Goal: Information Seeking & Learning: Check status

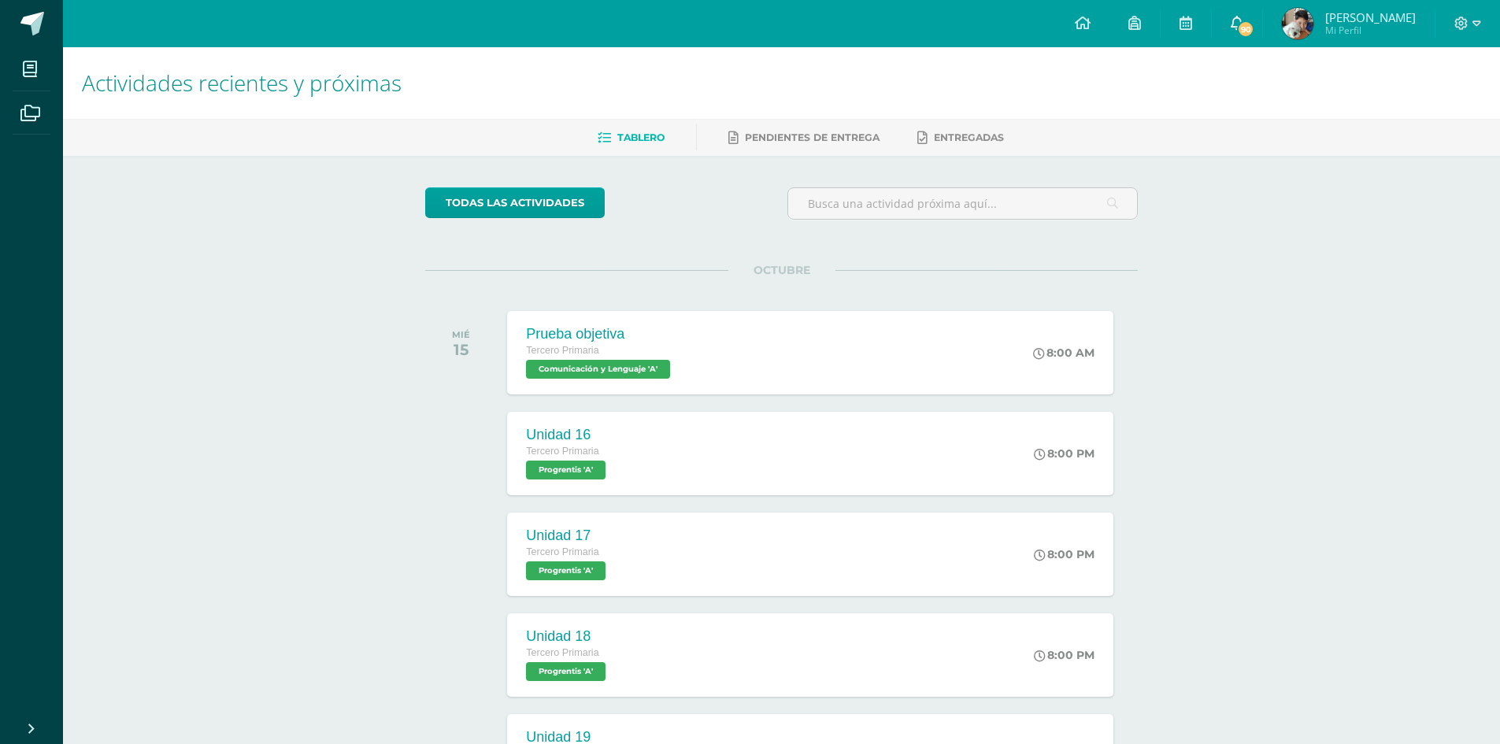
click at [1263, 17] on link "90" at bounding box center [1237, 23] width 50 height 47
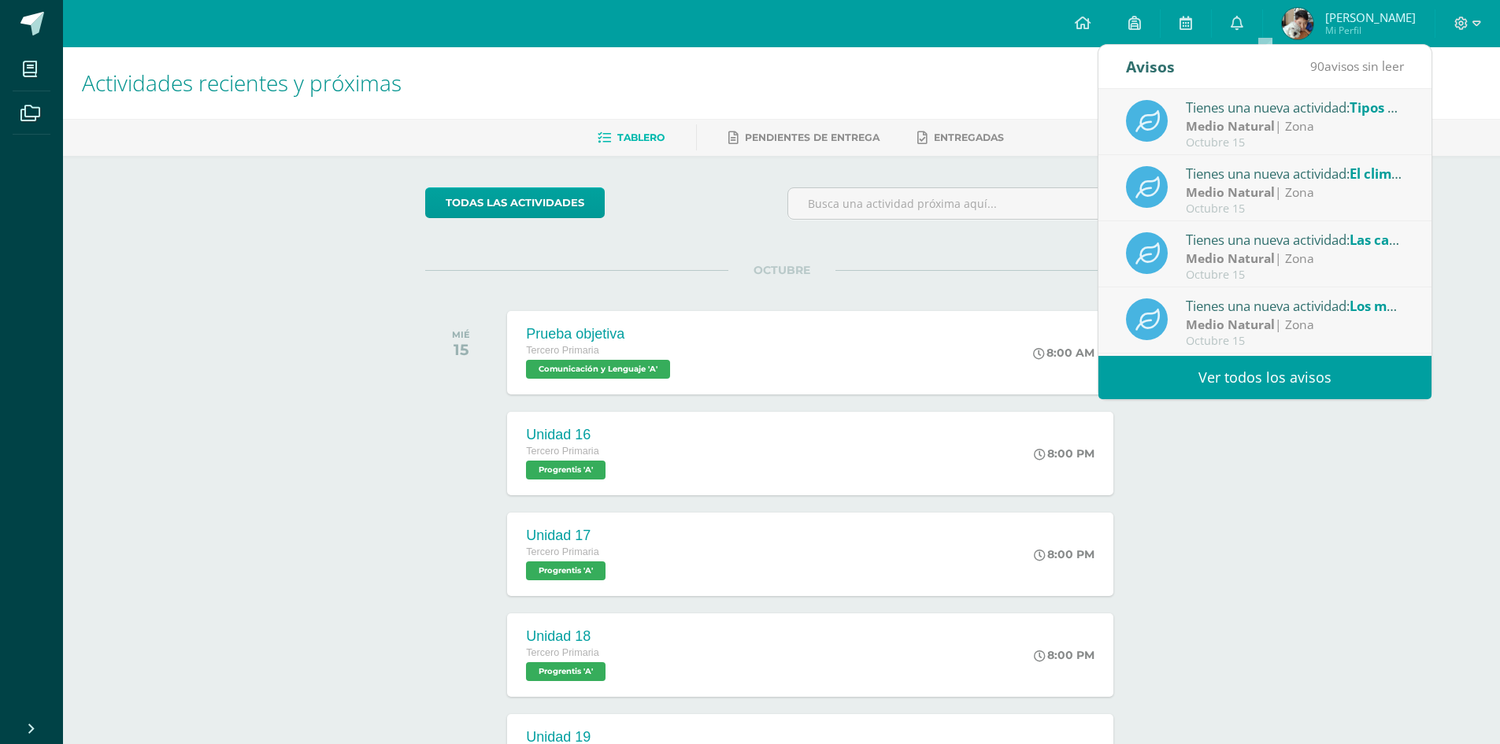
click at [1296, 372] on link "Ver todos los avisos" at bounding box center [1265, 377] width 333 height 43
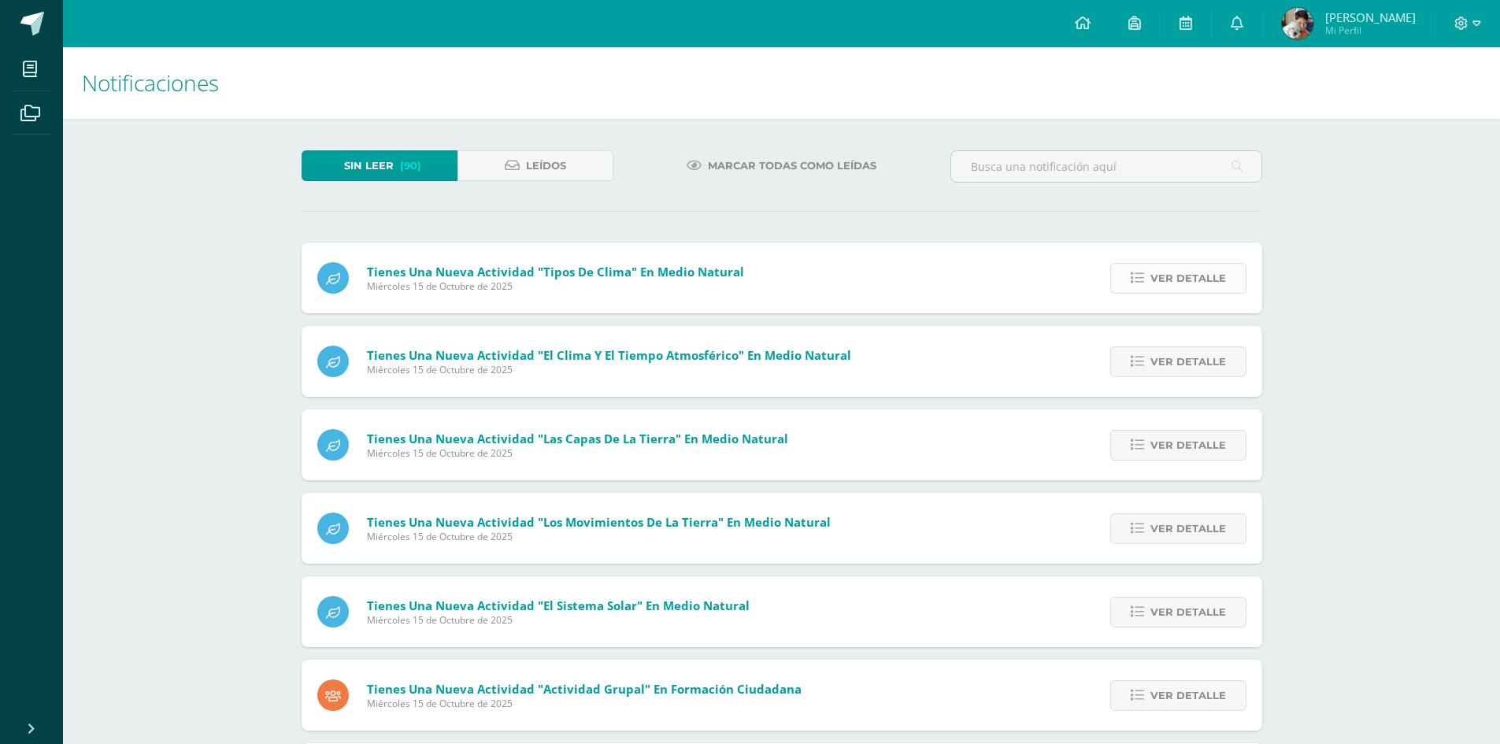
click at [1199, 274] on span "Ver detalle" at bounding box center [1189, 278] width 76 height 29
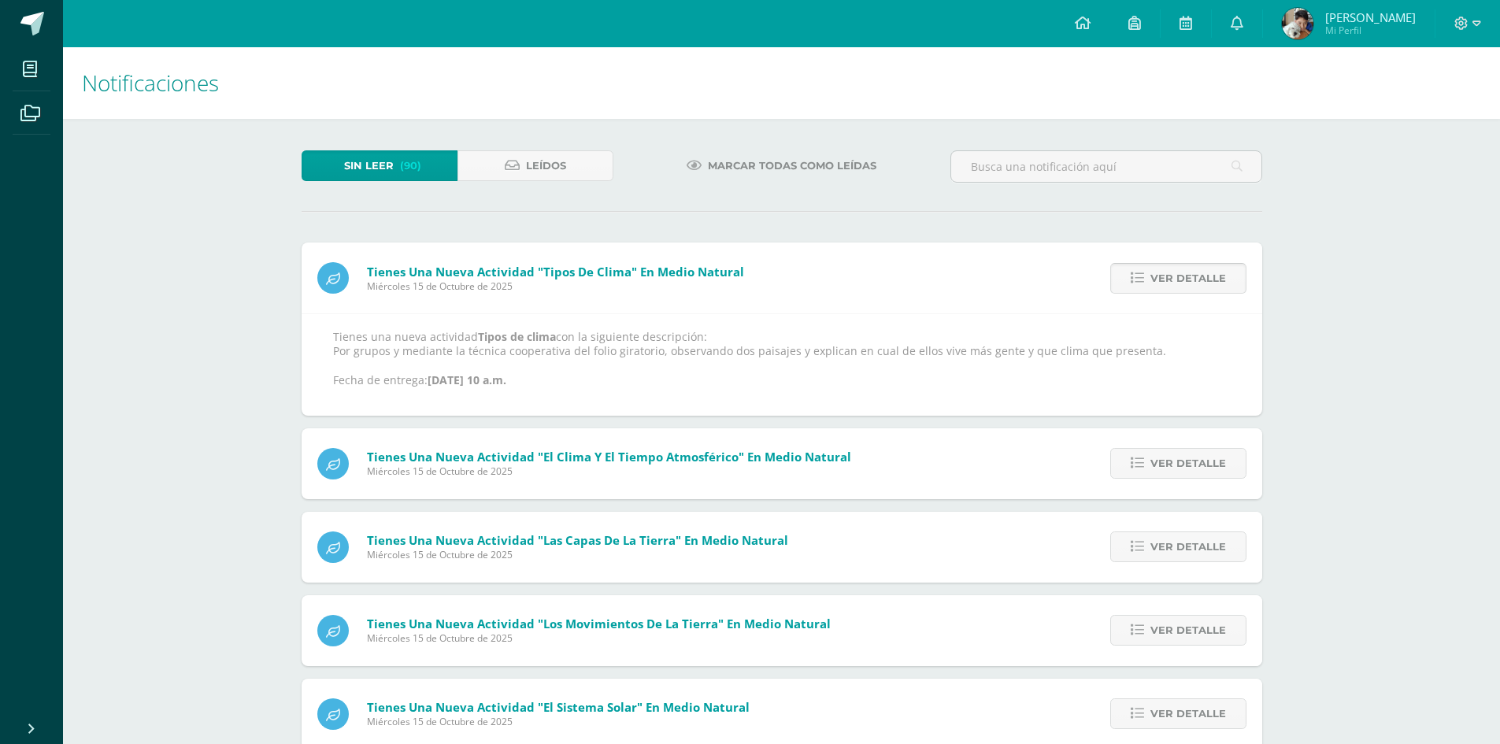
click at [1199, 274] on span "Ver detalle" at bounding box center [1189, 278] width 76 height 29
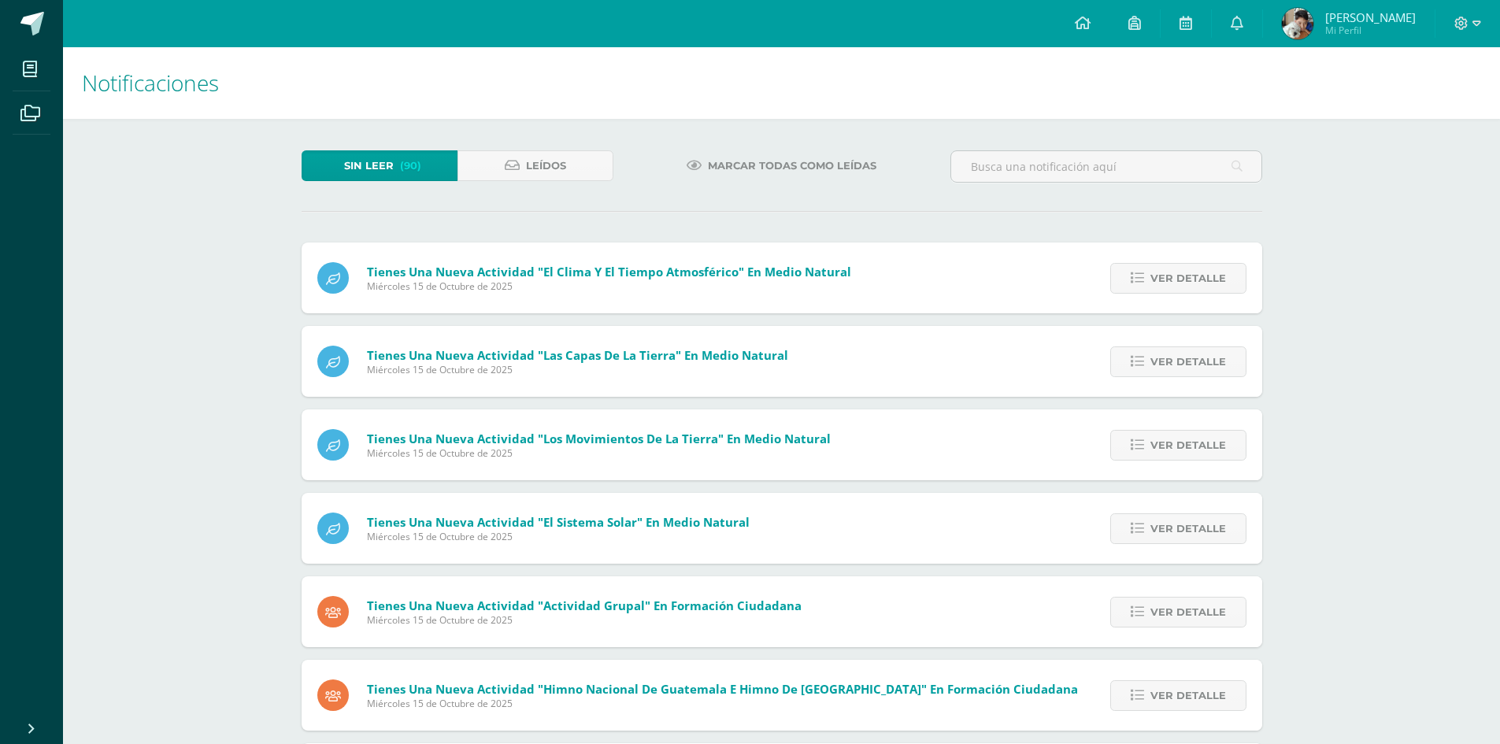
click at [1199, 274] on span "Ver detalle" at bounding box center [1189, 278] width 76 height 29
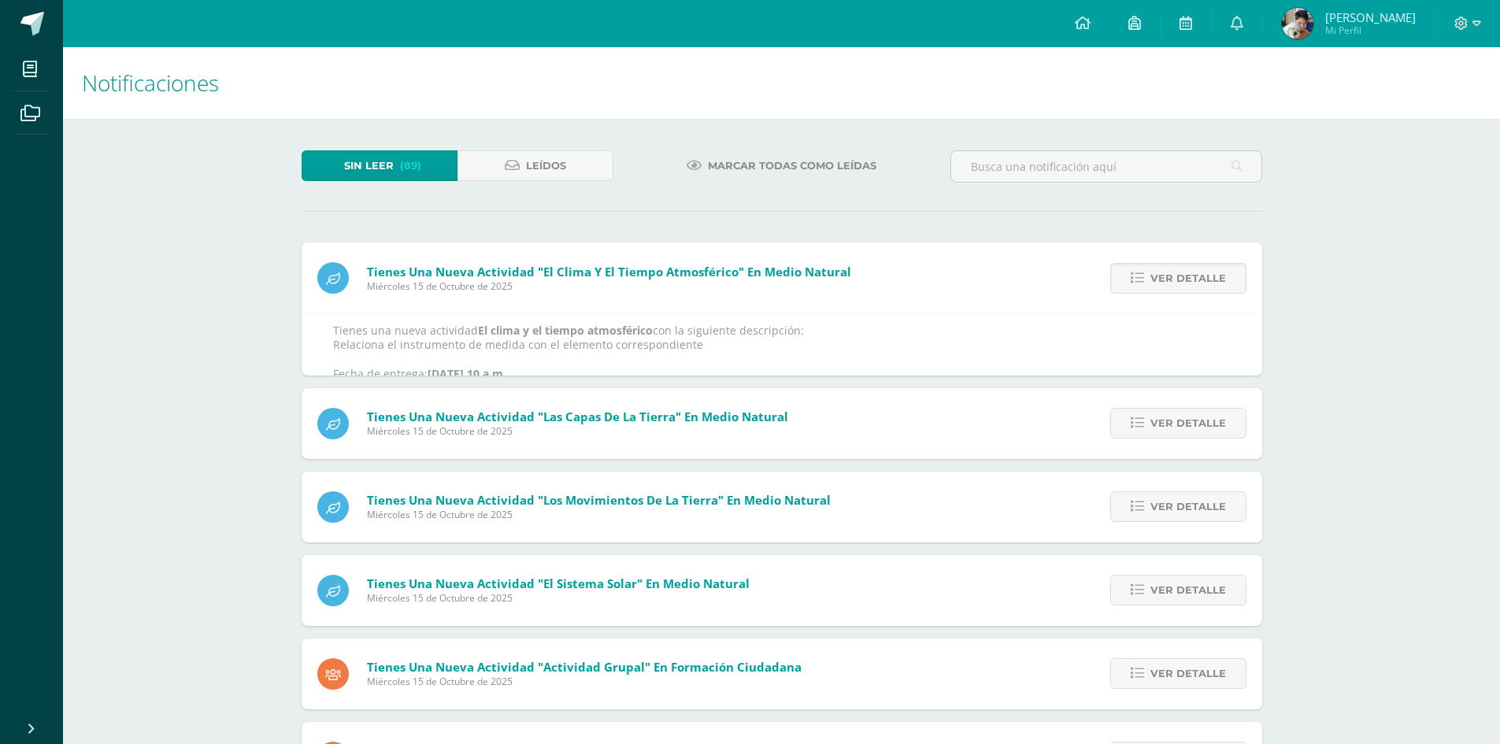
click at [1199, 274] on span "Ver detalle" at bounding box center [1189, 278] width 76 height 29
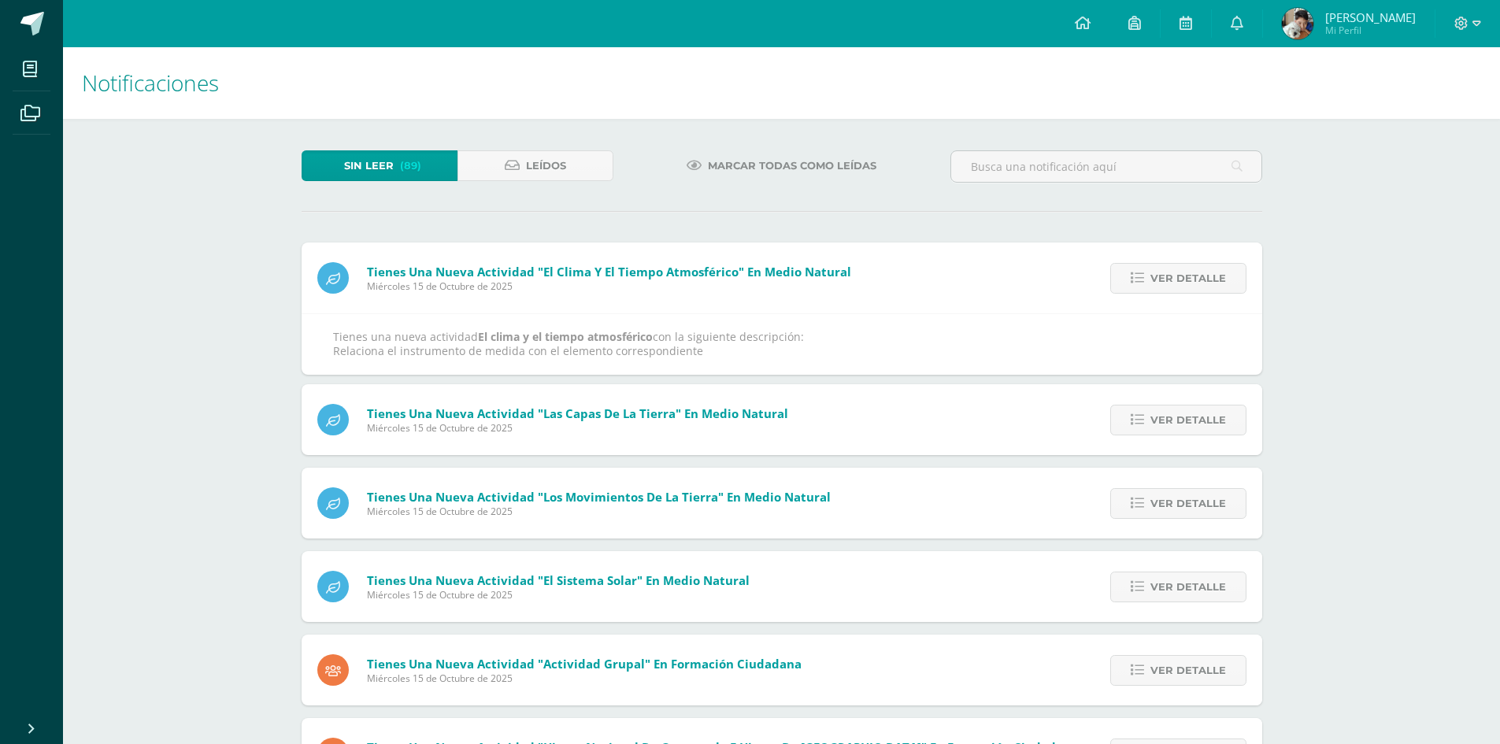
click at [1199, 274] on div "Tienes una nueva actividad "El clima y el tiempo atmosférico" En Medio Natural …" at bounding box center [782, 668] width 961 height 850
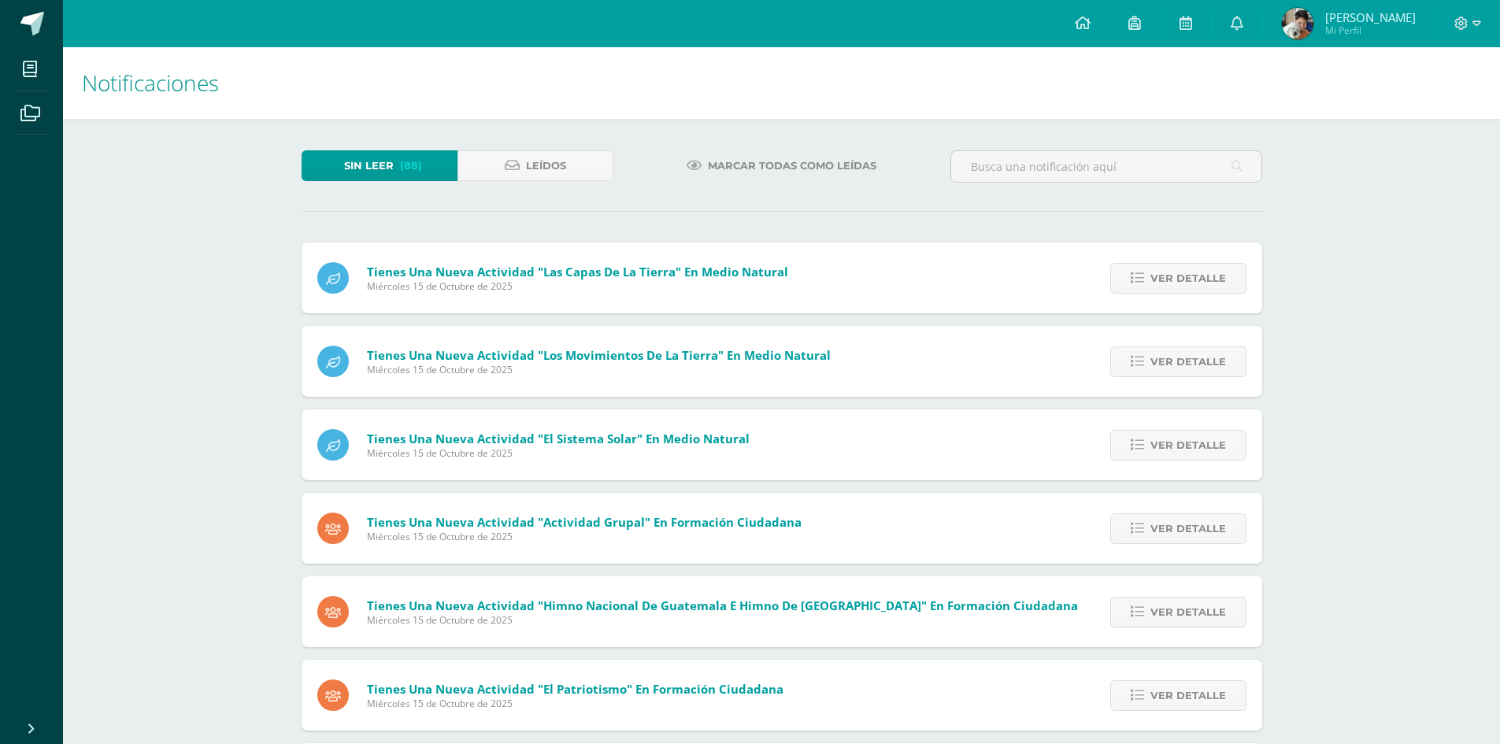
click at [1199, 274] on span "Ver detalle" at bounding box center [1189, 278] width 76 height 29
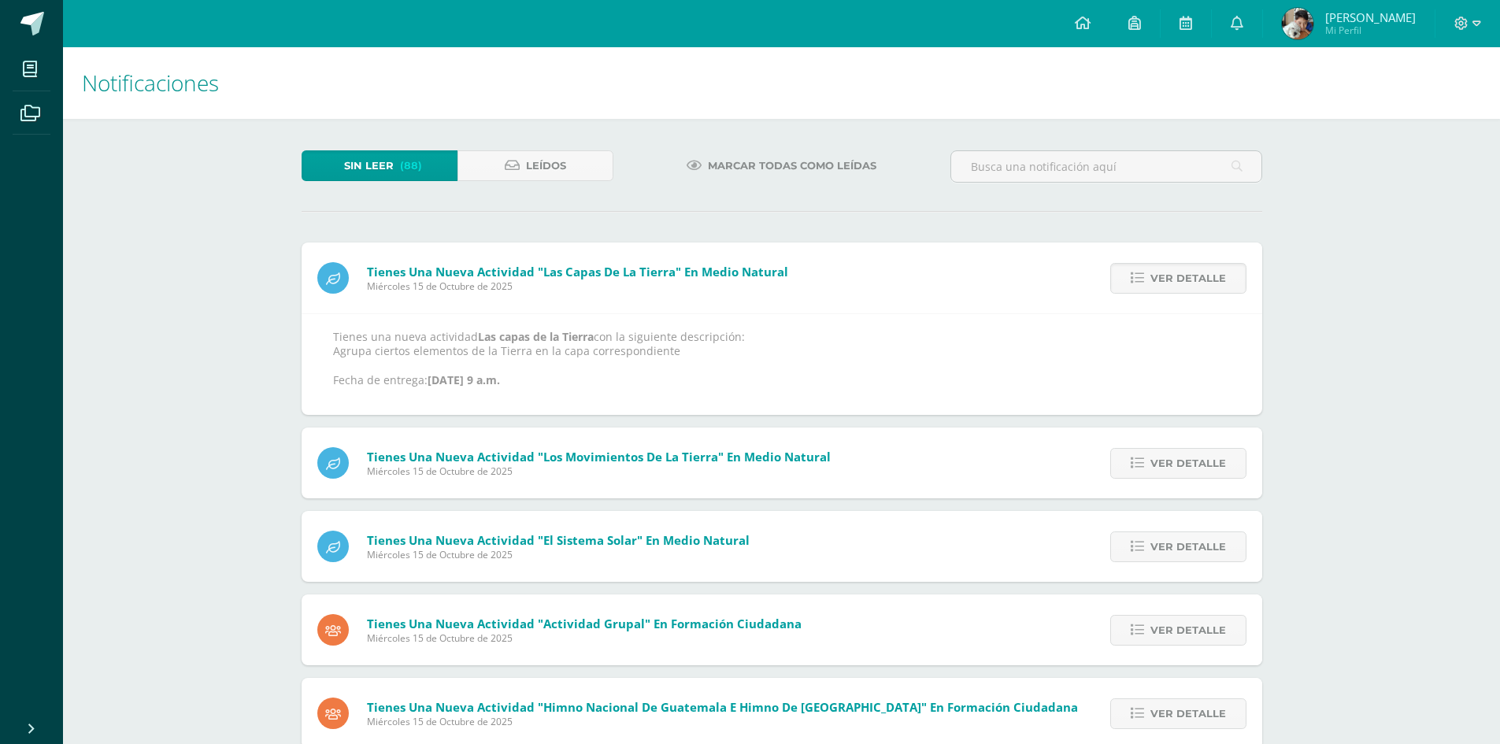
click at [1199, 274] on span "Ver detalle" at bounding box center [1189, 278] width 76 height 29
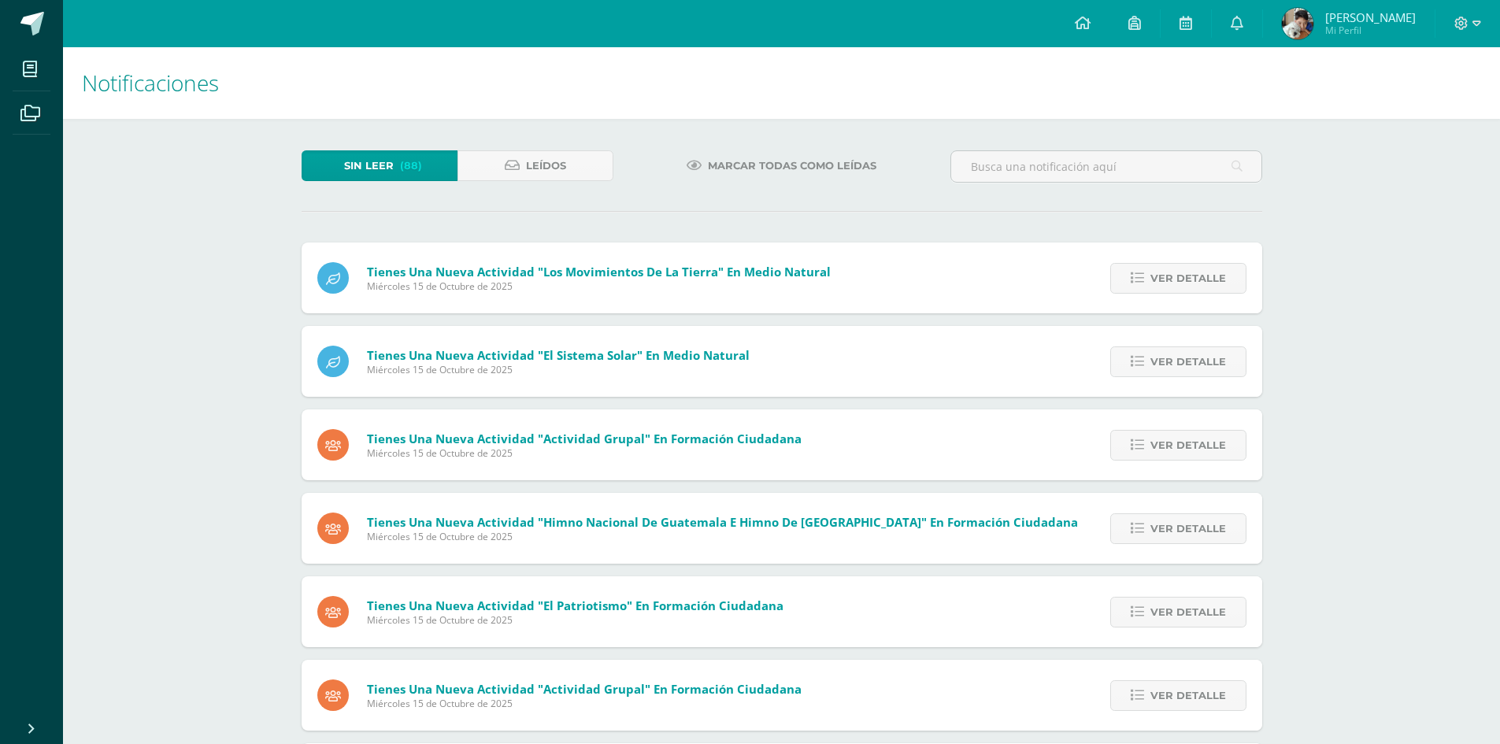
click at [1199, 274] on span "Ver detalle" at bounding box center [1189, 278] width 76 height 29
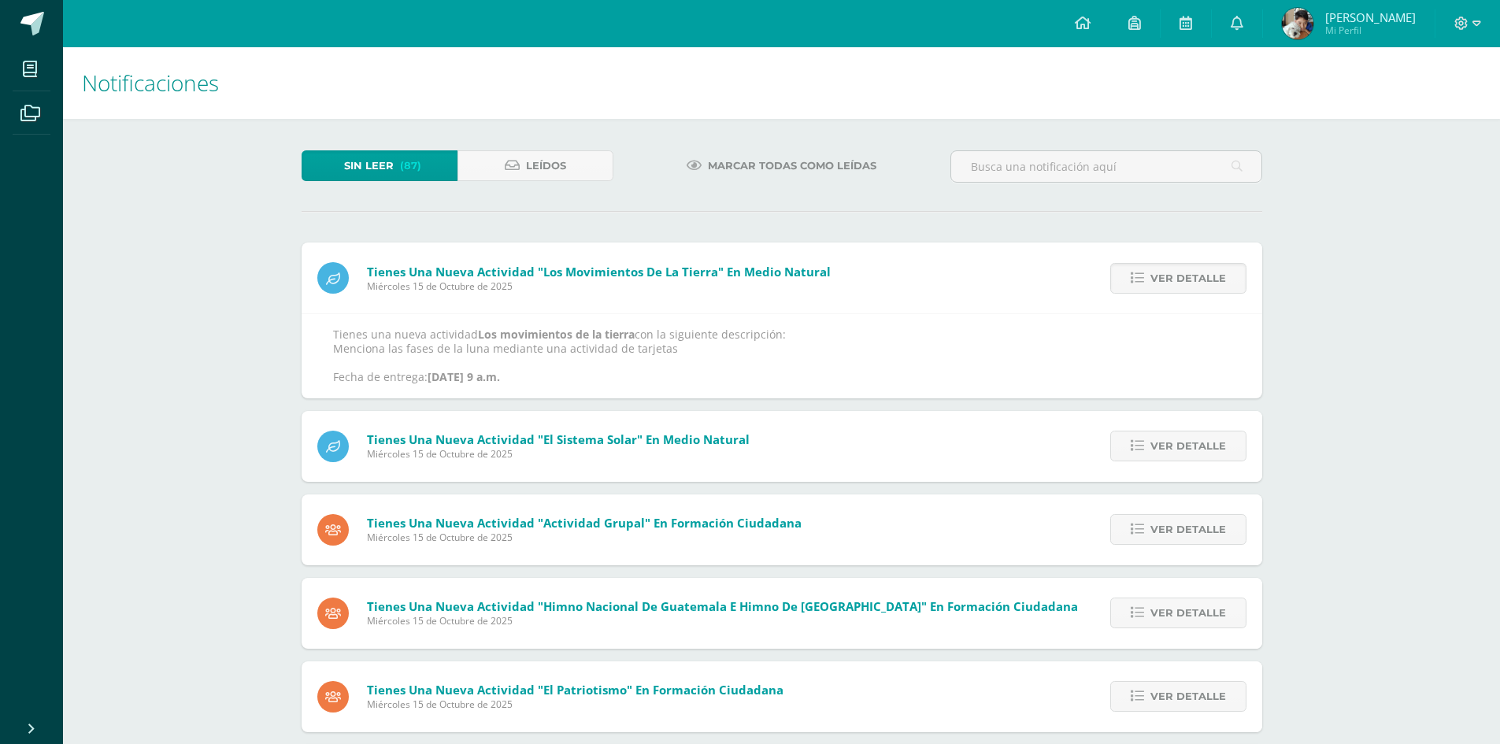
click at [1199, 274] on span "Ver detalle" at bounding box center [1189, 278] width 76 height 29
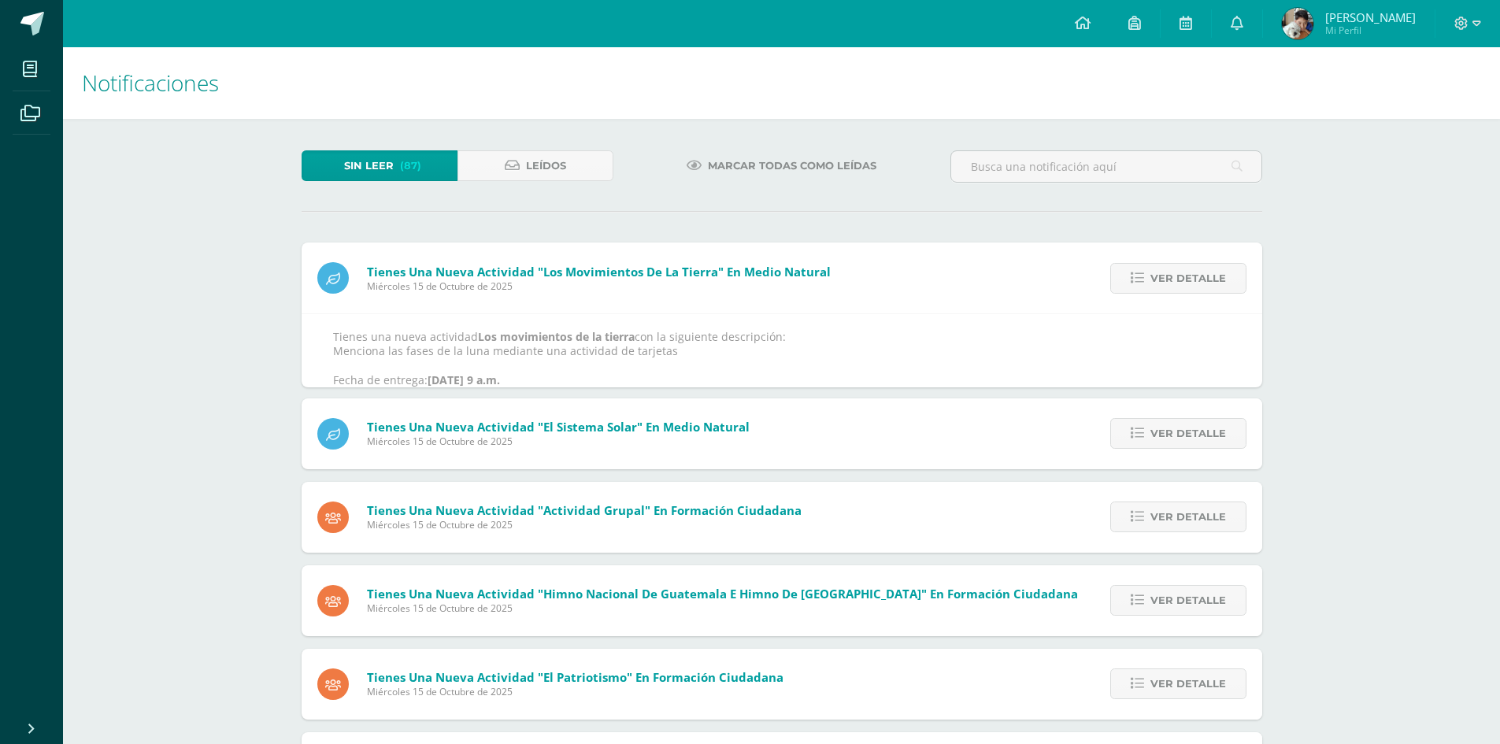
click at [1199, 274] on div "Tienes una nueva actividad "Los movimientos de la tierra" En Medio Natural Miér…" at bounding box center [782, 591] width 961 height 697
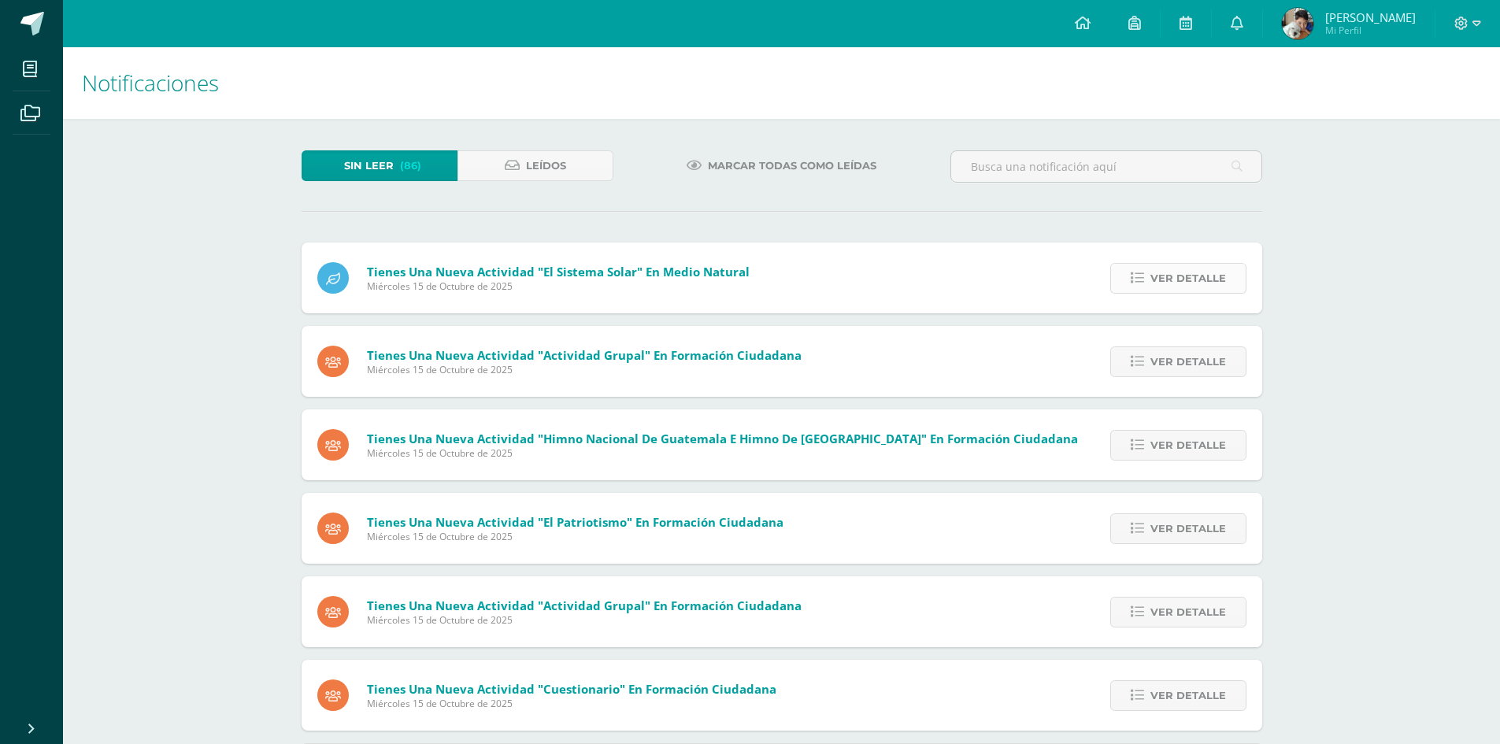
click at [1199, 274] on span "Ver detalle" at bounding box center [1189, 278] width 76 height 29
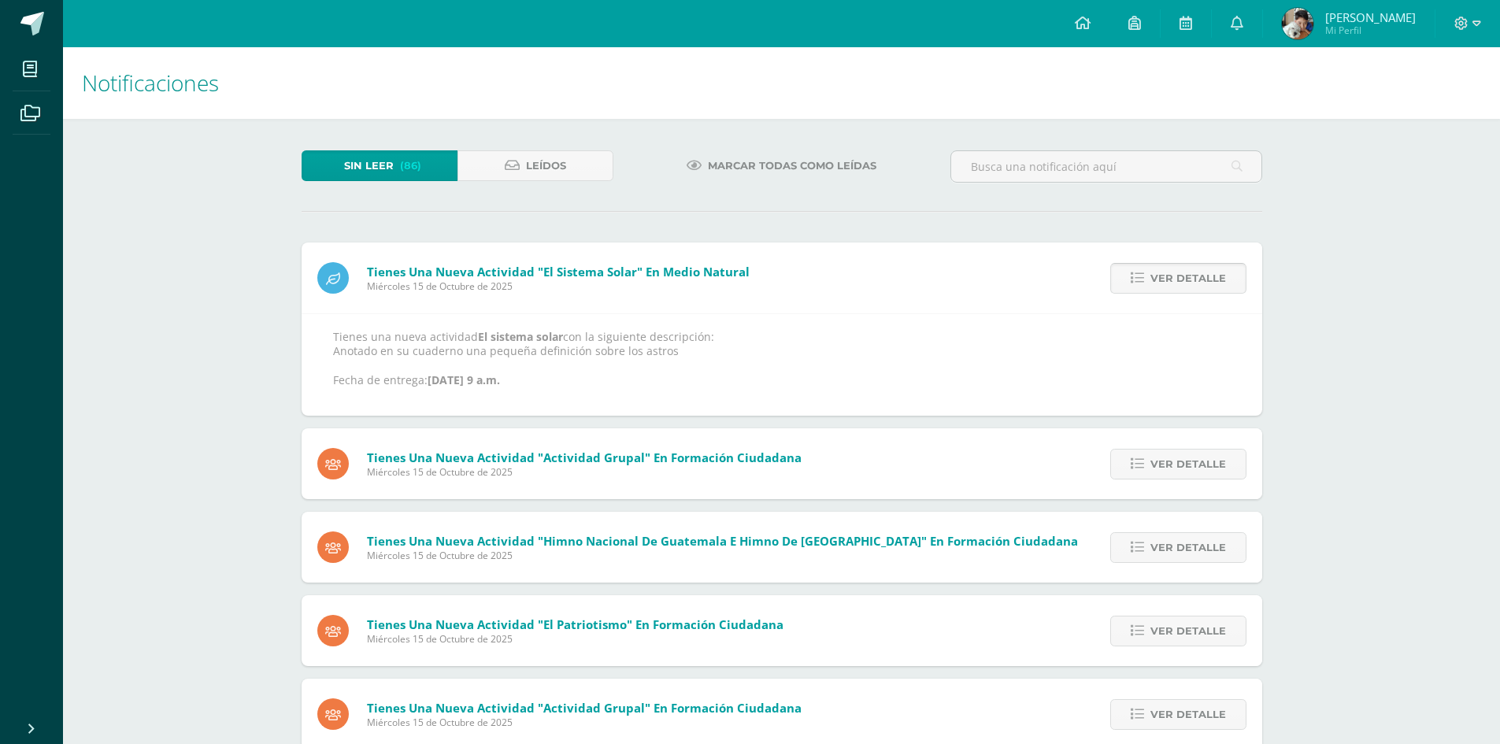
click at [1199, 273] on span "Ver detalle" at bounding box center [1189, 278] width 76 height 29
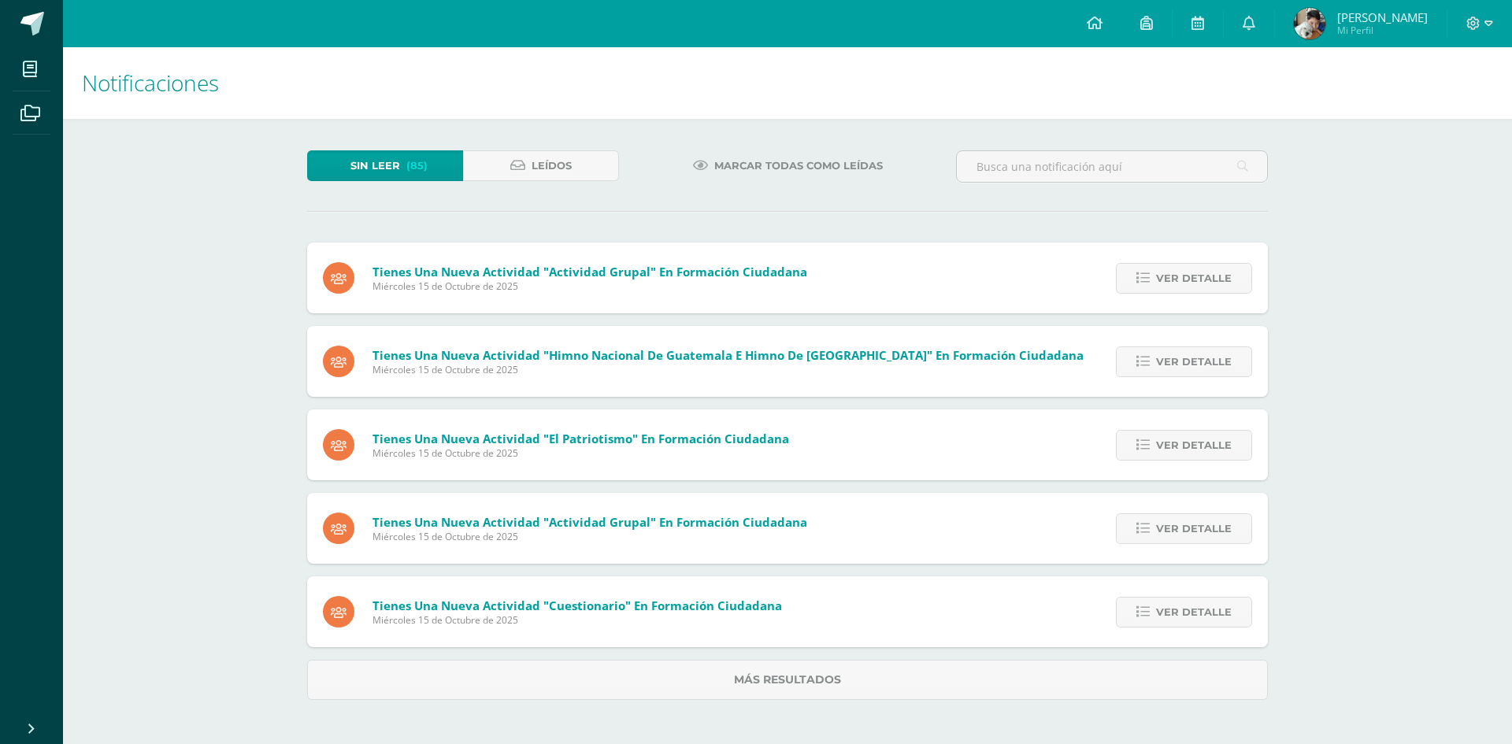
click at [1199, 273] on span "Ver detalle" at bounding box center [1194, 278] width 76 height 29
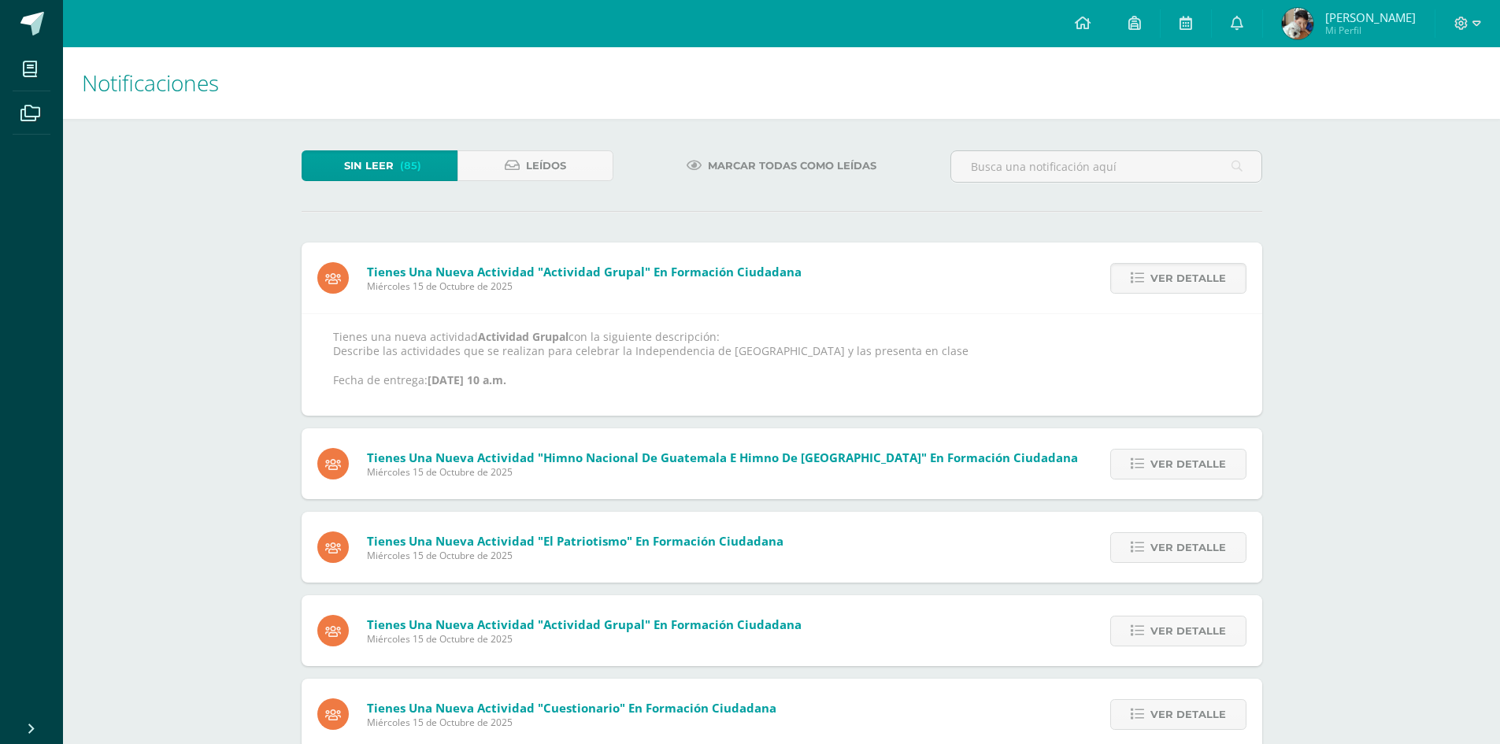
click at [1199, 273] on span "Ver detalle" at bounding box center [1189, 278] width 76 height 29
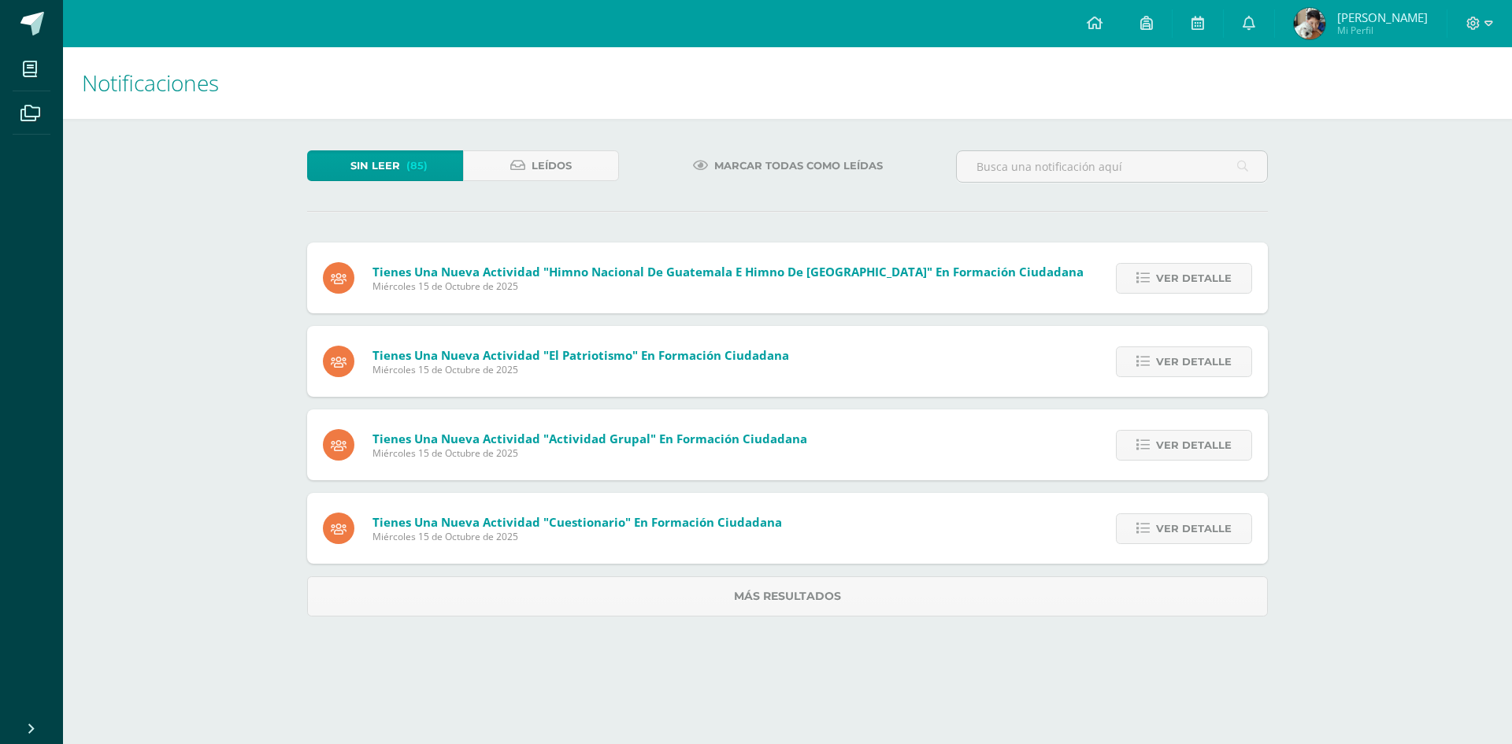
click at [1199, 273] on span "Ver detalle" at bounding box center [1194, 278] width 76 height 29
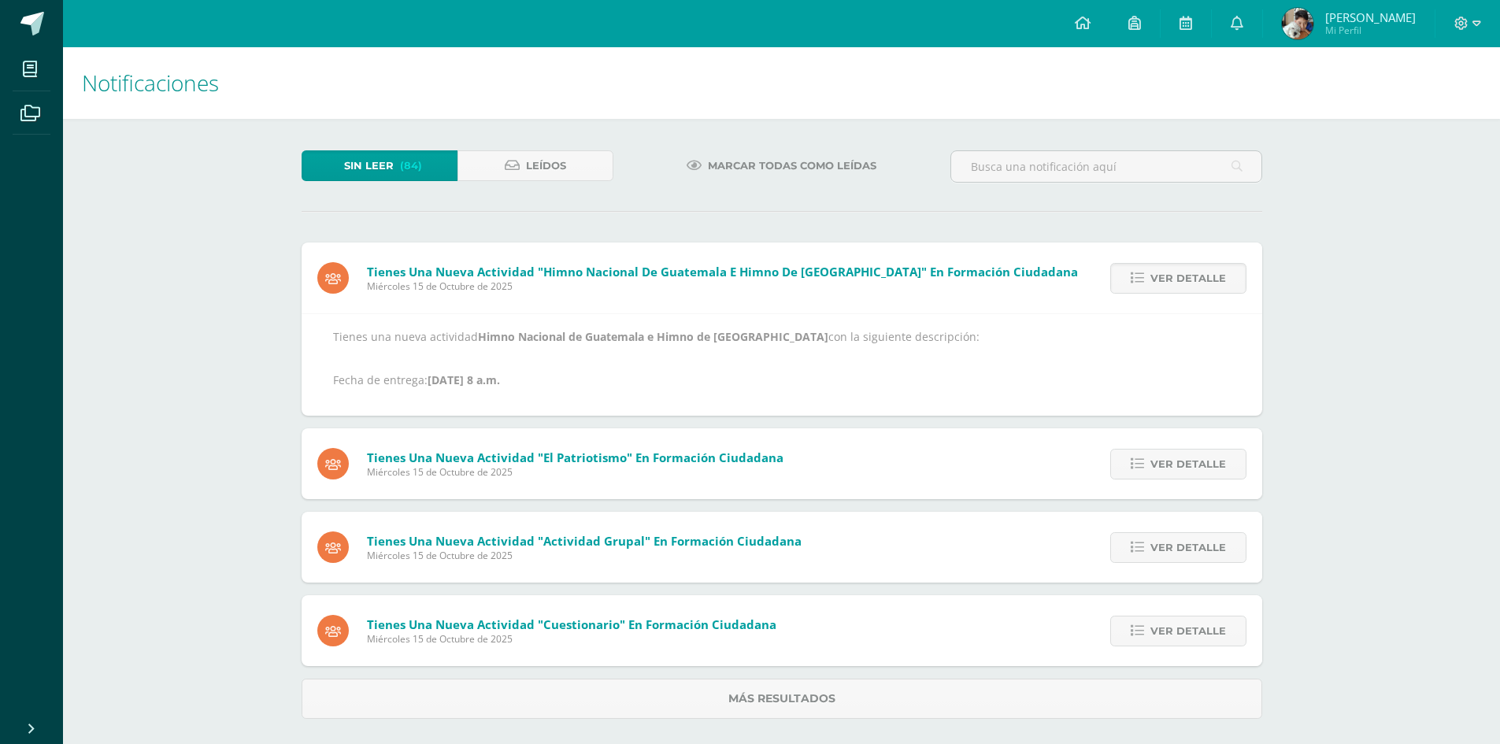
click at [1199, 273] on span "Ver detalle" at bounding box center [1189, 278] width 76 height 29
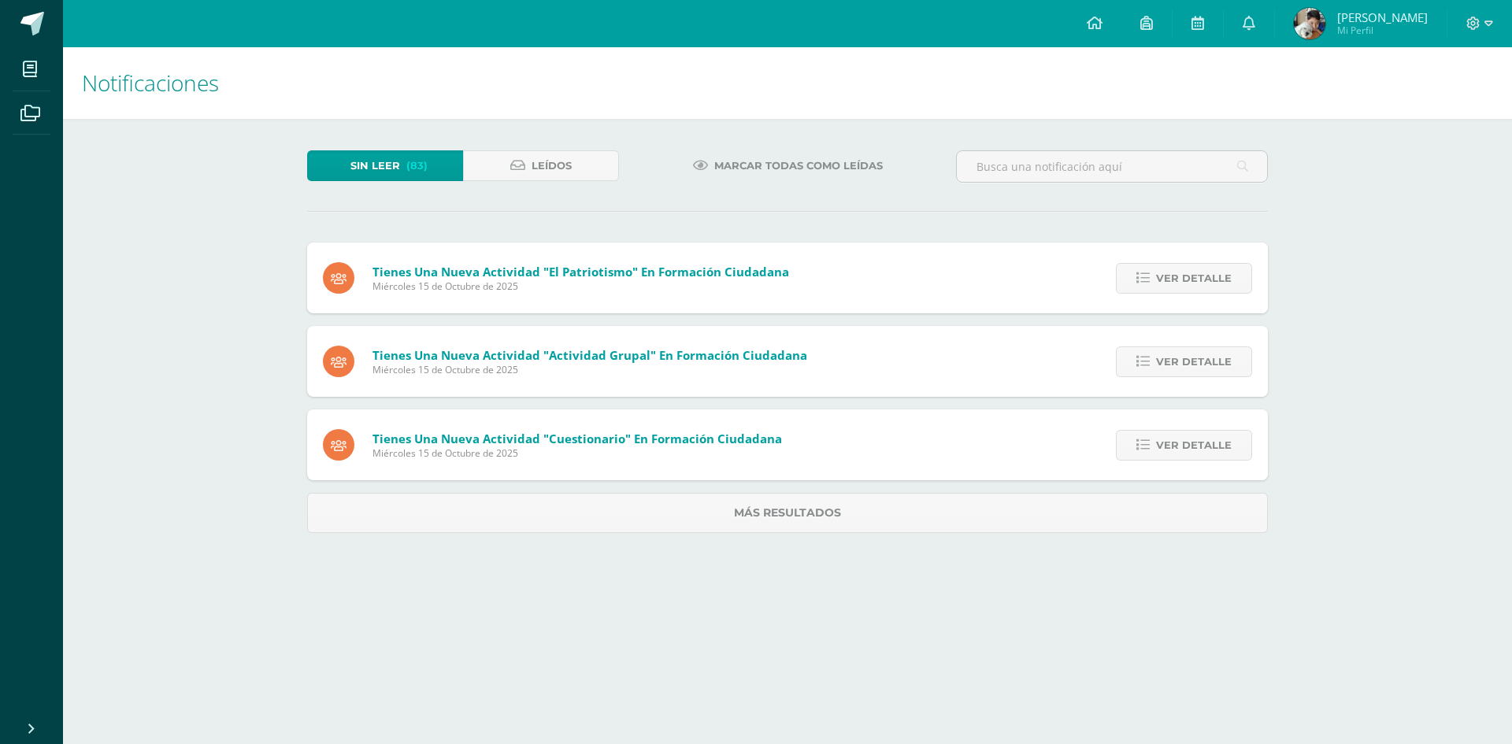
click at [1199, 273] on span "Ver detalle" at bounding box center [1194, 278] width 76 height 29
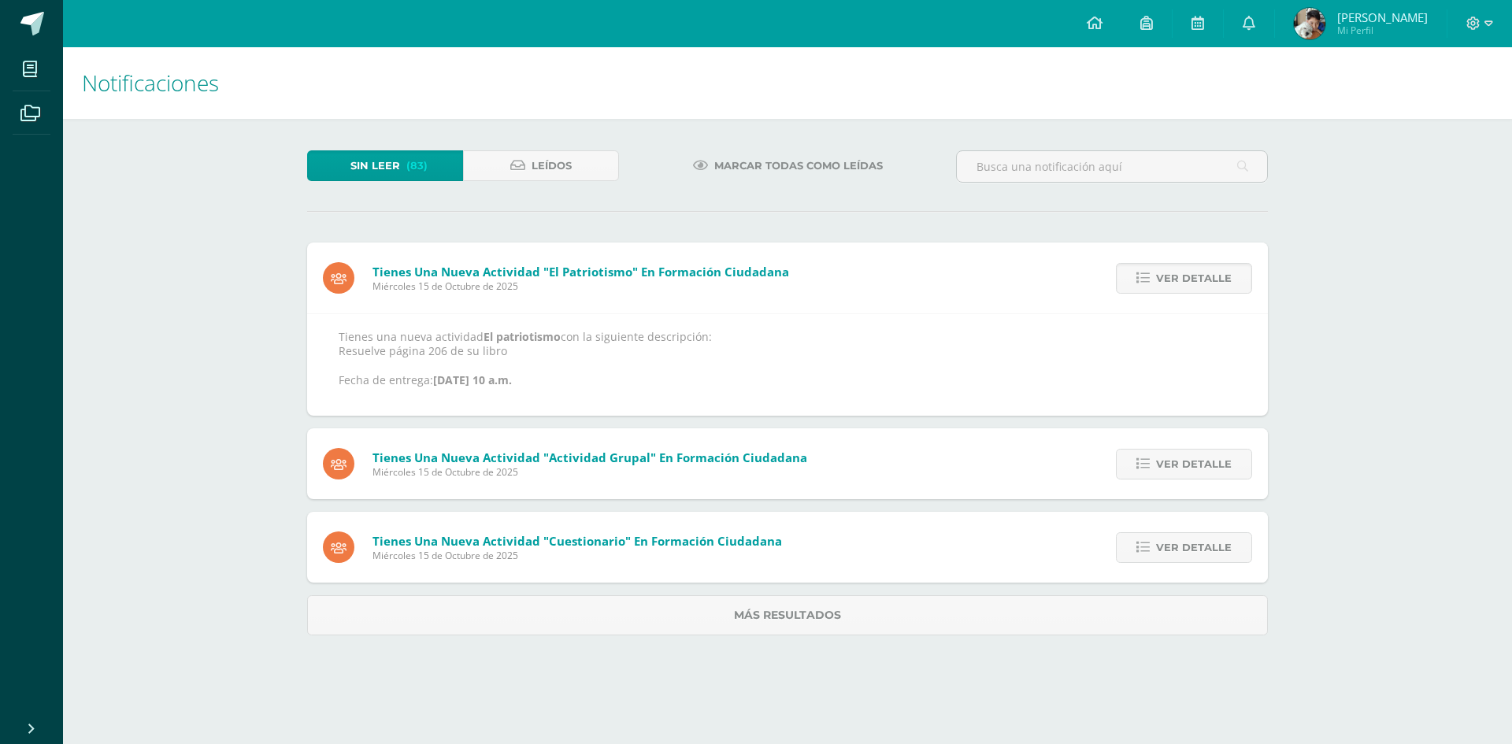
click at [1199, 273] on span "Ver detalle" at bounding box center [1194, 278] width 76 height 29
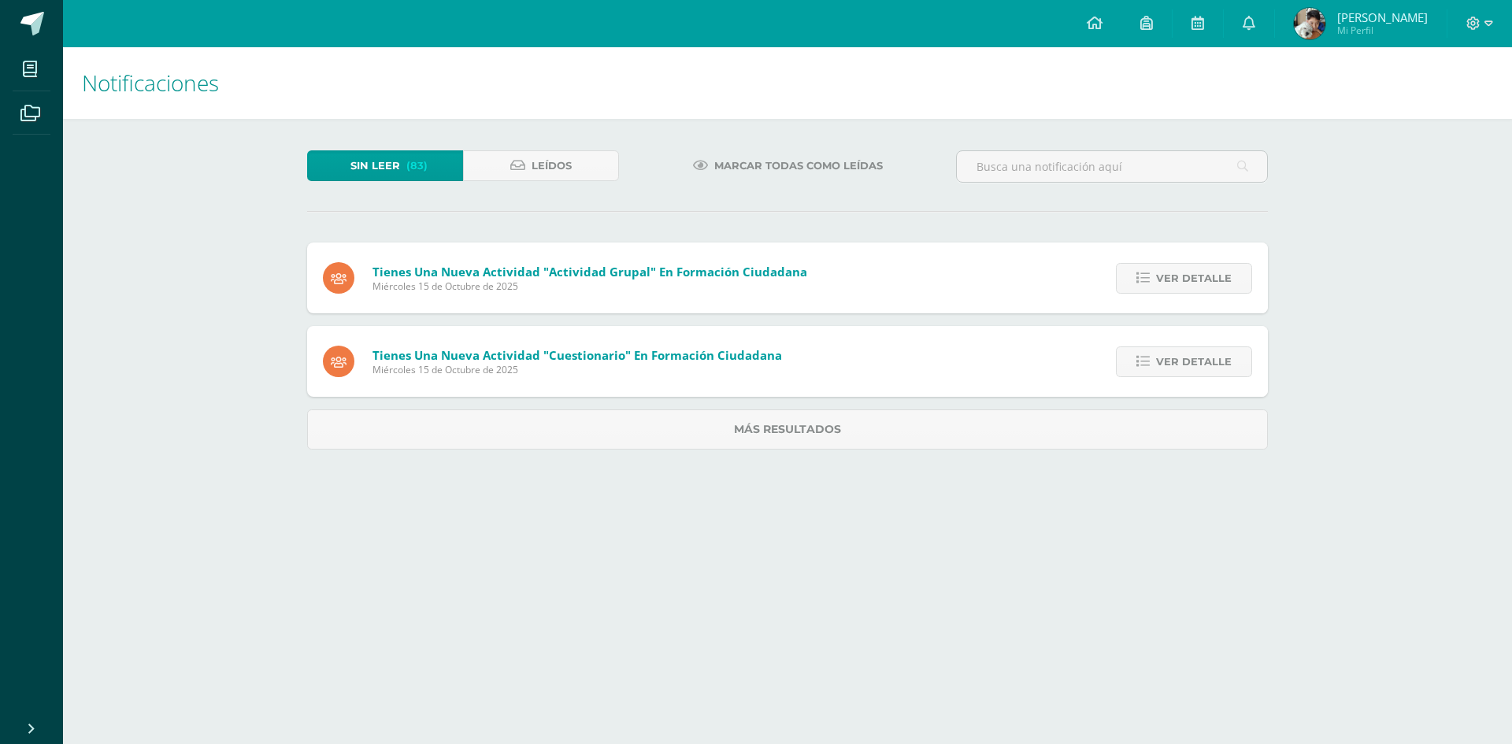
click at [1199, 273] on span "Ver detalle" at bounding box center [1194, 278] width 76 height 29
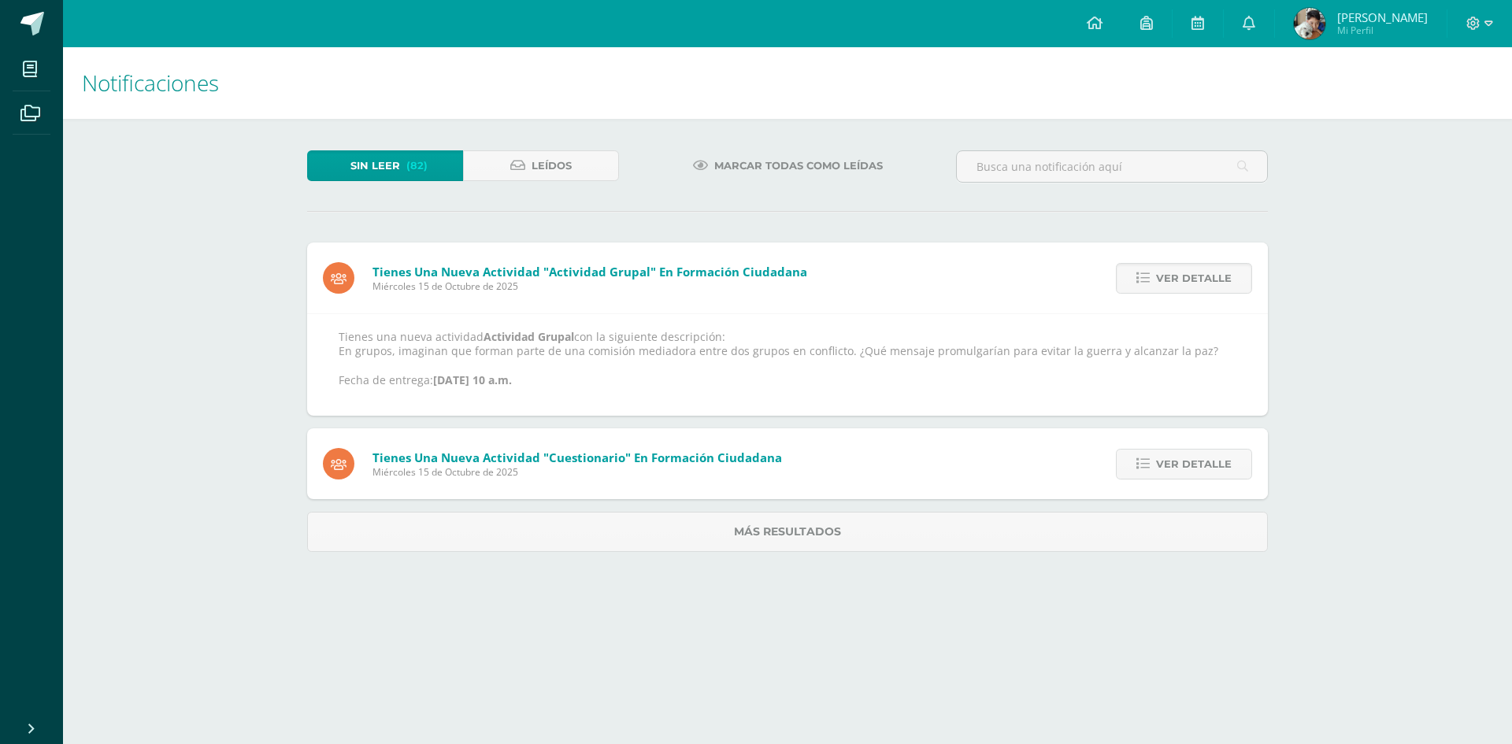
click at [1199, 273] on span "Ver detalle" at bounding box center [1194, 278] width 76 height 29
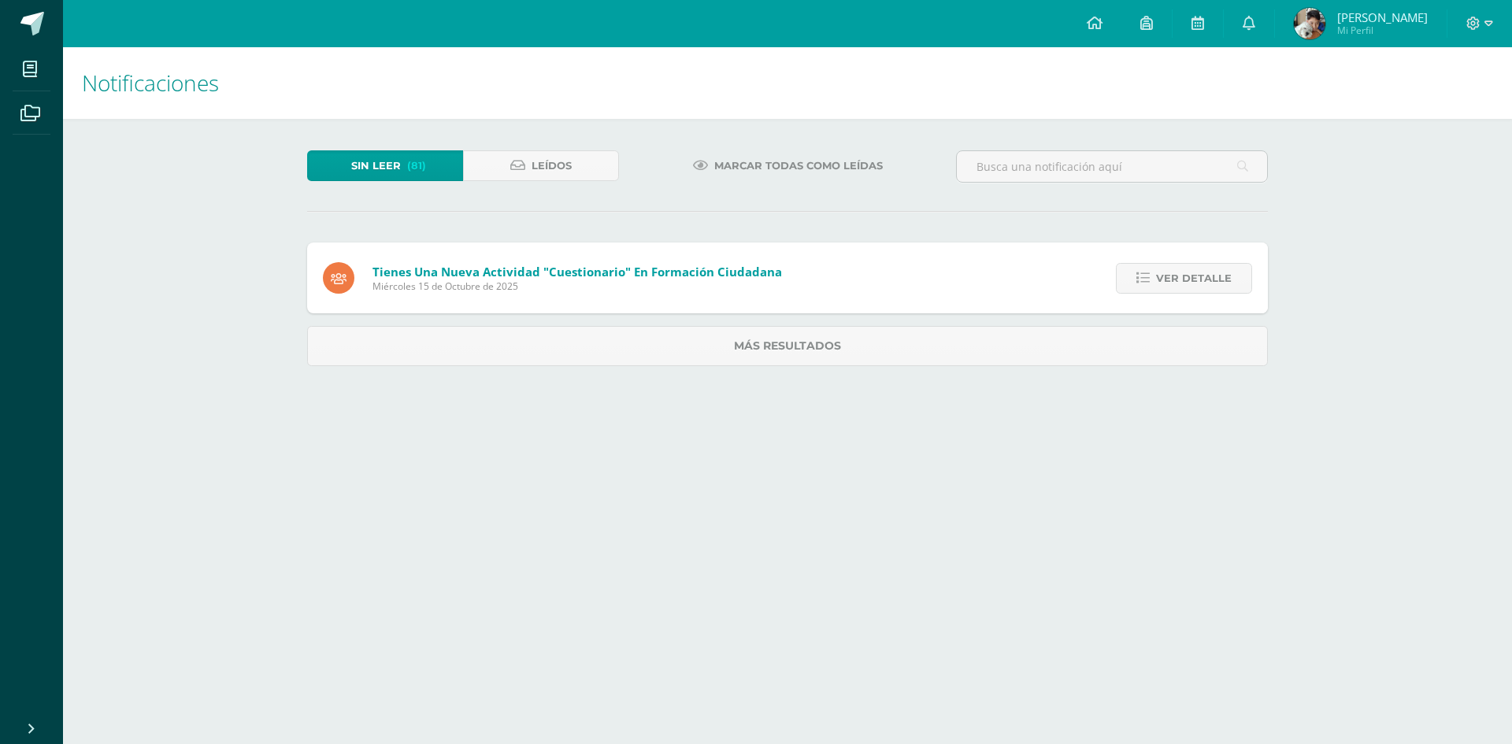
click at [1199, 273] on span "Ver detalle" at bounding box center [1194, 278] width 76 height 29
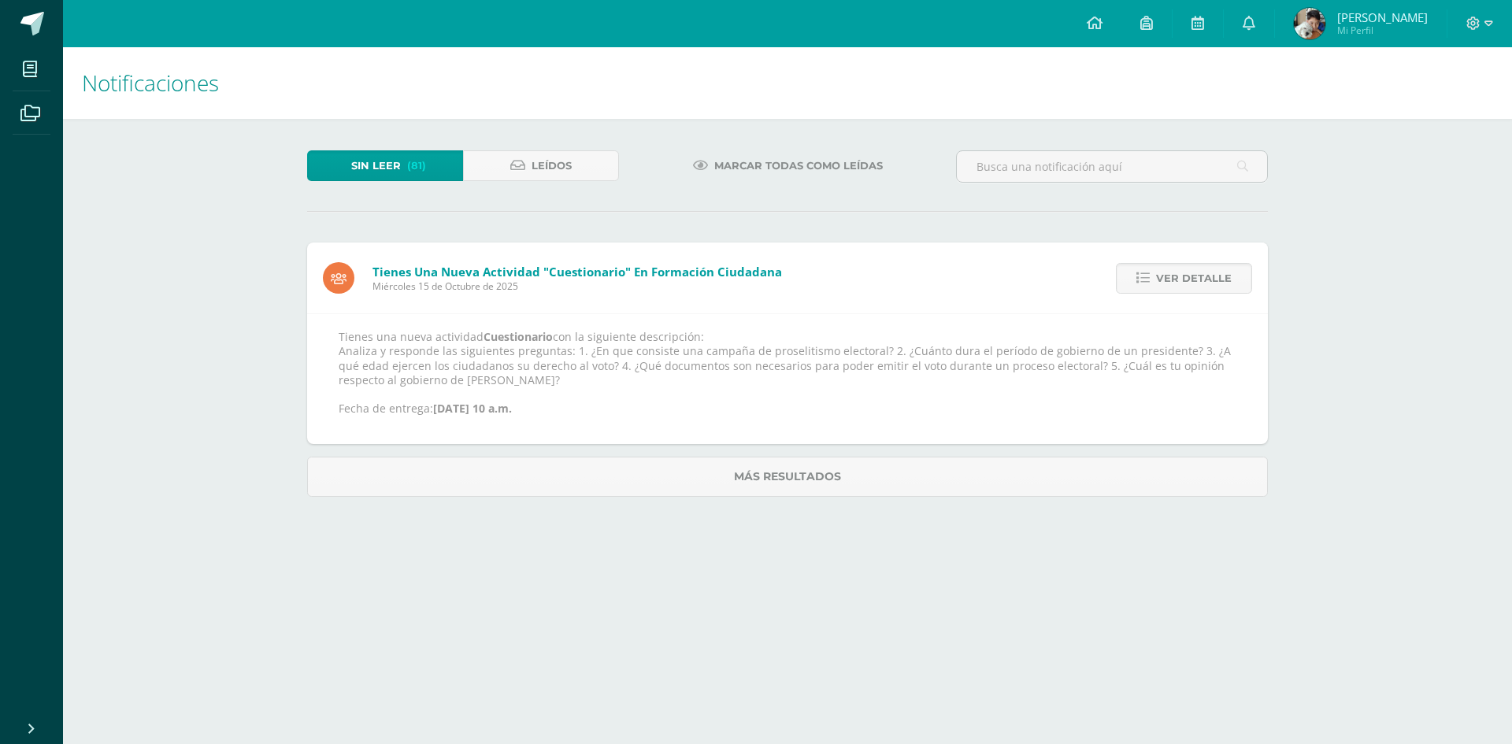
click at [1199, 273] on span "Ver detalle" at bounding box center [1194, 278] width 76 height 29
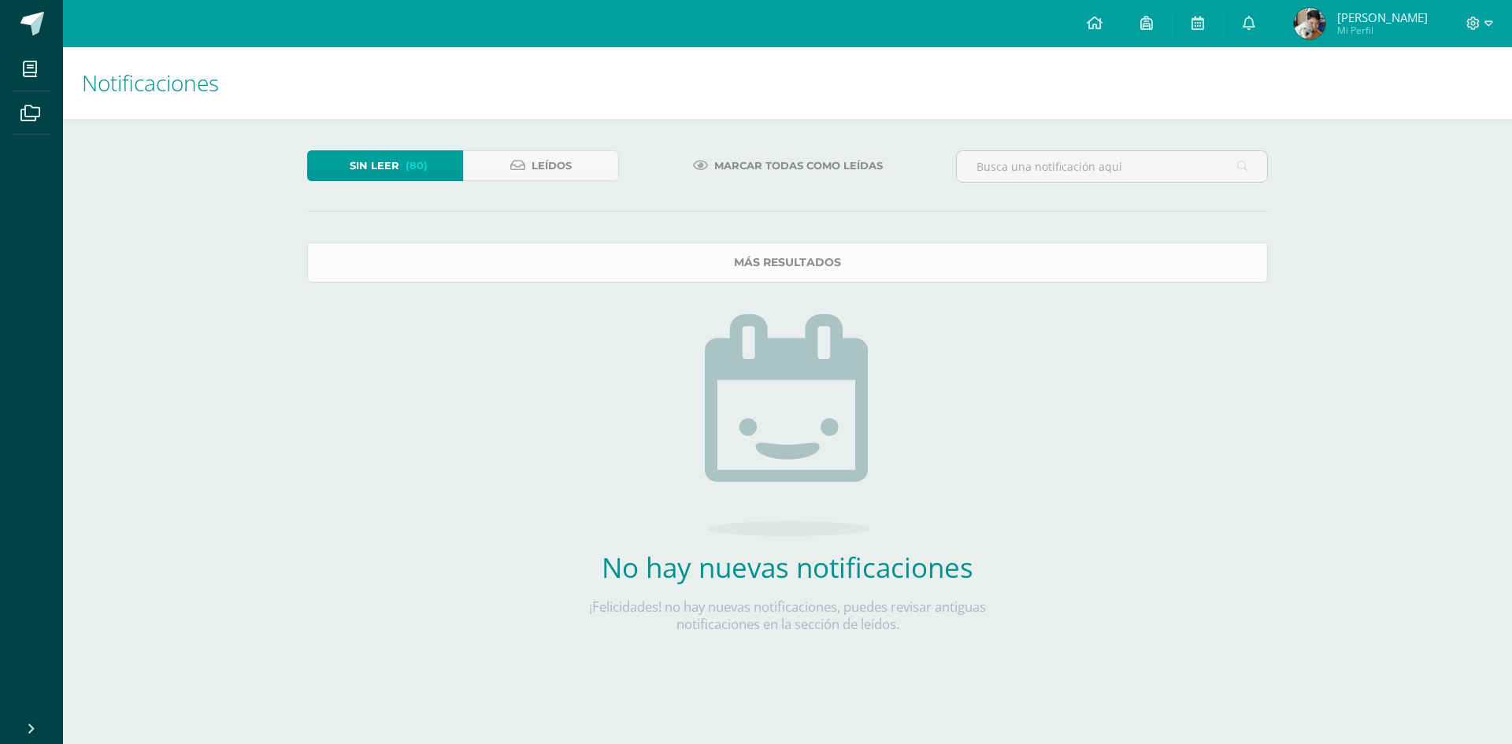
click at [1198, 272] on link "Más resultados" at bounding box center [787, 263] width 961 height 40
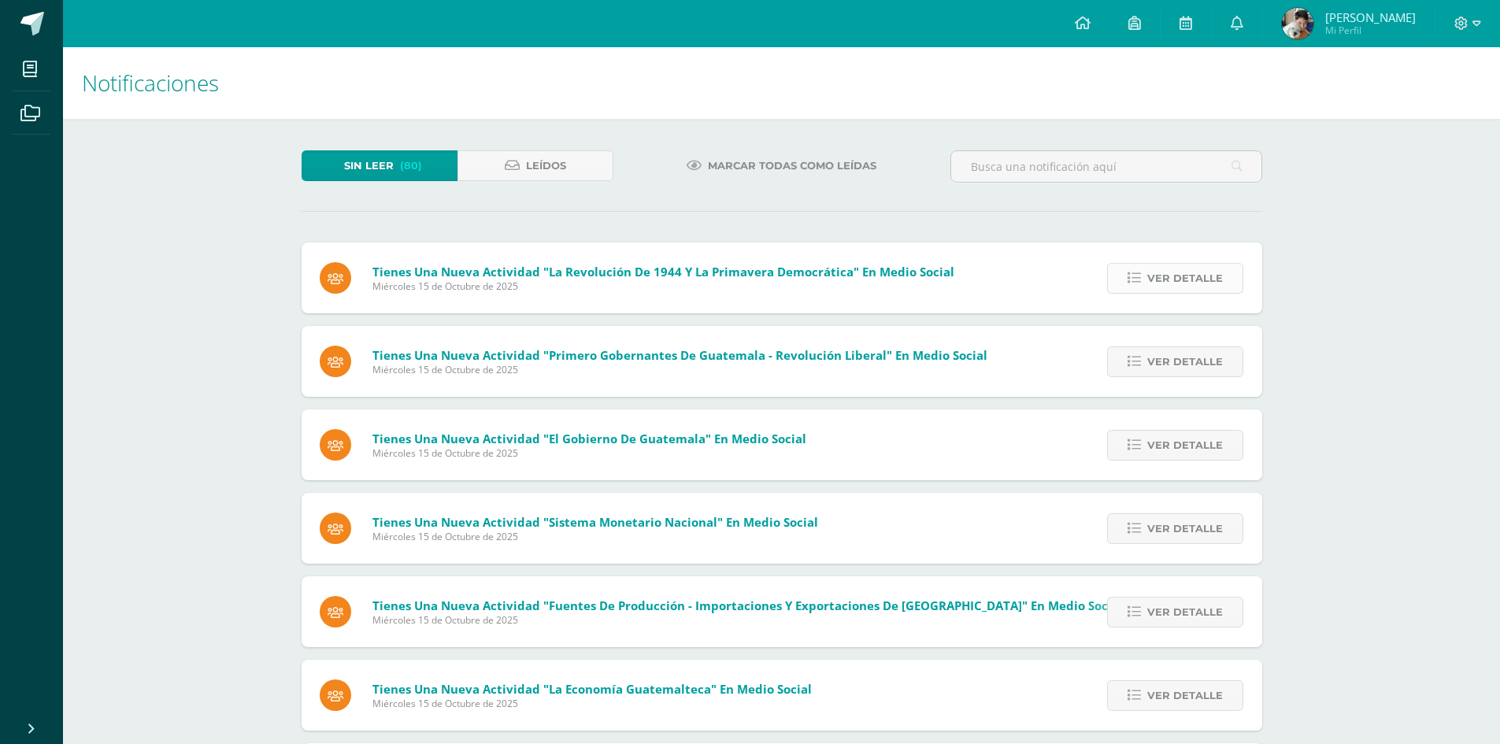
click at [1204, 277] on span "Ver detalle" at bounding box center [1186, 278] width 76 height 29
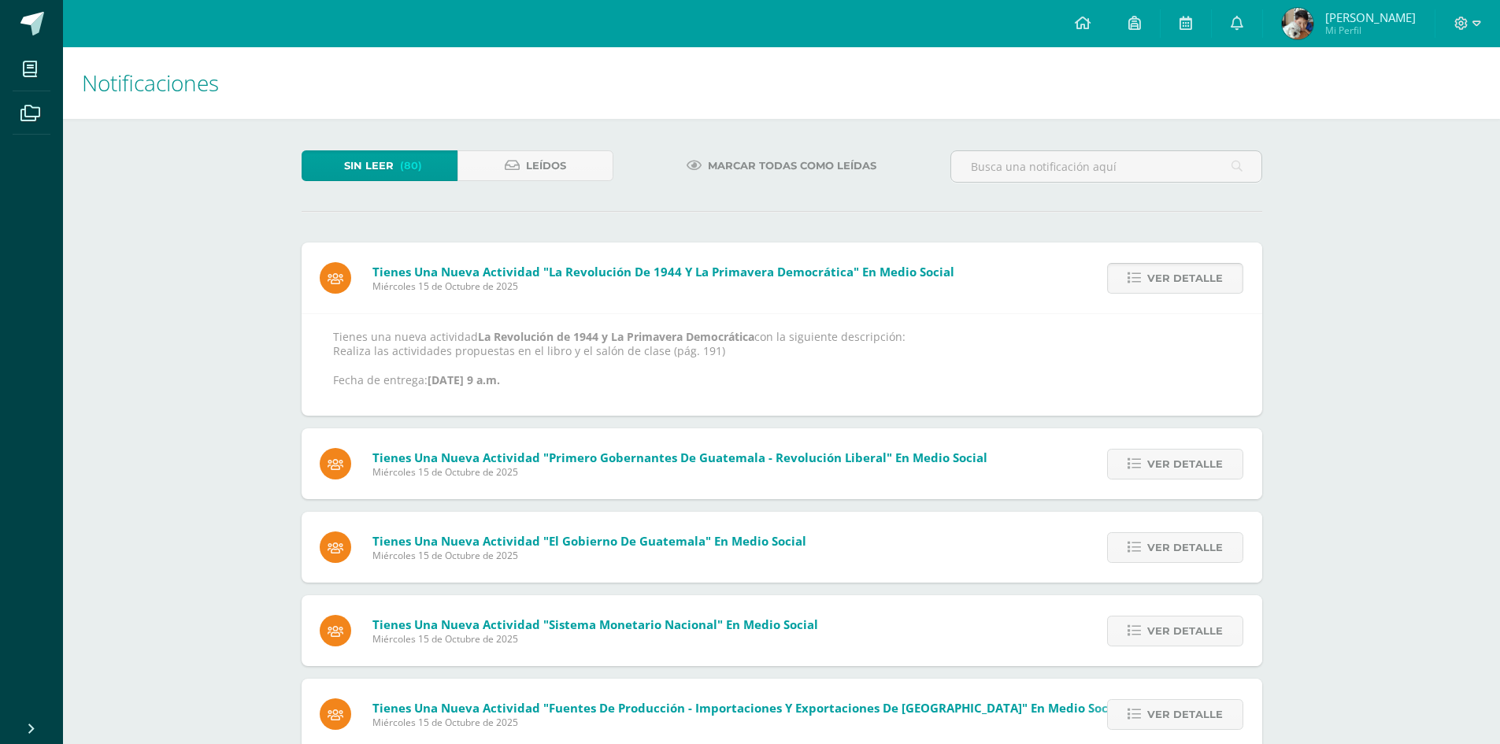
click at [1204, 277] on span "Ver detalle" at bounding box center [1186, 278] width 76 height 29
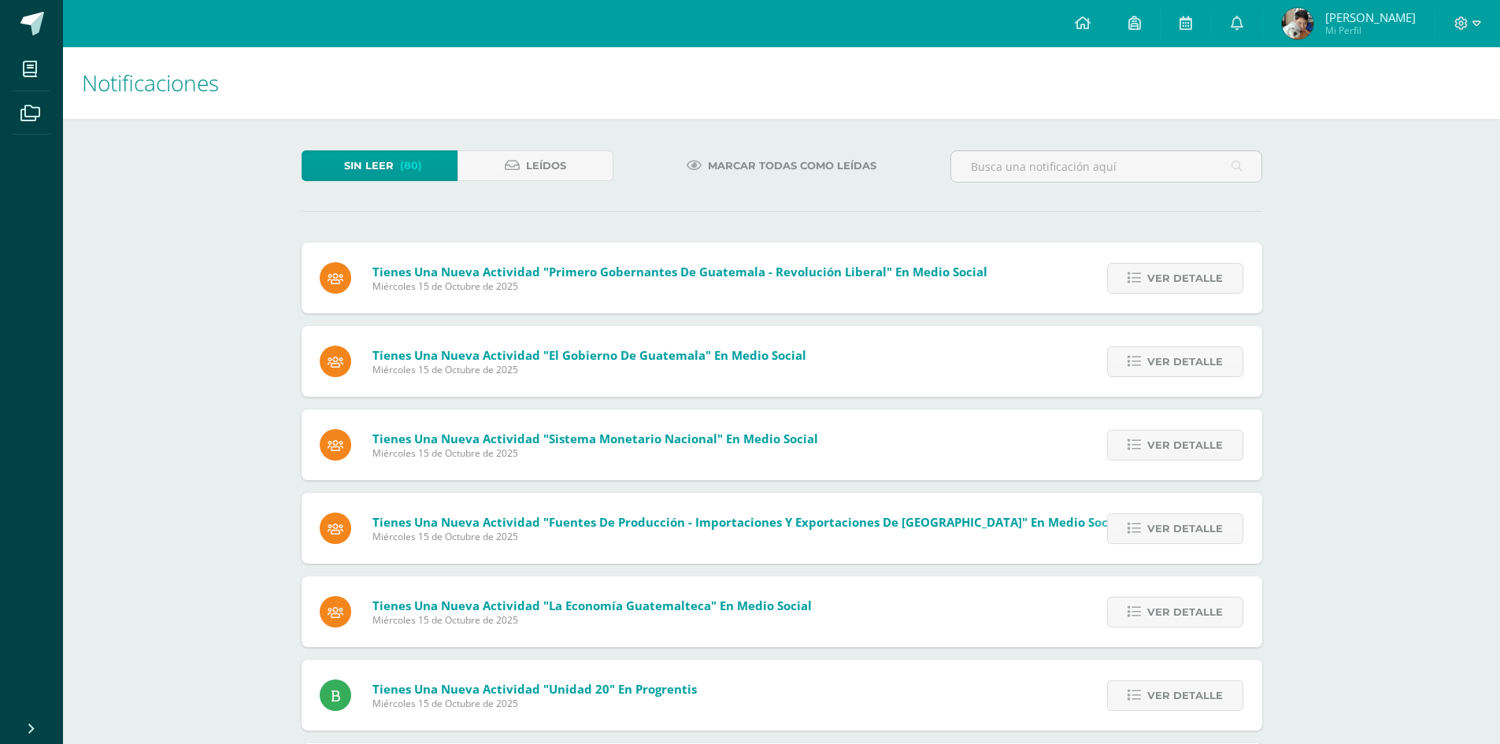
click at [1204, 277] on span "Ver detalle" at bounding box center [1186, 278] width 76 height 29
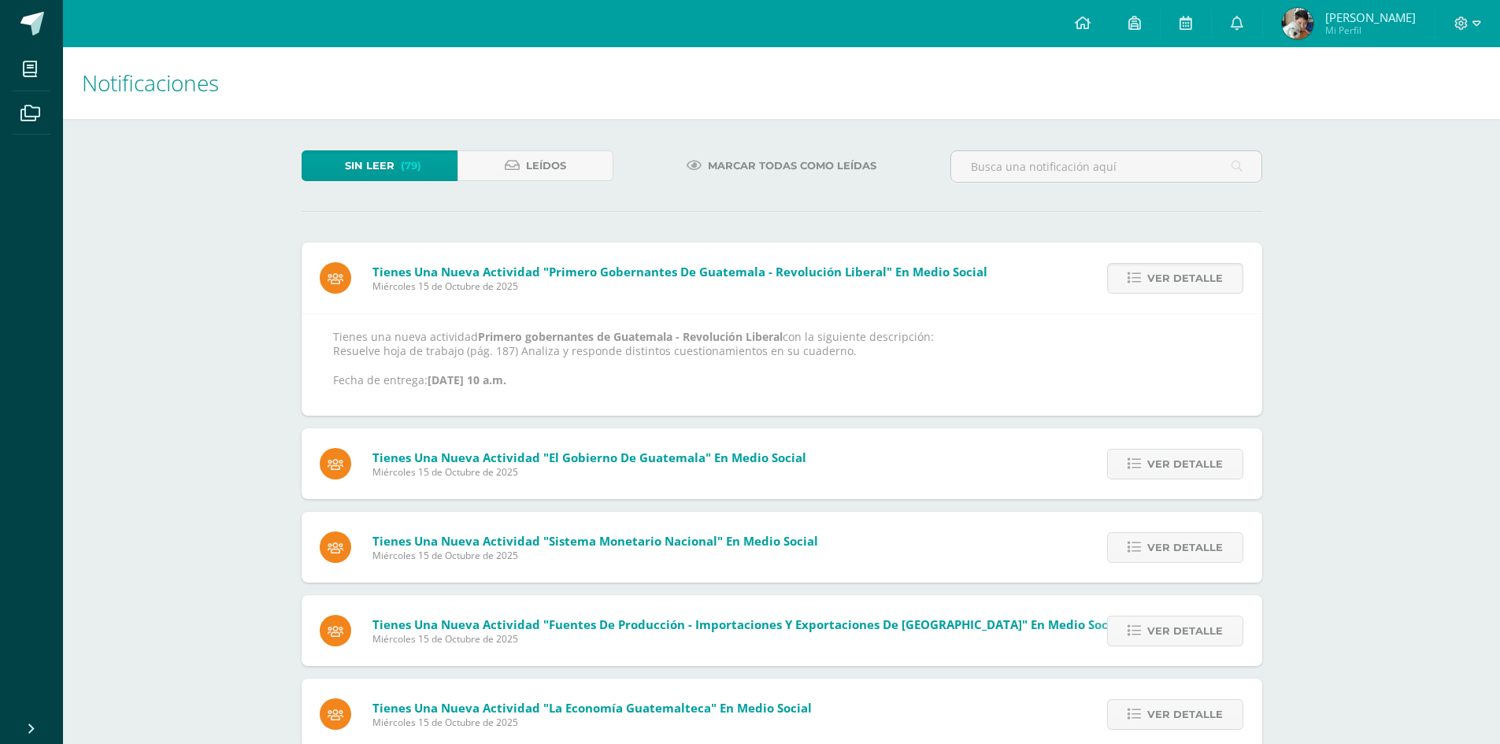
click at [1204, 277] on span "Ver detalle" at bounding box center [1186, 278] width 76 height 29
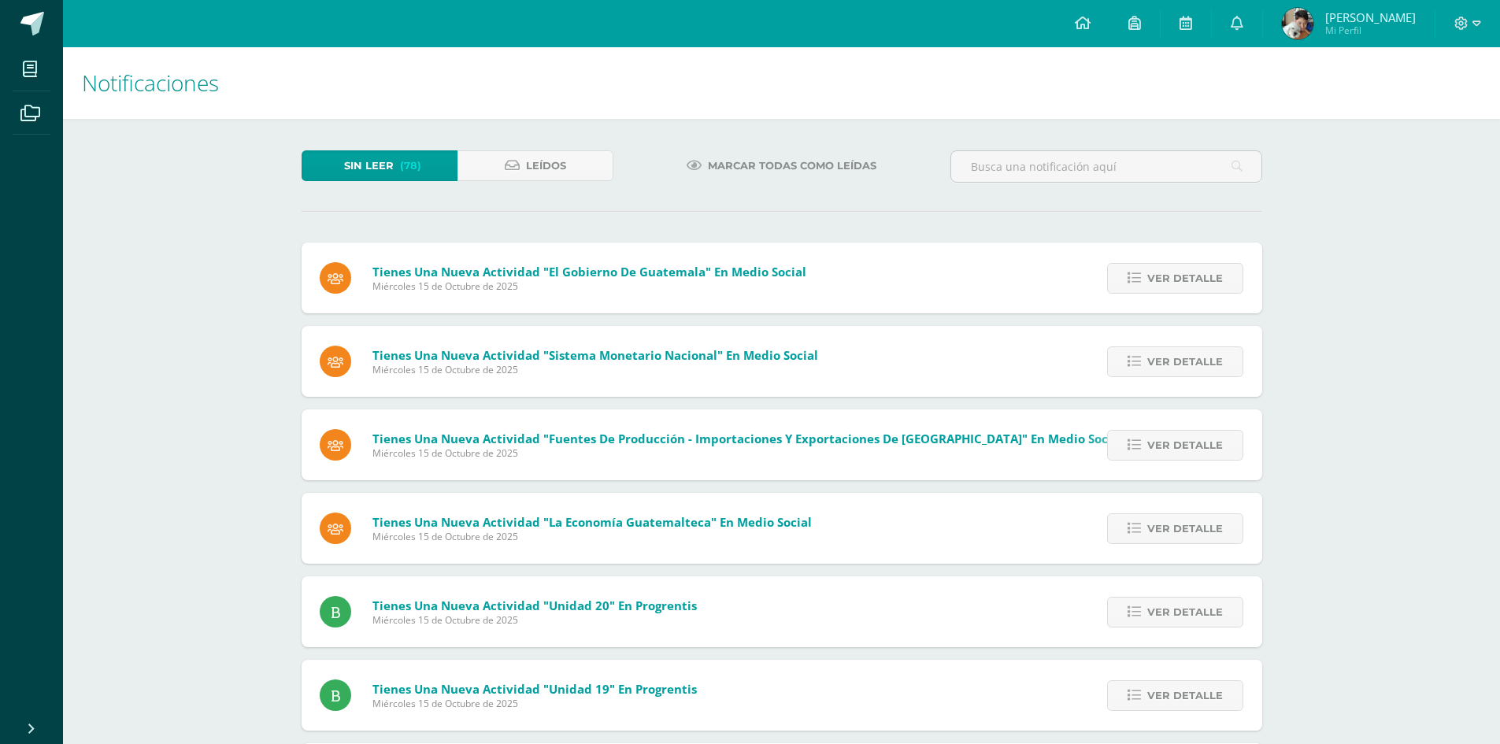
click at [1204, 277] on span "Ver detalle" at bounding box center [1186, 278] width 76 height 29
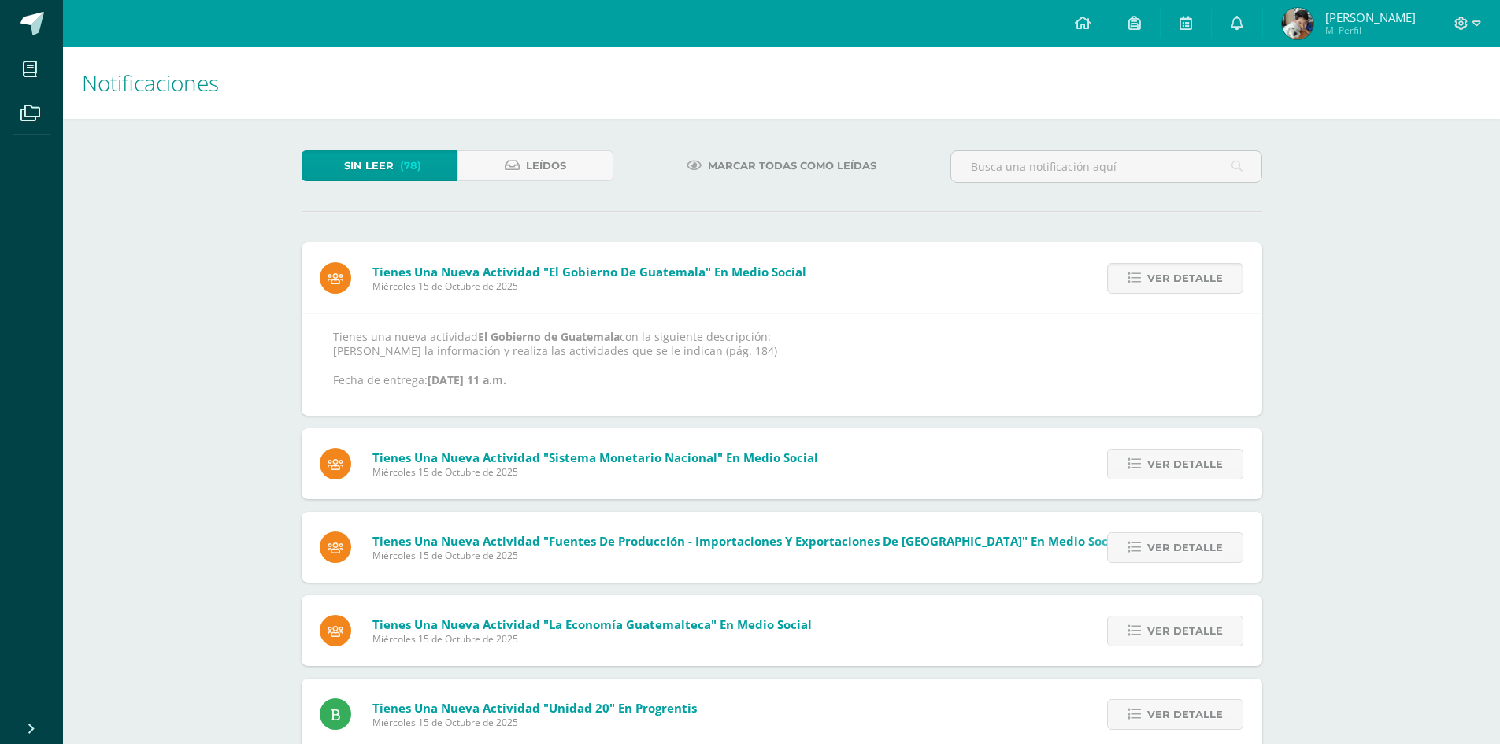
click at [1204, 277] on span "Ver detalle" at bounding box center [1186, 278] width 76 height 29
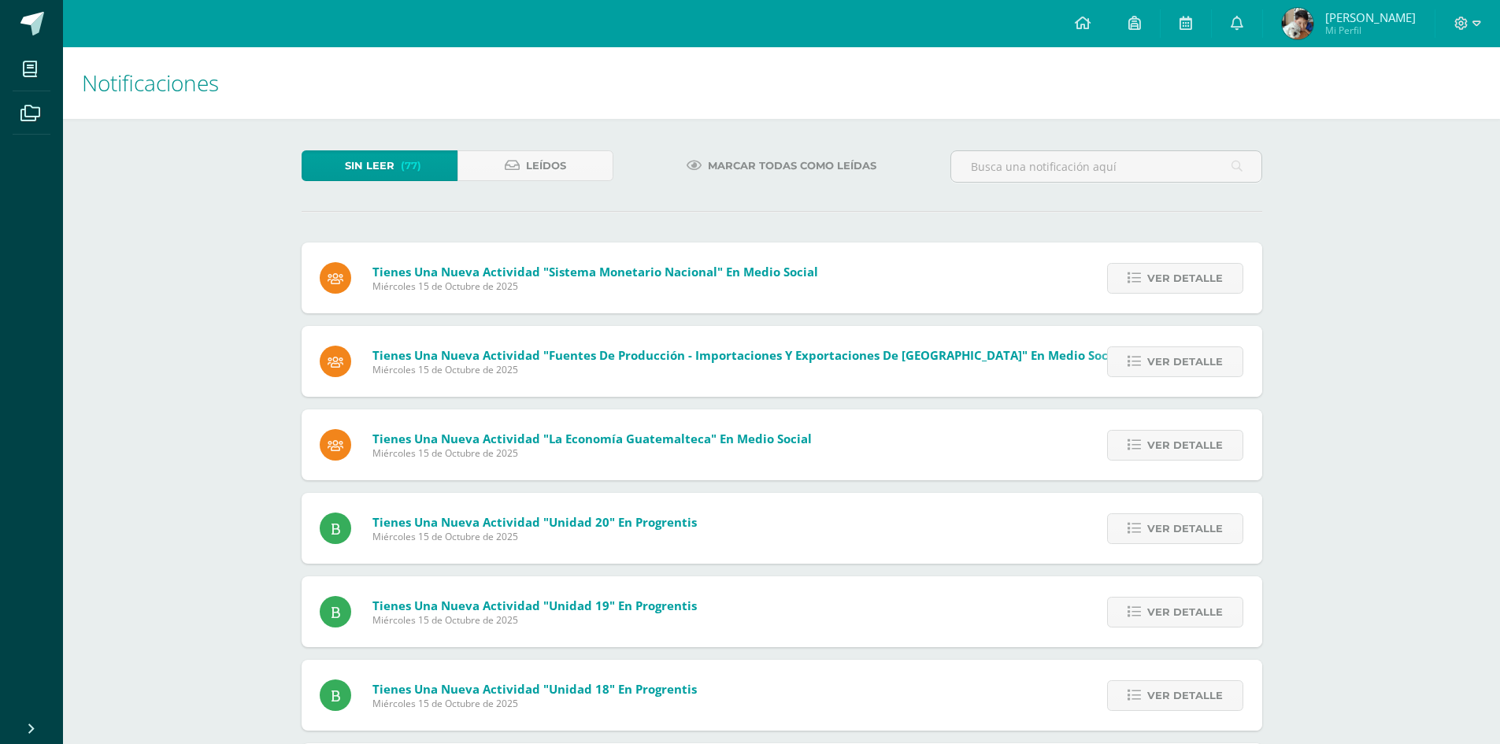
click at [1204, 277] on span "Ver detalle" at bounding box center [1186, 278] width 76 height 29
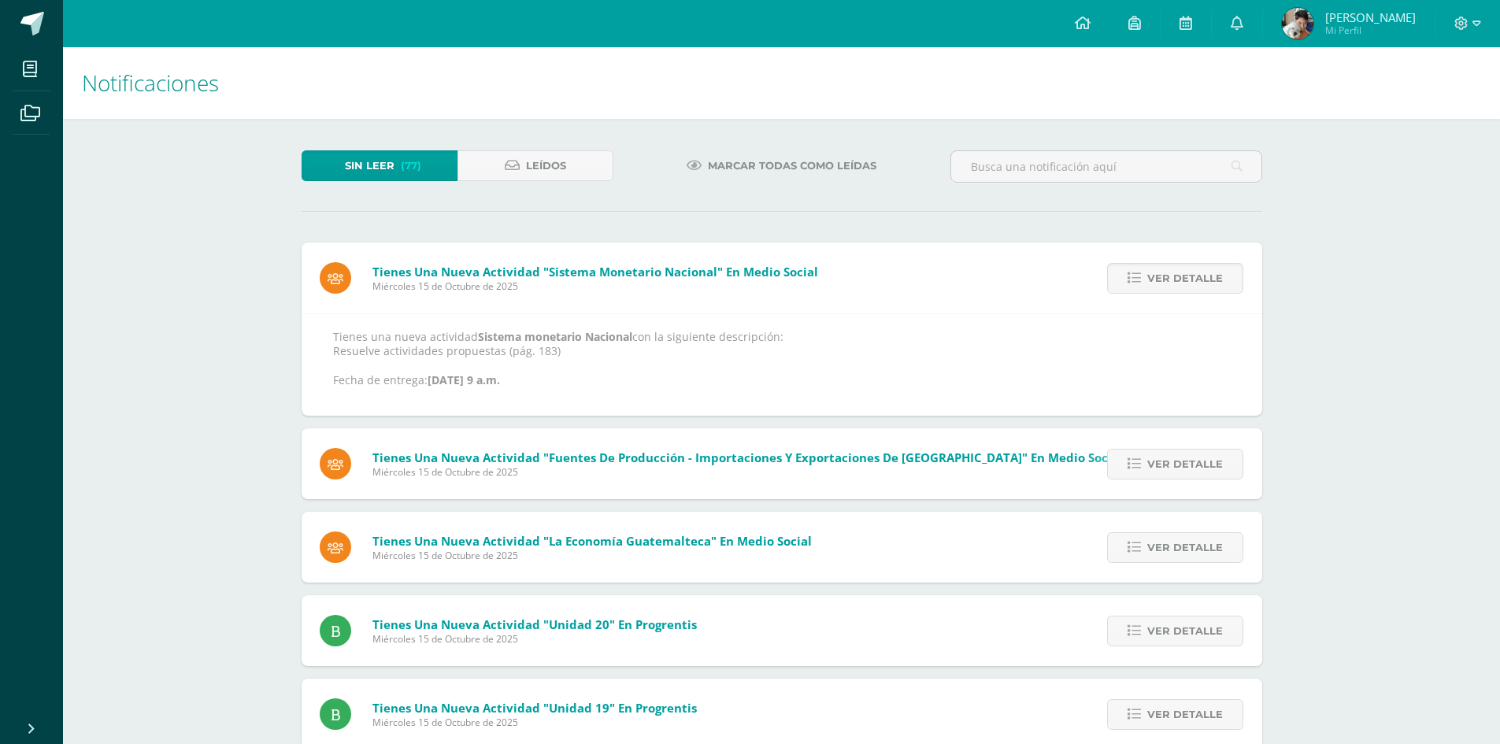
click at [1204, 277] on span "Ver detalle" at bounding box center [1186, 278] width 76 height 29
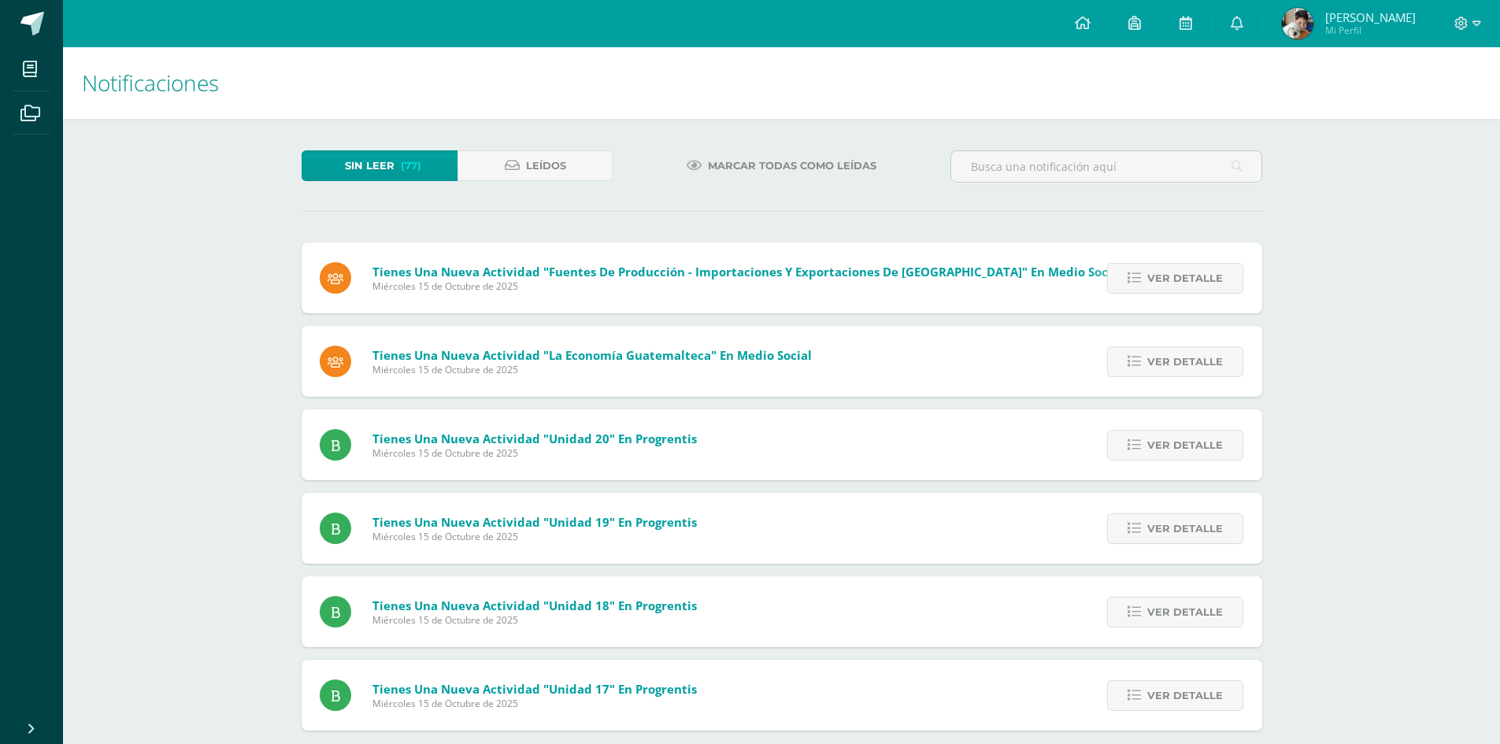
click at [1204, 277] on span "Ver detalle" at bounding box center [1186, 278] width 76 height 29
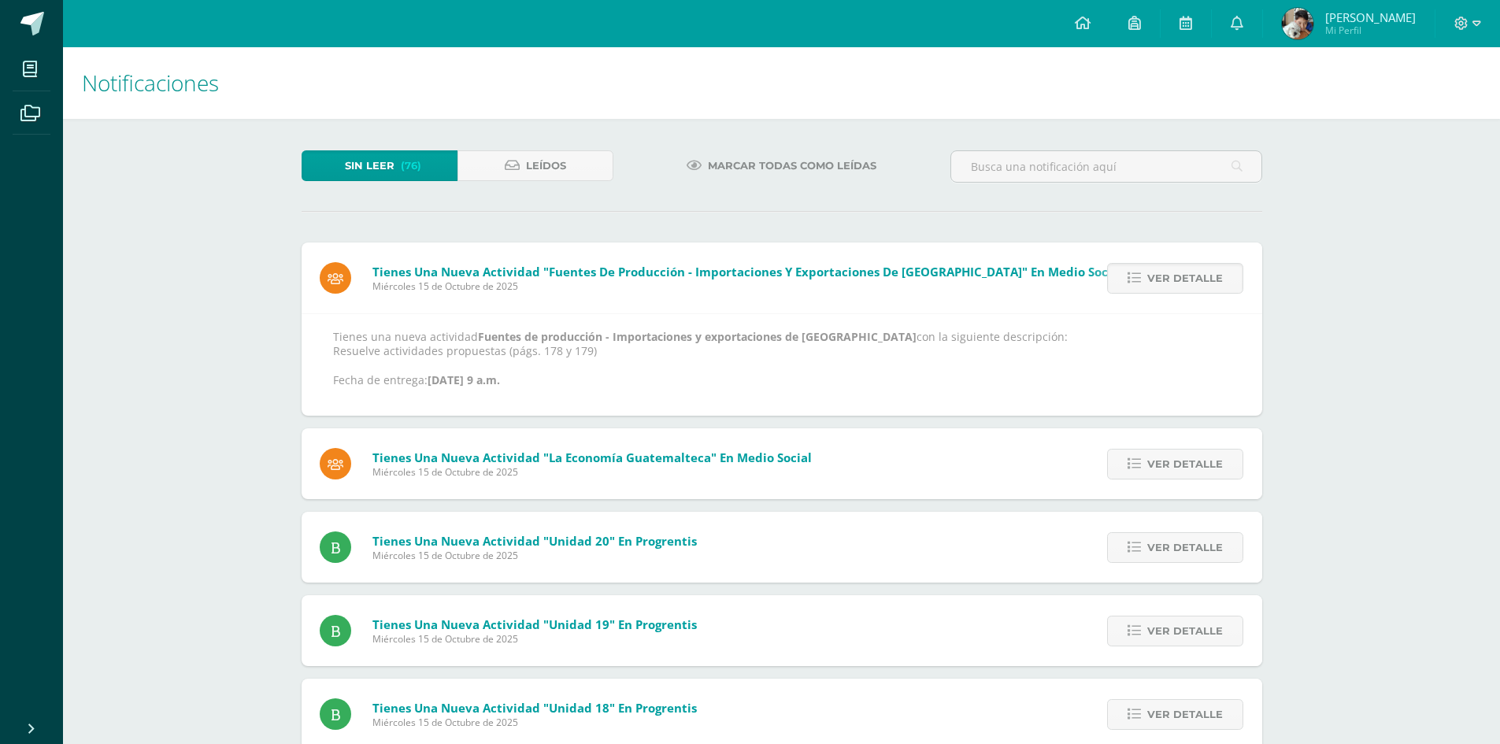
click at [1204, 277] on span "Ver detalle" at bounding box center [1186, 278] width 76 height 29
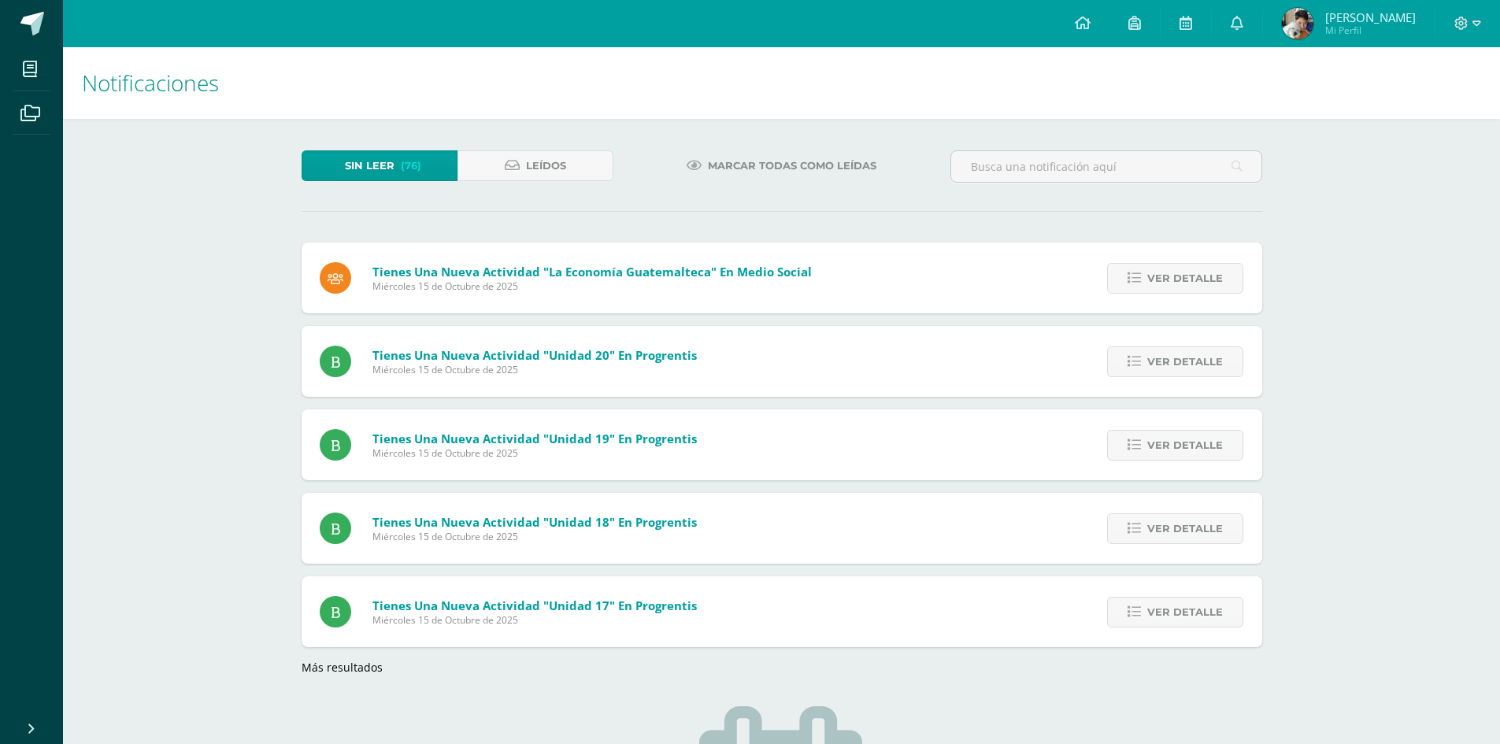
click at [1204, 277] on span "Ver detalle" at bounding box center [1186, 278] width 76 height 29
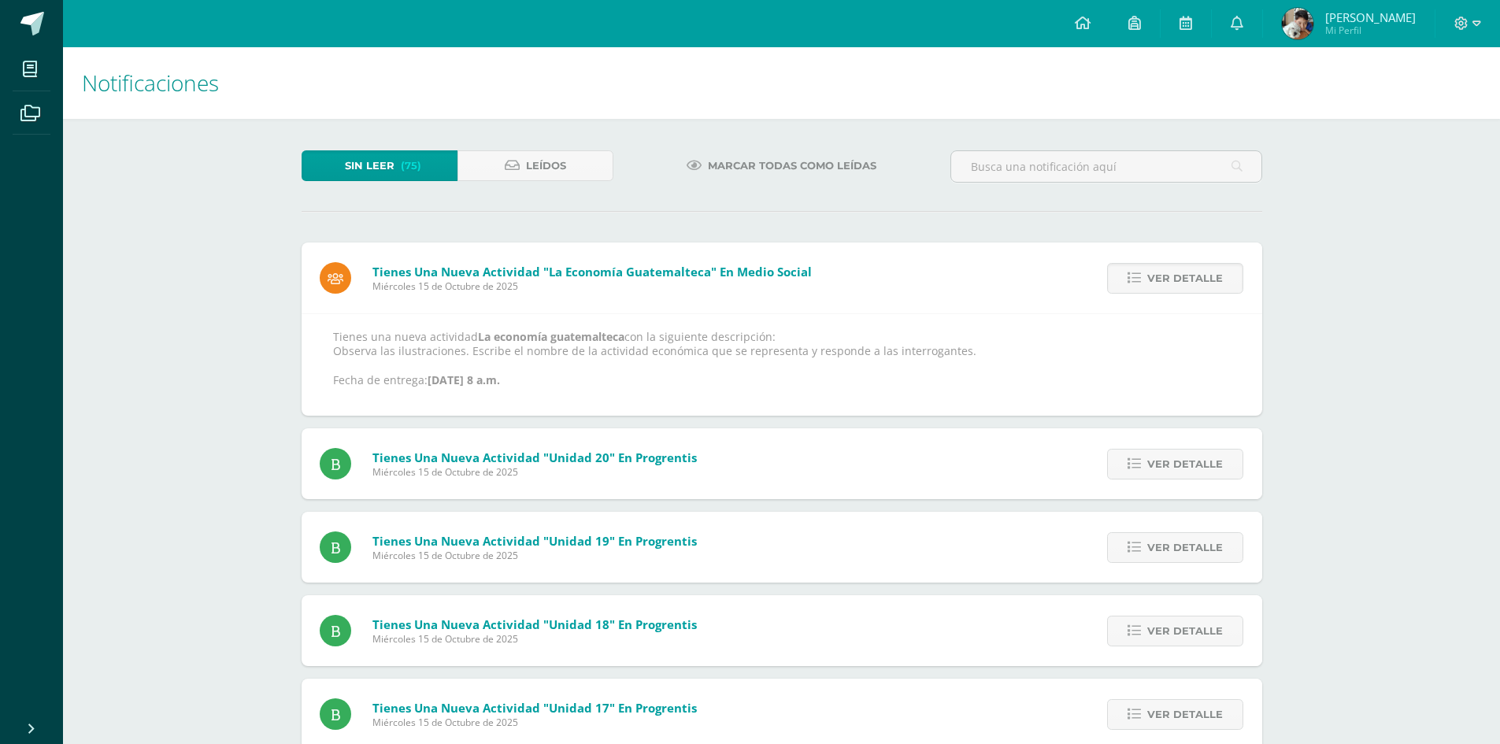
click at [1204, 277] on span "Ver detalle" at bounding box center [1186, 278] width 76 height 29
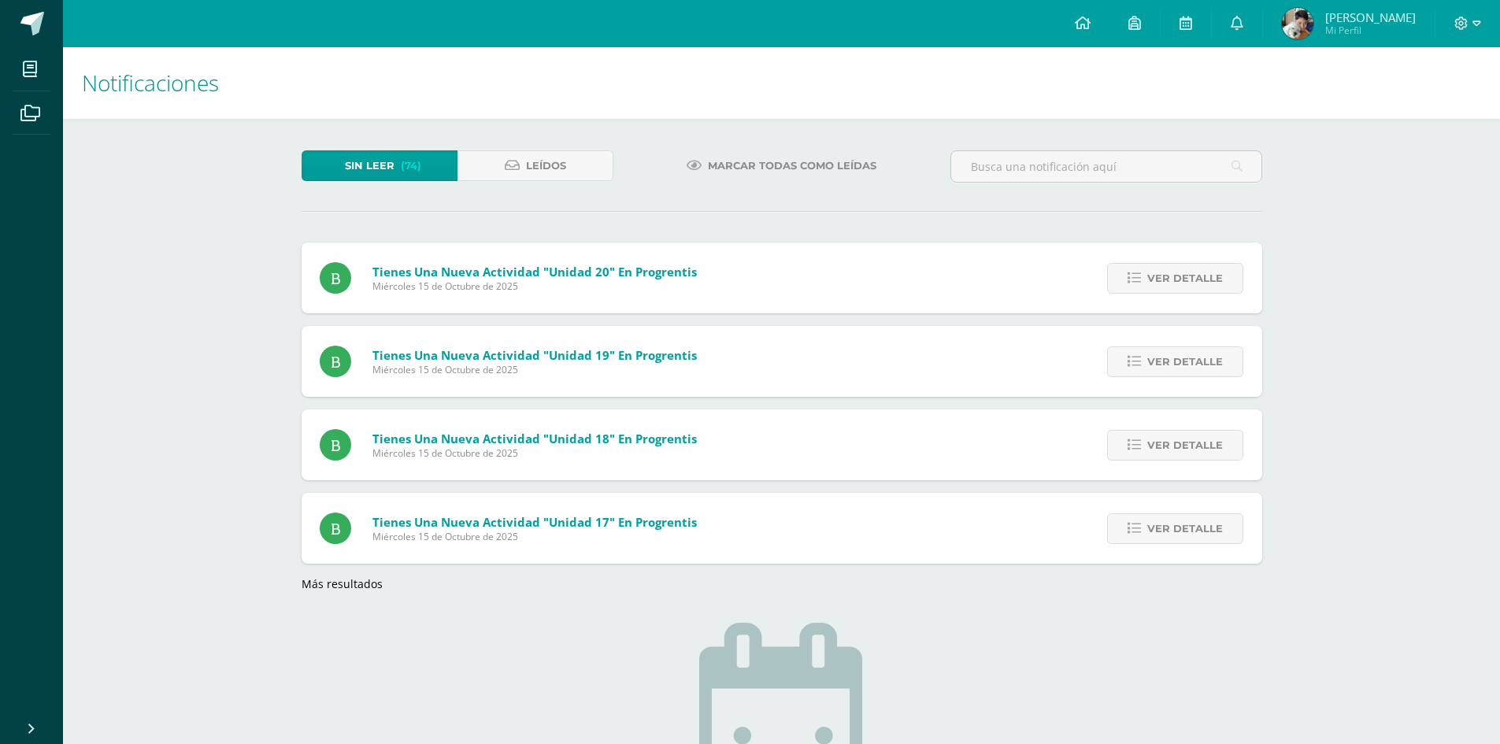
click at [1204, 277] on span "Ver detalle" at bounding box center [1186, 278] width 76 height 29
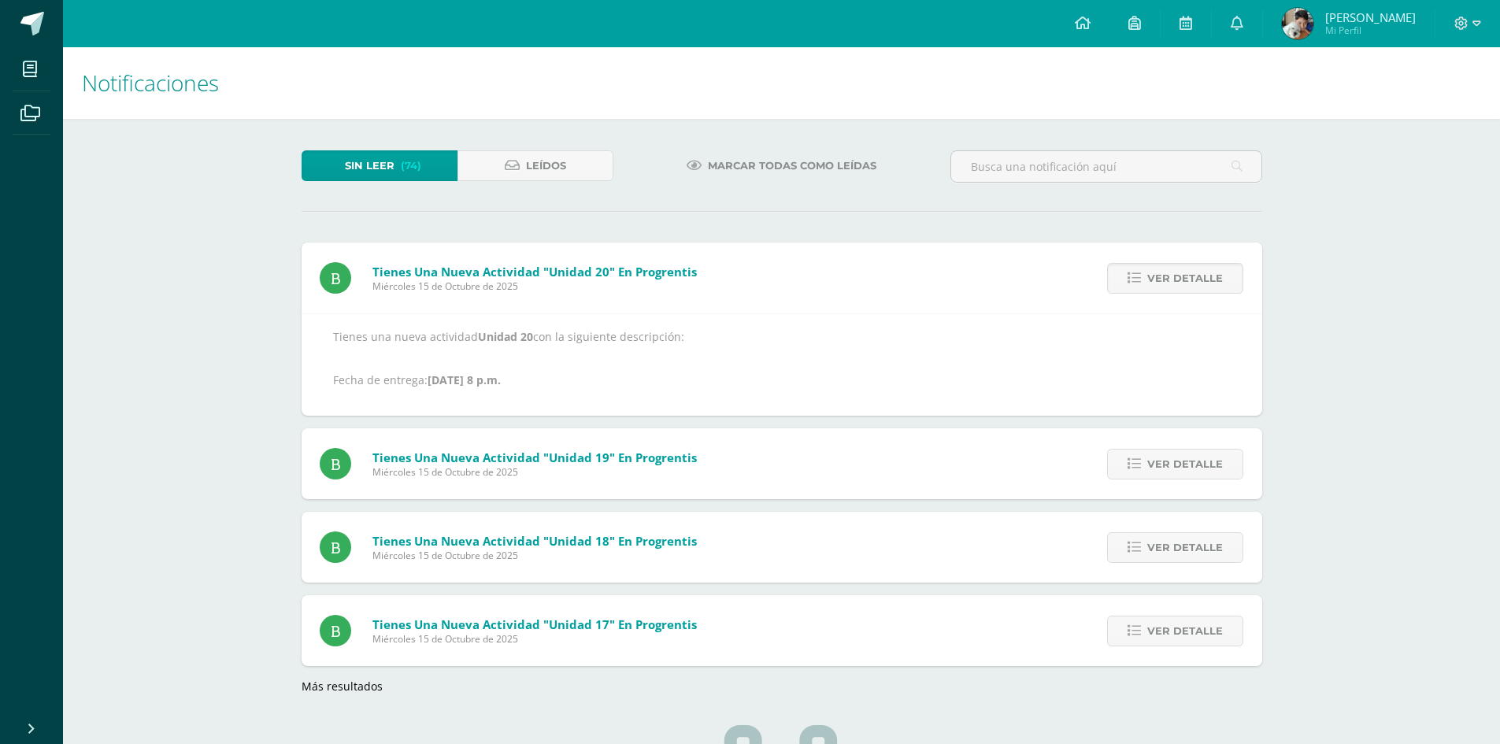
click at [1204, 277] on span "Ver detalle" at bounding box center [1186, 278] width 76 height 29
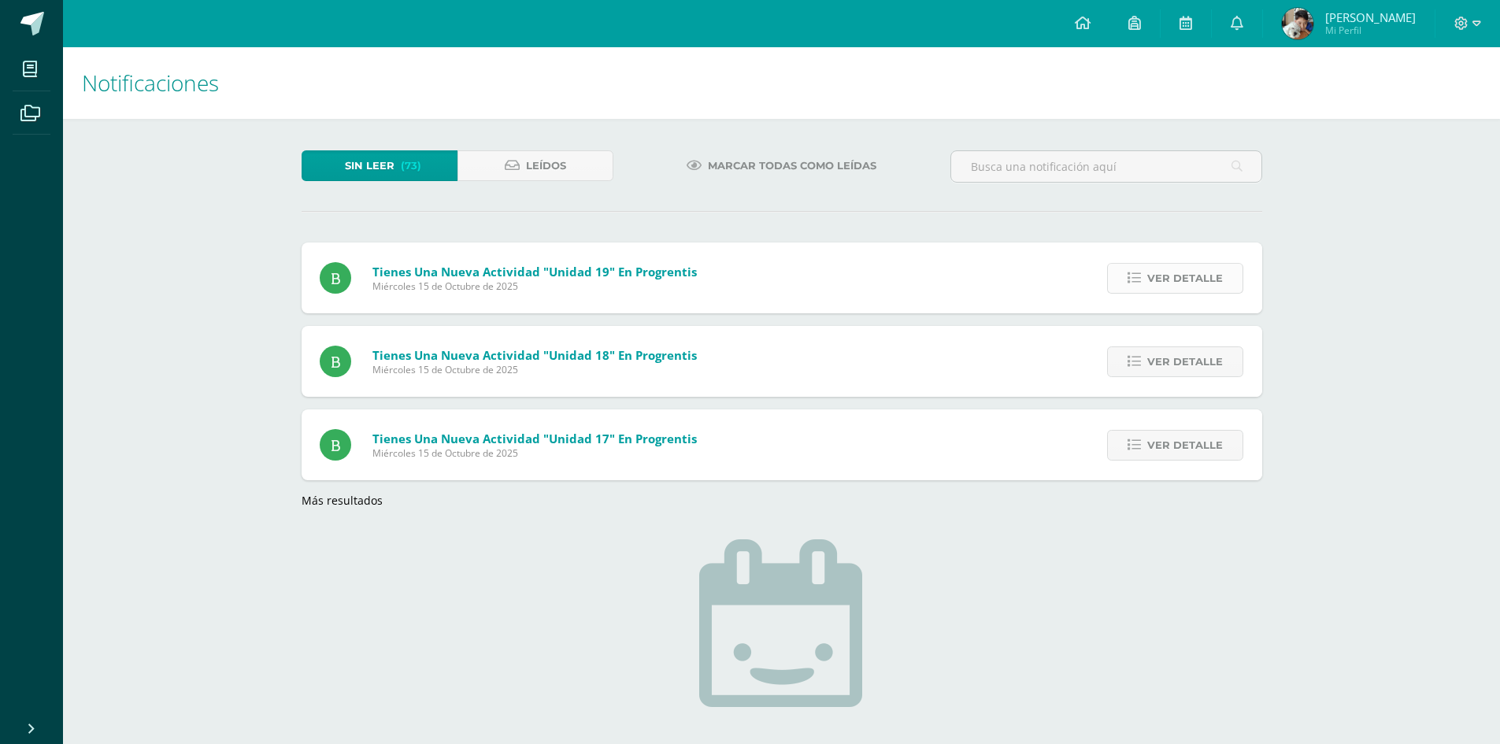
click at [1203, 262] on div "Ver detalle" at bounding box center [1173, 278] width 179 height 71
click at [1196, 276] on span "Ver detalle" at bounding box center [1186, 278] width 76 height 29
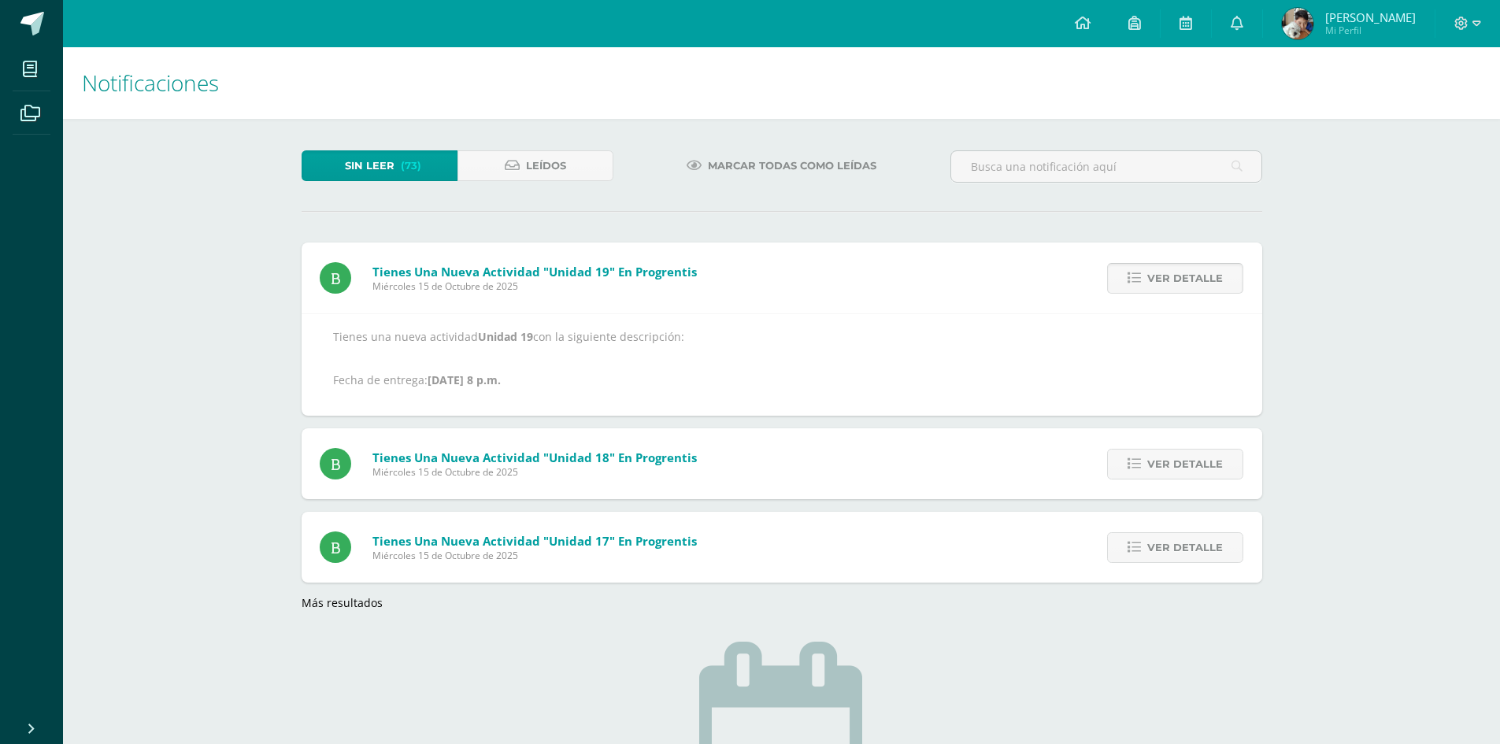
click at [1196, 276] on span "Ver detalle" at bounding box center [1186, 278] width 76 height 29
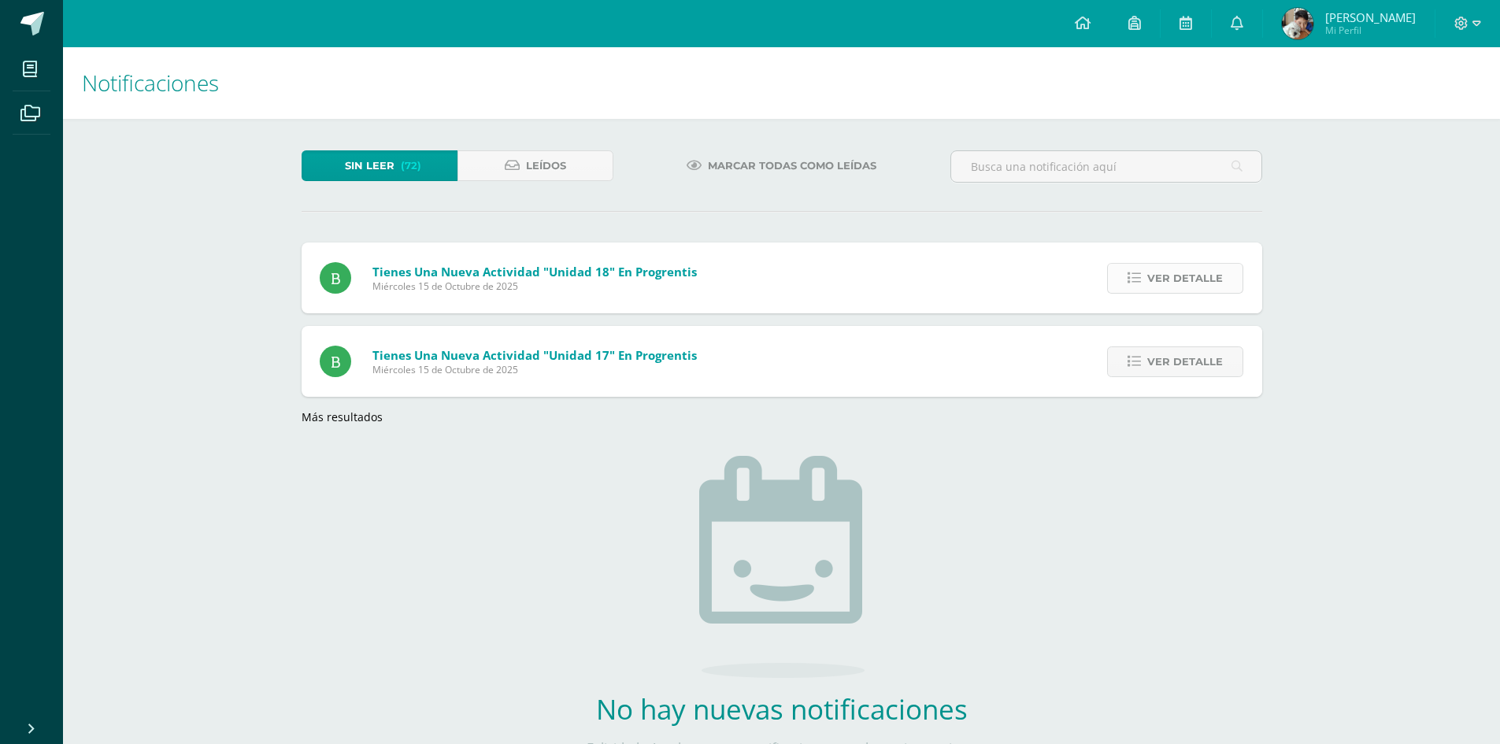
click at [1196, 275] on span "Ver detalle" at bounding box center [1186, 278] width 76 height 29
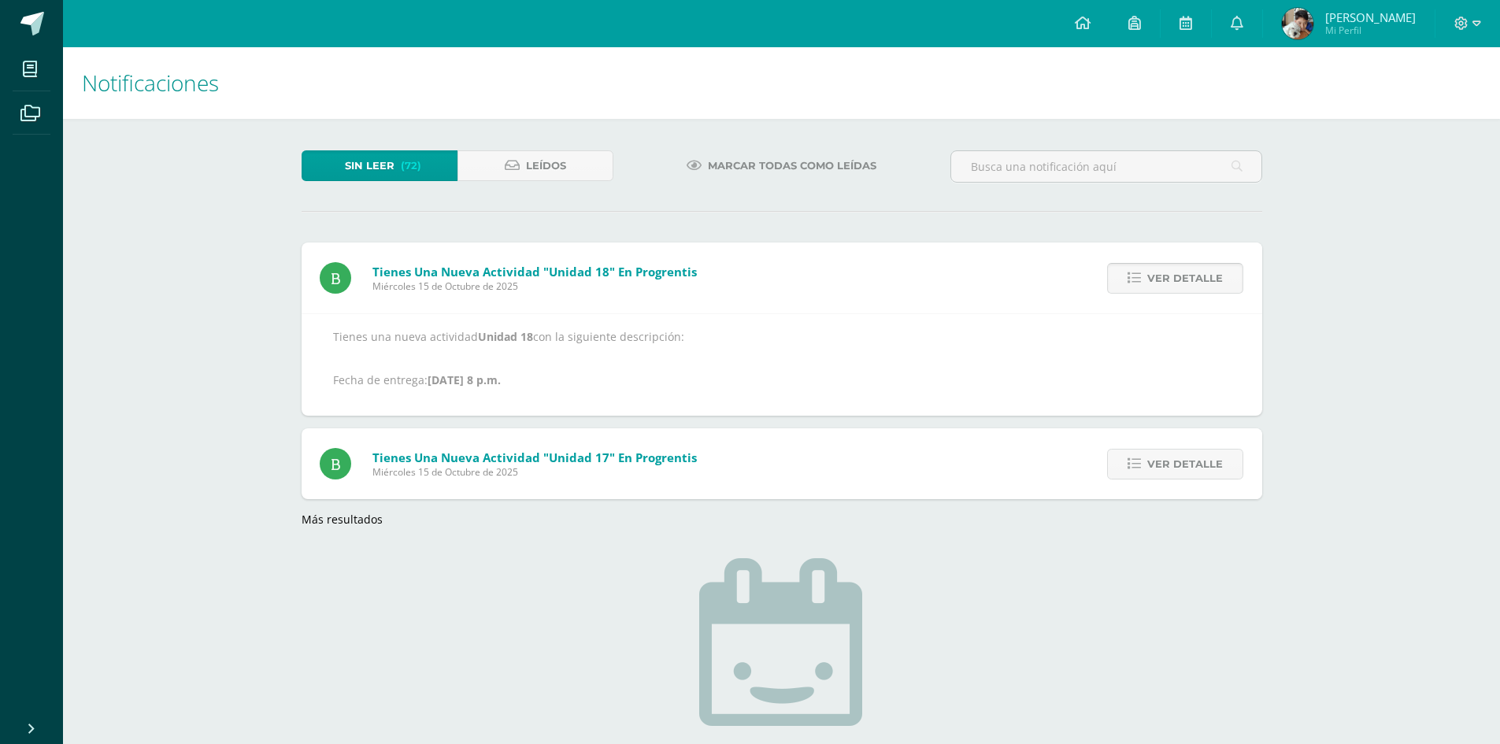
click at [1196, 275] on span "Ver detalle" at bounding box center [1186, 278] width 76 height 29
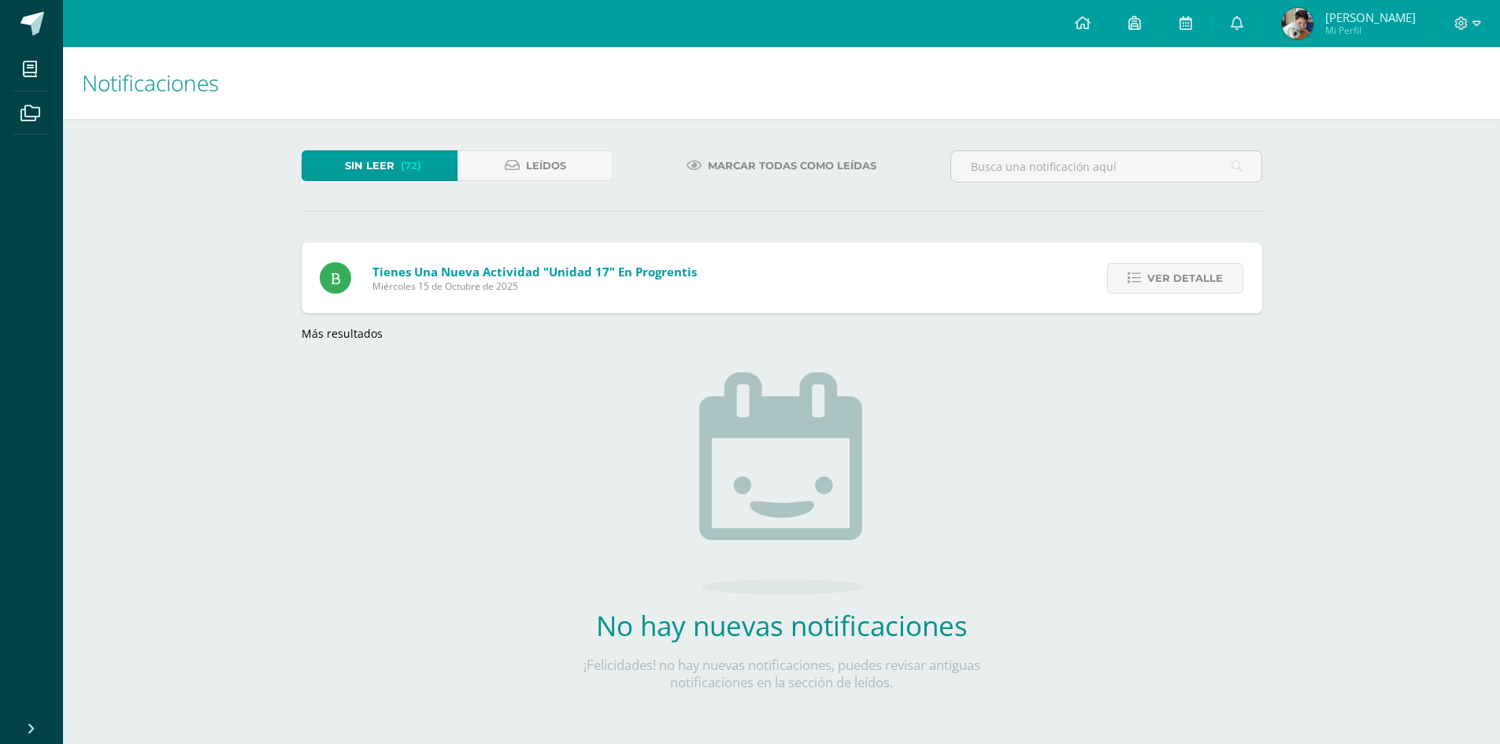
click at [1196, 275] on span "Ver detalle" at bounding box center [1186, 278] width 76 height 29
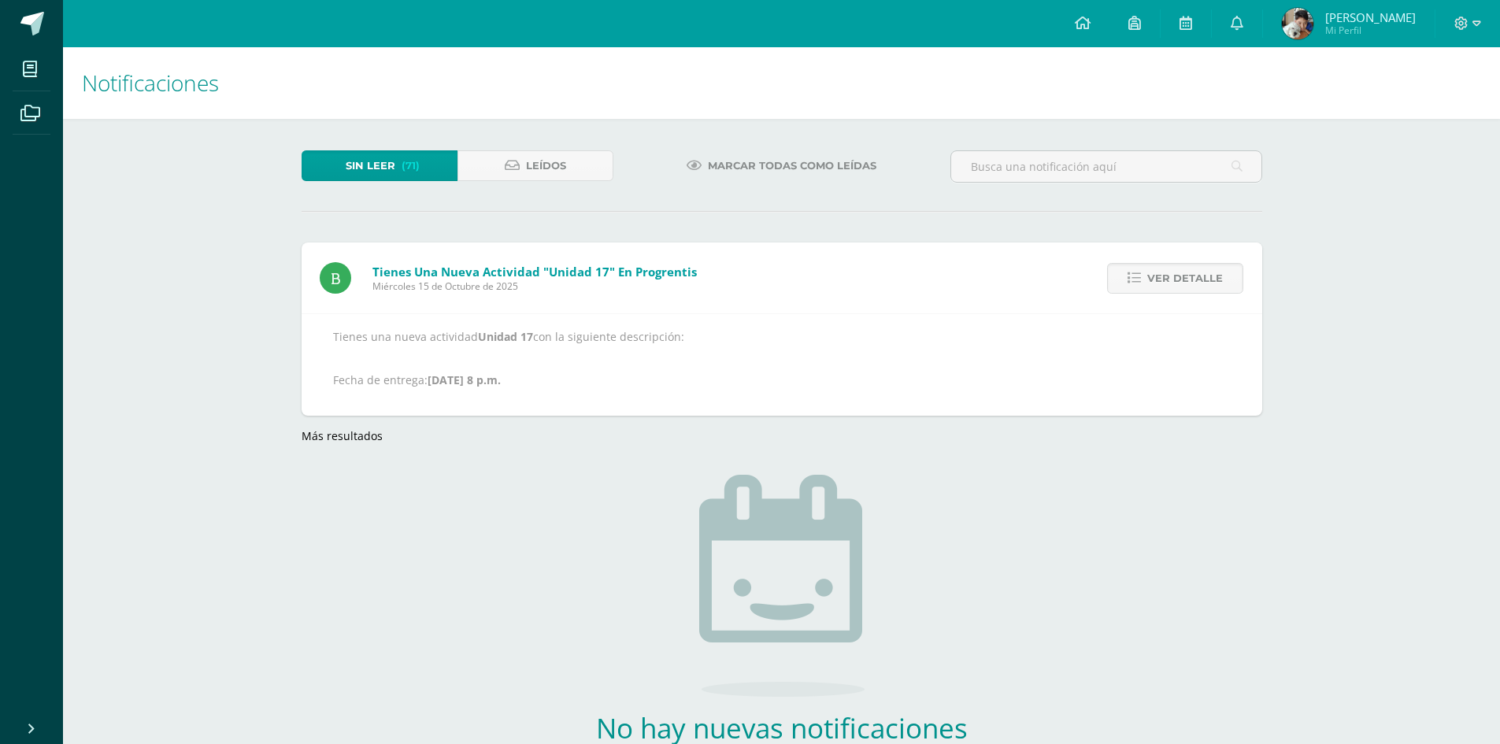
click at [1196, 275] on span "Ver detalle" at bounding box center [1186, 278] width 76 height 29
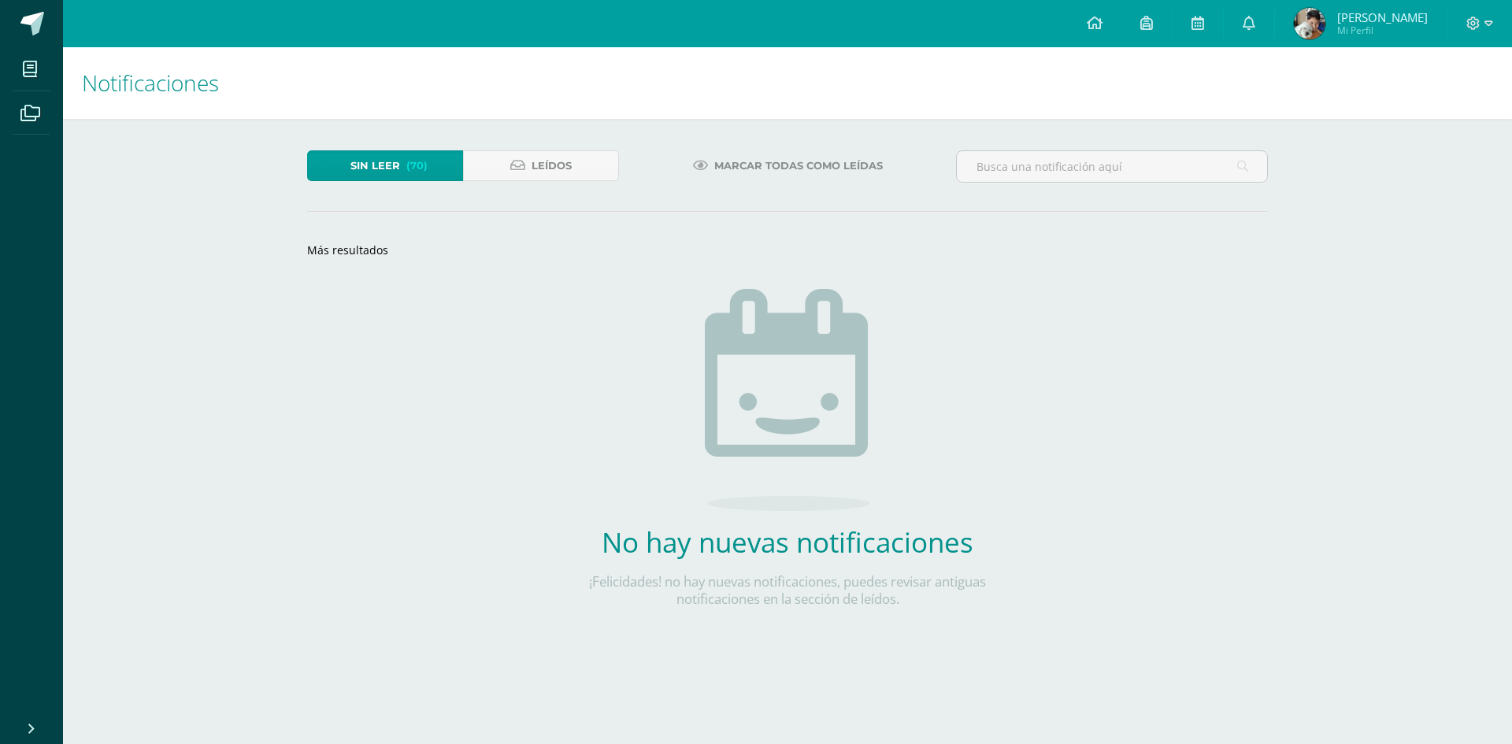
click at [398, 164] on span "Sin leer" at bounding box center [375, 165] width 50 height 29
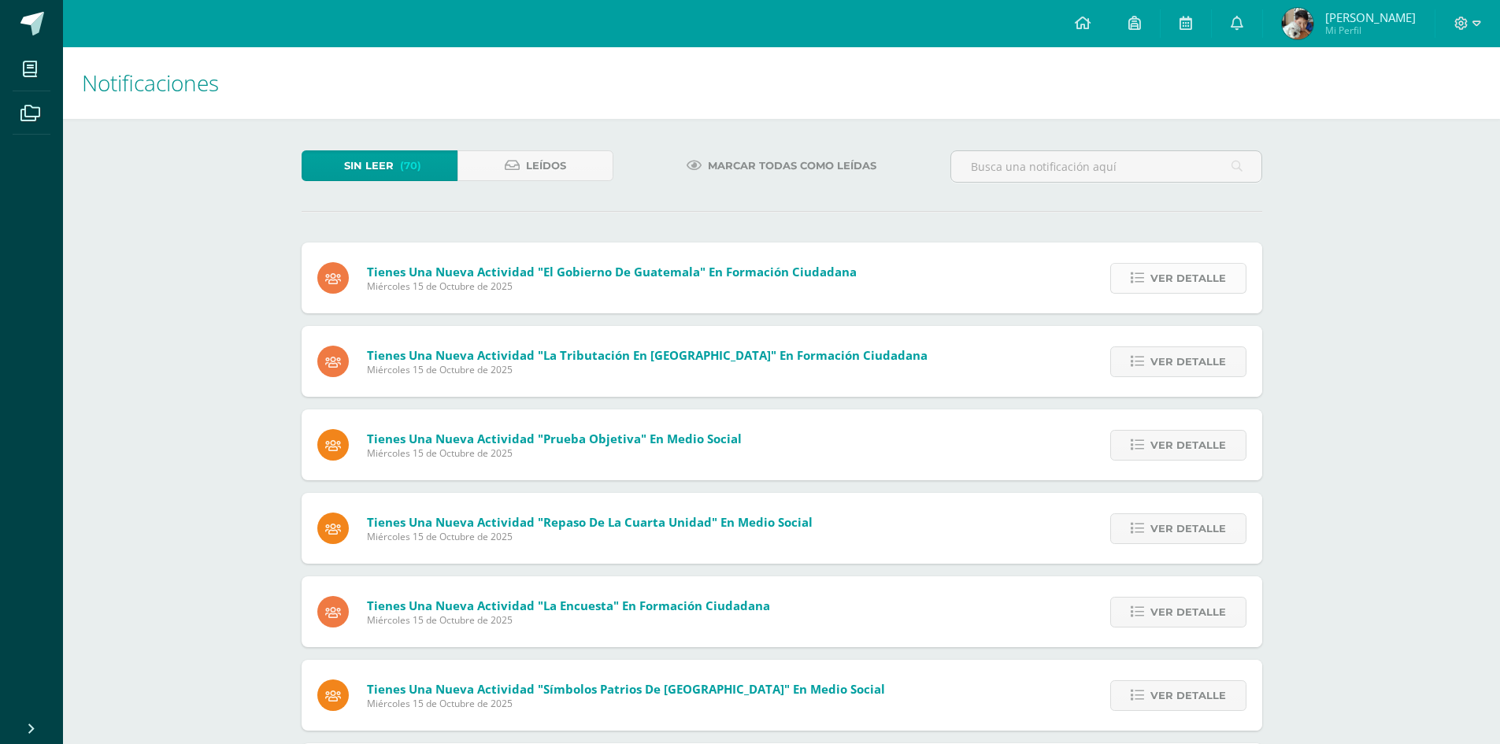
click at [1127, 279] on link "Ver detalle" at bounding box center [1179, 278] width 136 height 31
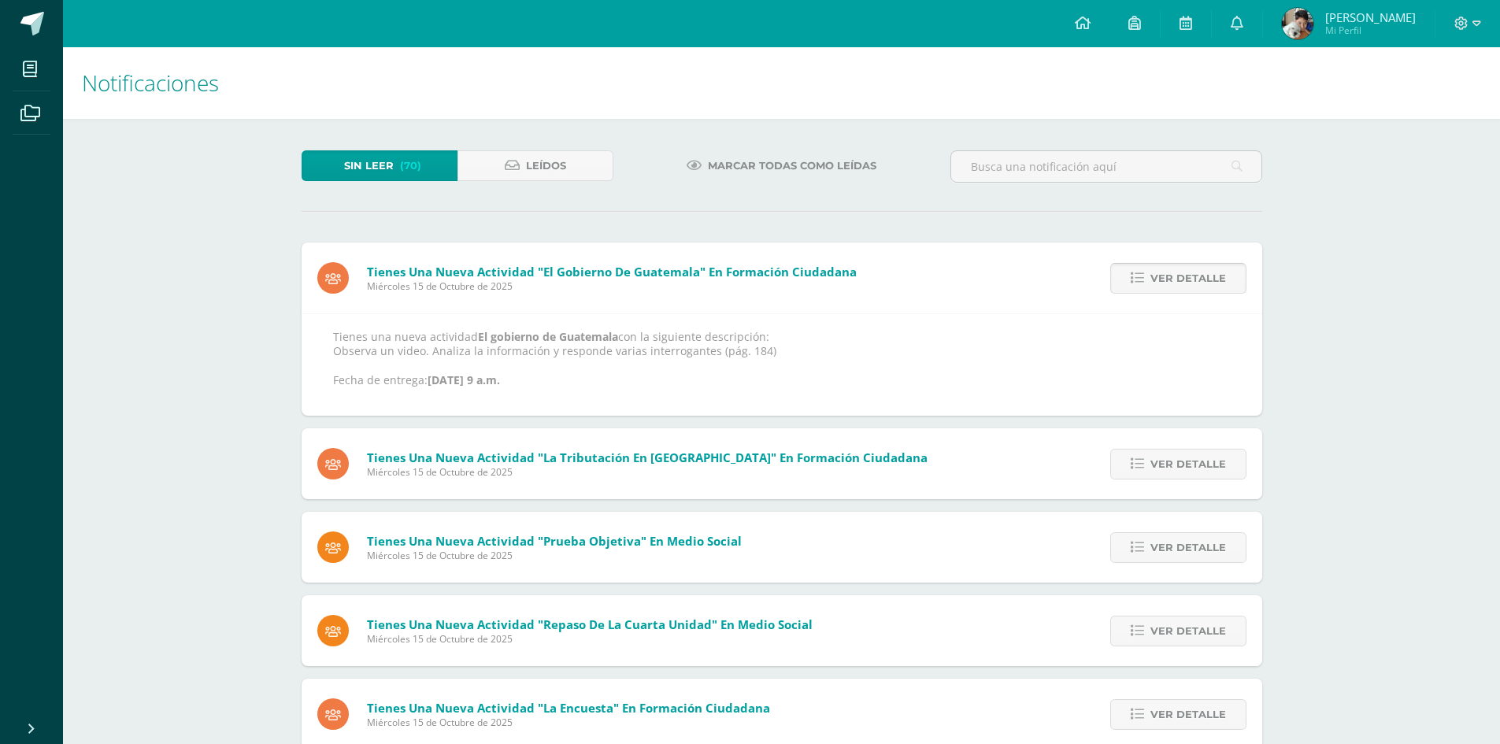
click at [1127, 279] on link "Ver detalle" at bounding box center [1179, 278] width 136 height 31
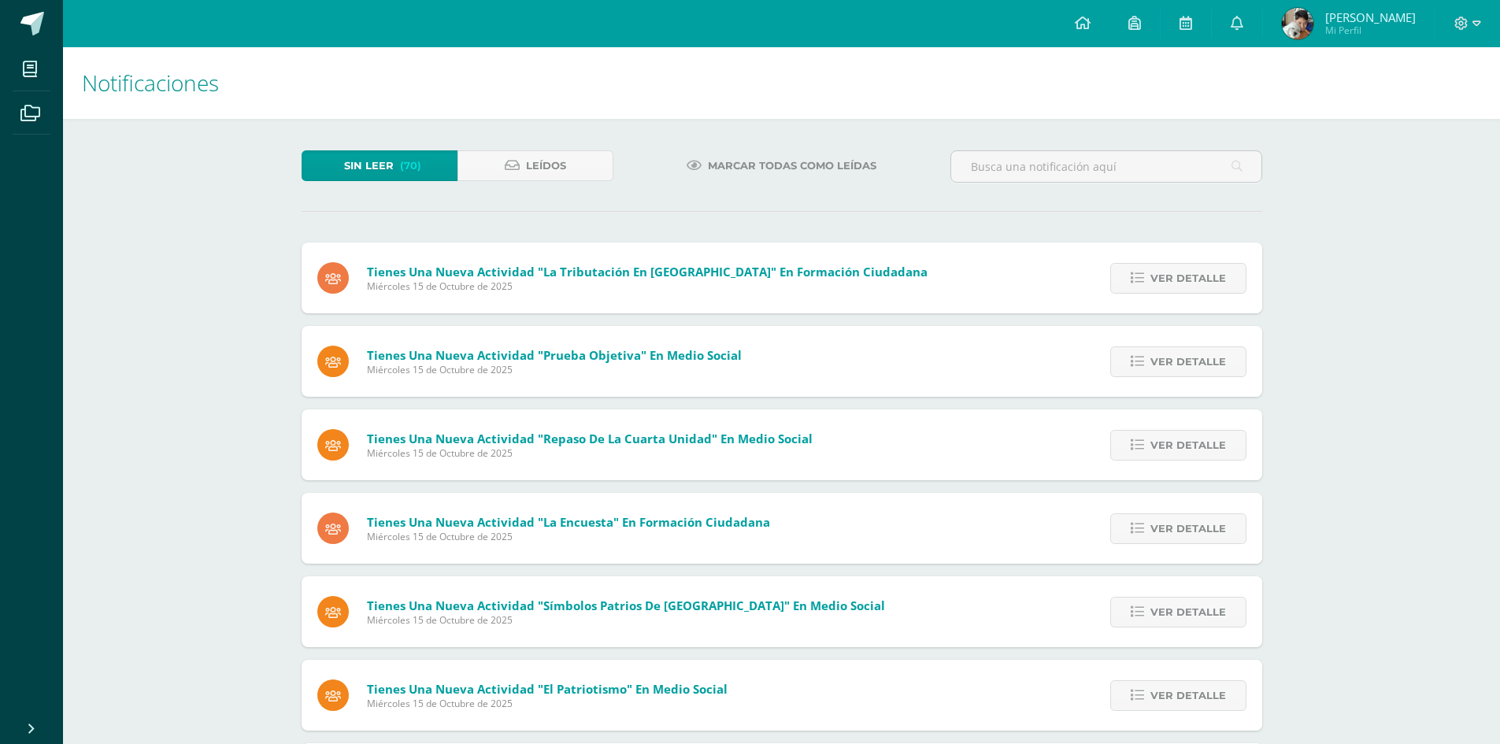
click at [1127, 279] on link "Ver detalle" at bounding box center [1179, 278] width 136 height 31
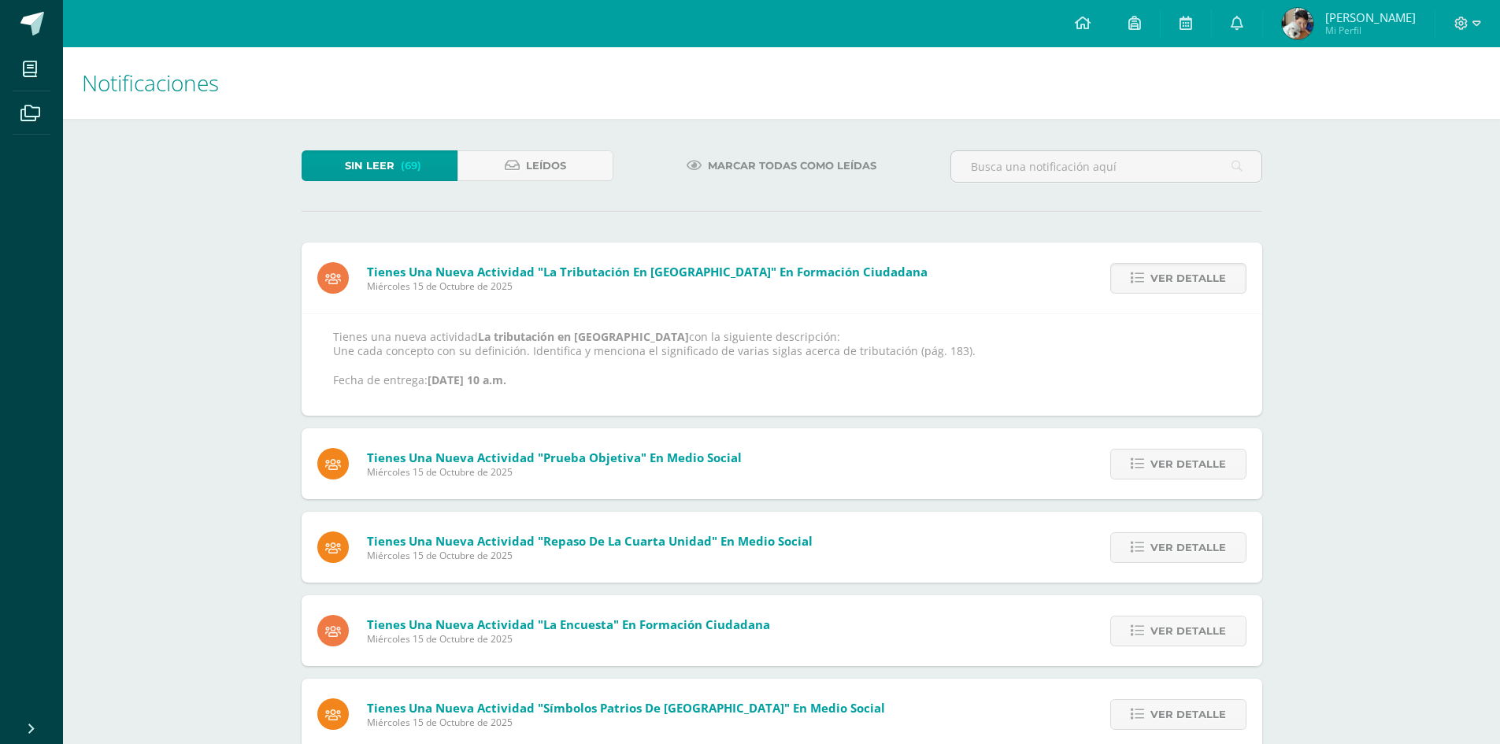
click at [1127, 279] on link "Ver detalle" at bounding box center [1179, 278] width 136 height 31
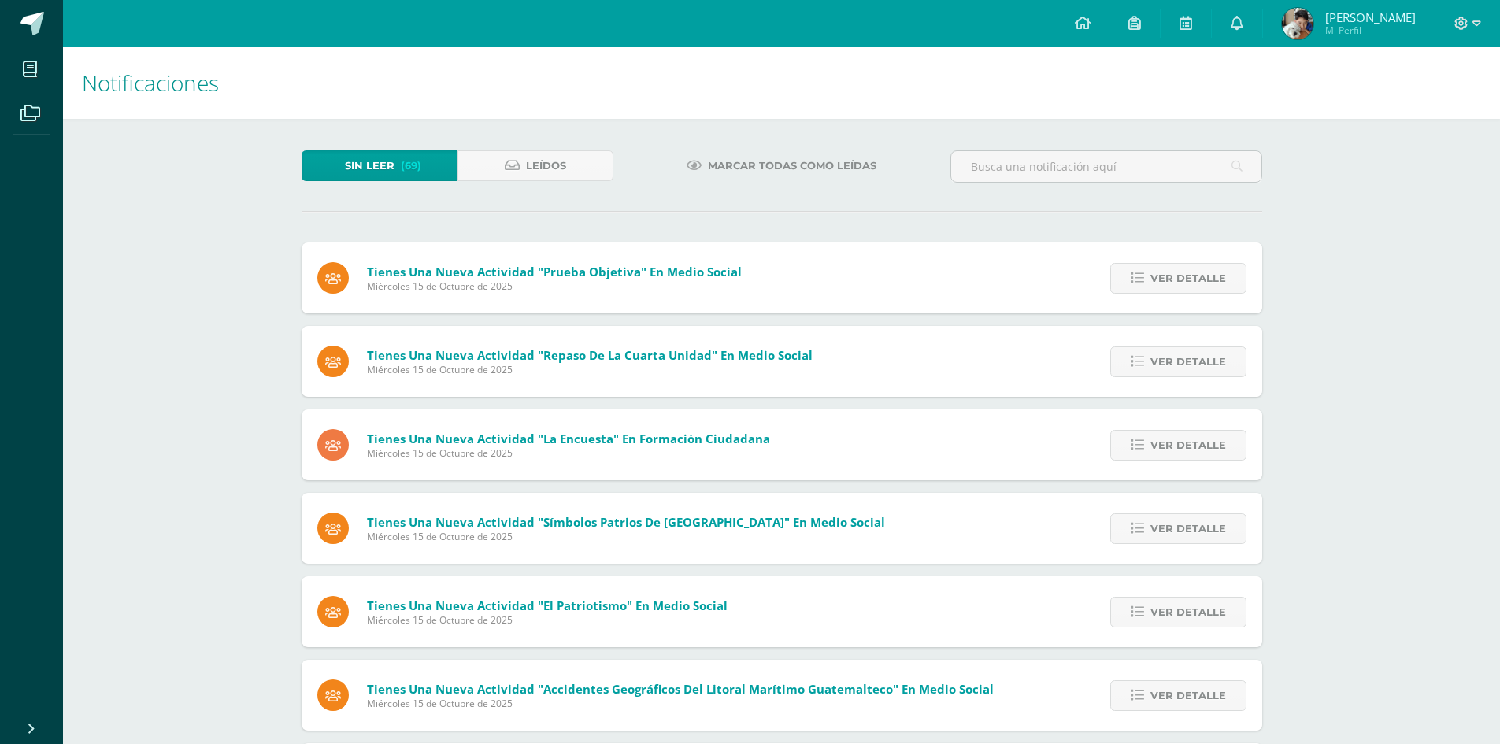
click at [1127, 279] on link "Ver detalle" at bounding box center [1179, 278] width 136 height 31
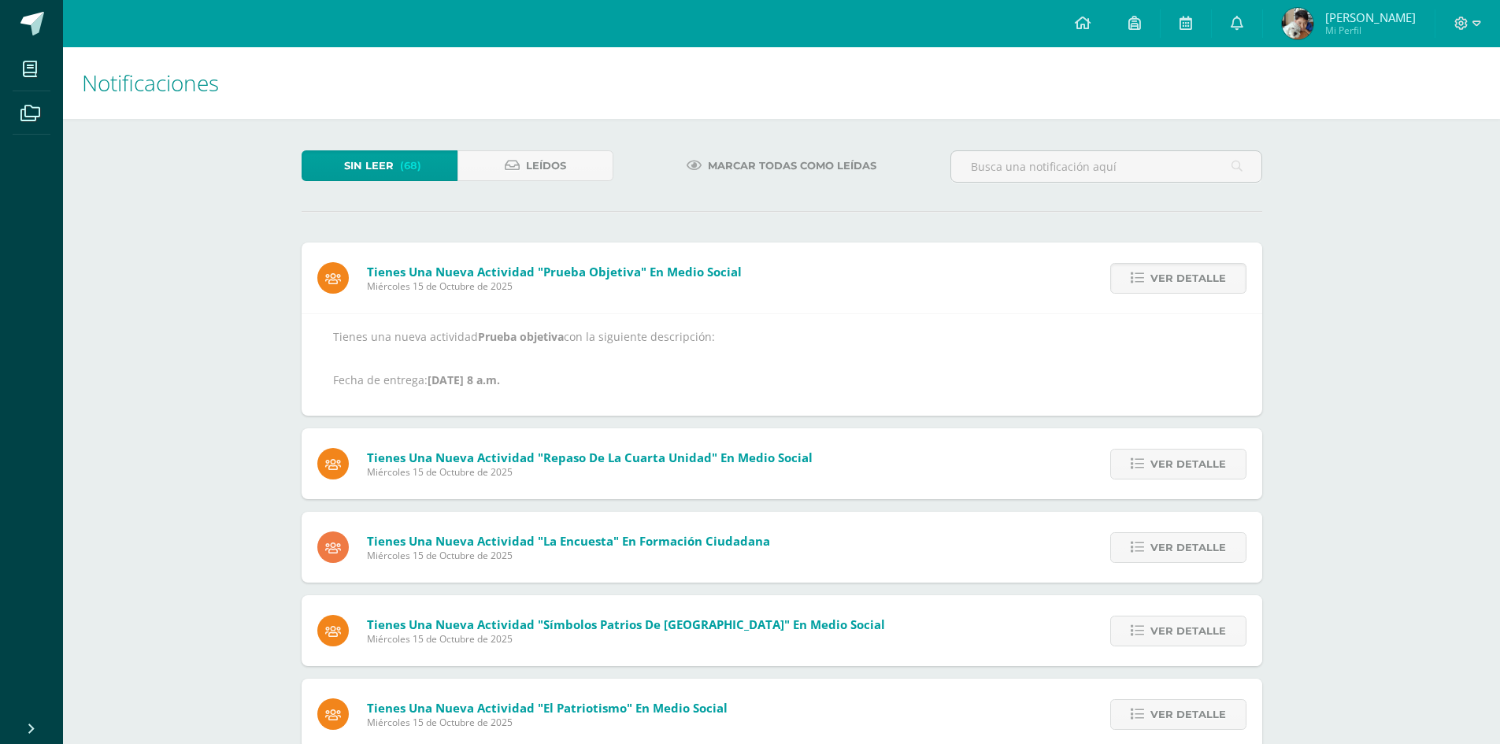
click at [1127, 279] on link "Ver detalle" at bounding box center [1179, 278] width 136 height 31
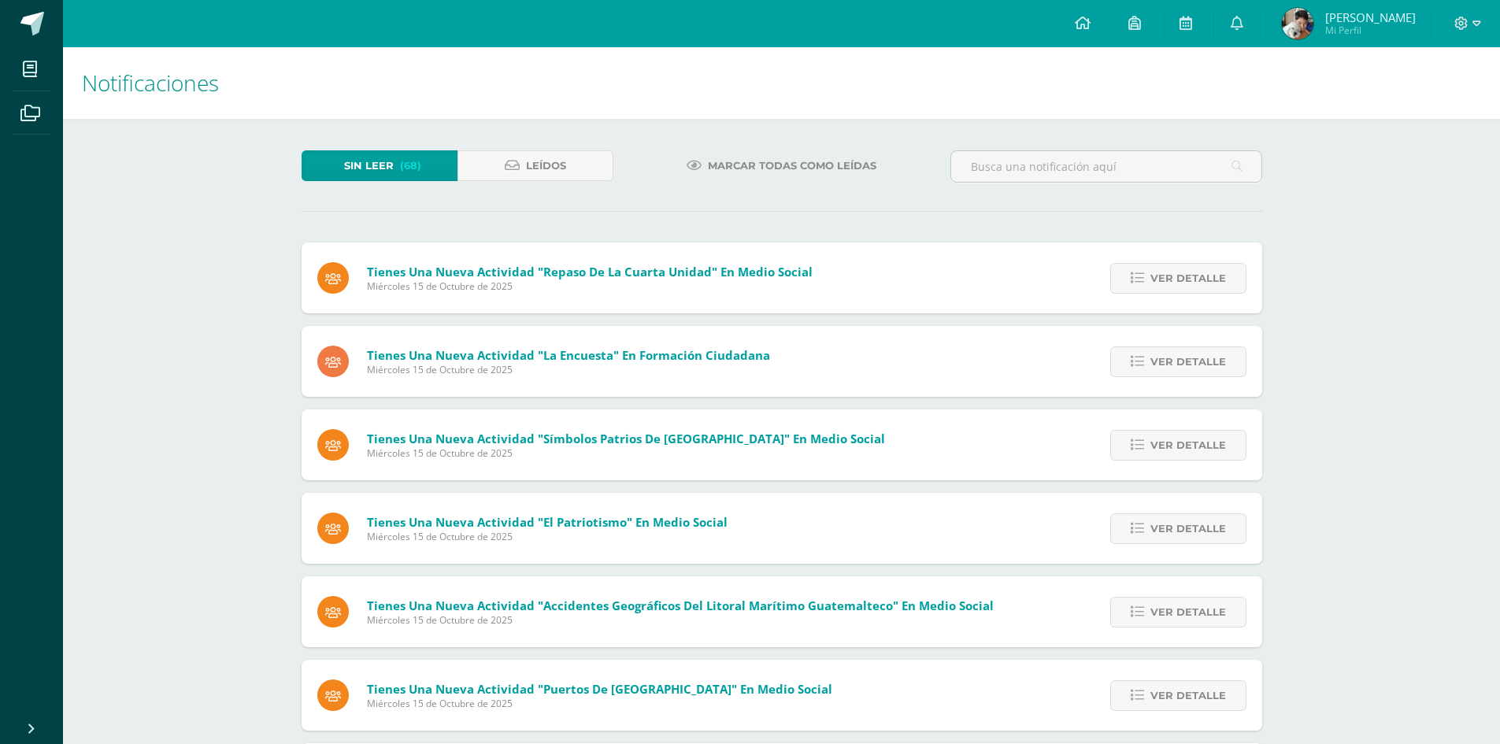
click at [1127, 279] on link "Ver detalle" at bounding box center [1179, 278] width 136 height 31
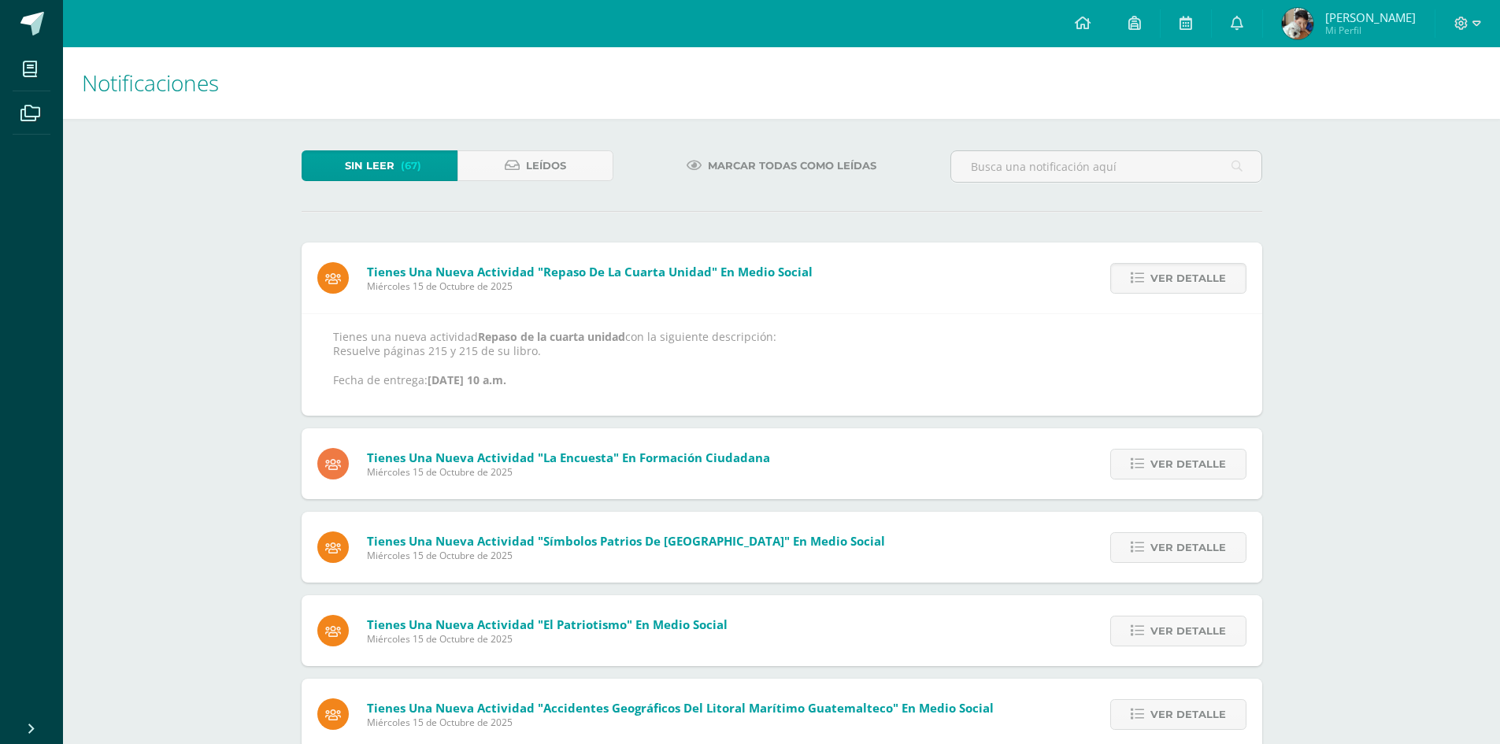
click at [1127, 279] on link "Ver detalle" at bounding box center [1179, 278] width 136 height 31
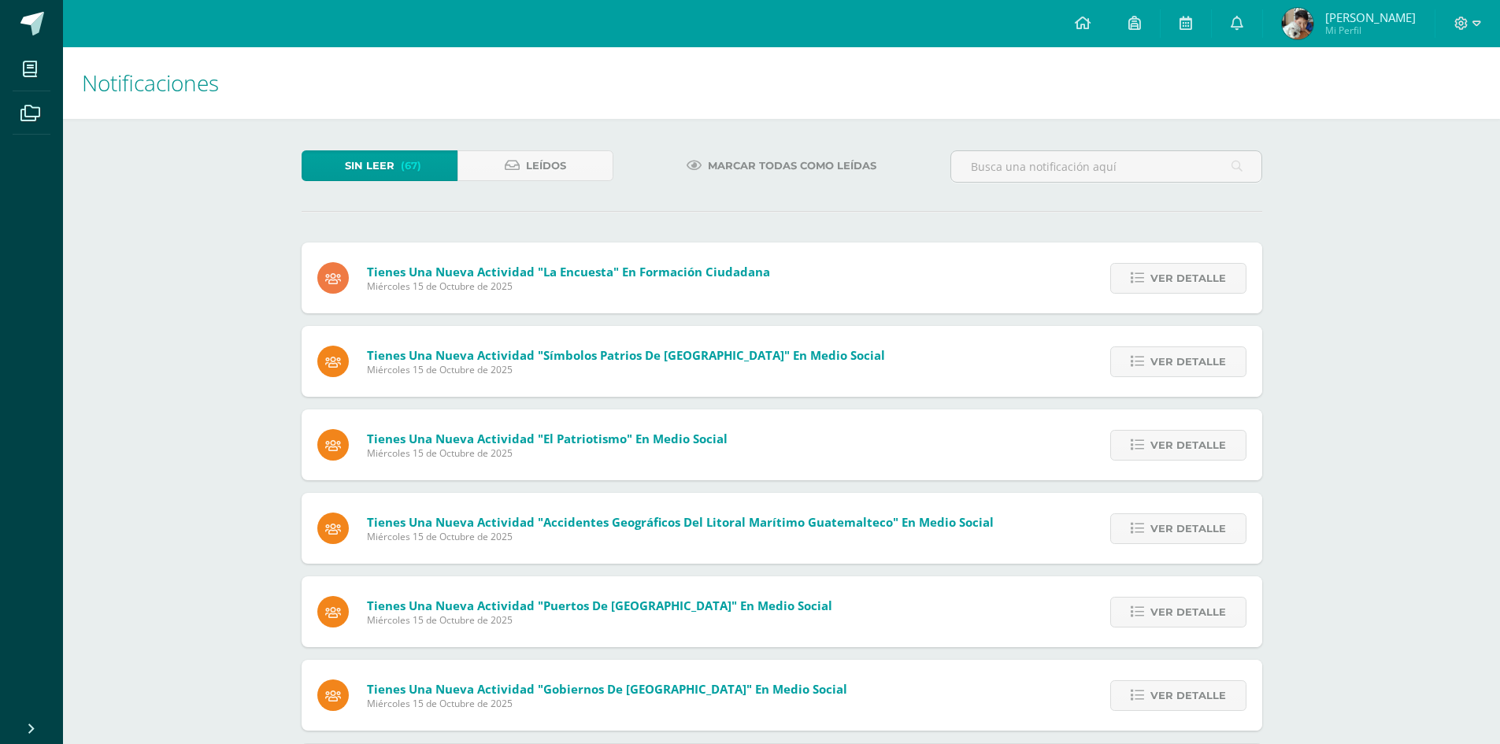
click at [1127, 279] on link "Ver detalle" at bounding box center [1179, 278] width 136 height 31
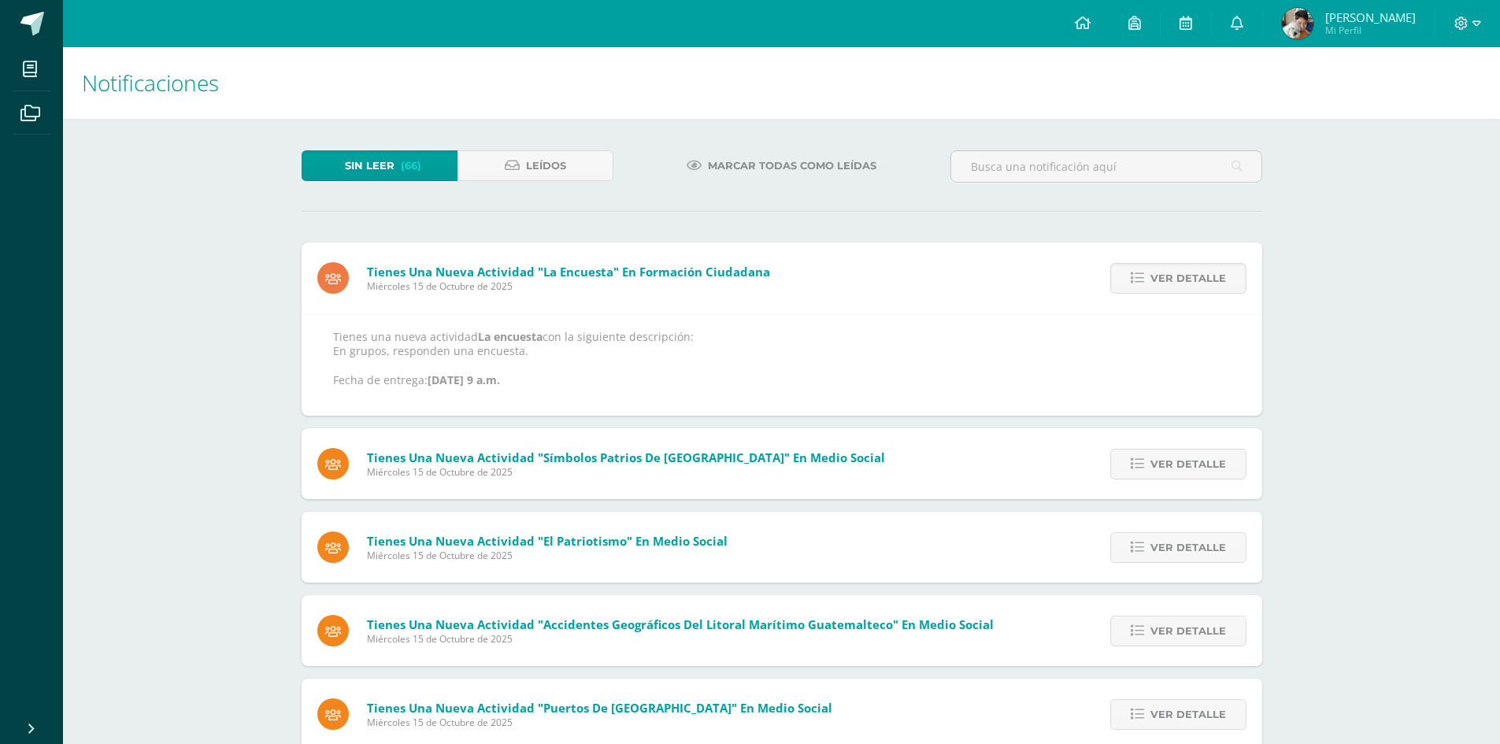
click at [1127, 279] on link "Ver detalle" at bounding box center [1179, 278] width 136 height 31
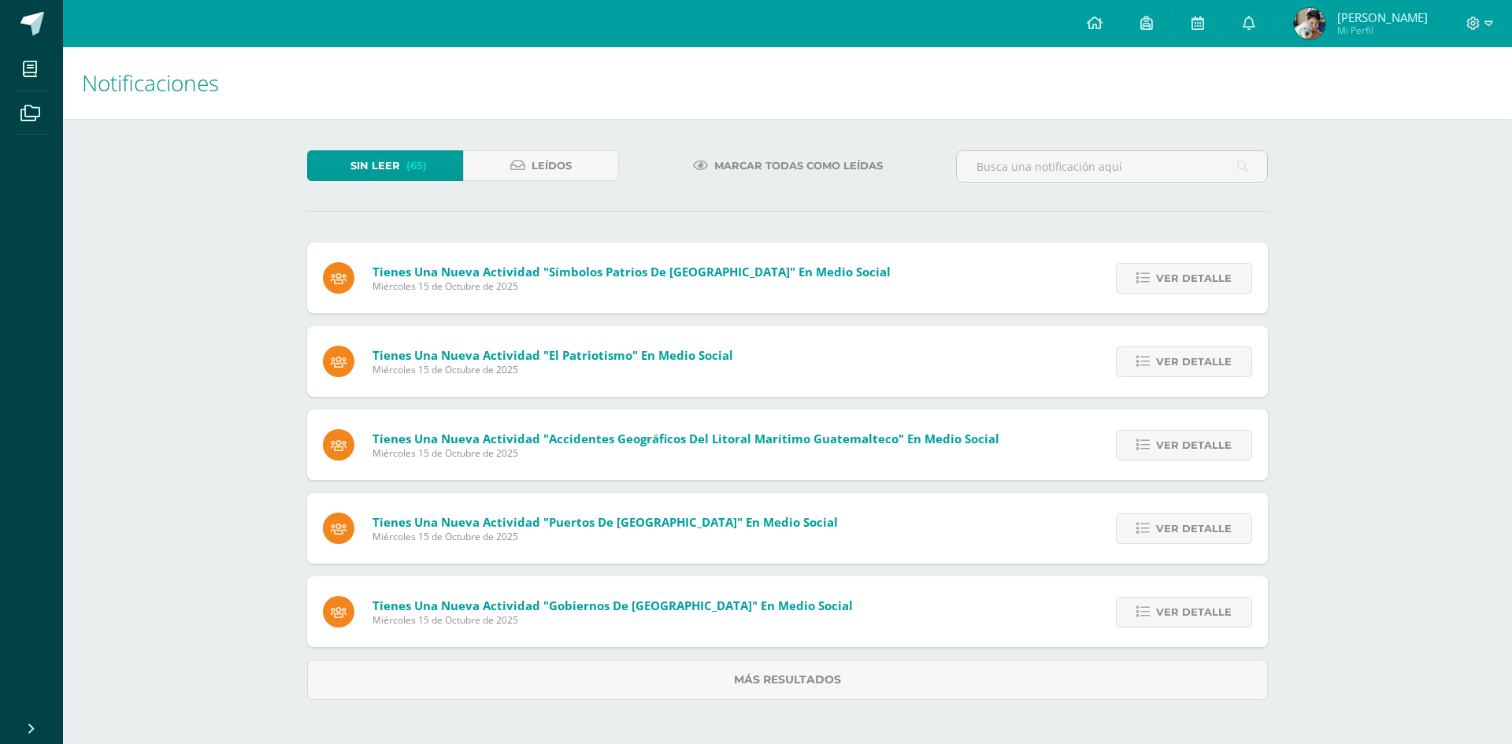
click at [1127, 279] on link "Ver detalle" at bounding box center [1184, 278] width 136 height 31
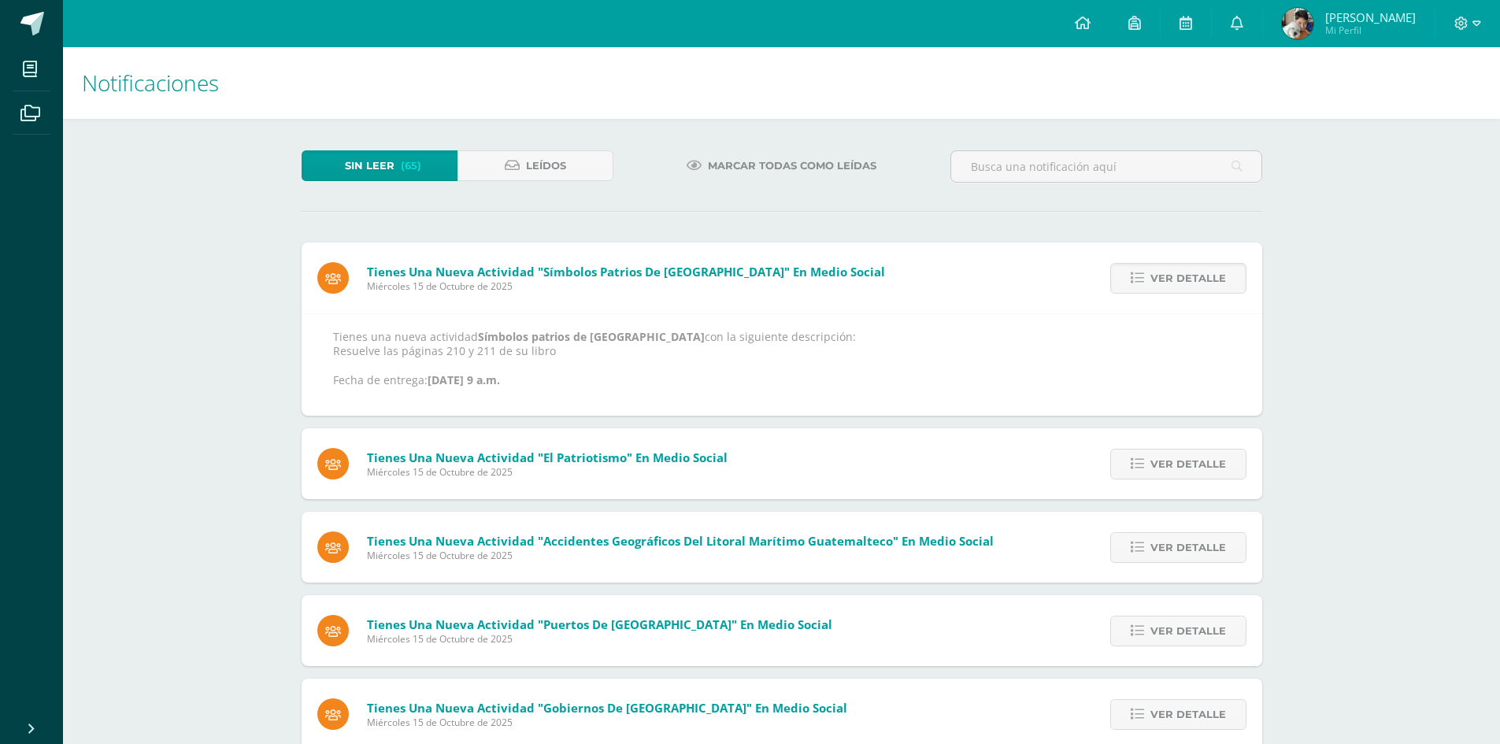
click at [1127, 279] on link "Ver detalle" at bounding box center [1179, 278] width 136 height 31
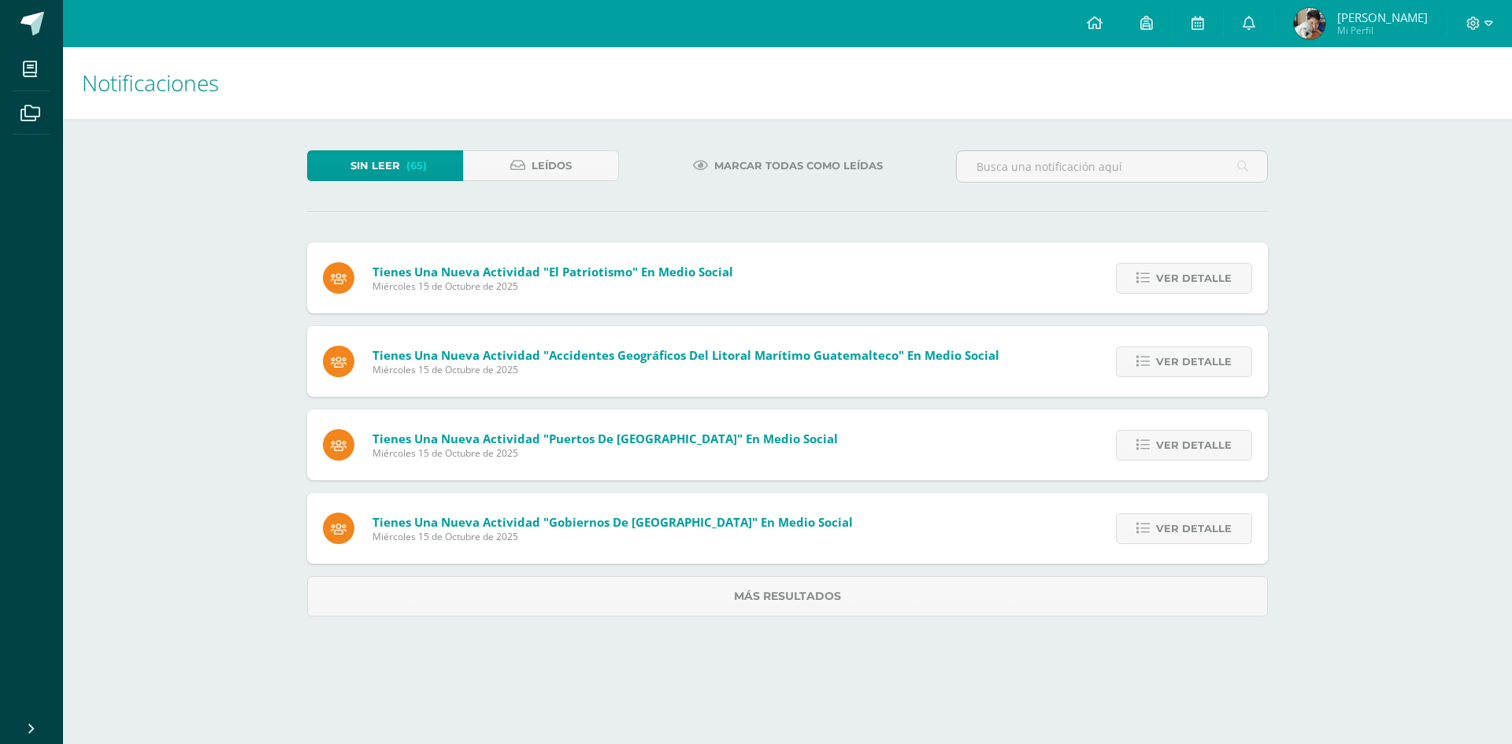
click at [1127, 279] on link "Ver detalle" at bounding box center [1184, 278] width 136 height 31
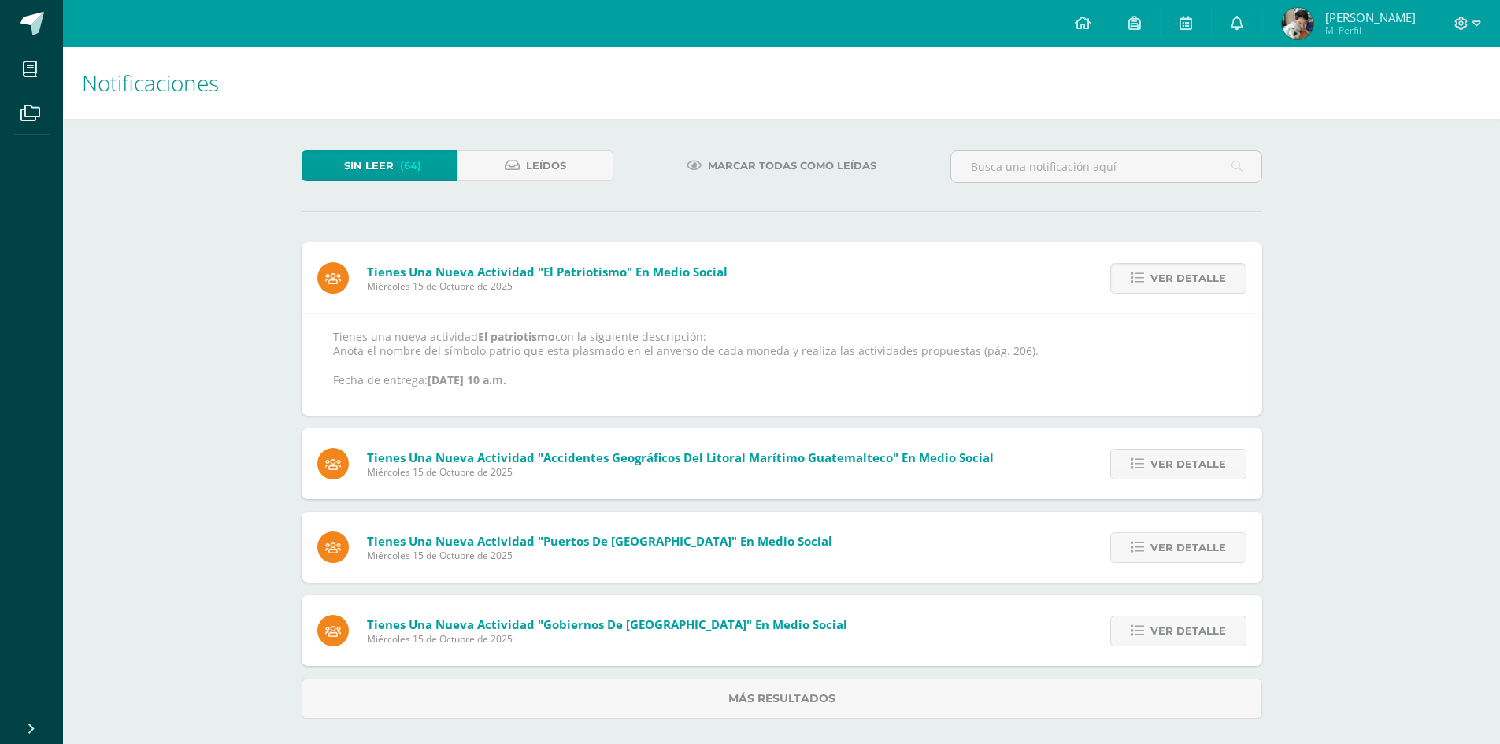
click at [1127, 279] on link "Ver detalle" at bounding box center [1179, 278] width 136 height 31
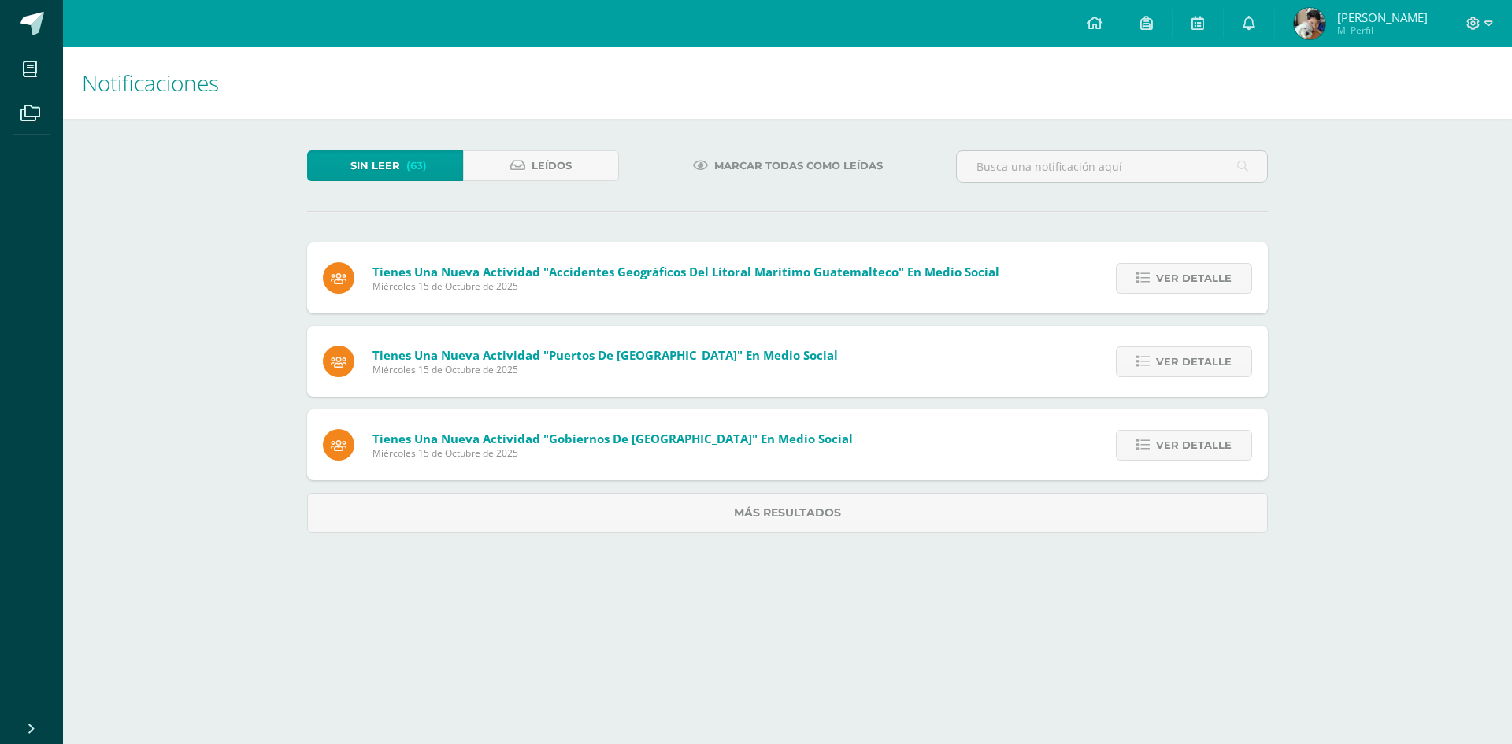
click at [1127, 279] on link "Ver detalle" at bounding box center [1184, 278] width 136 height 31
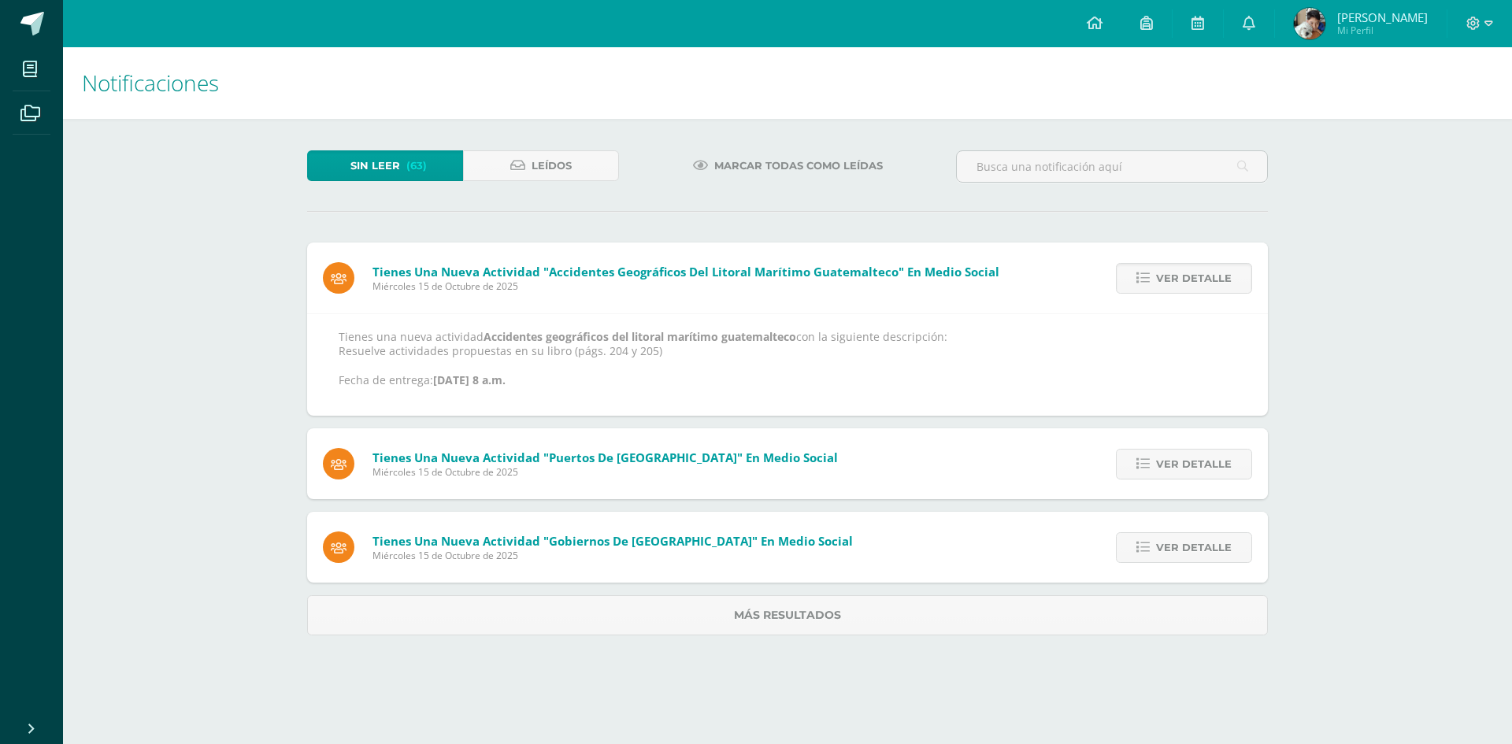
click at [1127, 279] on link "Ver detalle" at bounding box center [1184, 278] width 136 height 31
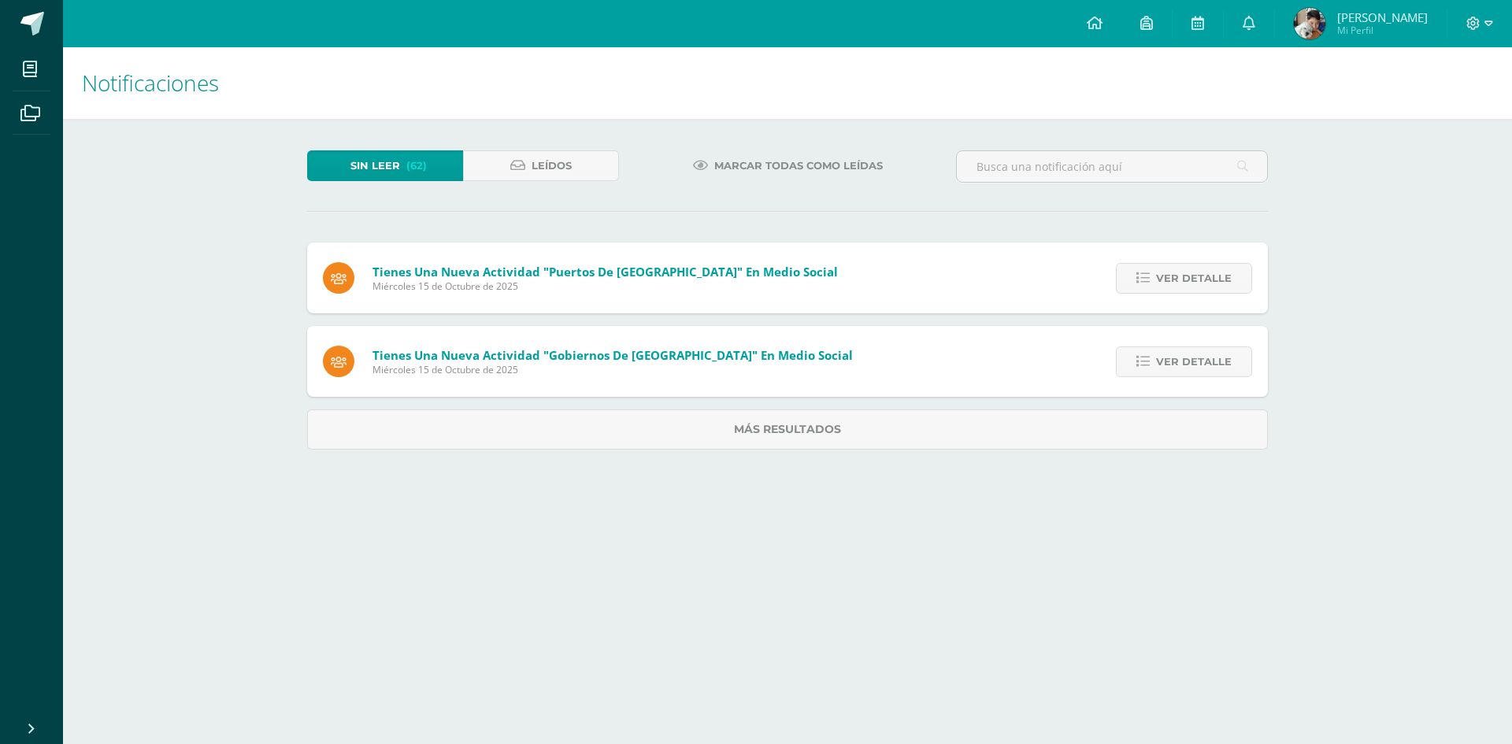
click at [1127, 279] on link "Ver detalle" at bounding box center [1184, 278] width 136 height 31
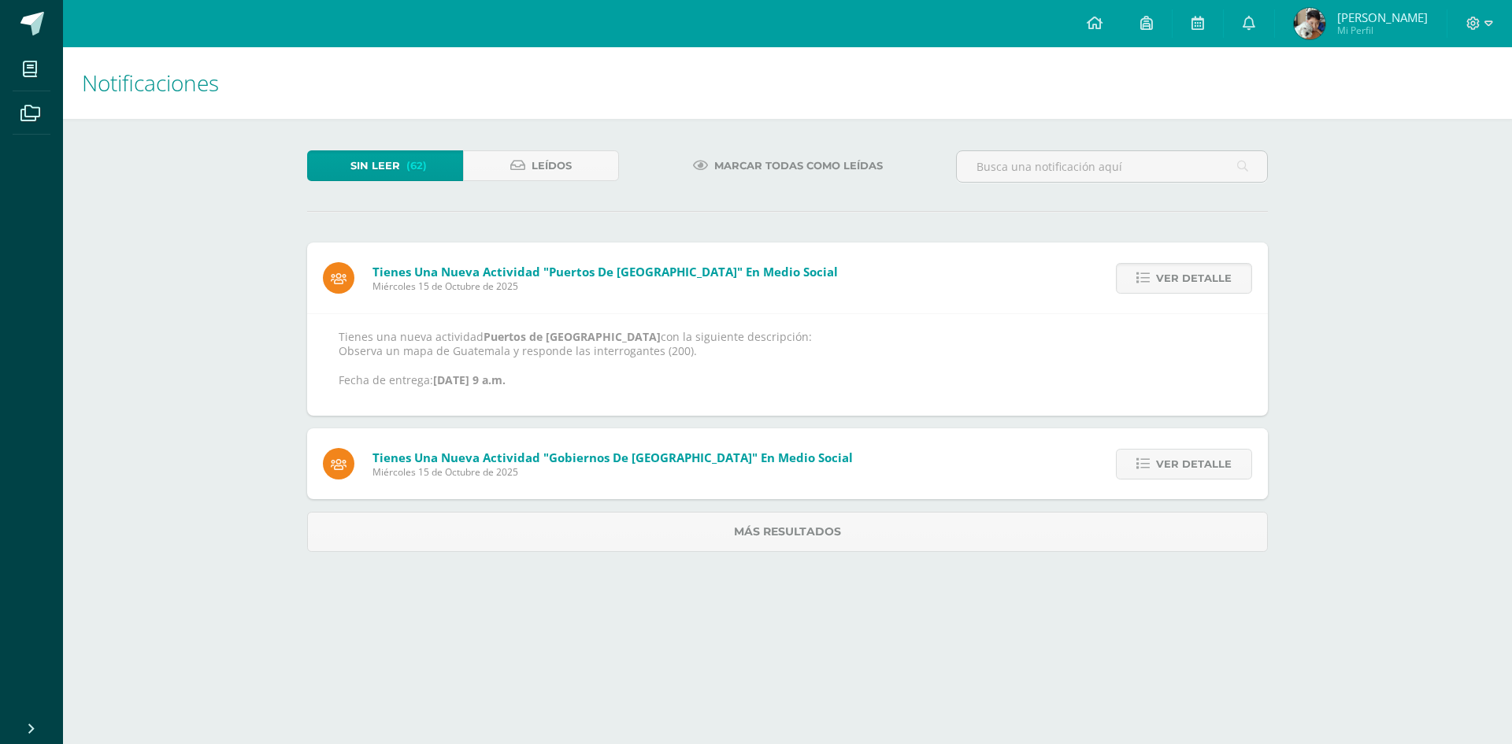
click at [1127, 279] on link "Ver detalle" at bounding box center [1184, 278] width 136 height 31
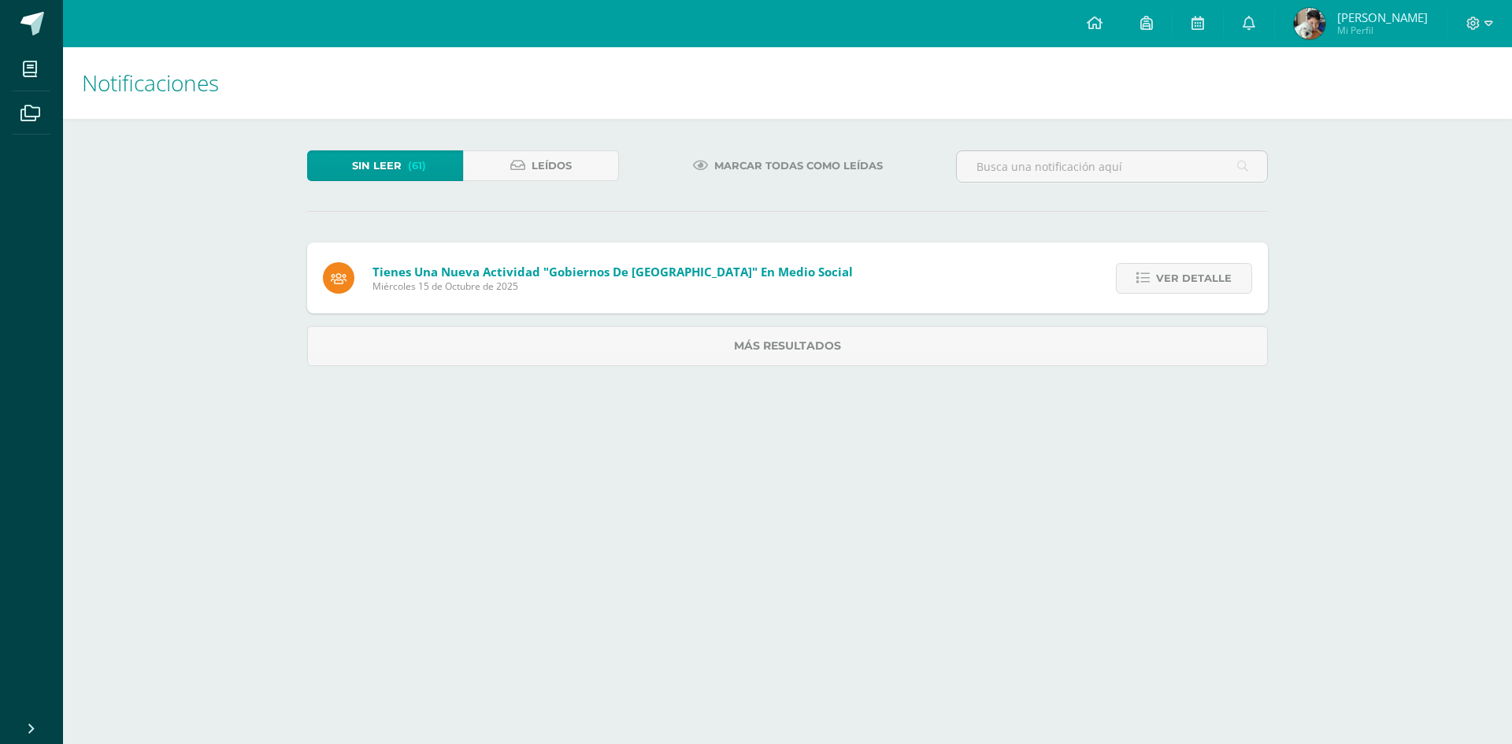
click at [1127, 279] on link "Ver detalle" at bounding box center [1184, 278] width 136 height 31
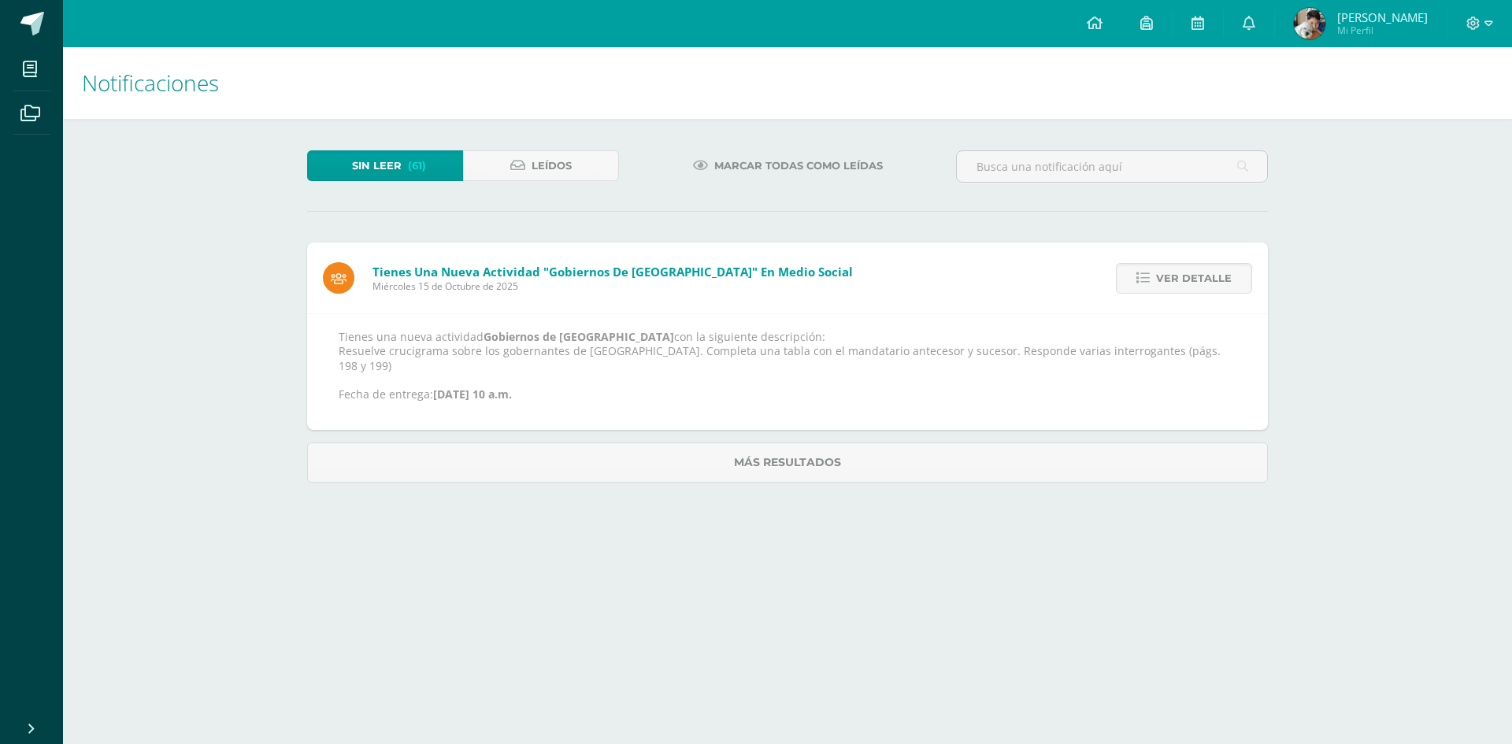
click at [1127, 279] on link "Ver detalle" at bounding box center [1184, 278] width 136 height 31
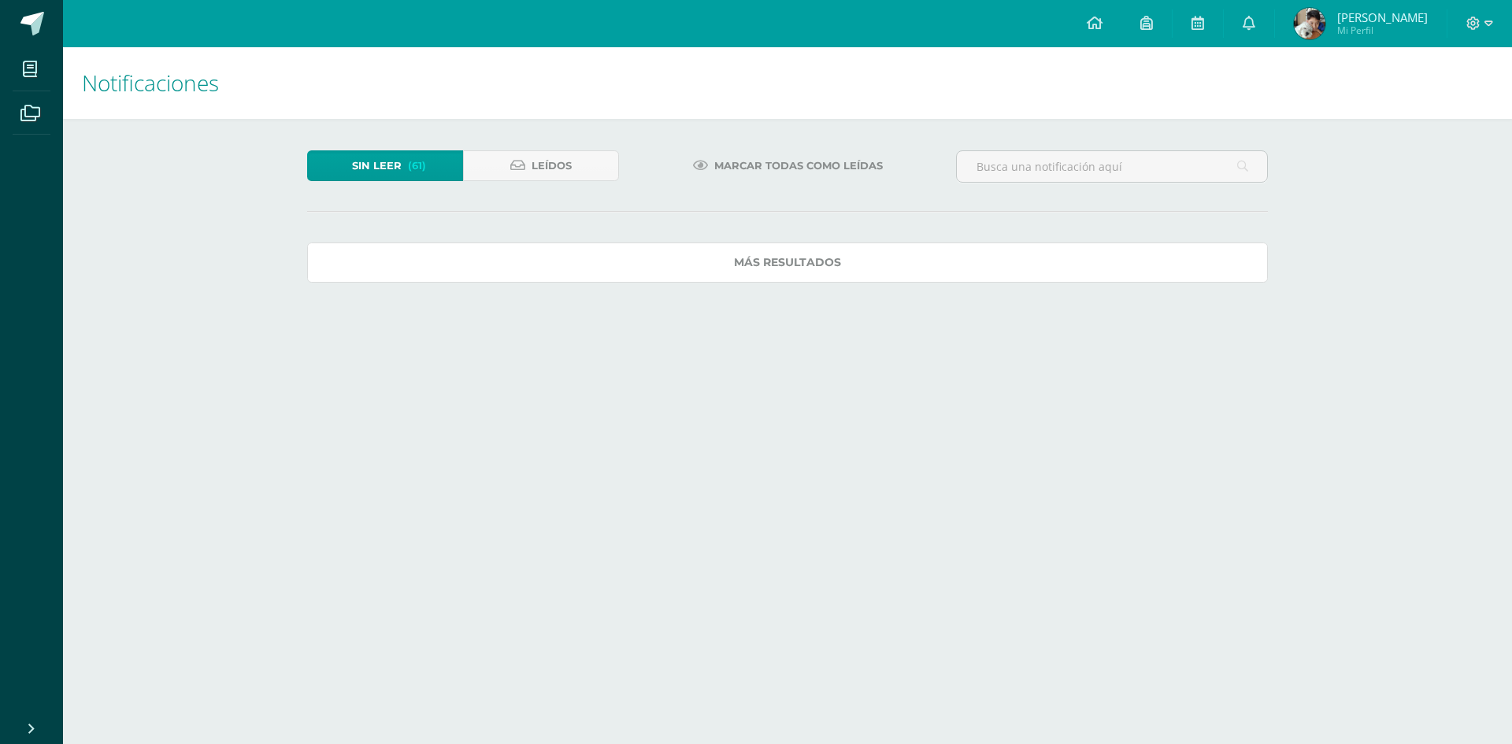
click at [1127, 279] on link "Más resultados" at bounding box center [787, 263] width 961 height 40
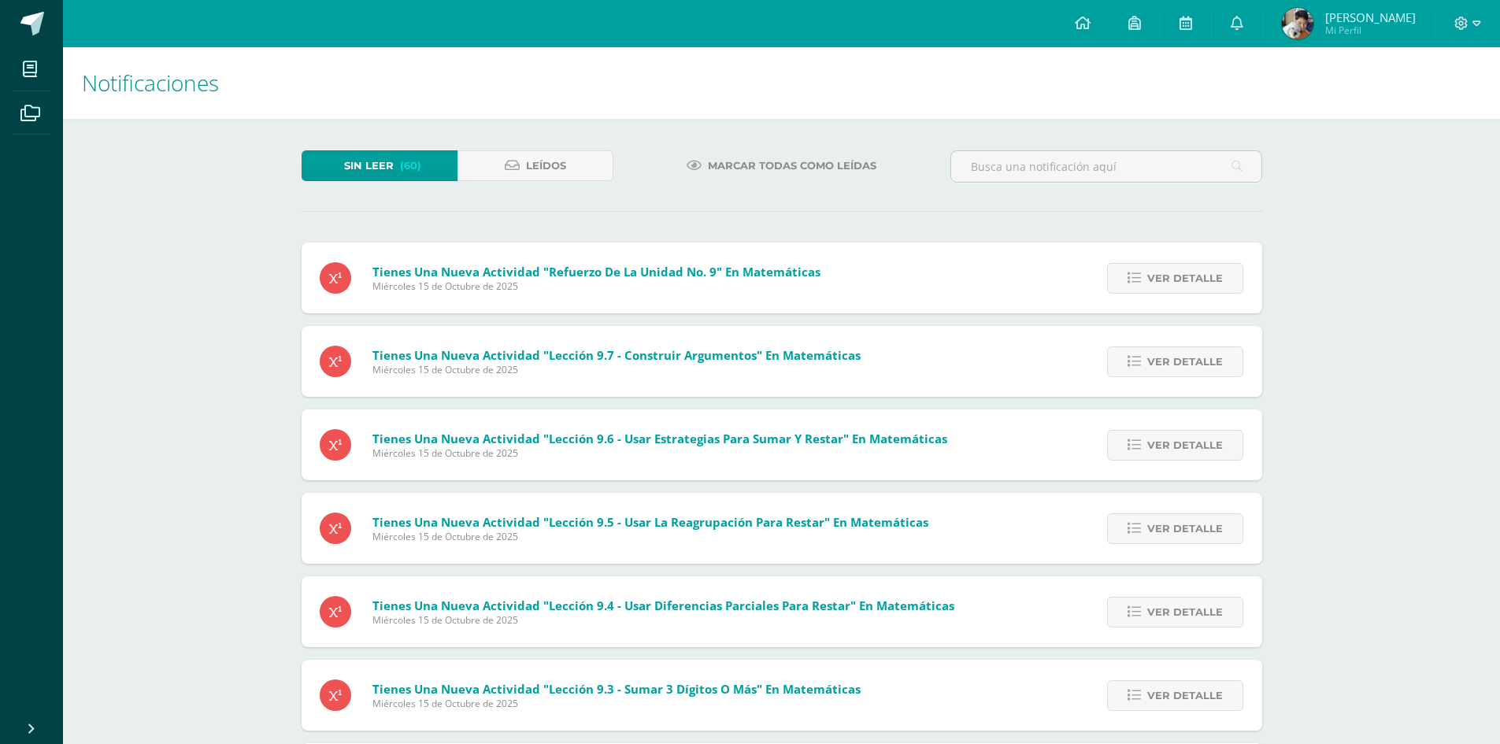
click at [1127, 279] on link "Ver detalle" at bounding box center [1175, 278] width 136 height 31
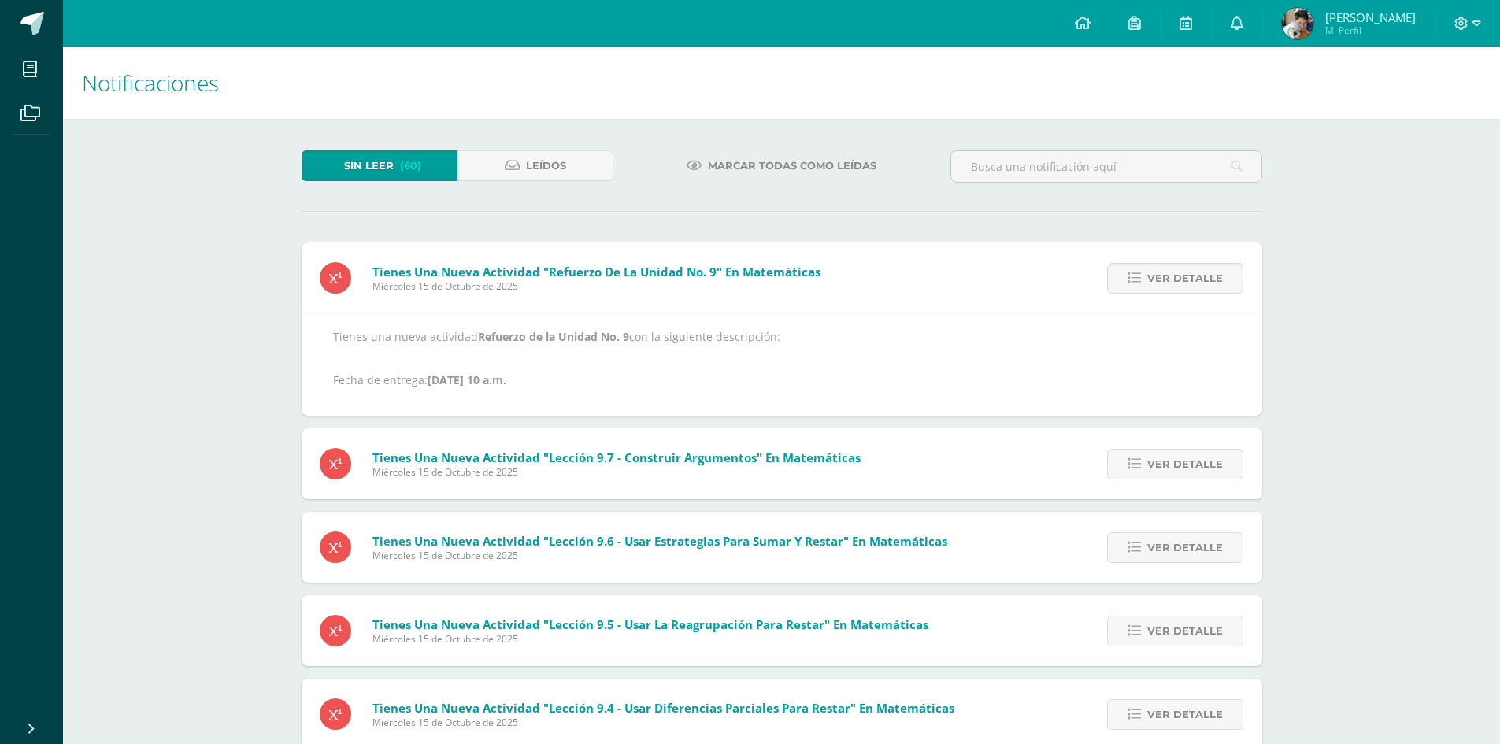
click at [1127, 279] on link "Ver detalle" at bounding box center [1175, 278] width 136 height 31
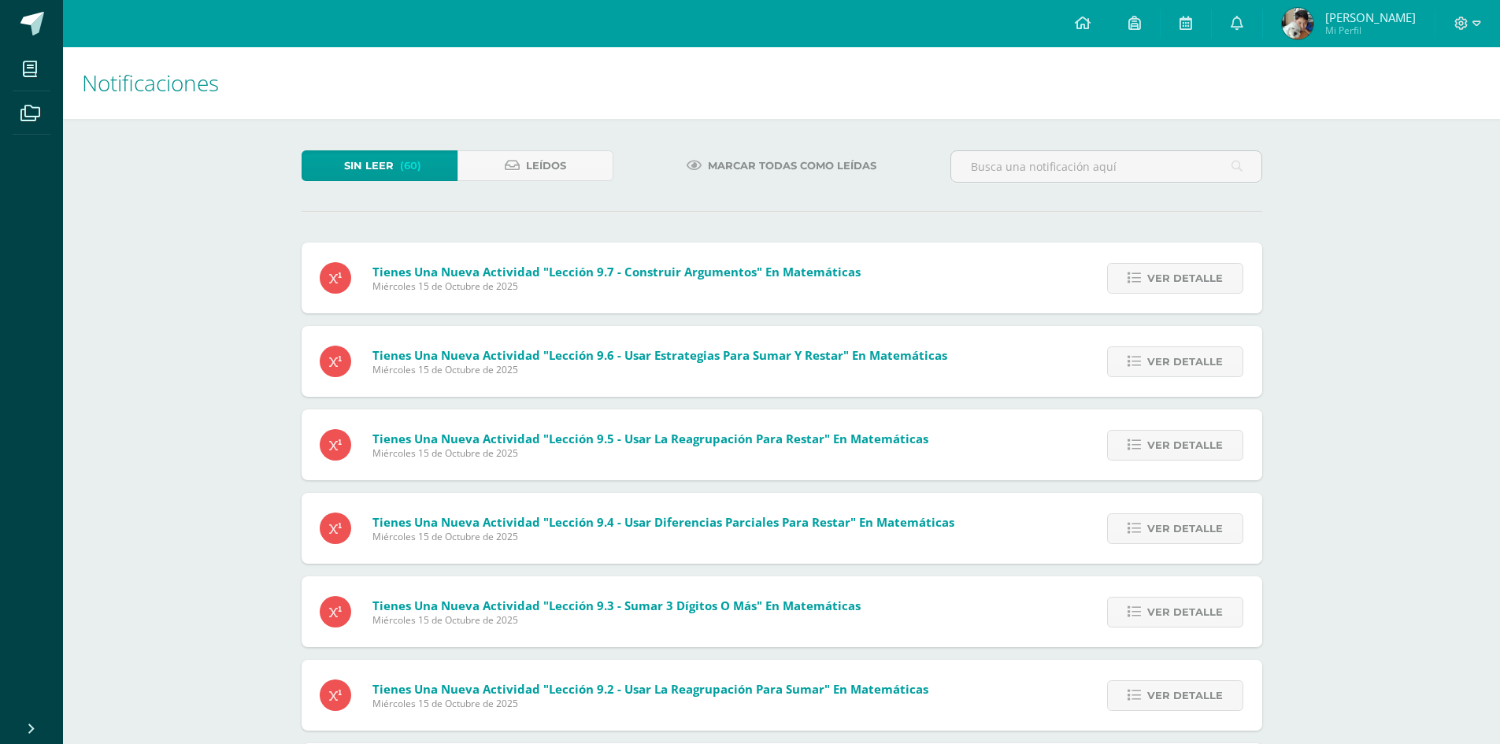
click at [1127, 279] on link "Ver detalle" at bounding box center [1175, 278] width 136 height 31
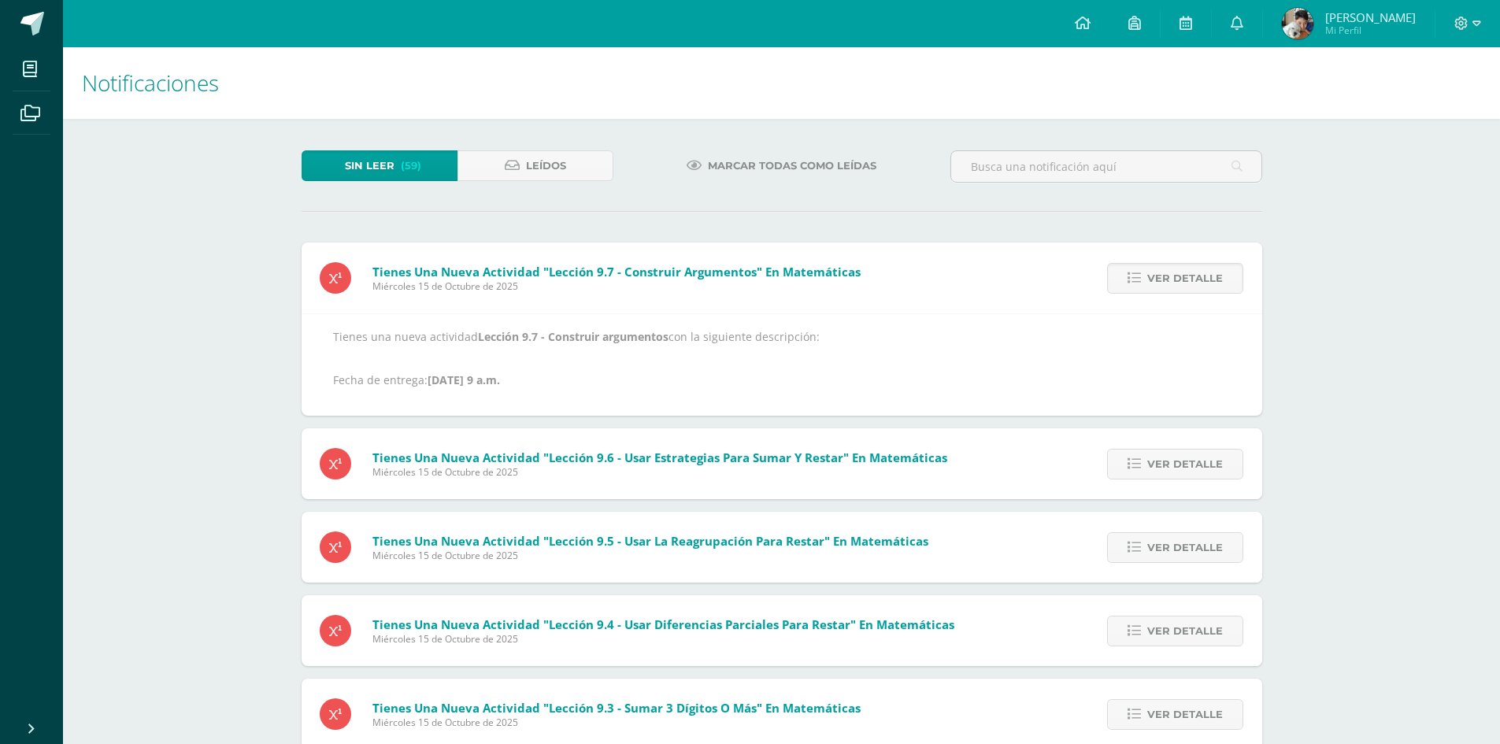
click at [1127, 279] on link "Ver detalle" at bounding box center [1175, 278] width 136 height 31
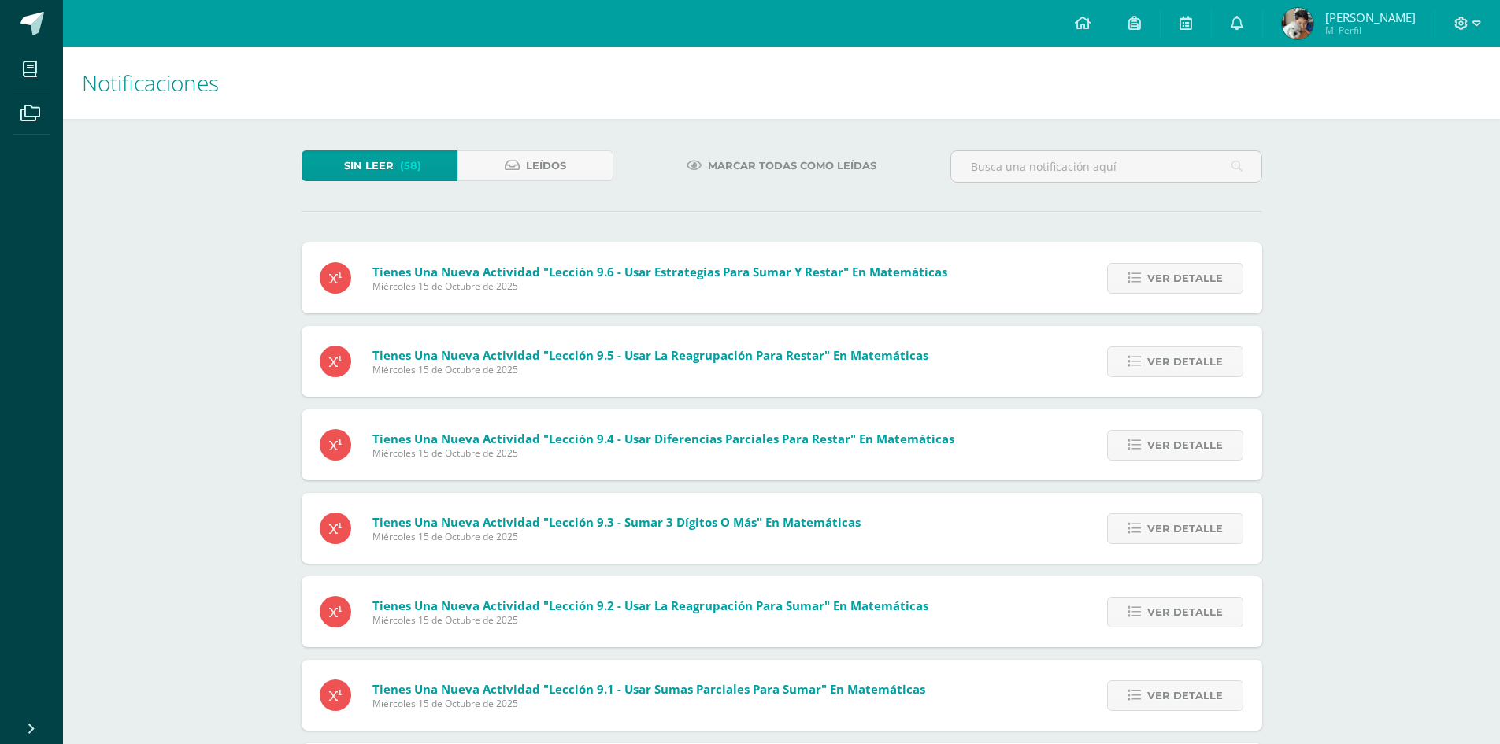
click at [1127, 279] on link "Ver detalle" at bounding box center [1175, 278] width 136 height 31
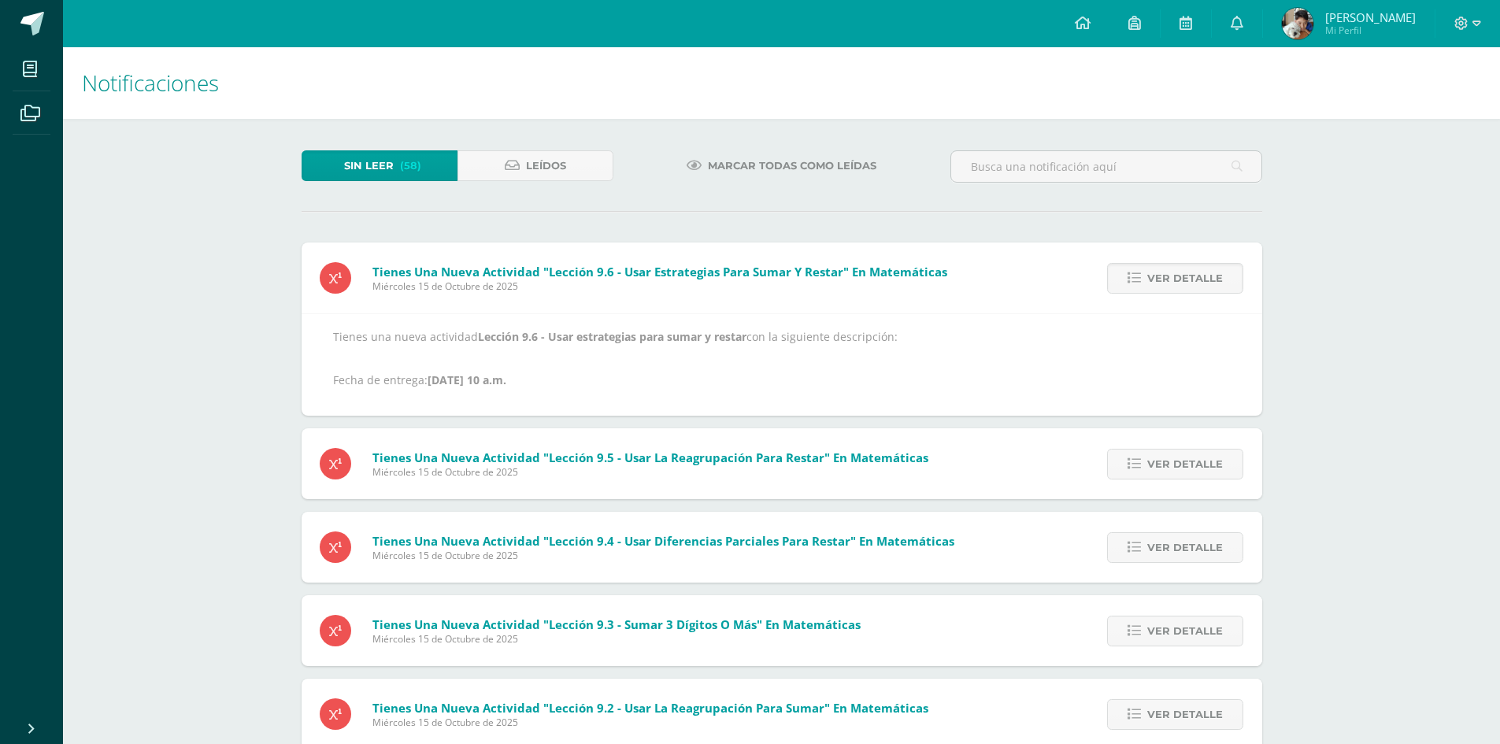
click at [1127, 279] on link "Ver detalle" at bounding box center [1175, 278] width 136 height 31
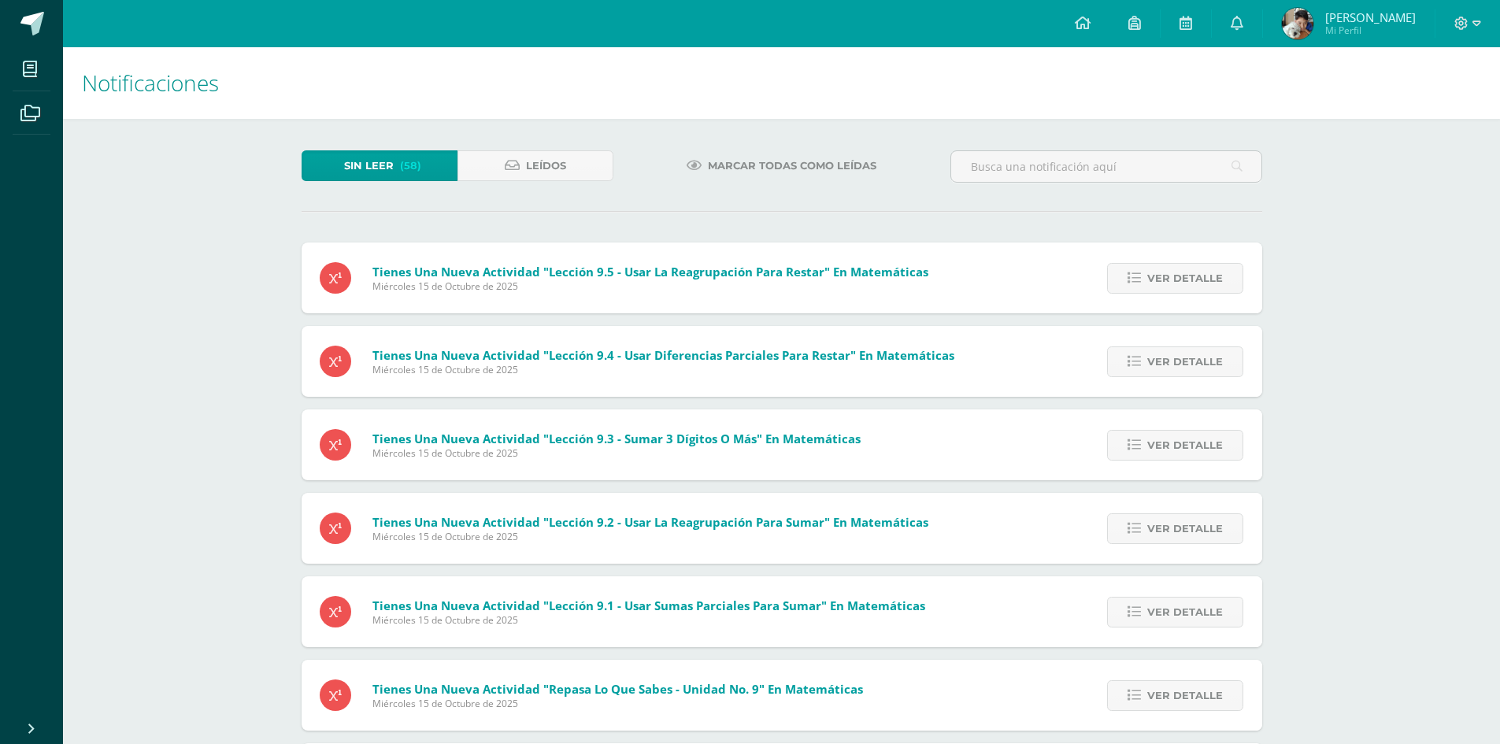
click at [1127, 279] on link "Ver detalle" at bounding box center [1175, 278] width 136 height 31
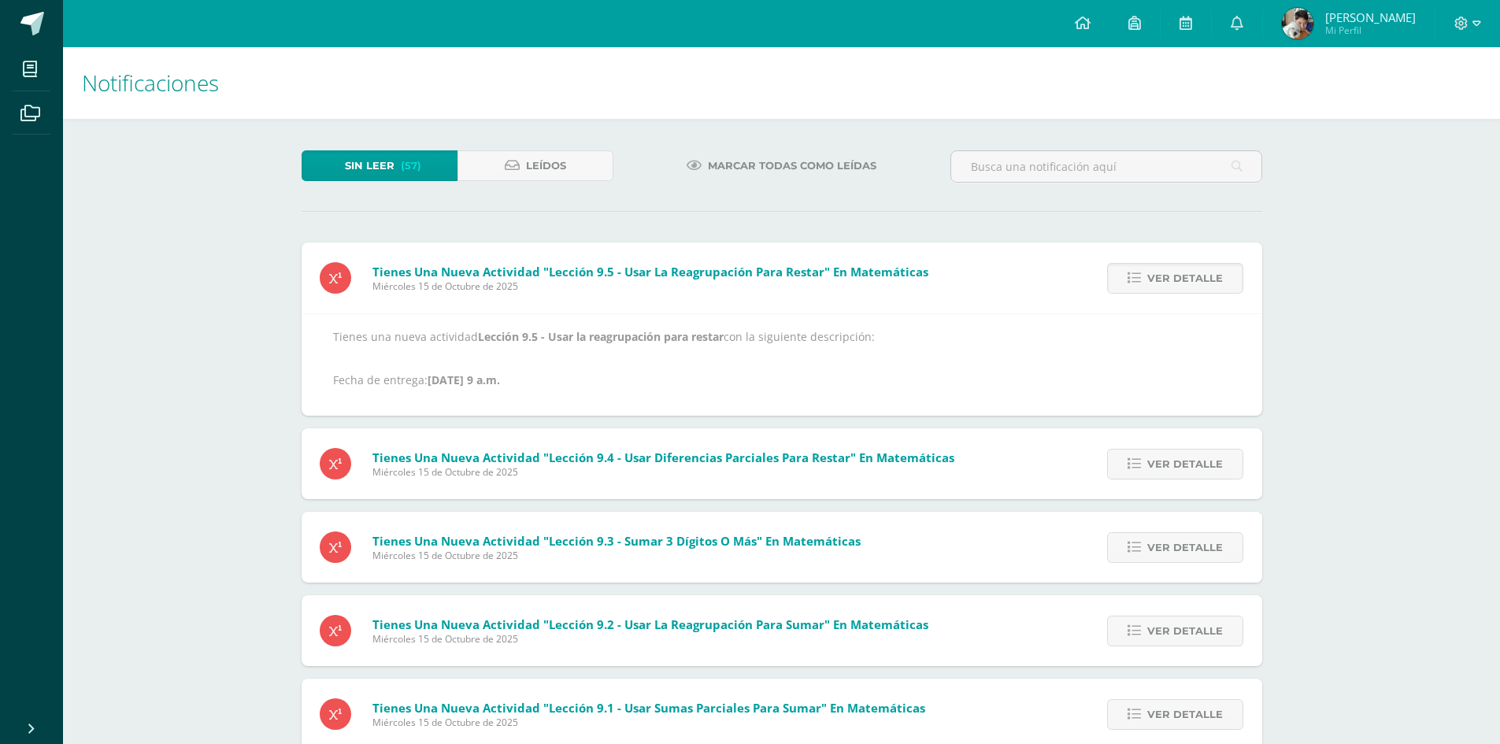
click at [1127, 279] on link "Ver detalle" at bounding box center [1175, 278] width 136 height 31
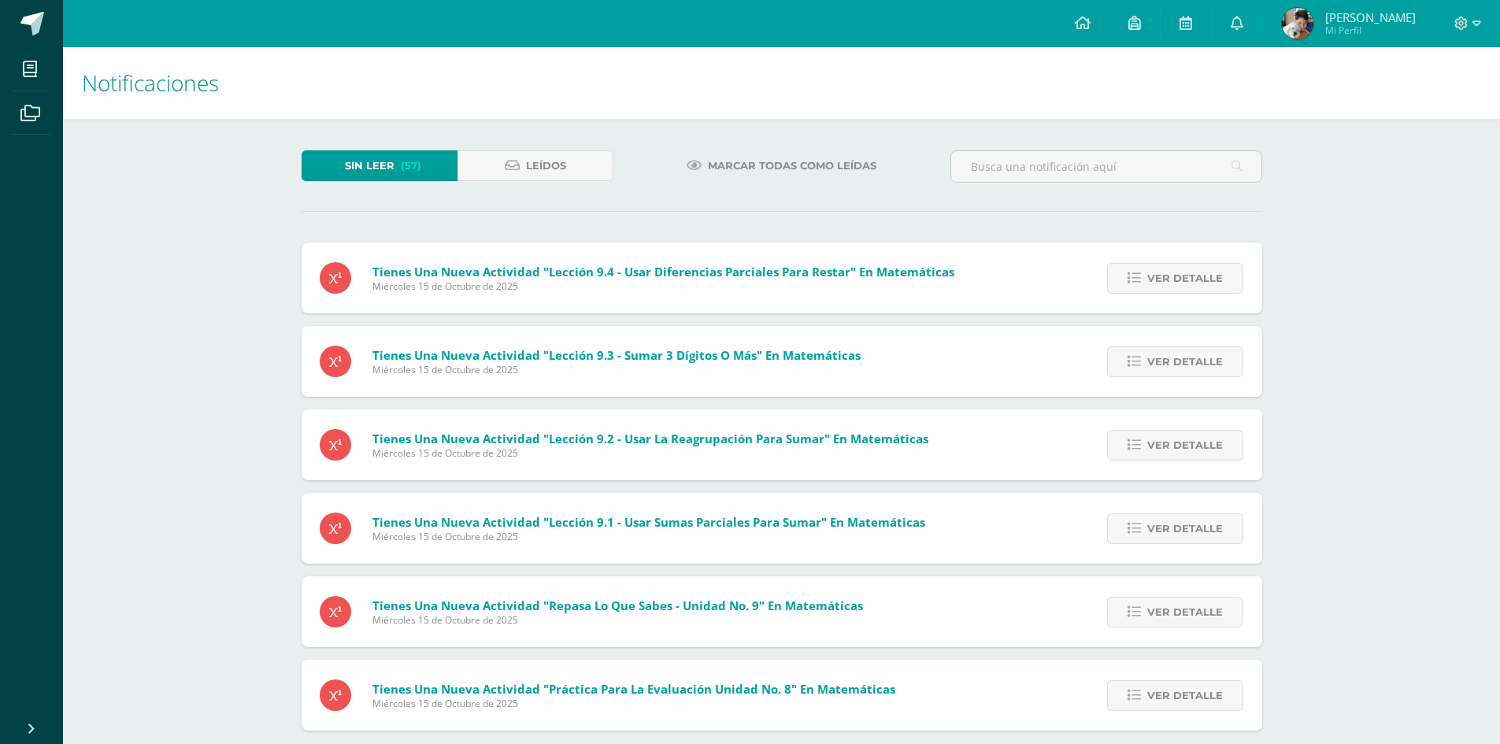
click at [1127, 279] on link "Ver detalle" at bounding box center [1175, 278] width 136 height 31
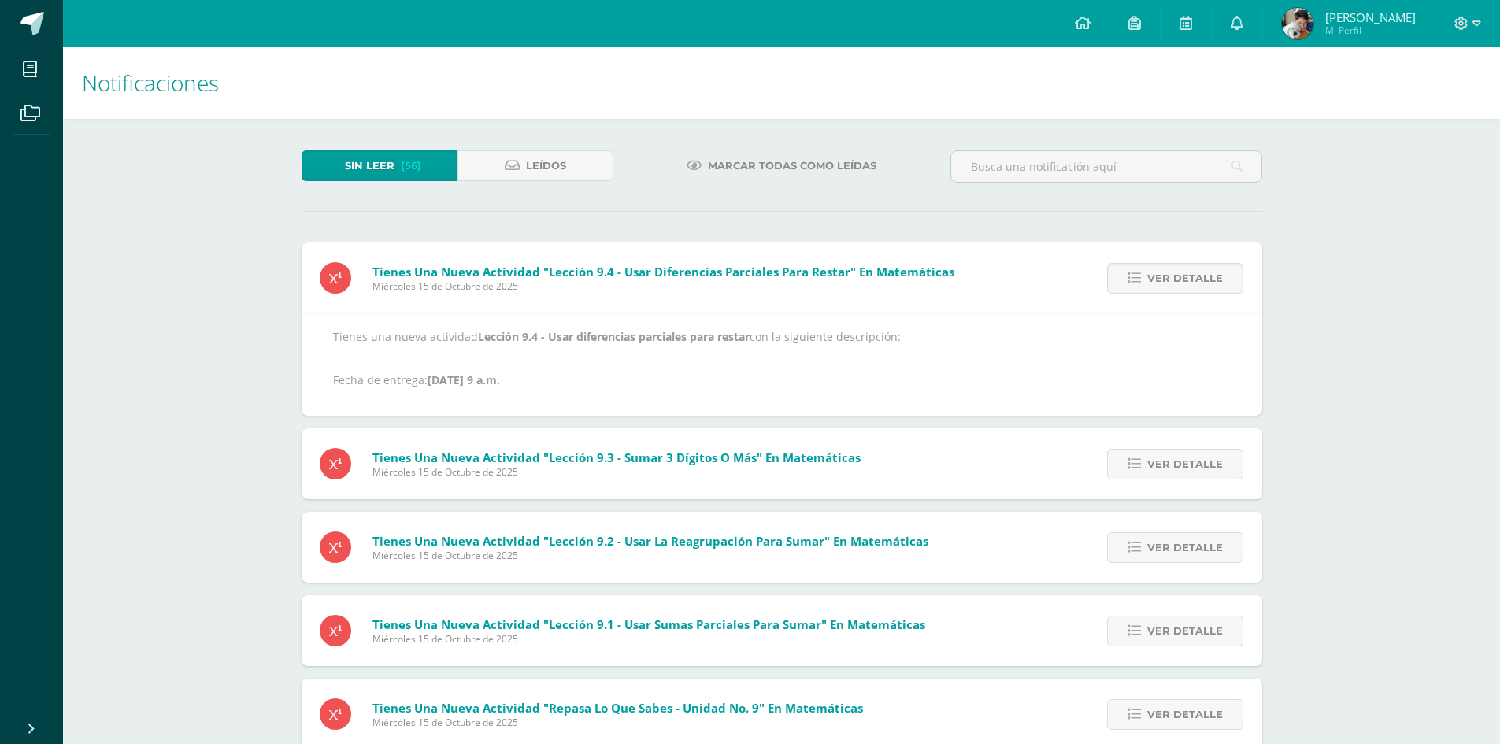
click at [1127, 279] on link "Ver detalle" at bounding box center [1175, 278] width 136 height 31
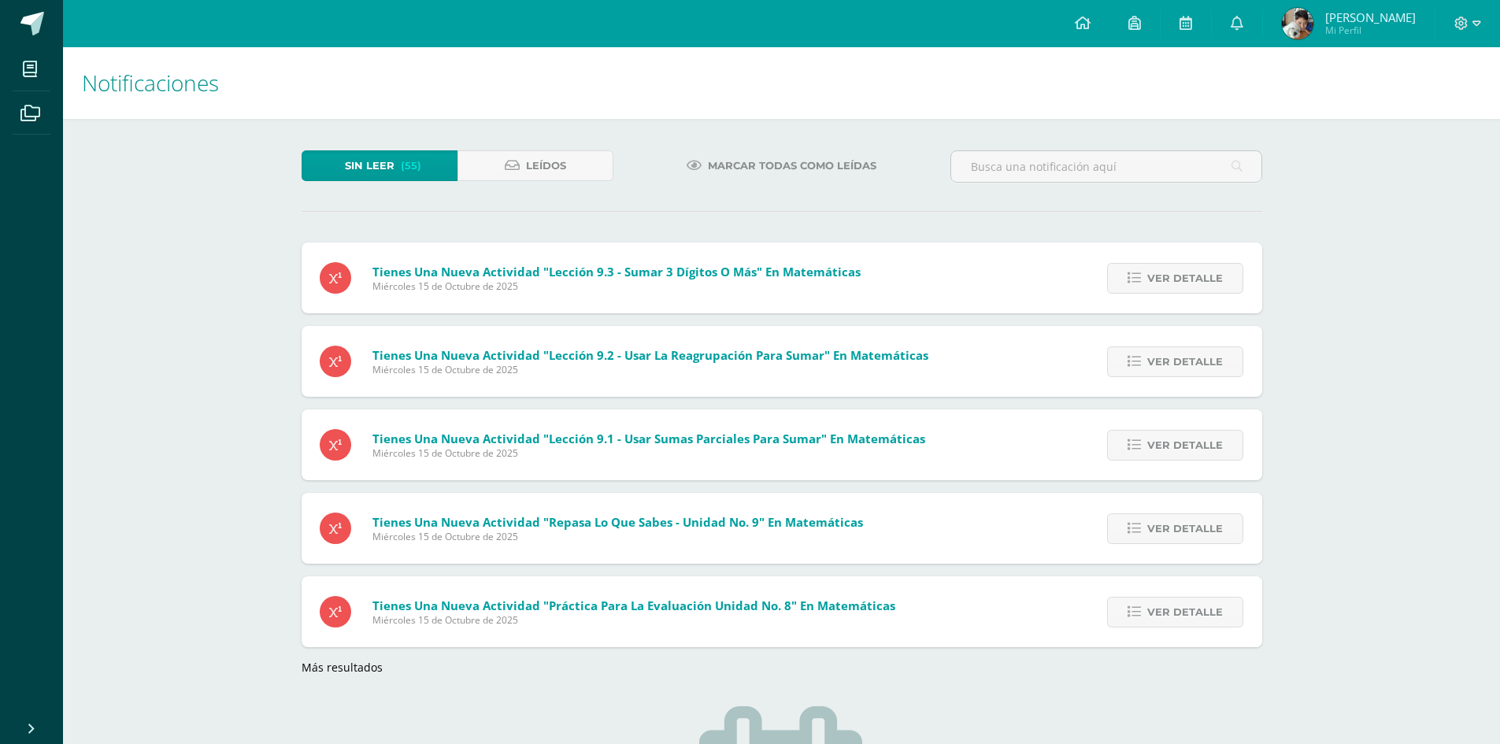
click at [1127, 279] on link "Ver detalle" at bounding box center [1175, 278] width 136 height 31
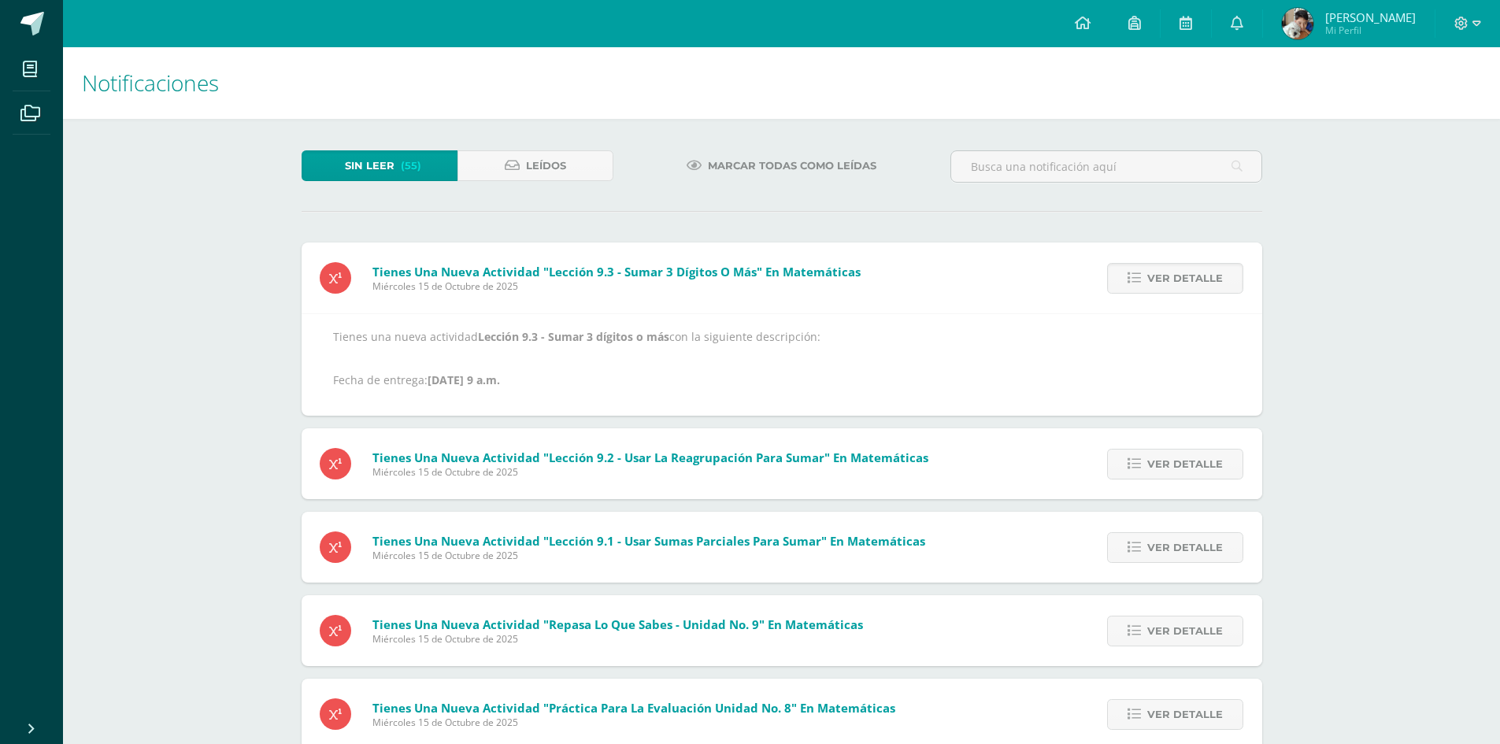
click at [1127, 279] on link "Ver detalle" at bounding box center [1175, 278] width 136 height 31
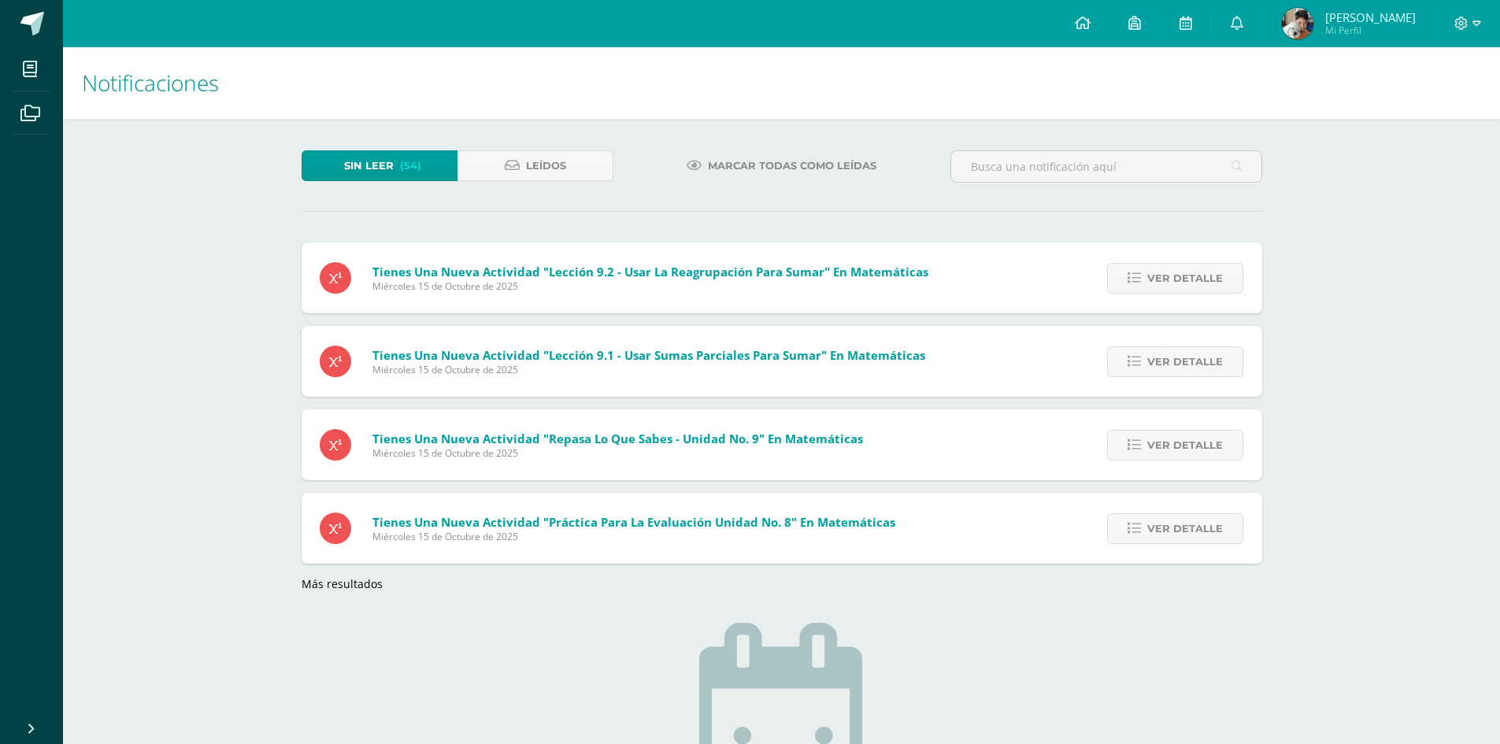
click at [1127, 279] on link "Ver detalle" at bounding box center [1175, 278] width 136 height 31
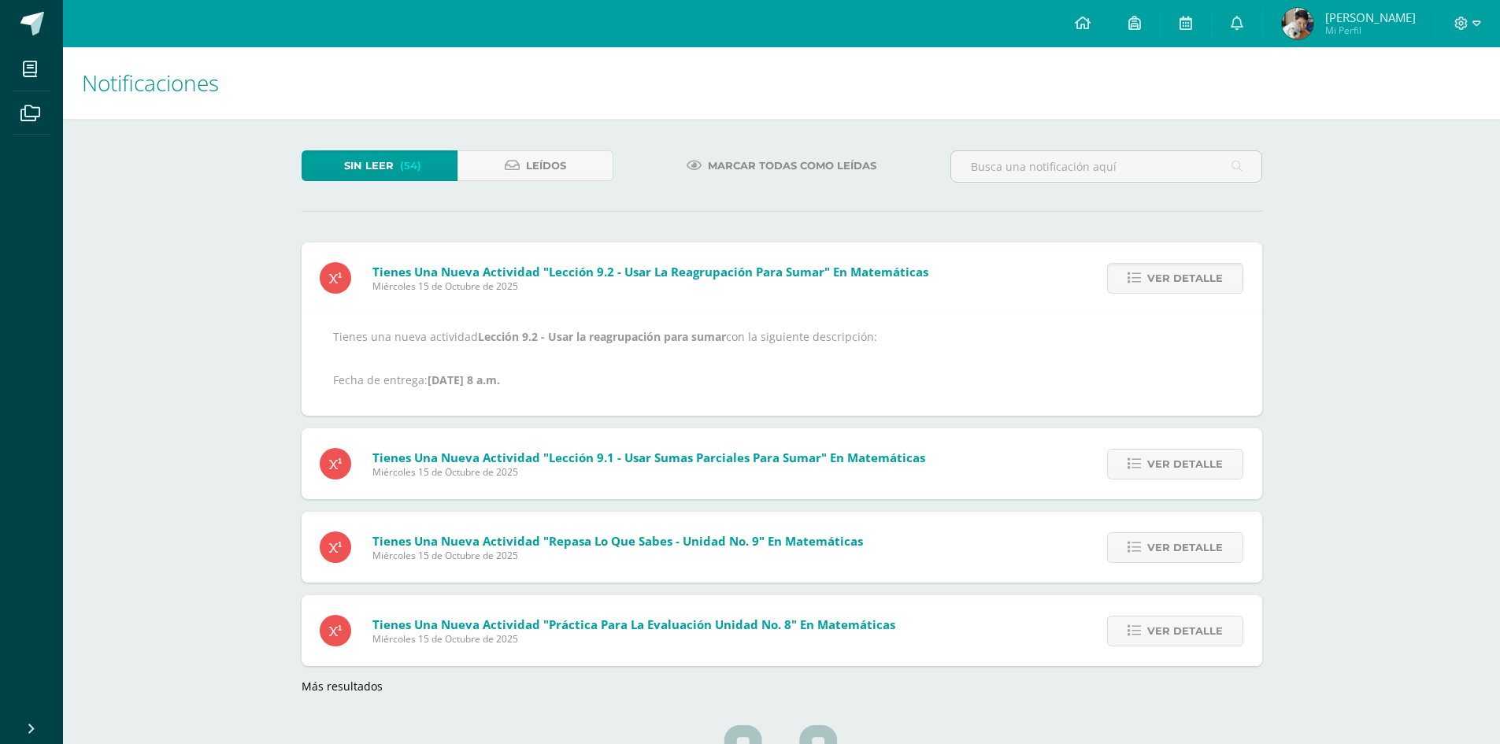
click at [1127, 279] on link "Ver detalle" at bounding box center [1175, 278] width 136 height 31
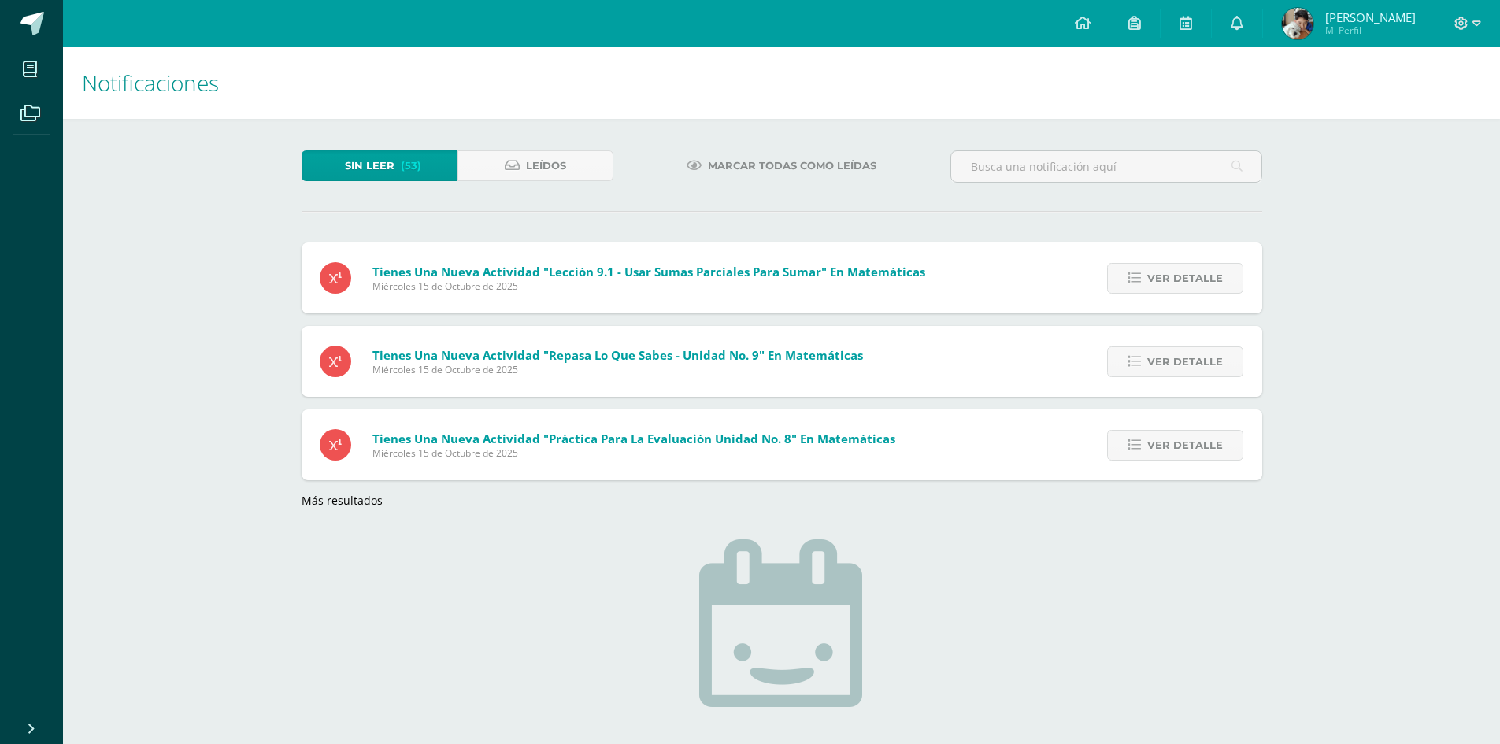
click at [1127, 279] on link "Ver detalle" at bounding box center [1175, 278] width 136 height 31
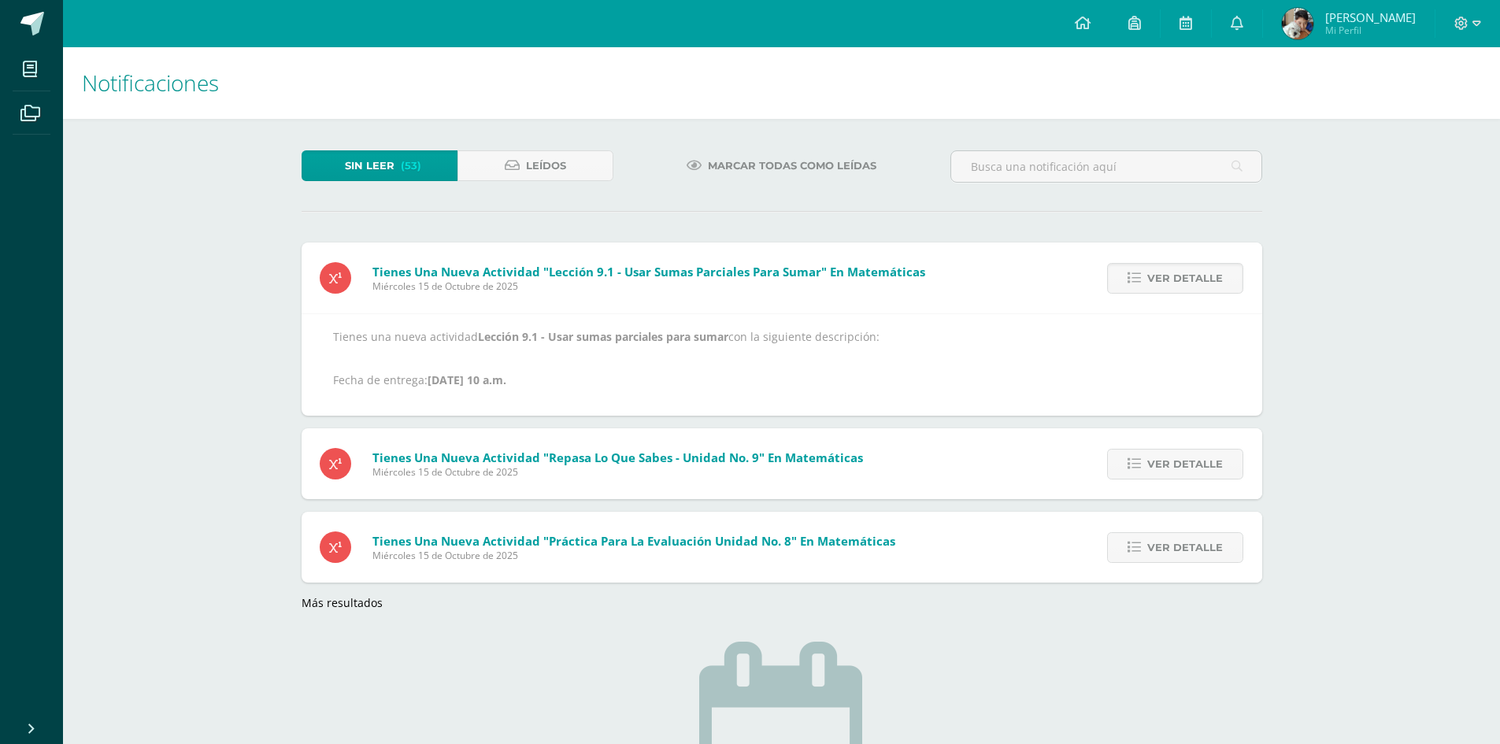
click at [1127, 279] on link "Ver detalle" at bounding box center [1175, 278] width 136 height 31
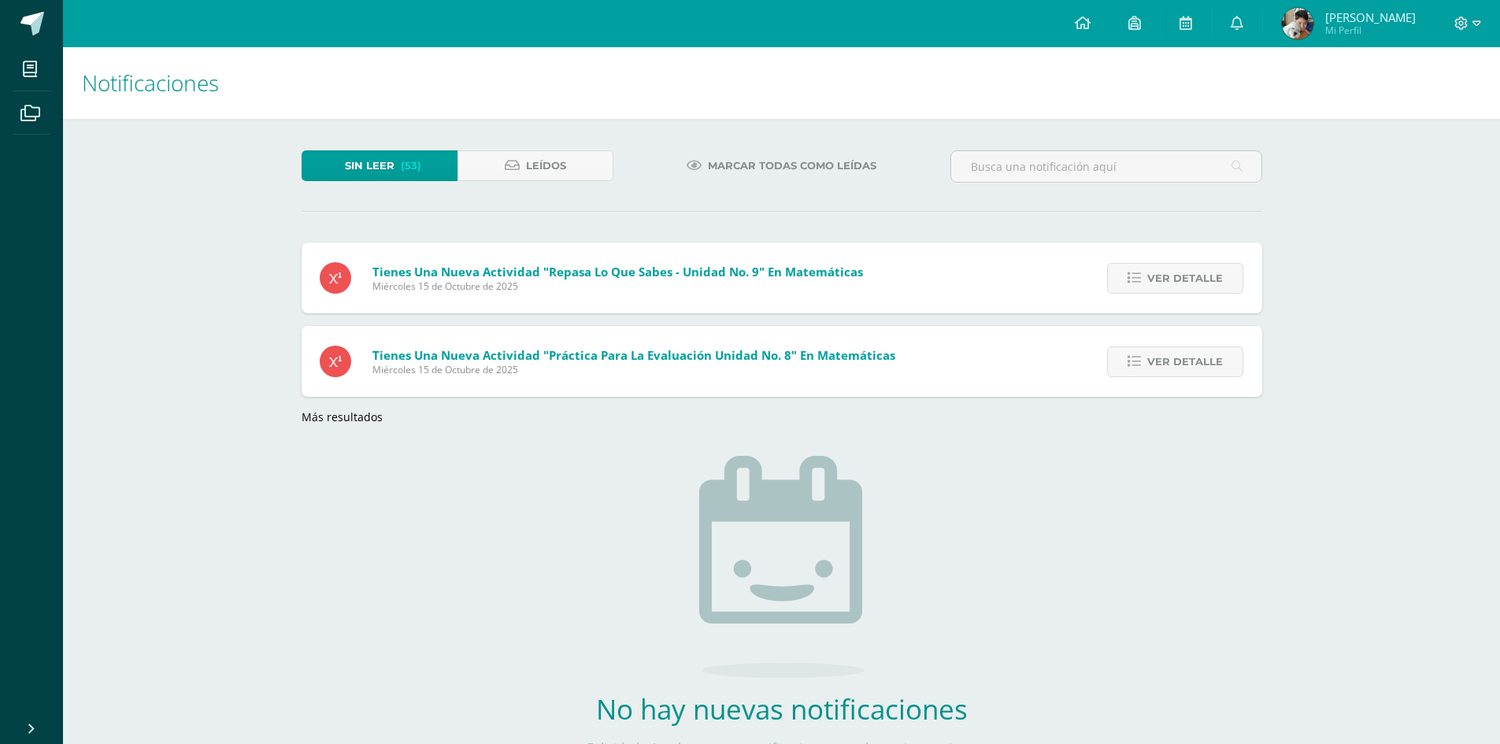
click at [1127, 279] on link "Ver detalle" at bounding box center [1175, 278] width 136 height 31
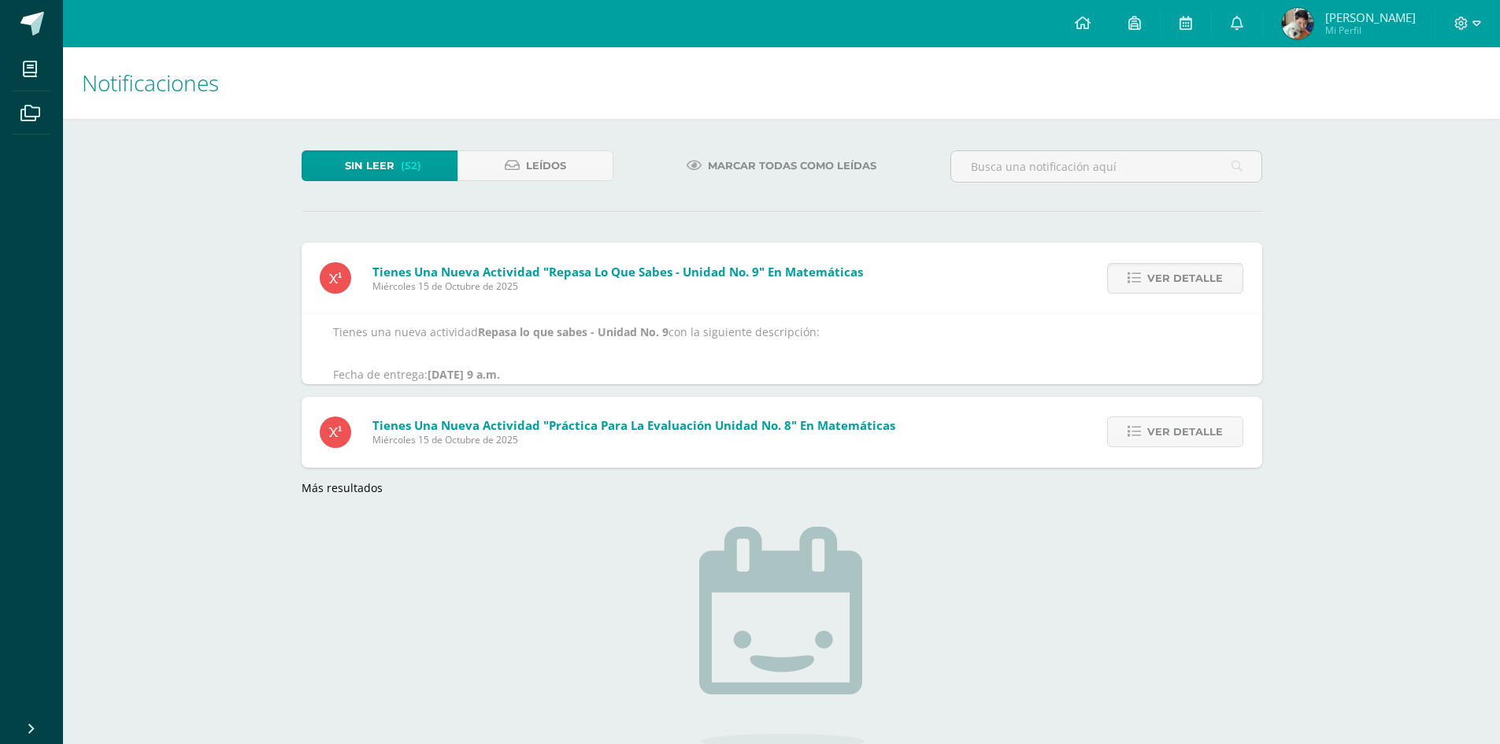
click at [1127, 279] on link "Ver detalle" at bounding box center [1175, 278] width 136 height 31
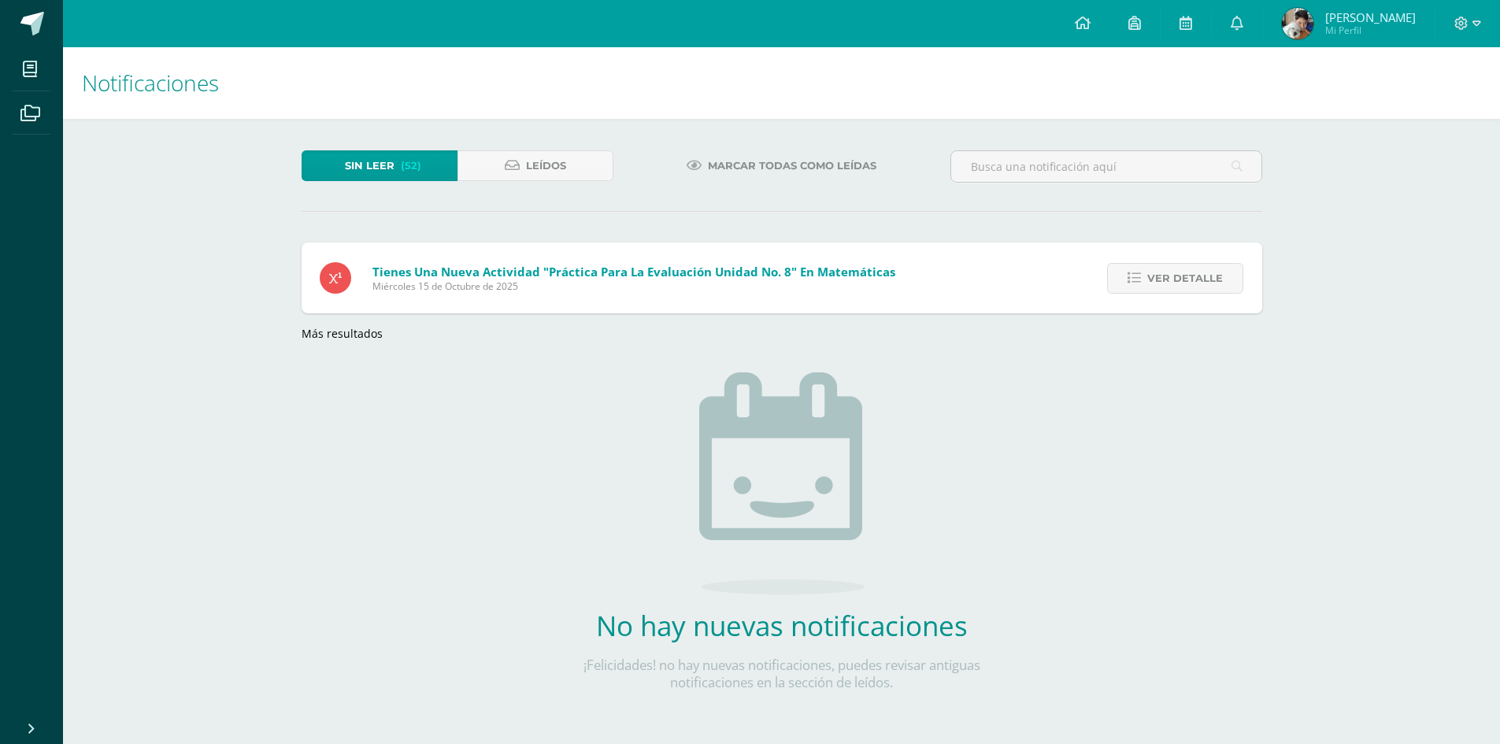
click at [1127, 279] on link "Ver detalle" at bounding box center [1175, 278] width 136 height 31
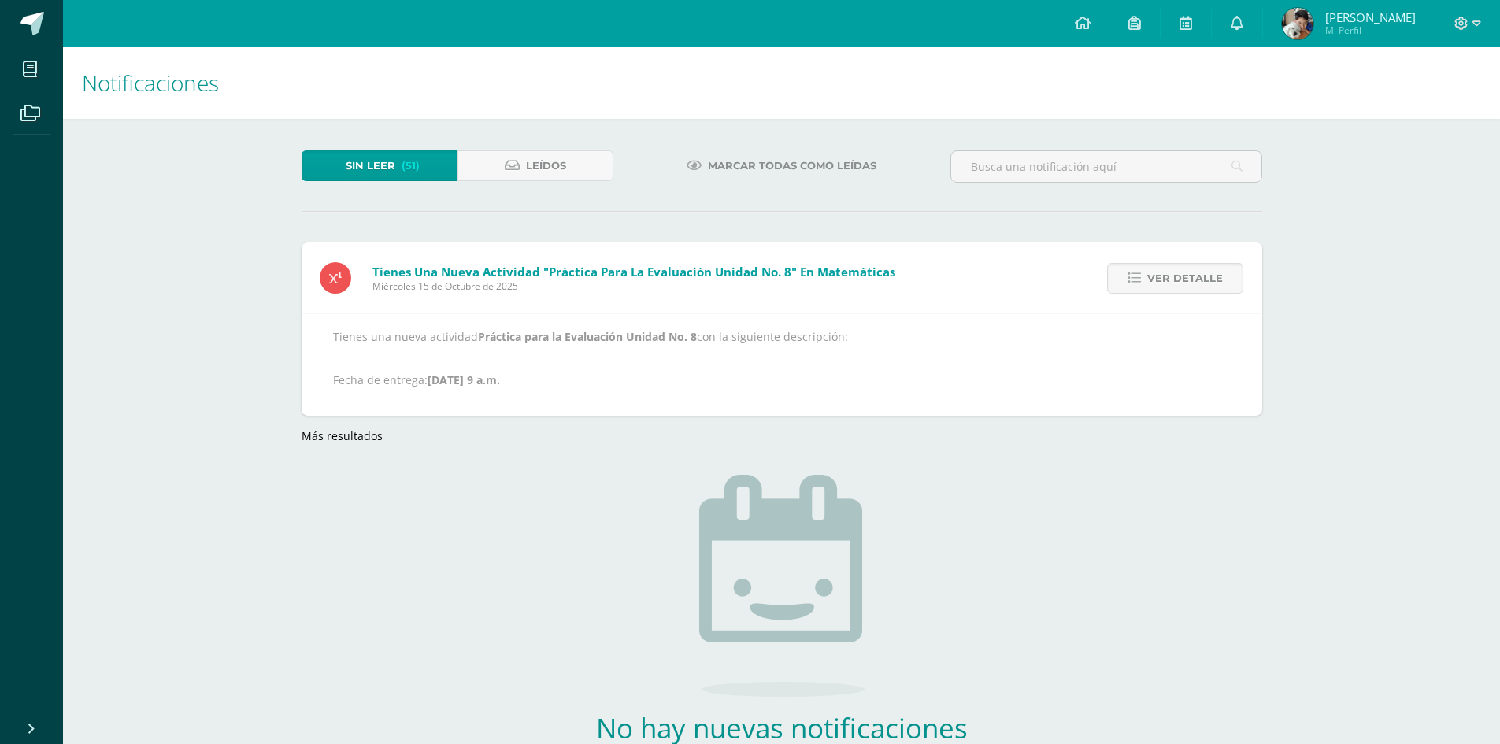
click at [1127, 279] on link "Ver detalle" at bounding box center [1175, 278] width 136 height 31
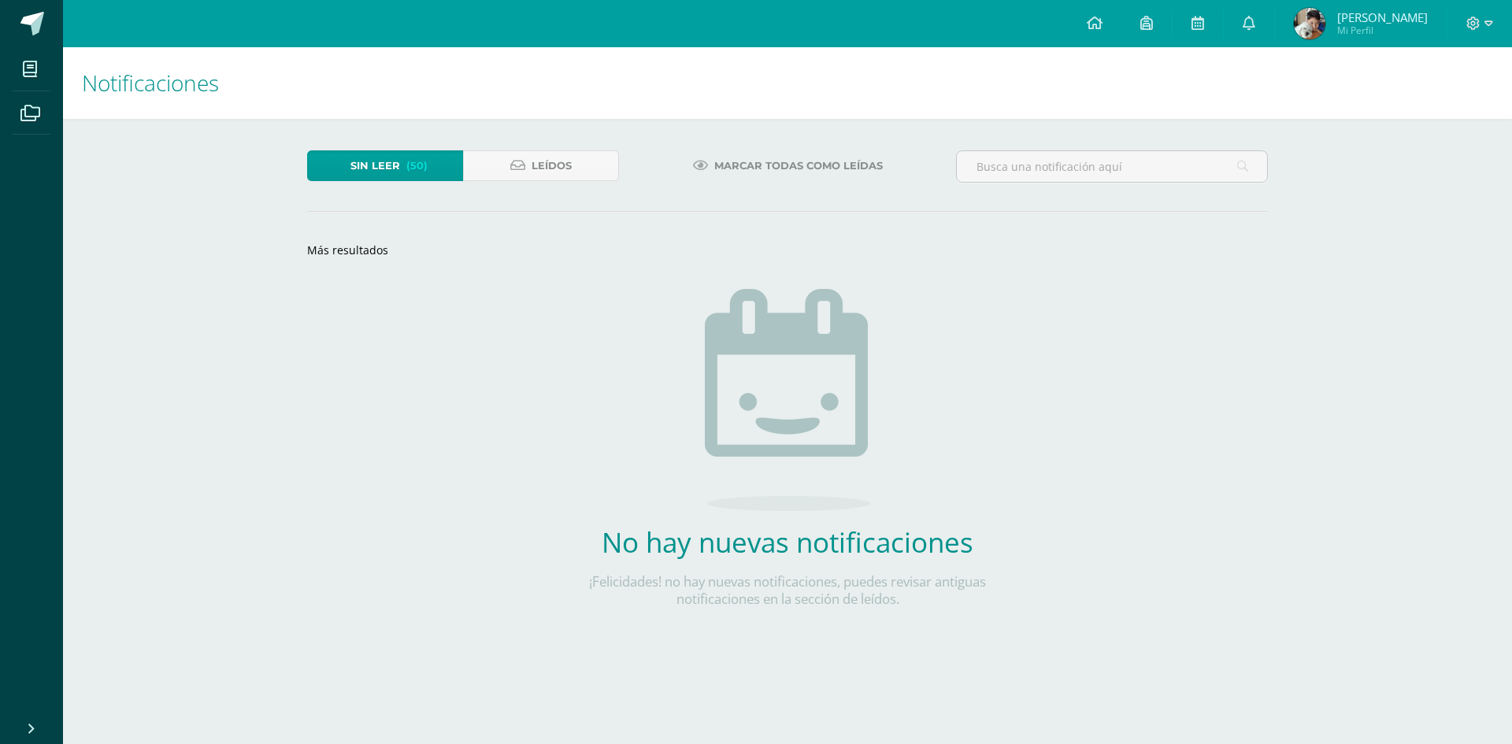
click at [413, 164] on span "(50)" at bounding box center [416, 165] width 21 height 29
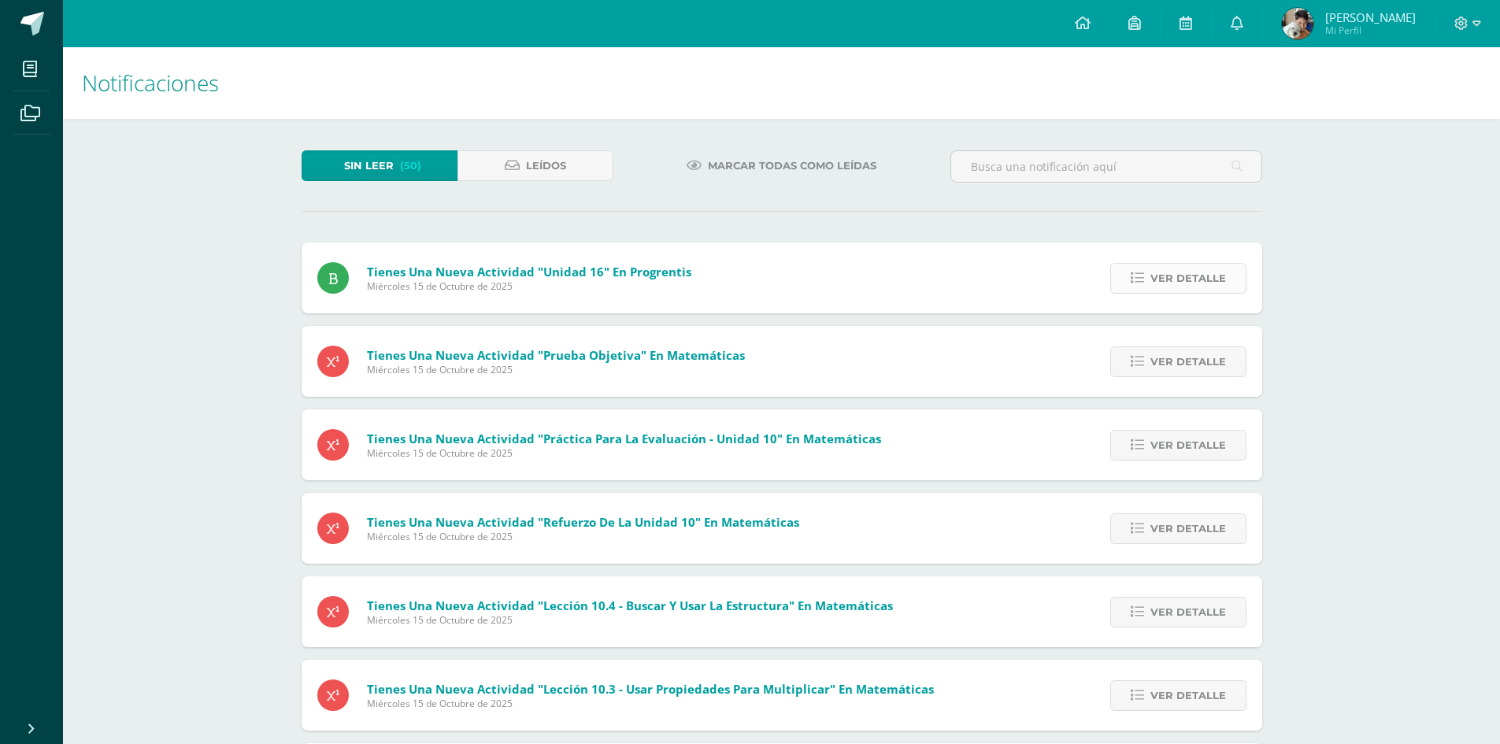
click at [1232, 273] on link "Ver detalle" at bounding box center [1179, 278] width 136 height 31
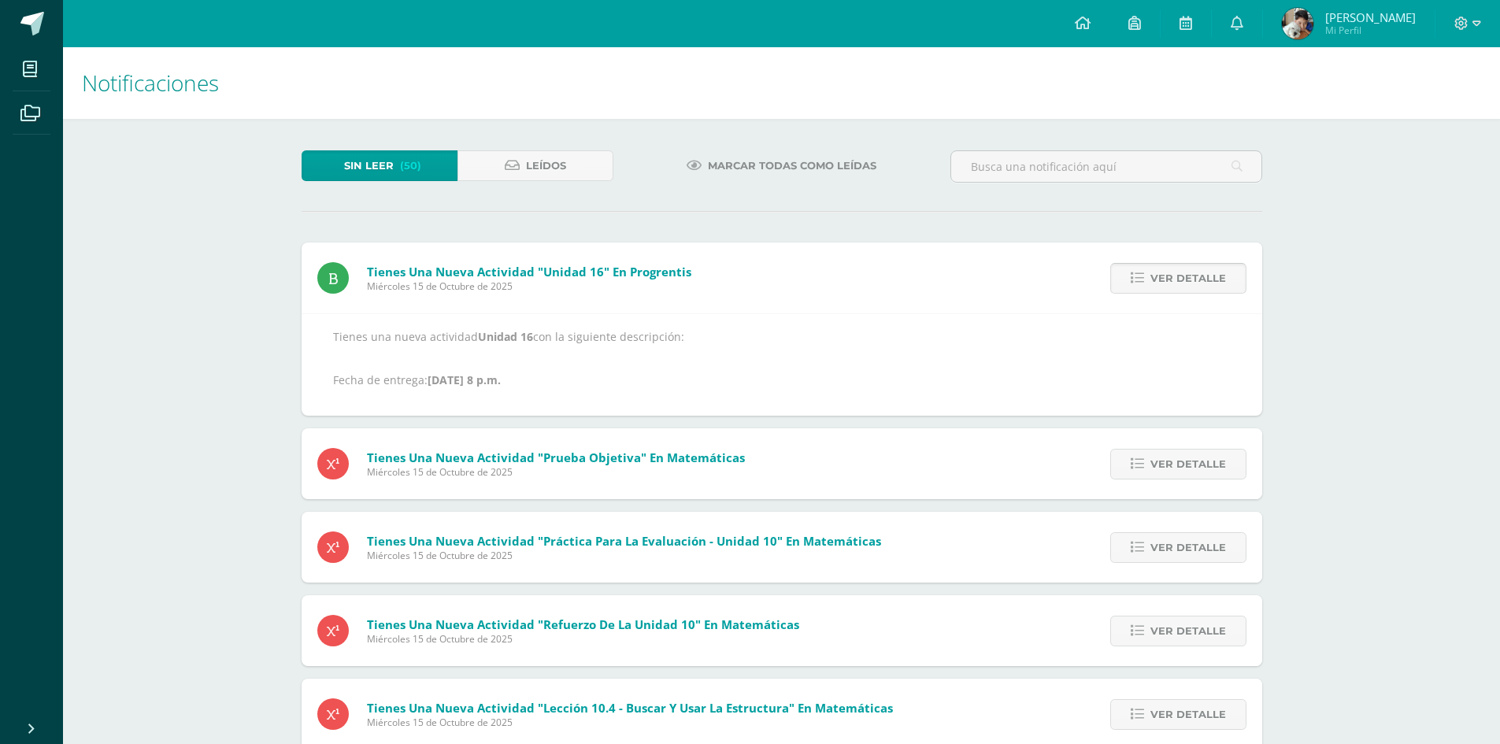
click at [1232, 273] on link "Ver detalle" at bounding box center [1179, 278] width 136 height 31
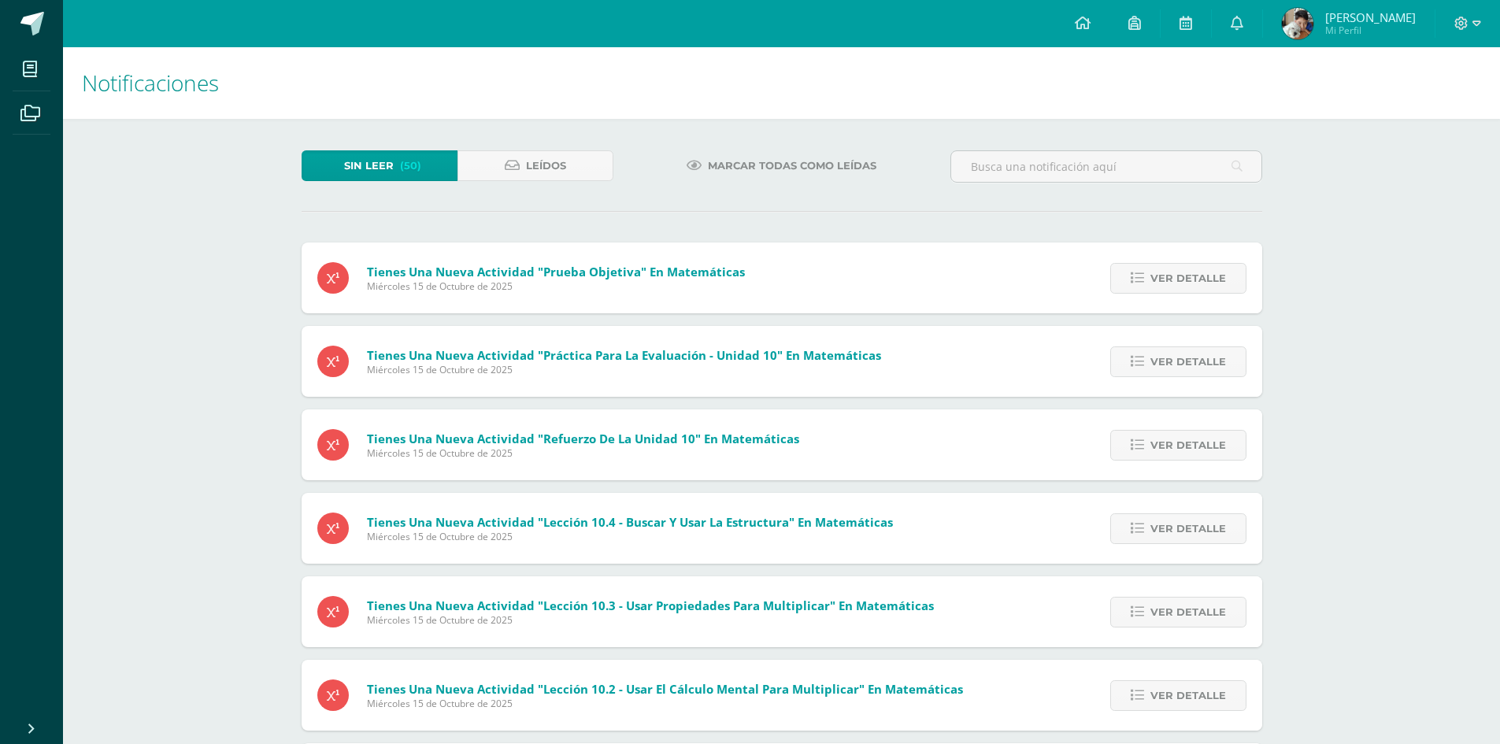
click at [1232, 273] on link "Ver detalle" at bounding box center [1179, 278] width 136 height 31
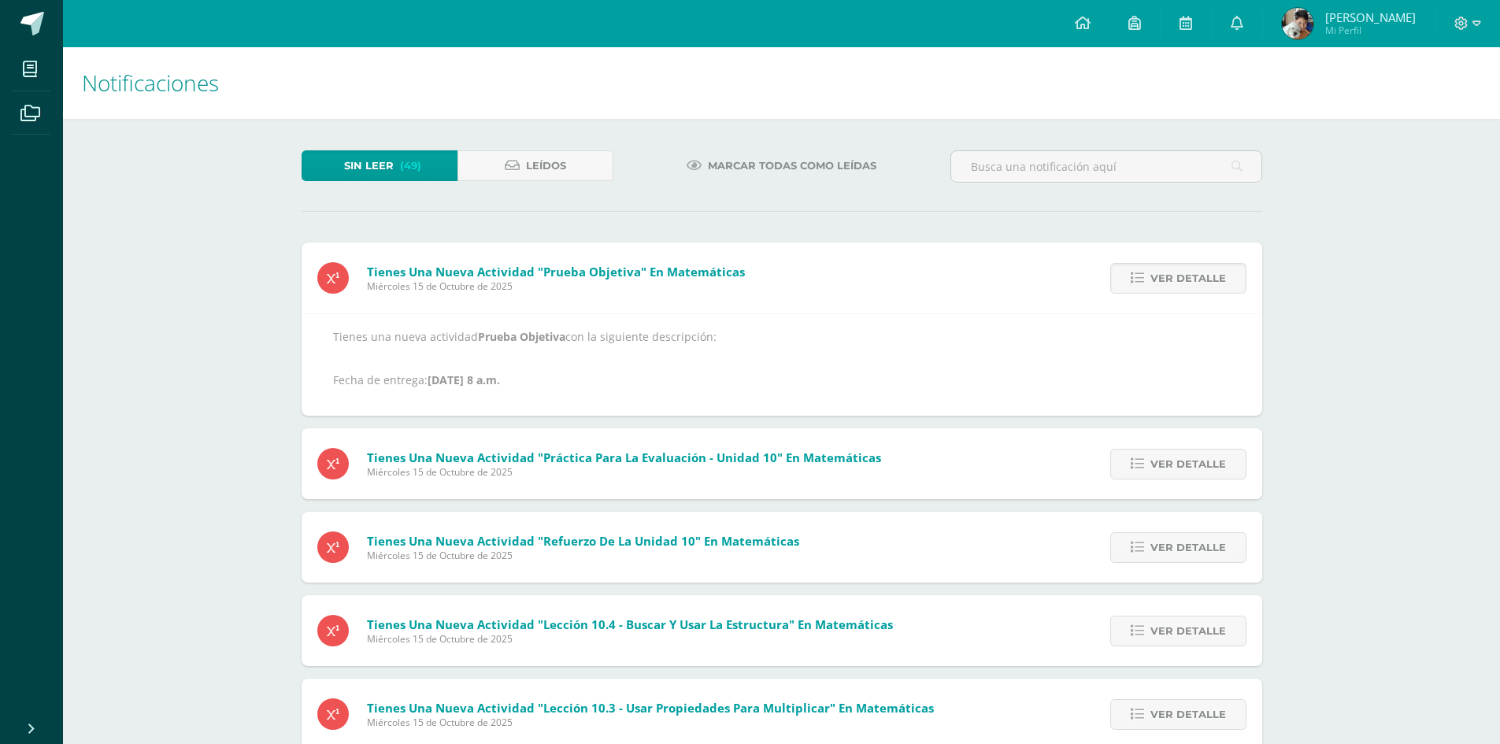
click at [1232, 273] on link "Ver detalle" at bounding box center [1179, 278] width 136 height 31
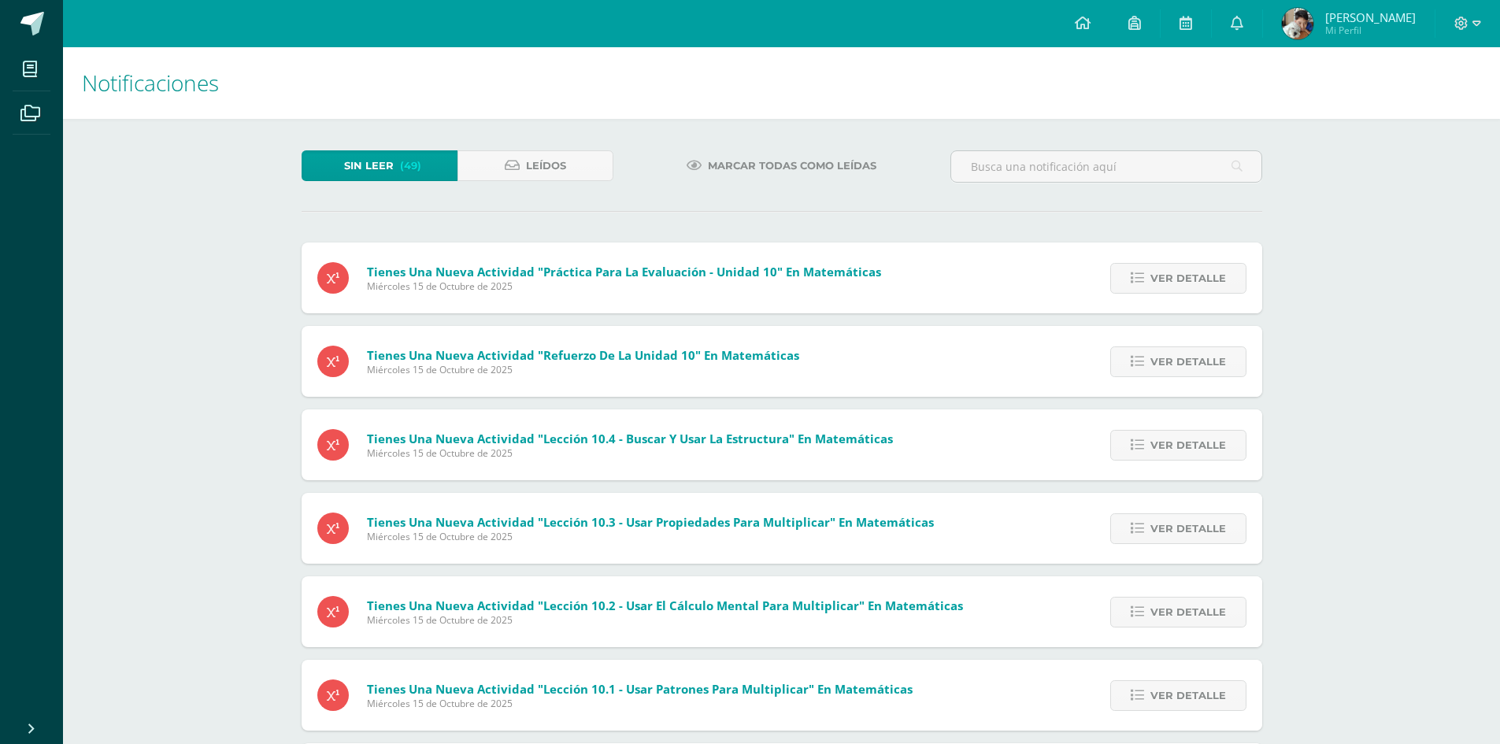
click at [1232, 273] on link "Ver detalle" at bounding box center [1179, 278] width 136 height 31
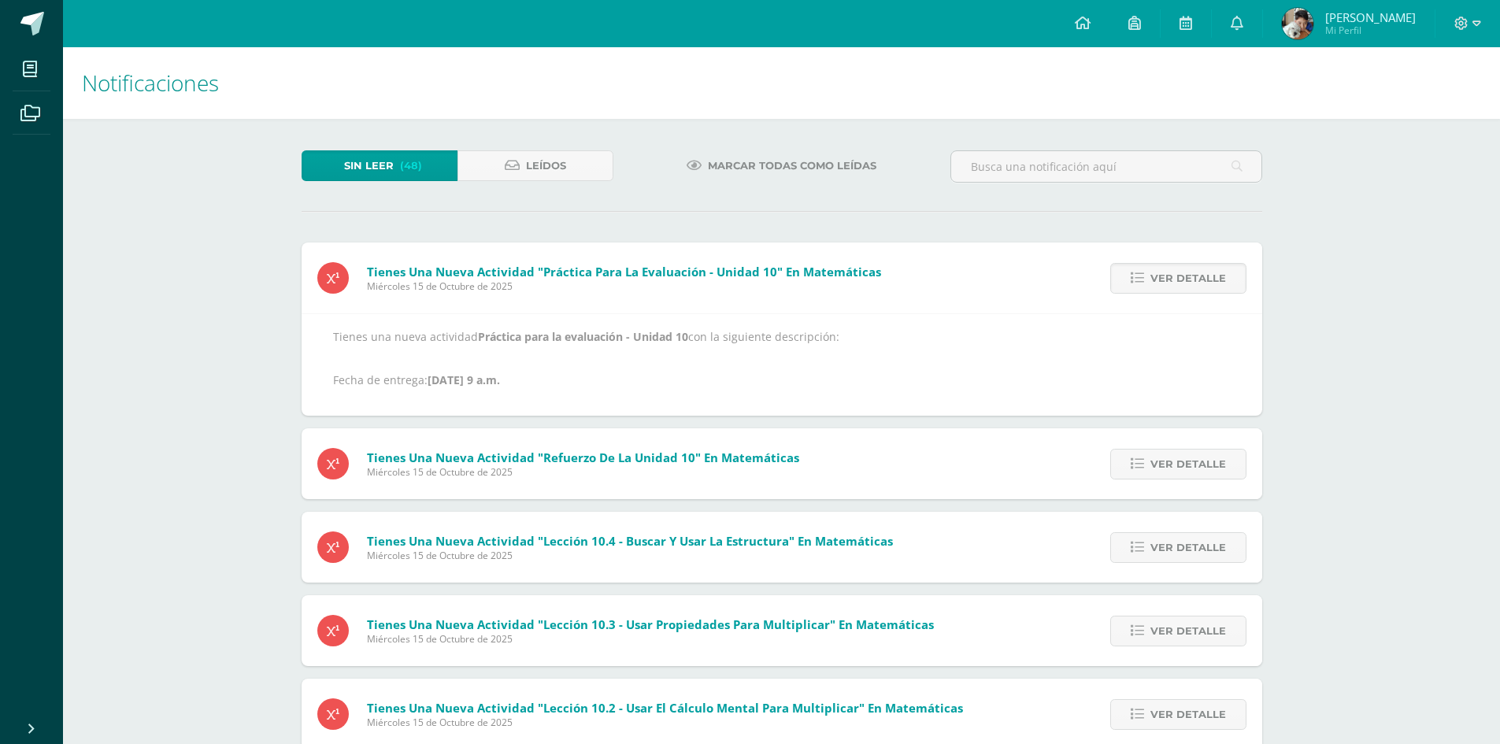
click at [1232, 273] on link "Ver detalle" at bounding box center [1179, 278] width 136 height 31
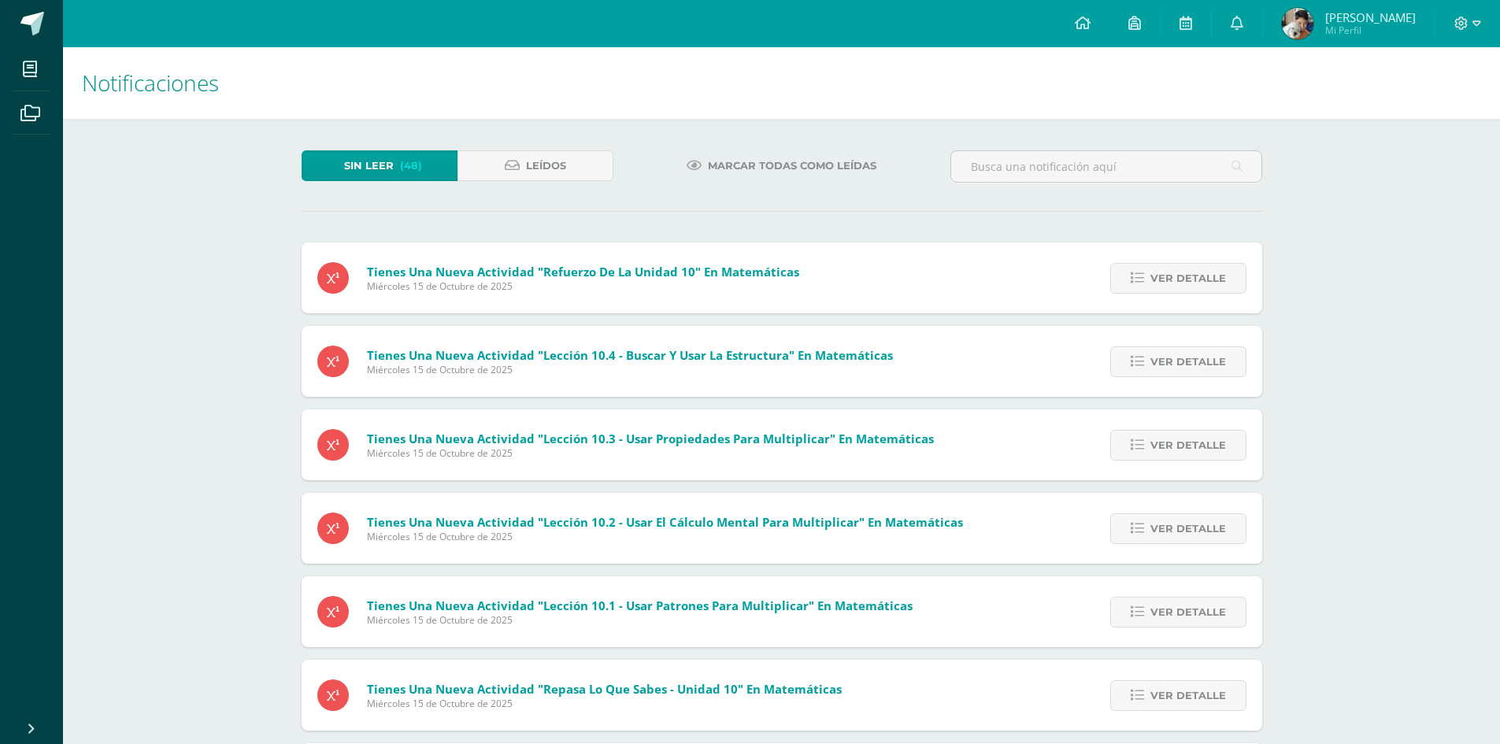
click at [1232, 273] on link "Ver detalle" at bounding box center [1179, 278] width 136 height 31
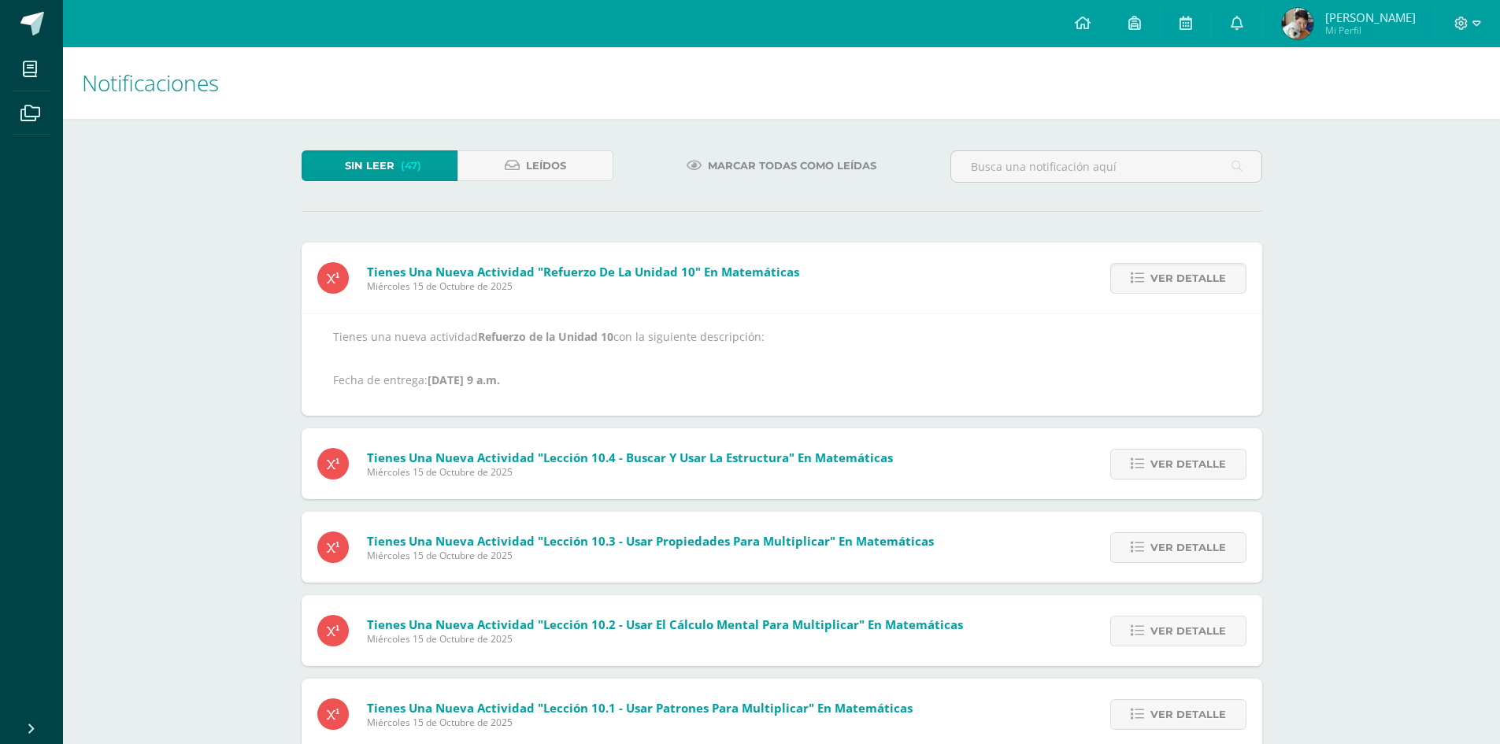
click at [1232, 273] on link "Ver detalle" at bounding box center [1179, 278] width 136 height 31
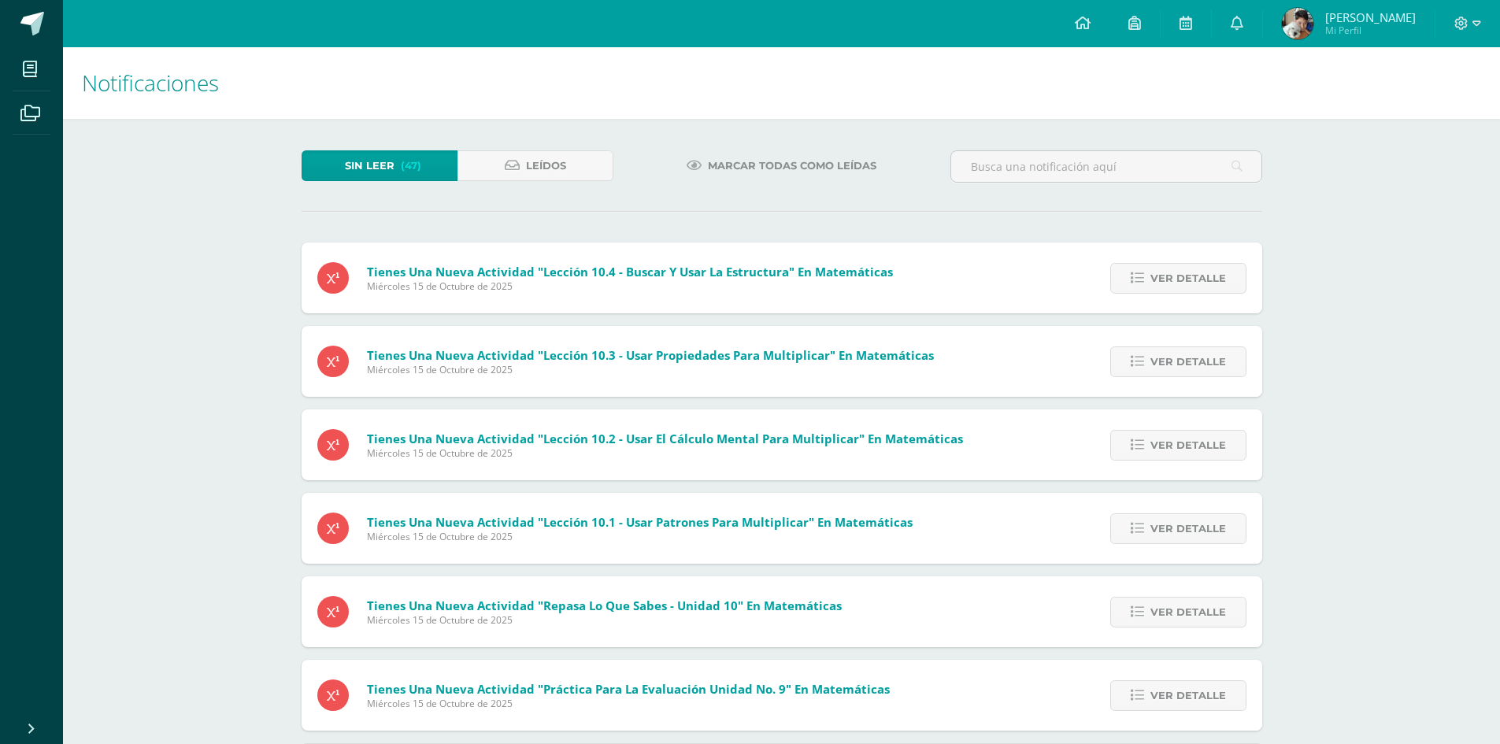
click at [1232, 273] on link "Ver detalle" at bounding box center [1179, 278] width 136 height 31
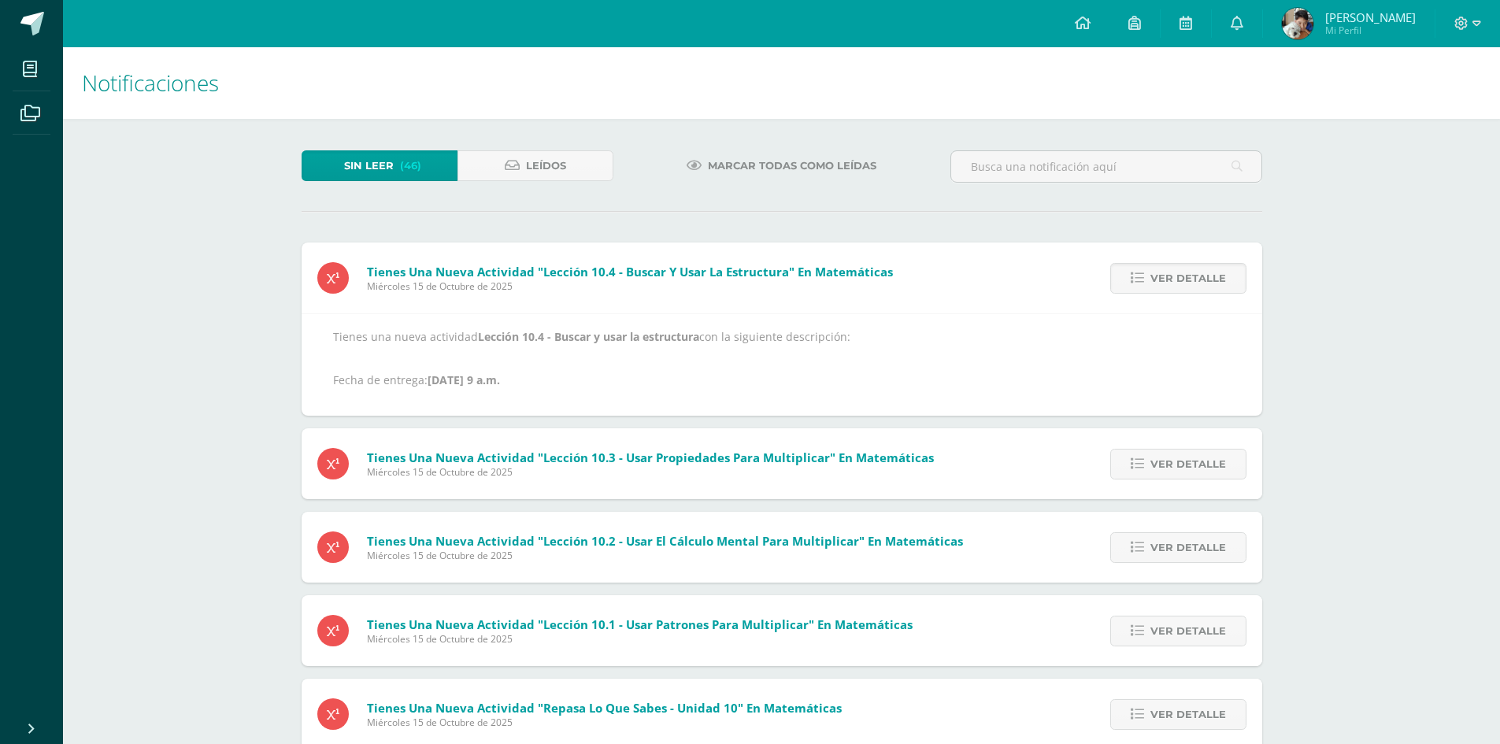
click at [1232, 273] on link "Ver detalle" at bounding box center [1179, 278] width 136 height 31
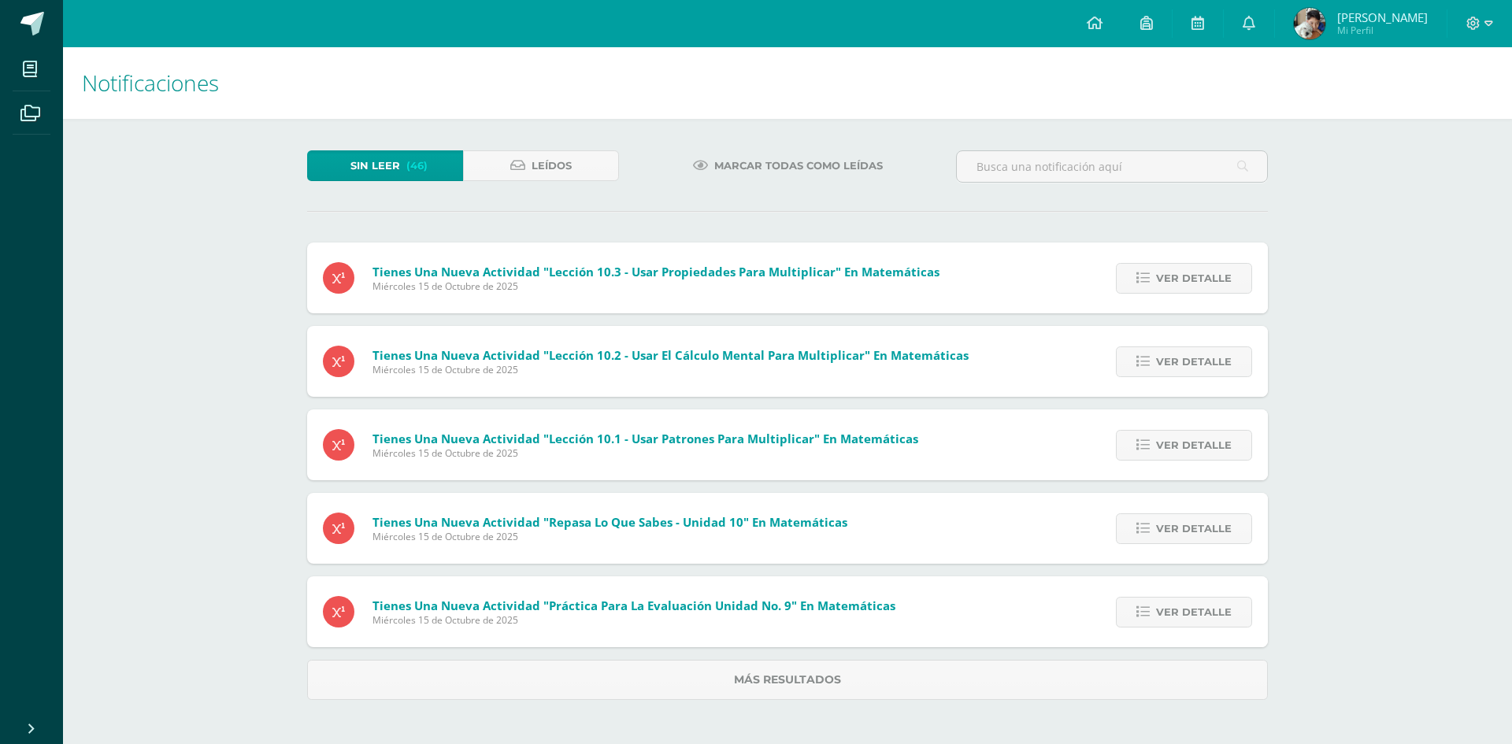
click at [1232, 273] on link "Ver detalle" at bounding box center [1184, 278] width 136 height 31
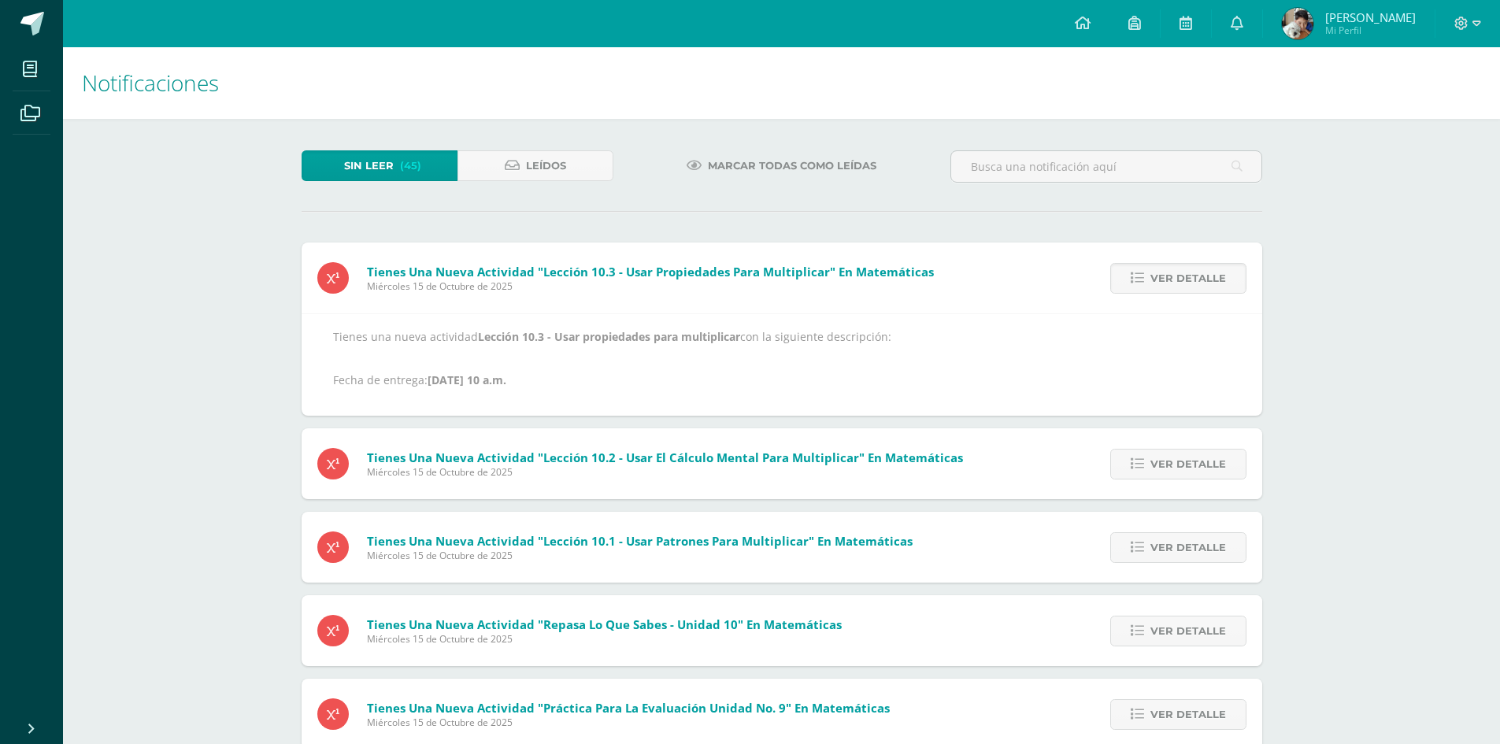
click at [1232, 273] on link "Ver detalle" at bounding box center [1179, 278] width 136 height 31
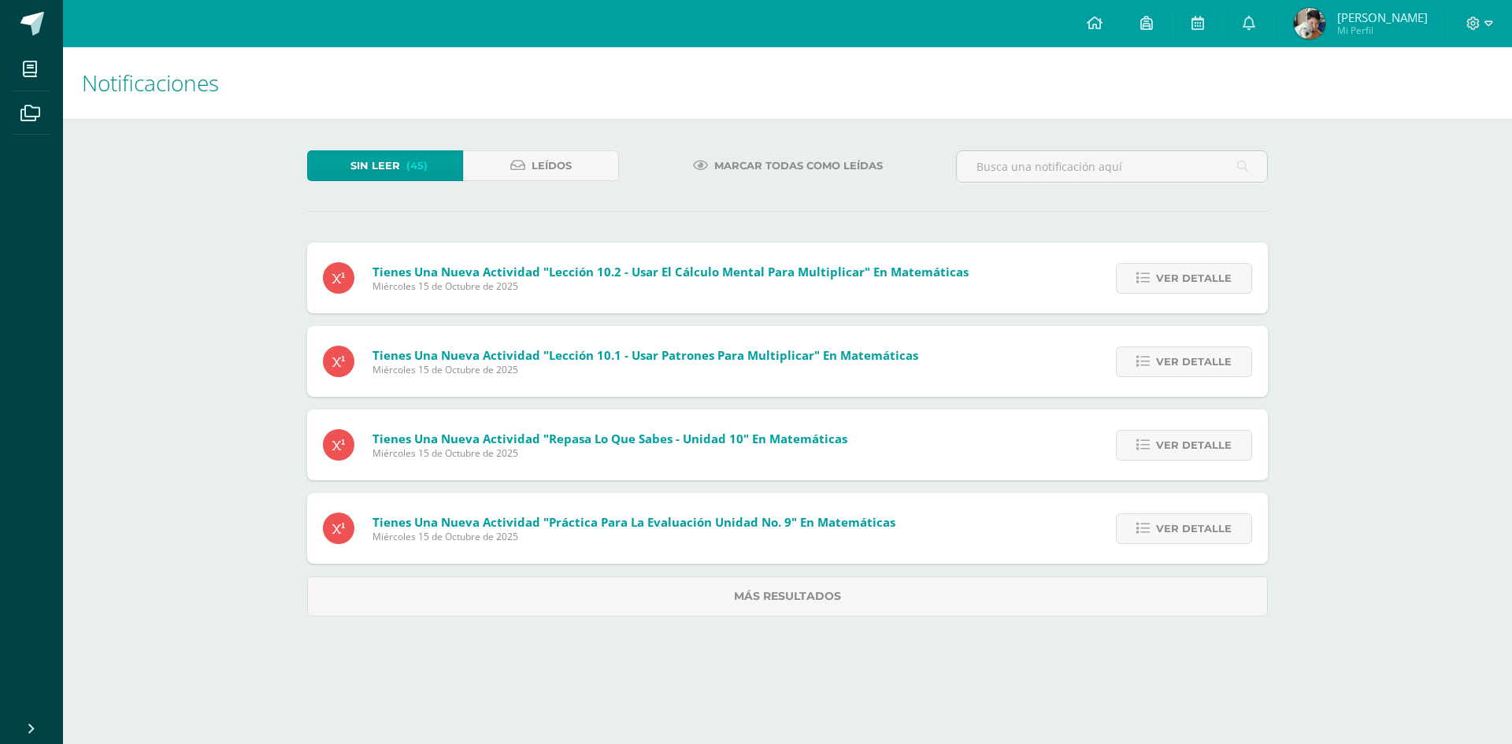
click at [1232, 273] on link "Ver detalle" at bounding box center [1184, 278] width 136 height 31
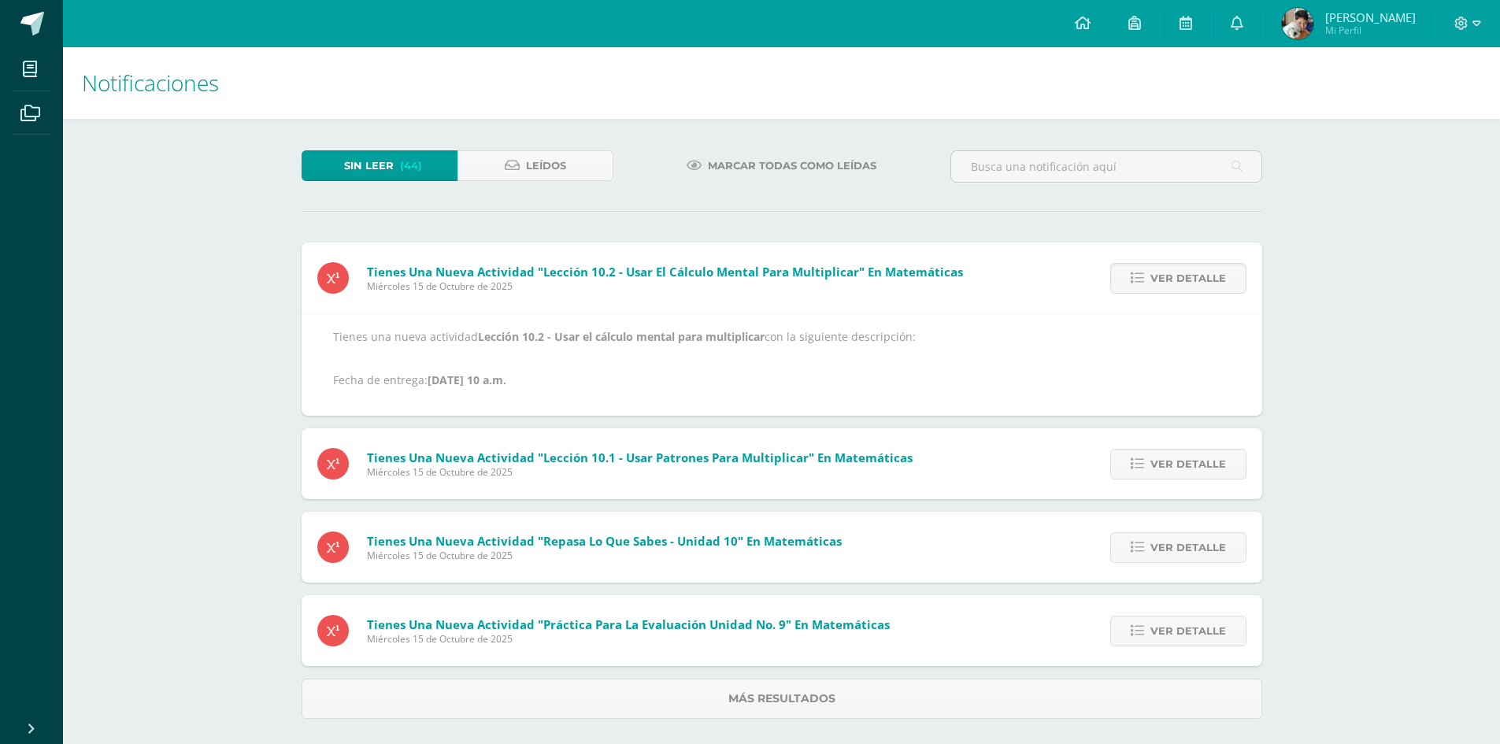
click at [1232, 273] on link "Ver detalle" at bounding box center [1179, 278] width 136 height 31
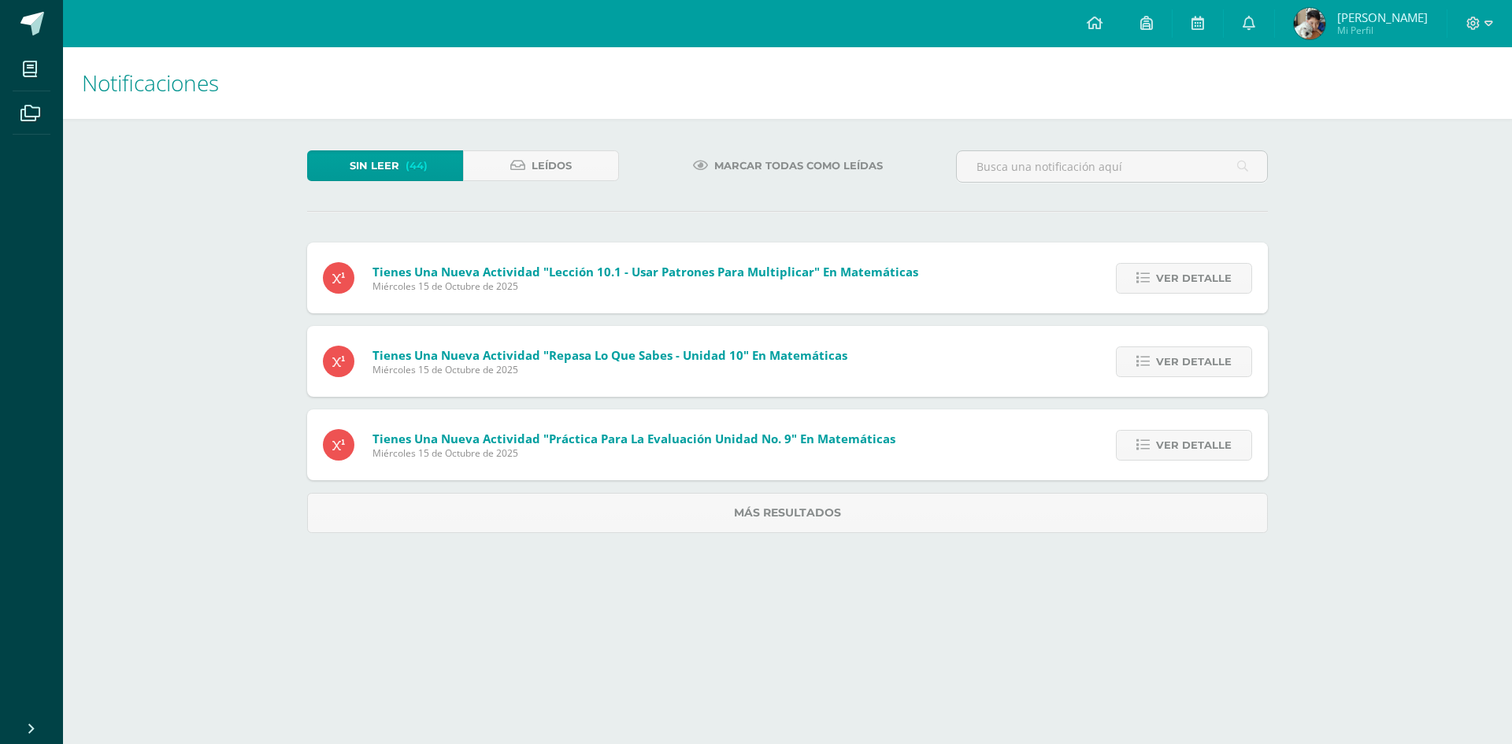
click at [1232, 273] on link "Ver detalle" at bounding box center [1184, 278] width 136 height 31
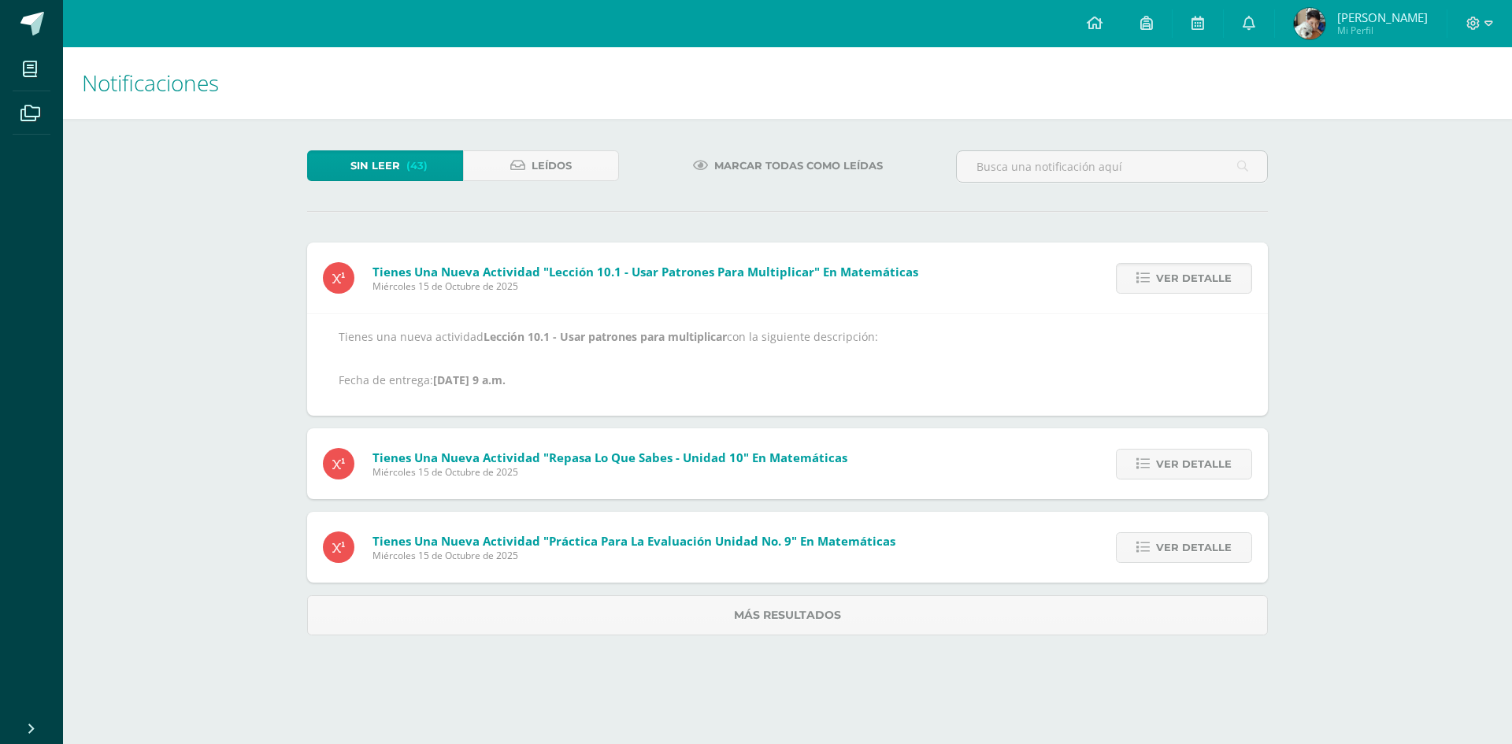
click at [1232, 273] on link "Ver detalle" at bounding box center [1184, 278] width 136 height 31
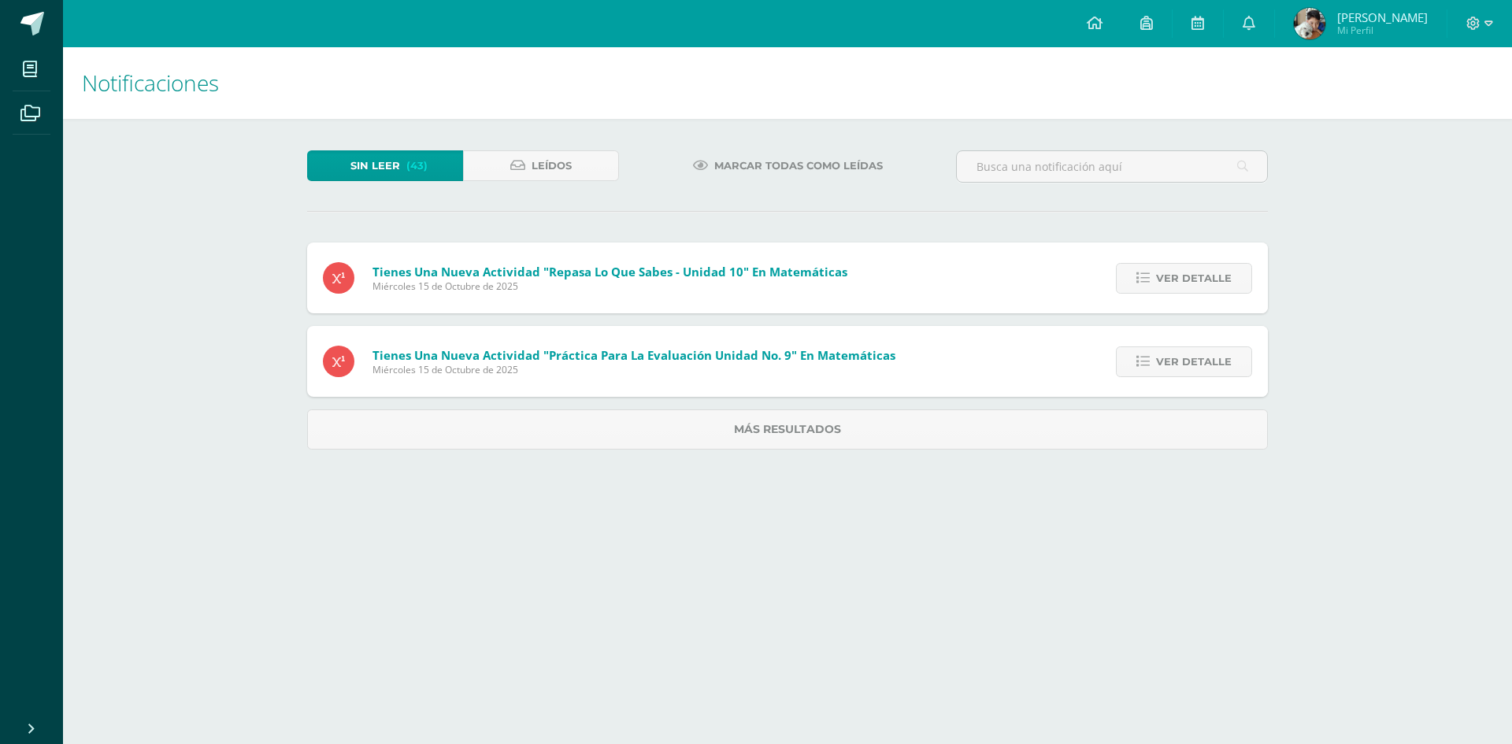
click at [1232, 273] on link "Ver detalle" at bounding box center [1184, 278] width 136 height 31
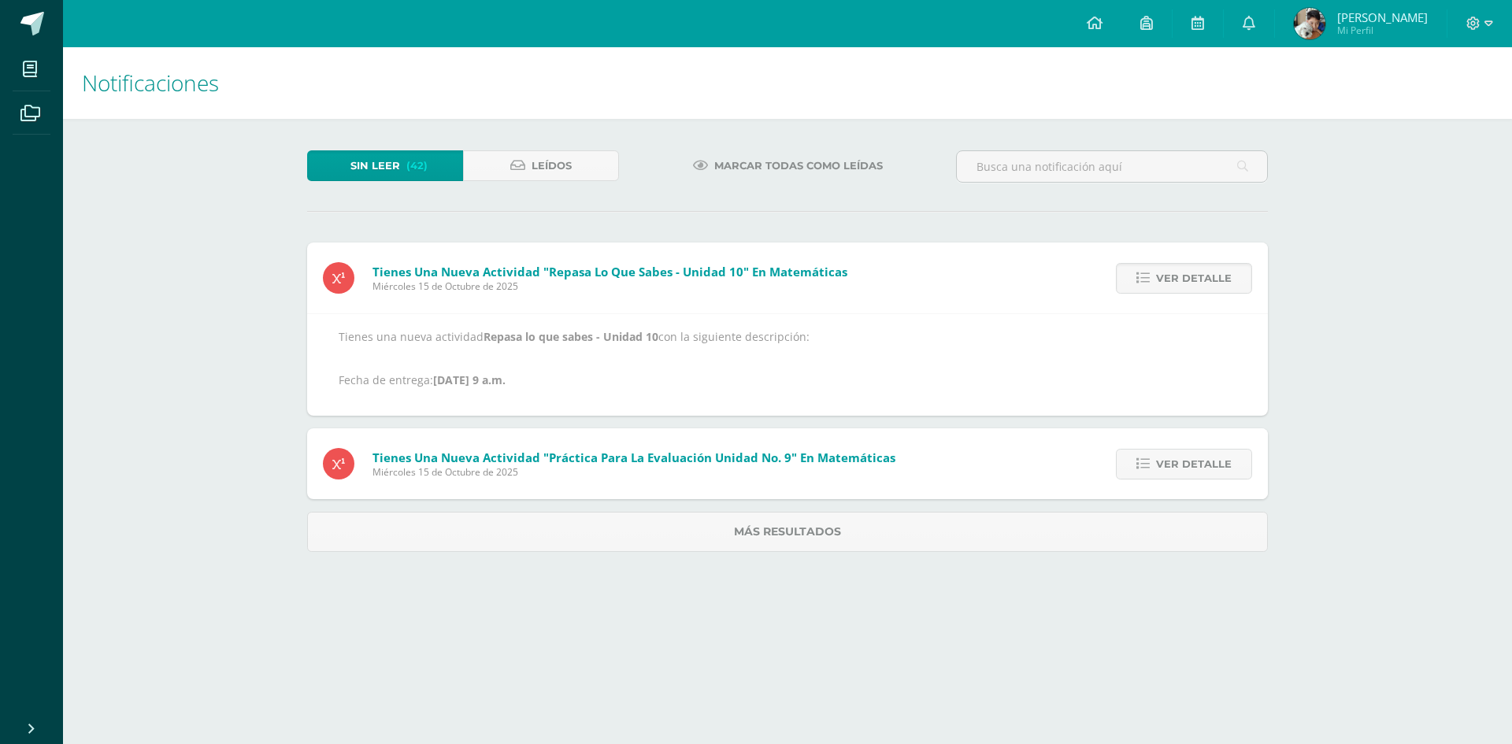
click at [1232, 273] on link "Ver detalle" at bounding box center [1184, 278] width 136 height 31
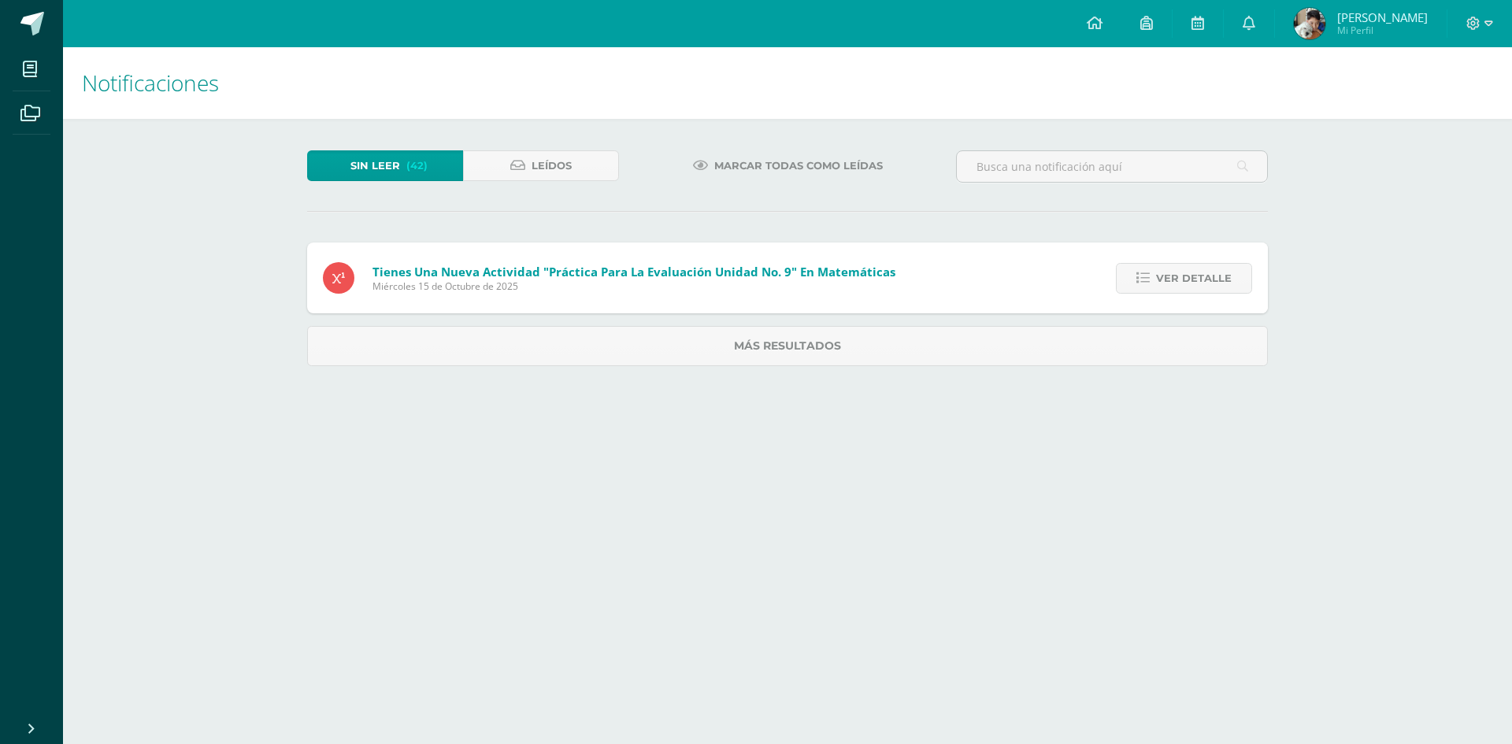
click at [1232, 273] on link "Ver detalle" at bounding box center [1184, 278] width 136 height 31
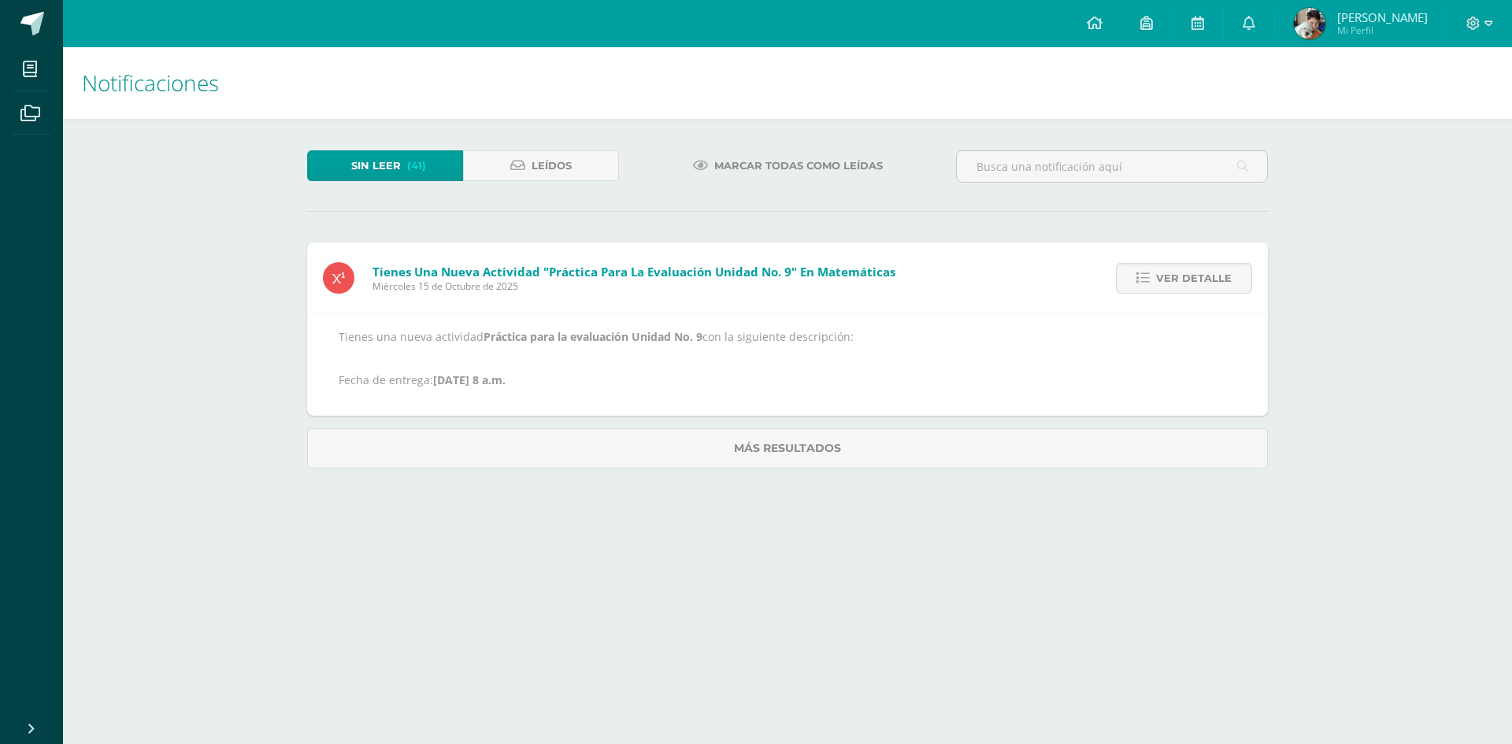
click at [1232, 273] on link "Ver detalle" at bounding box center [1184, 278] width 136 height 31
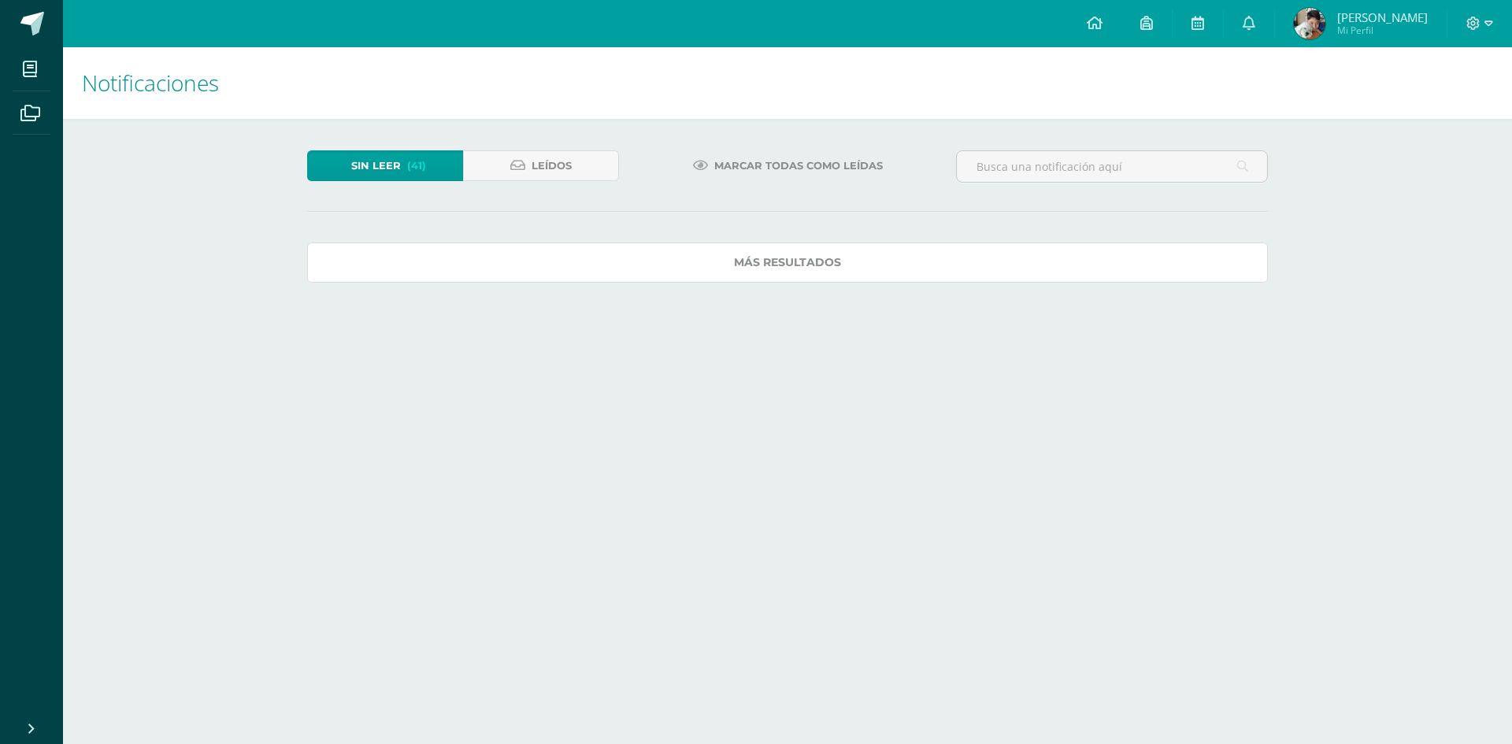
click at [1232, 273] on link "Más resultados" at bounding box center [787, 263] width 961 height 40
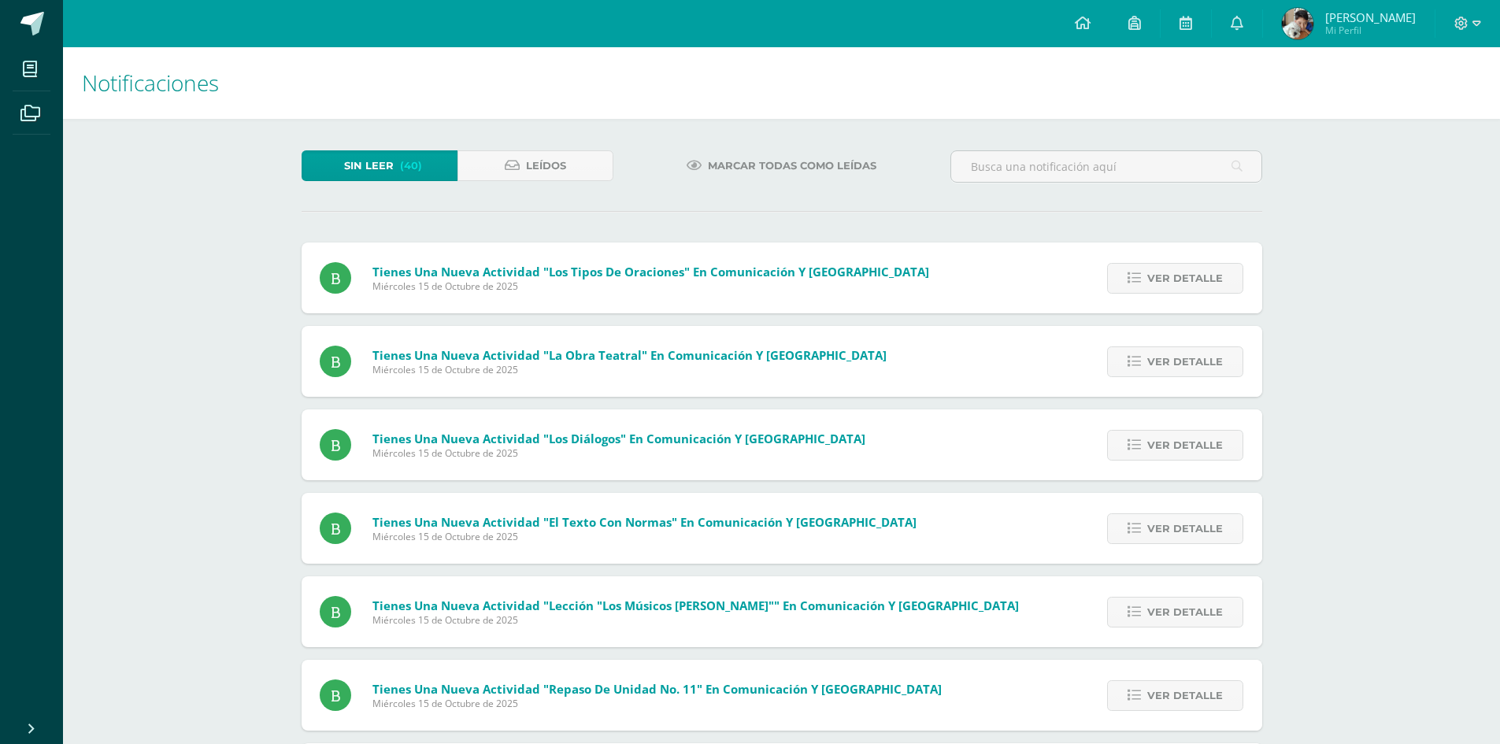
click at [1232, 273] on link "Ver detalle" at bounding box center [1175, 278] width 136 height 31
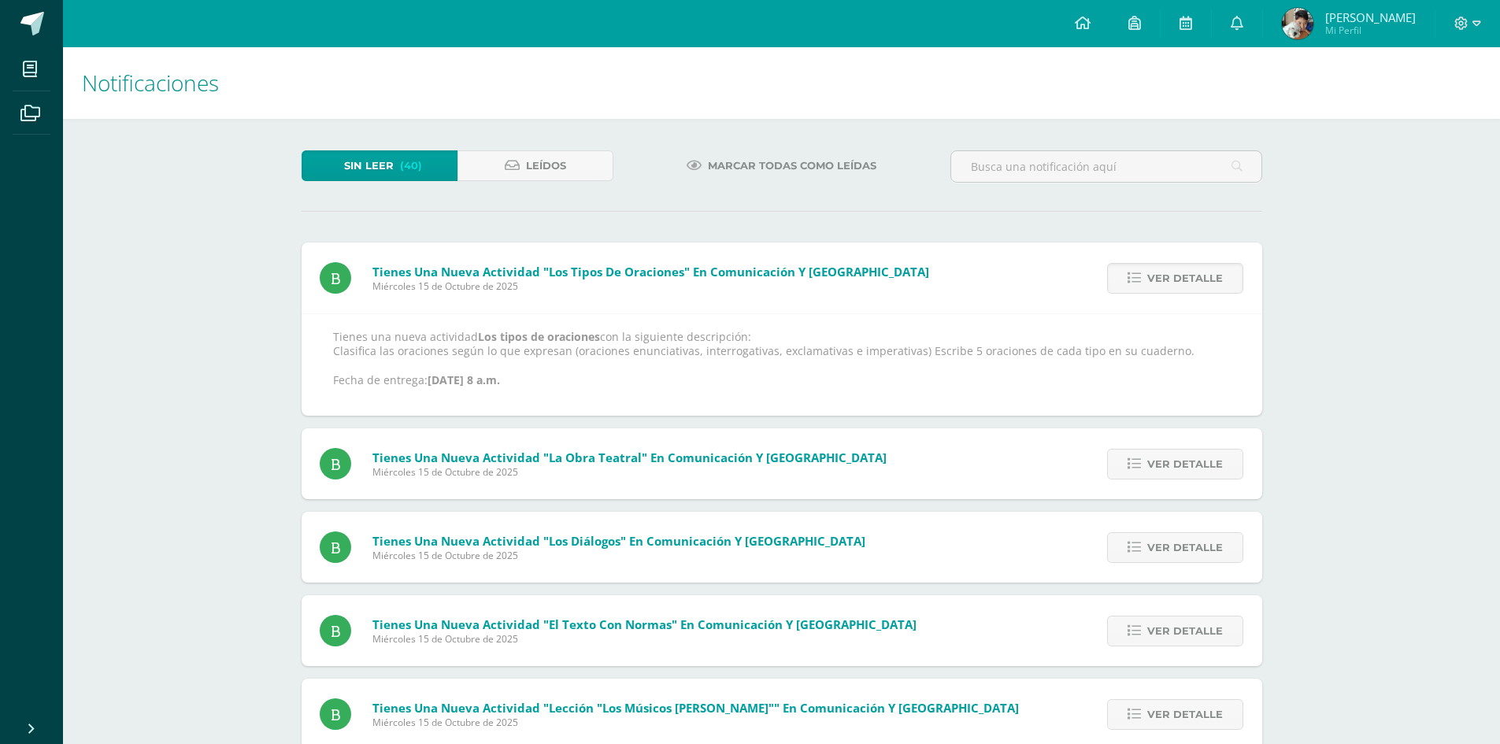
click at [1232, 273] on link "Ver detalle" at bounding box center [1175, 278] width 136 height 31
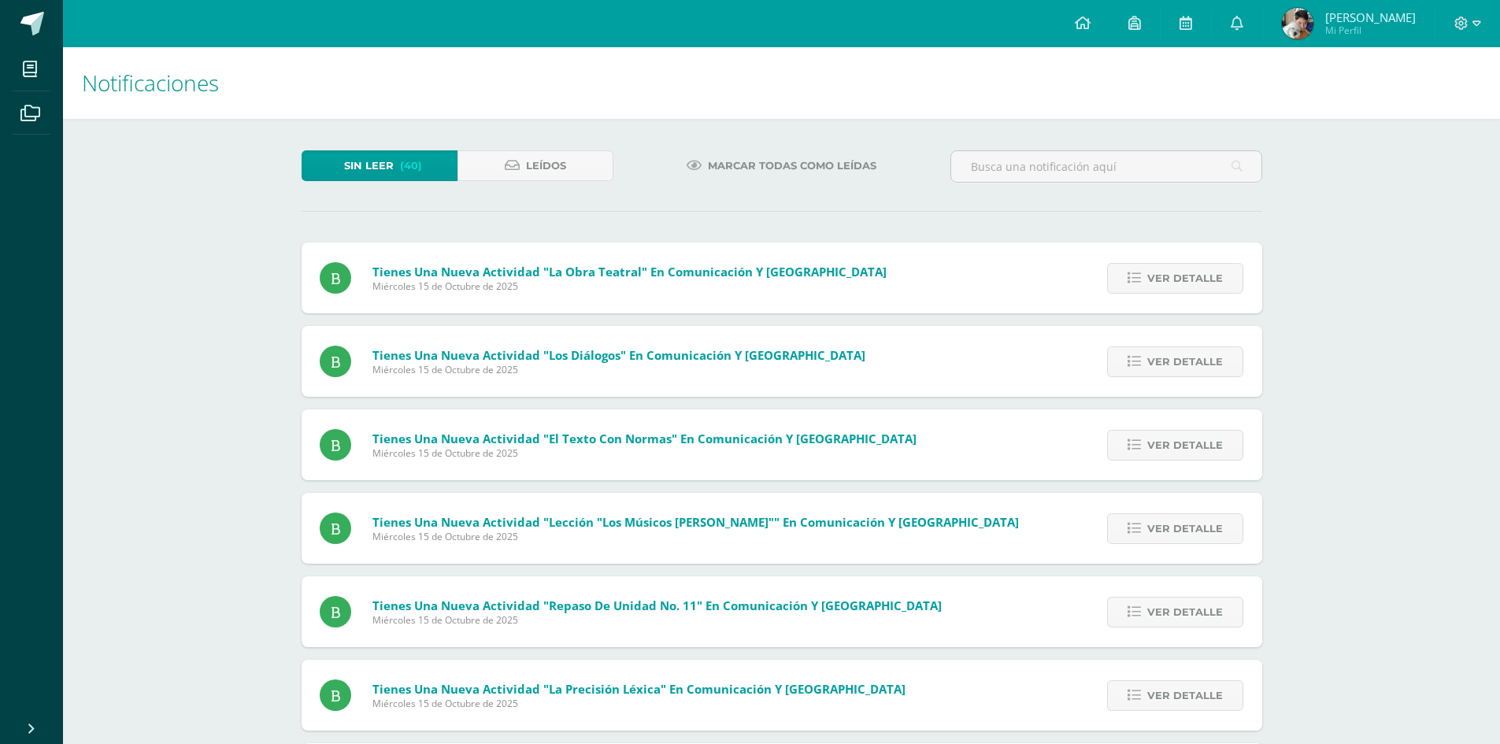
click at [1232, 273] on link "Ver detalle" at bounding box center [1175, 278] width 136 height 31
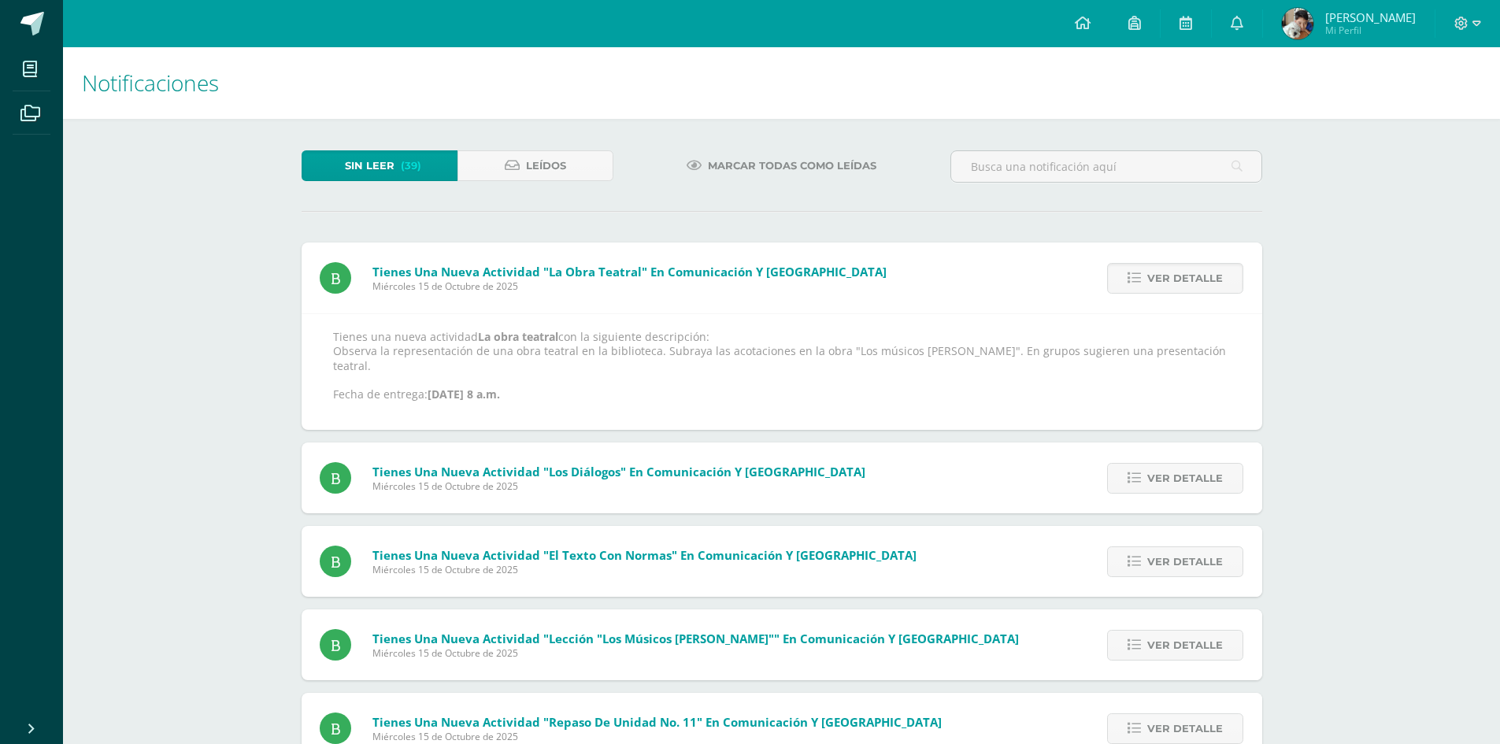
click at [1232, 273] on link "Ver detalle" at bounding box center [1175, 278] width 136 height 31
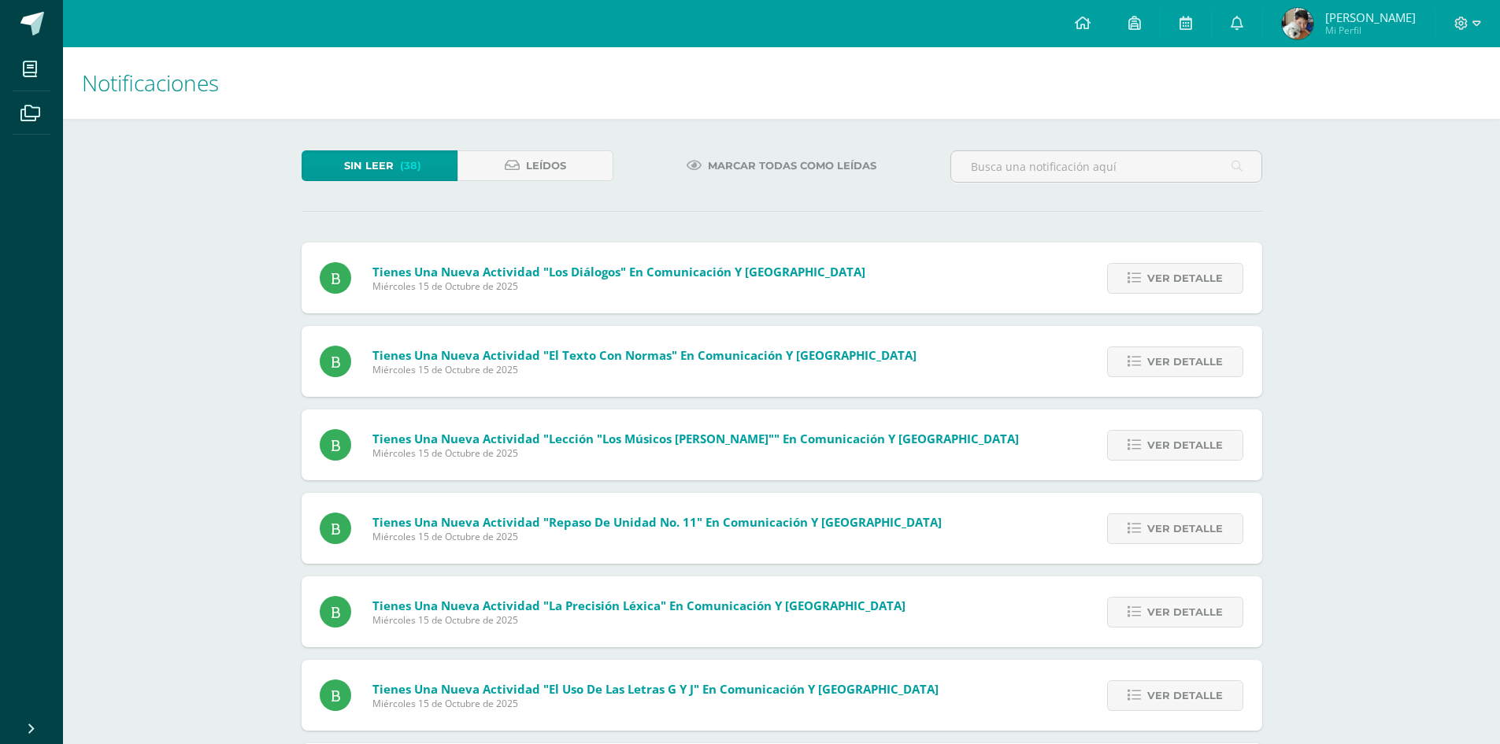
click at [1232, 273] on link "Ver detalle" at bounding box center [1175, 278] width 136 height 31
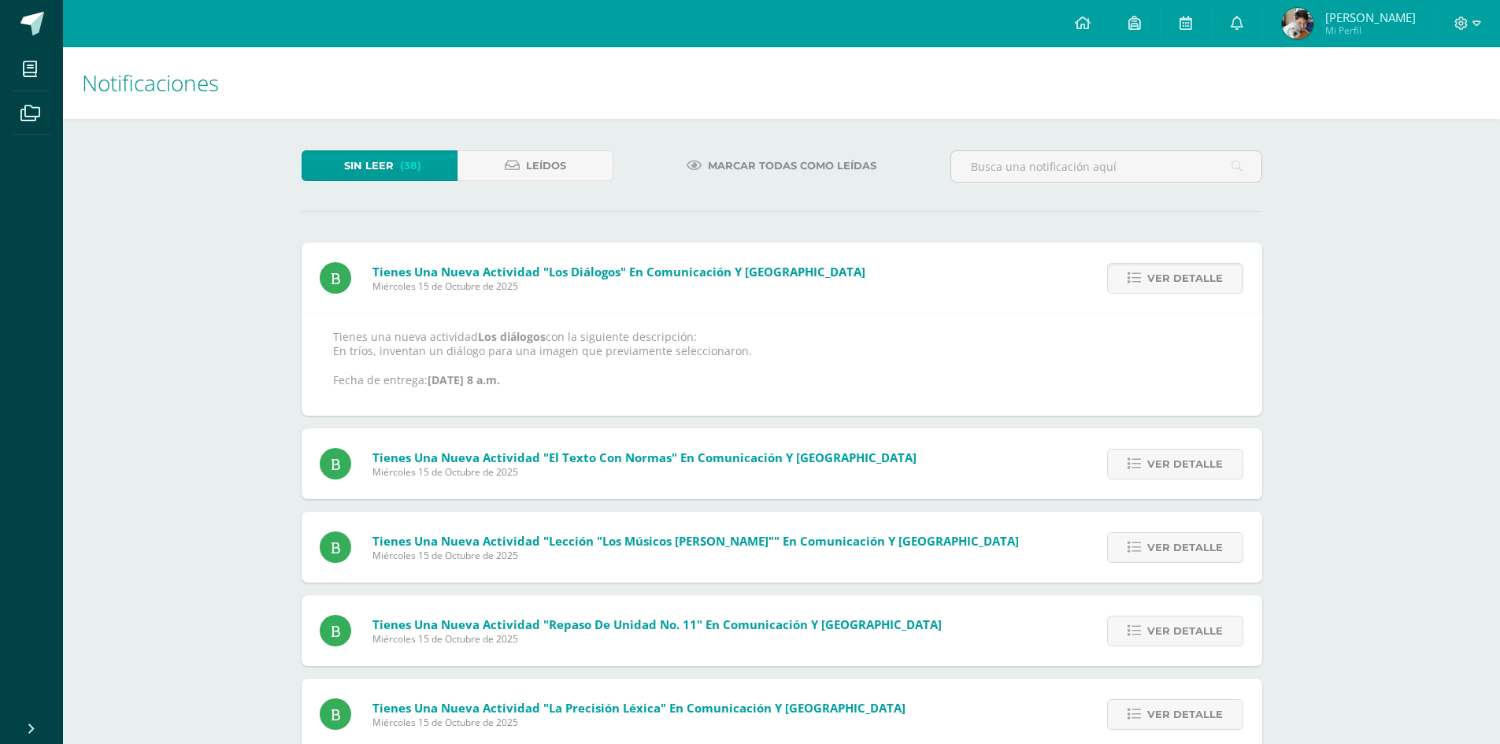
click at [1232, 273] on link "Ver detalle" at bounding box center [1175, 278] width 136 height 31
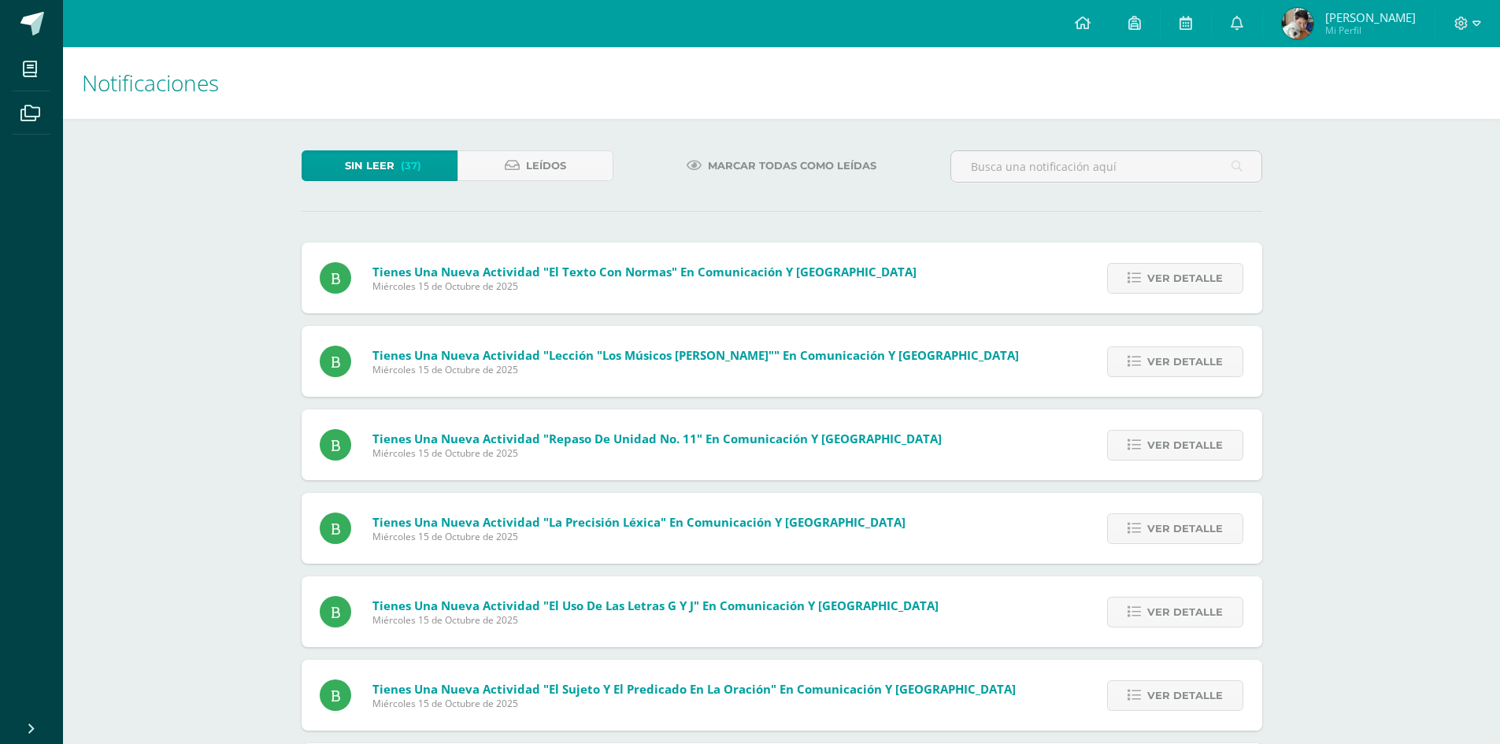
click at [1232, 273] on link "Ver detalle" at bounding box center [1175, 278] width 136 height 31
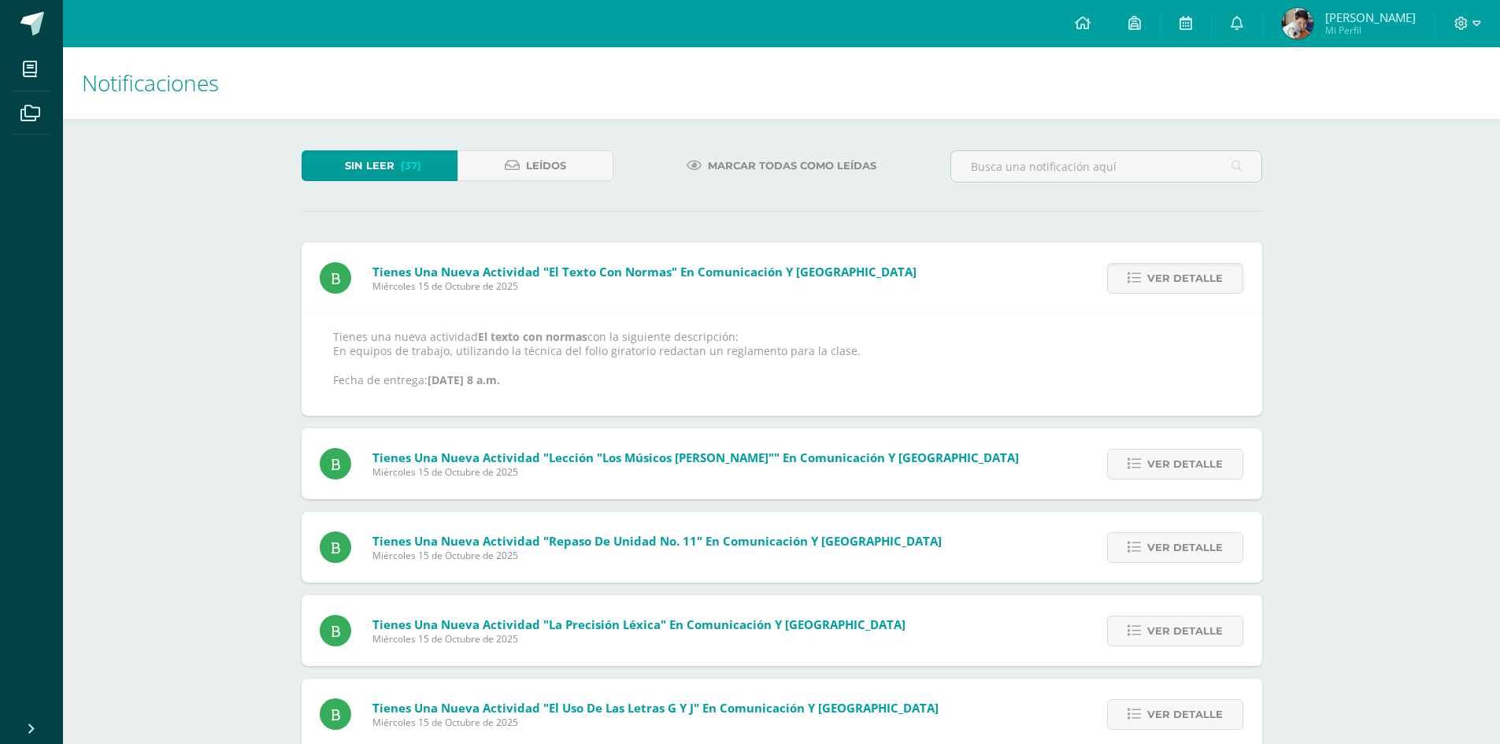
click at [1232, 273] on link "Ver detalle" at bounding box center [1175, 278] width 136 height 31
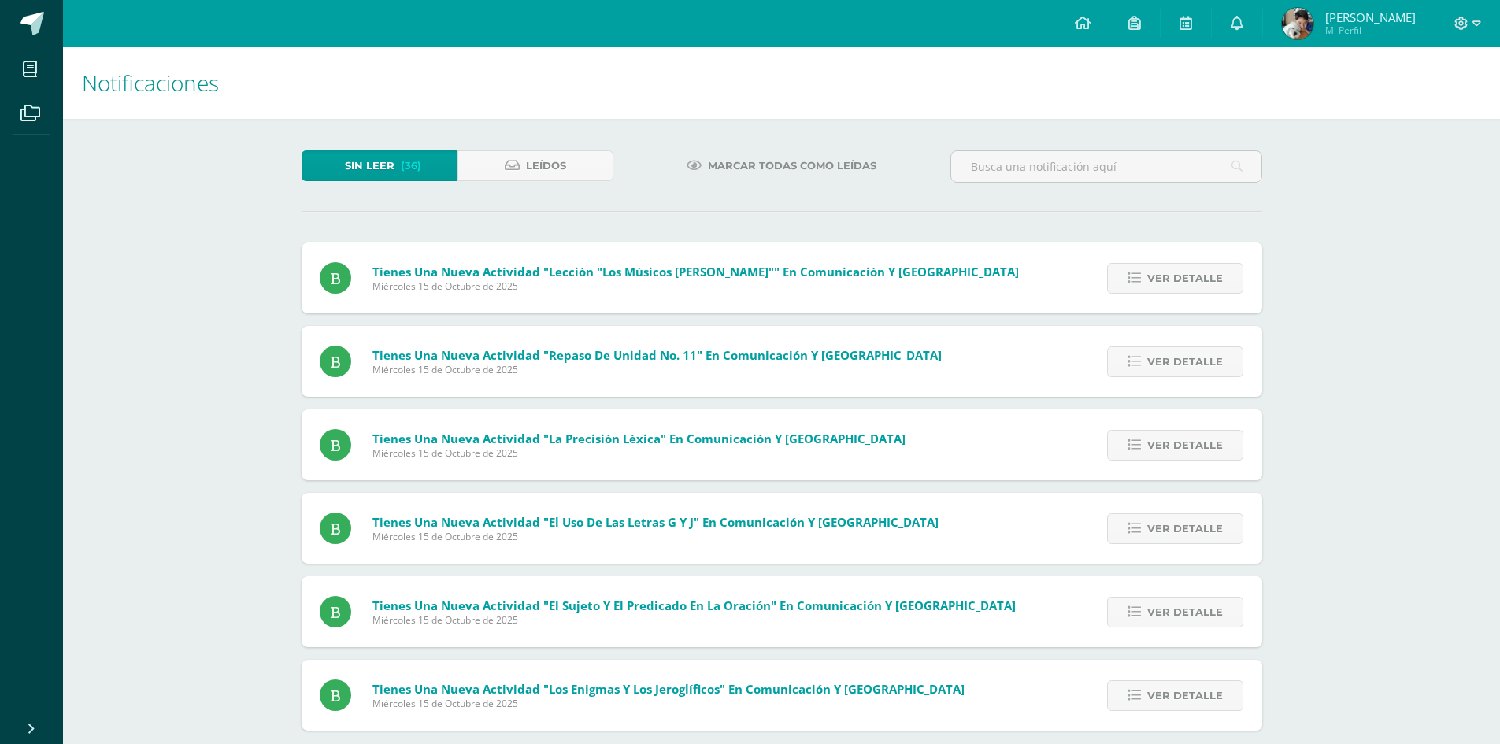
click at [1232, 273] on link "Ver detalle" at bounding box center [1175, 278] width 136 height 31
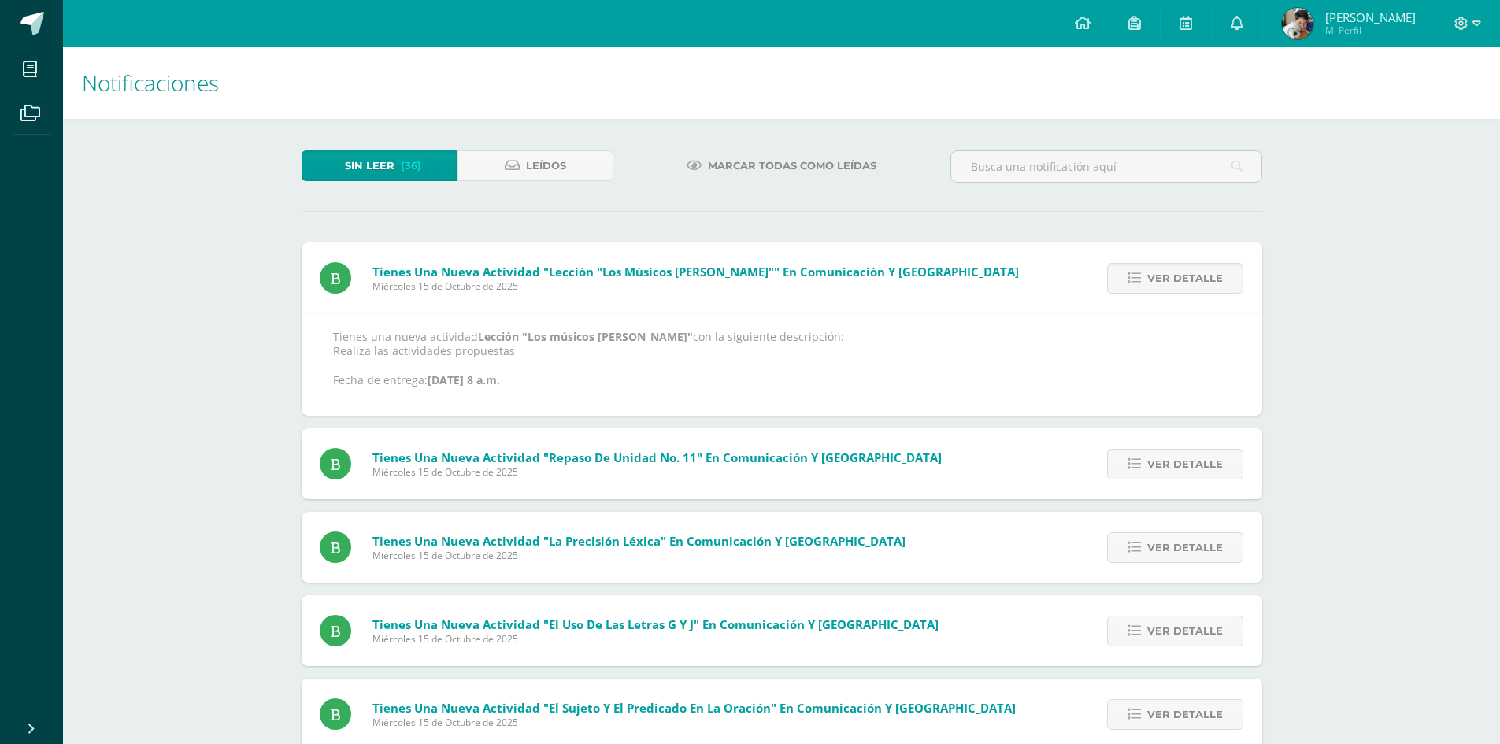
click at [1244, 272] on div "Ver detalle" at bounding box center [1173, 278] width 179 height 71
click at [1221, 276] on span "Ver detalle" at bounding box center [1186, 278] width 76 height 29
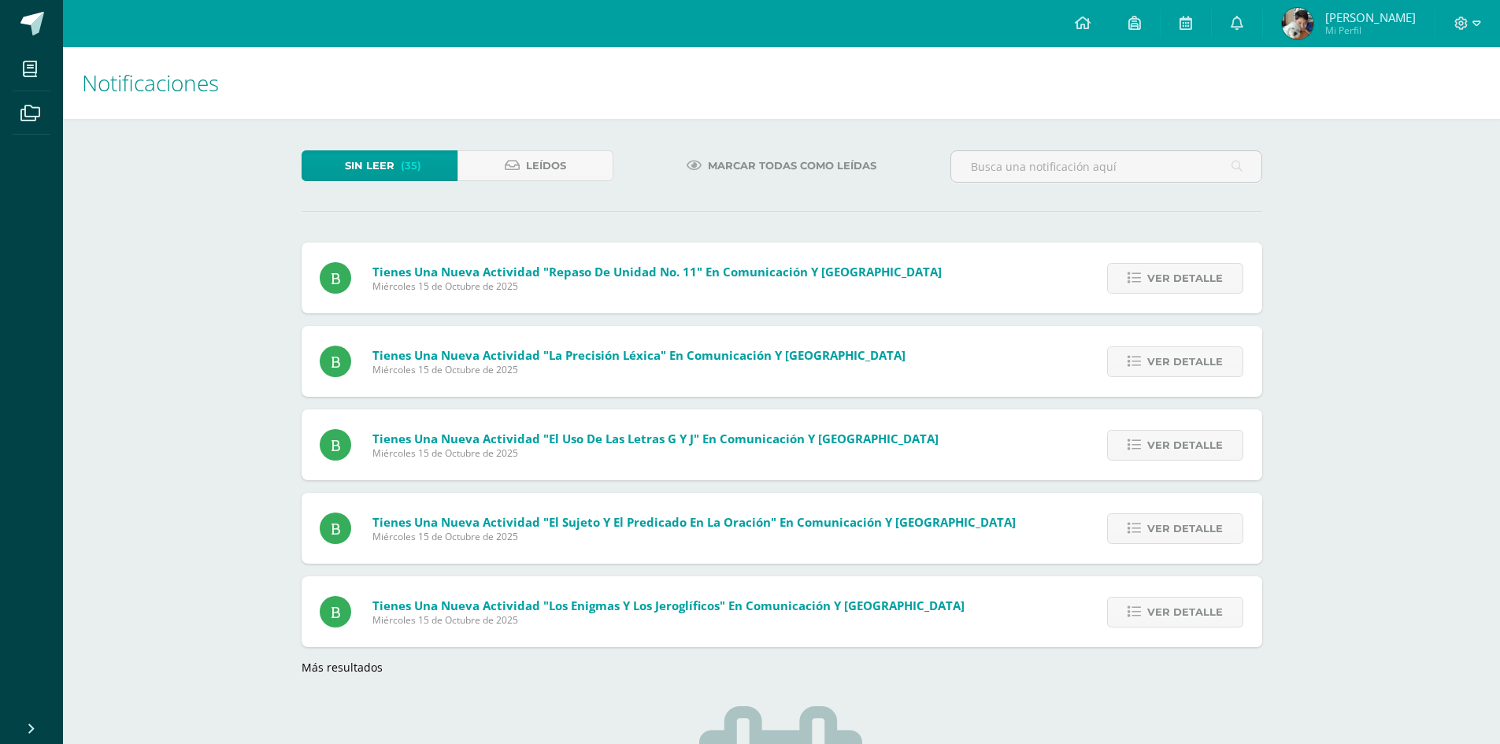
click at [1221, 276] on span "Ver detalle" at bounding box center [1186, 278] width 76 height 29
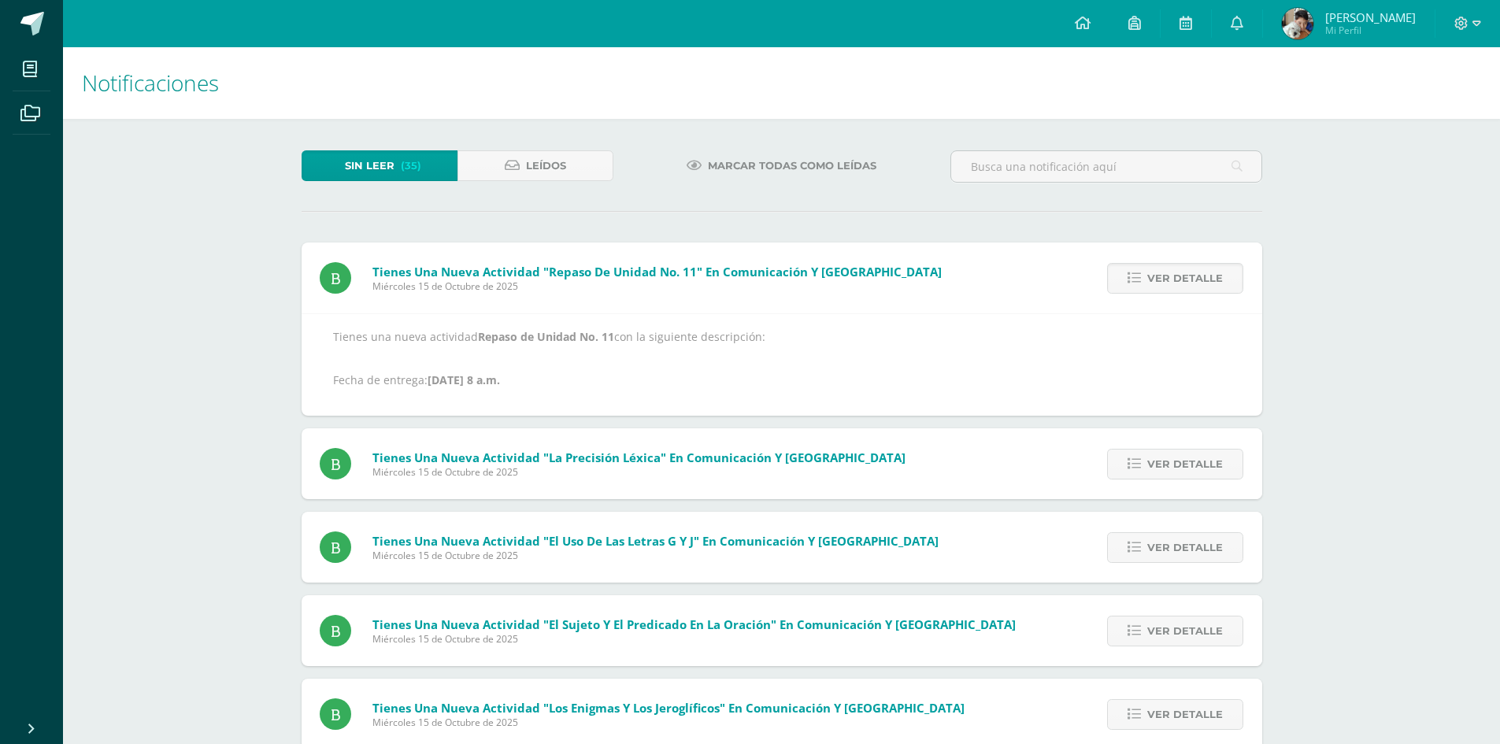
click at [1221, 276] on span "Ver detalle" at bounding box center [1186, 278] width 76 height 29
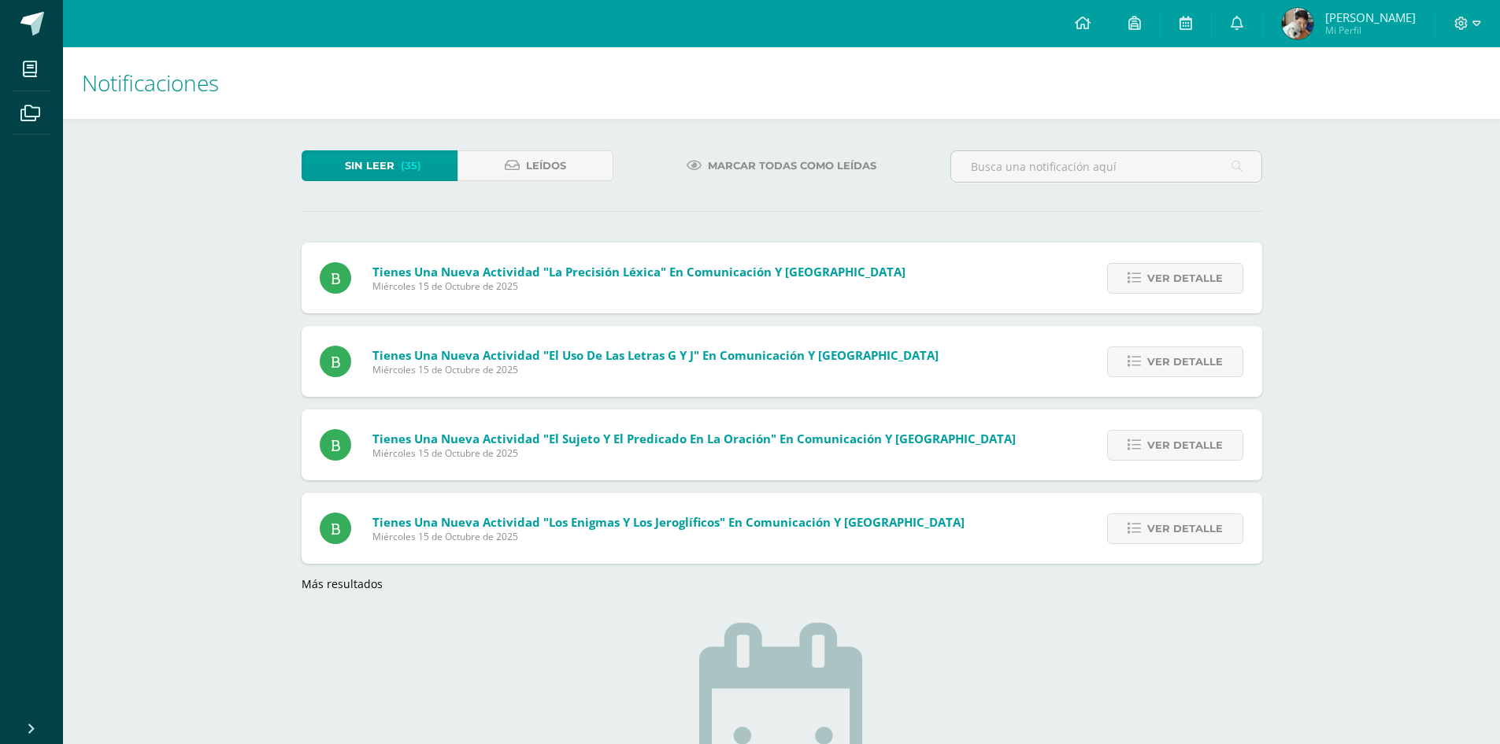
click at [1221, 276] on span "Ver detalle" at bounding box center [1186, 278] width 76 height 29
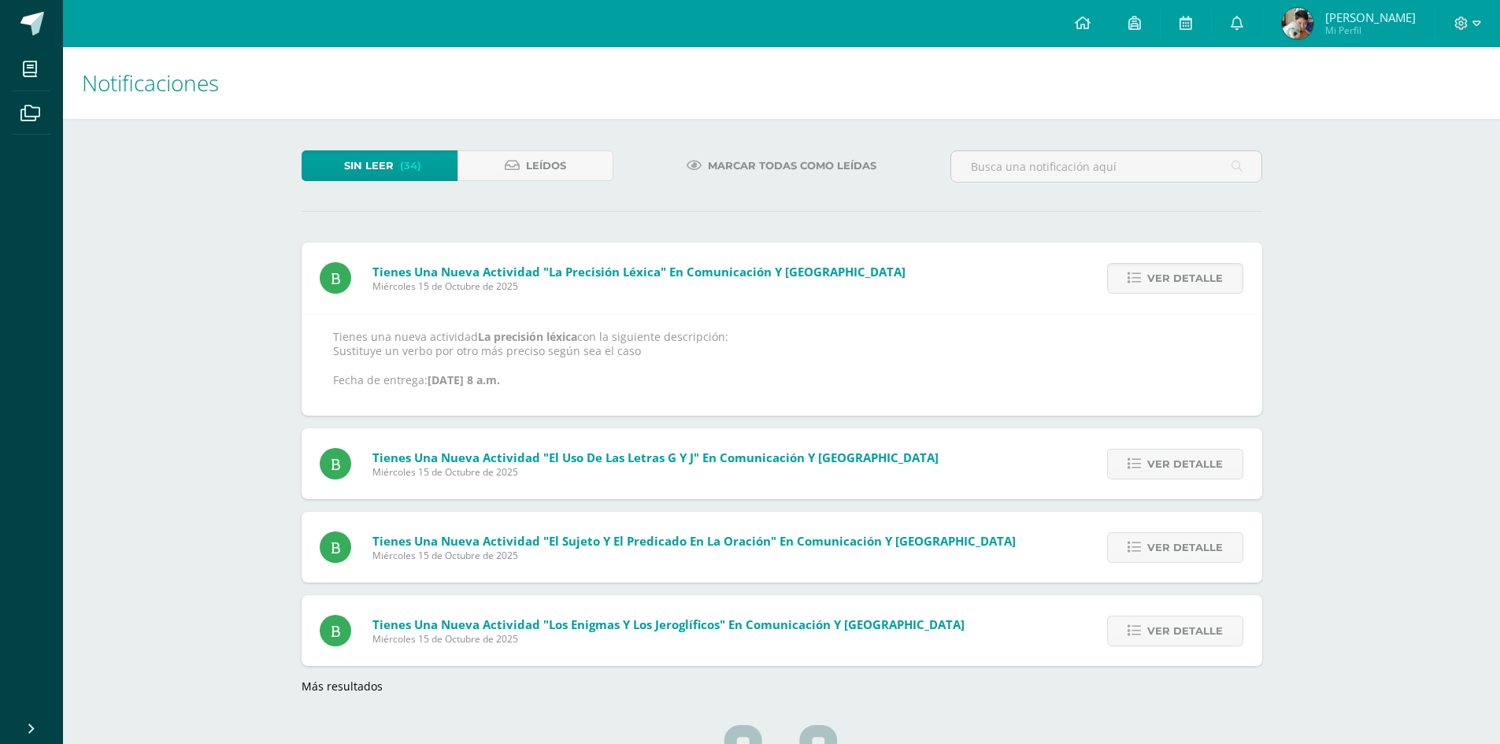
click at [1221, 276] on span "Ver detalle" at bounding box center [1186, 278] width 76 height 29
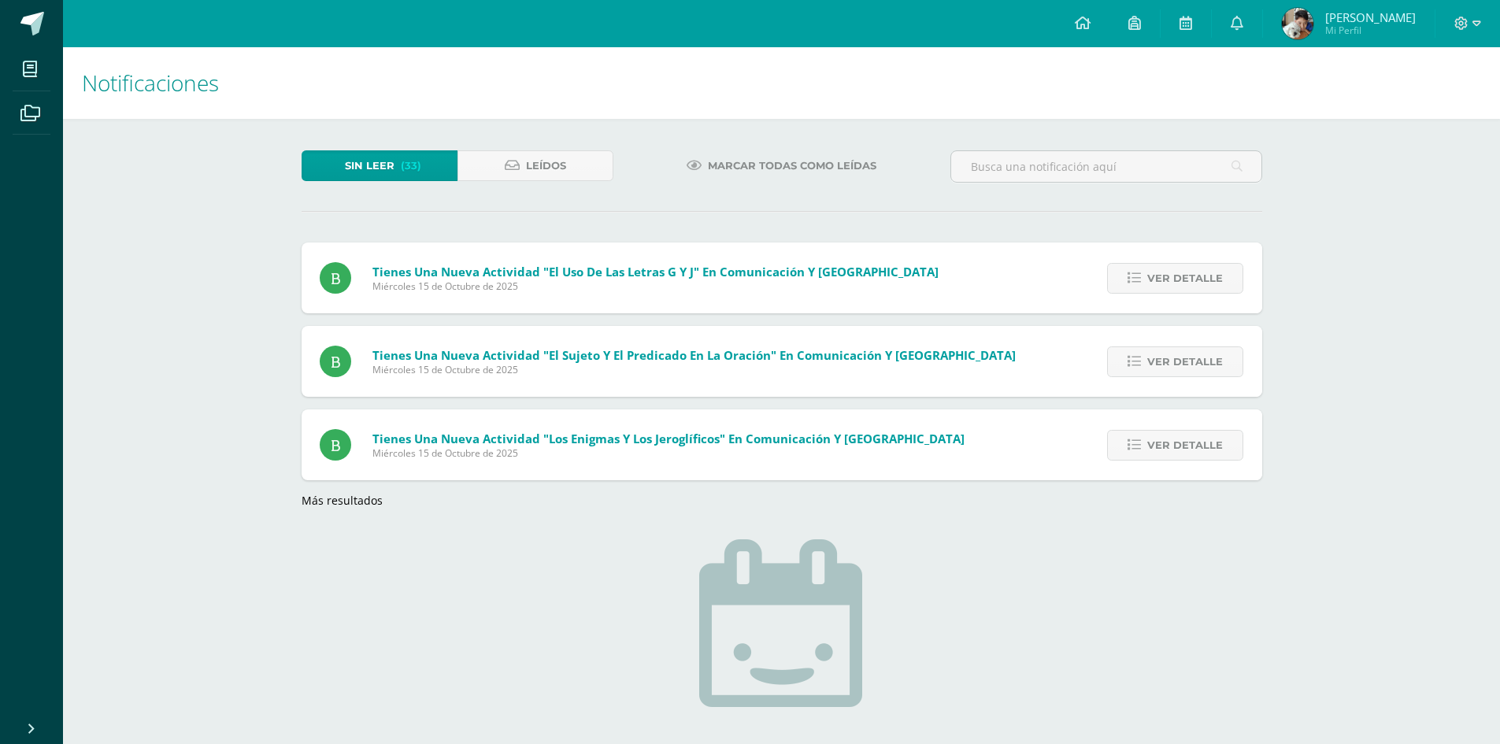
click at [1221, 276] on span "Ver detalle" at bounding box center [1186, 278] width 76 height 29
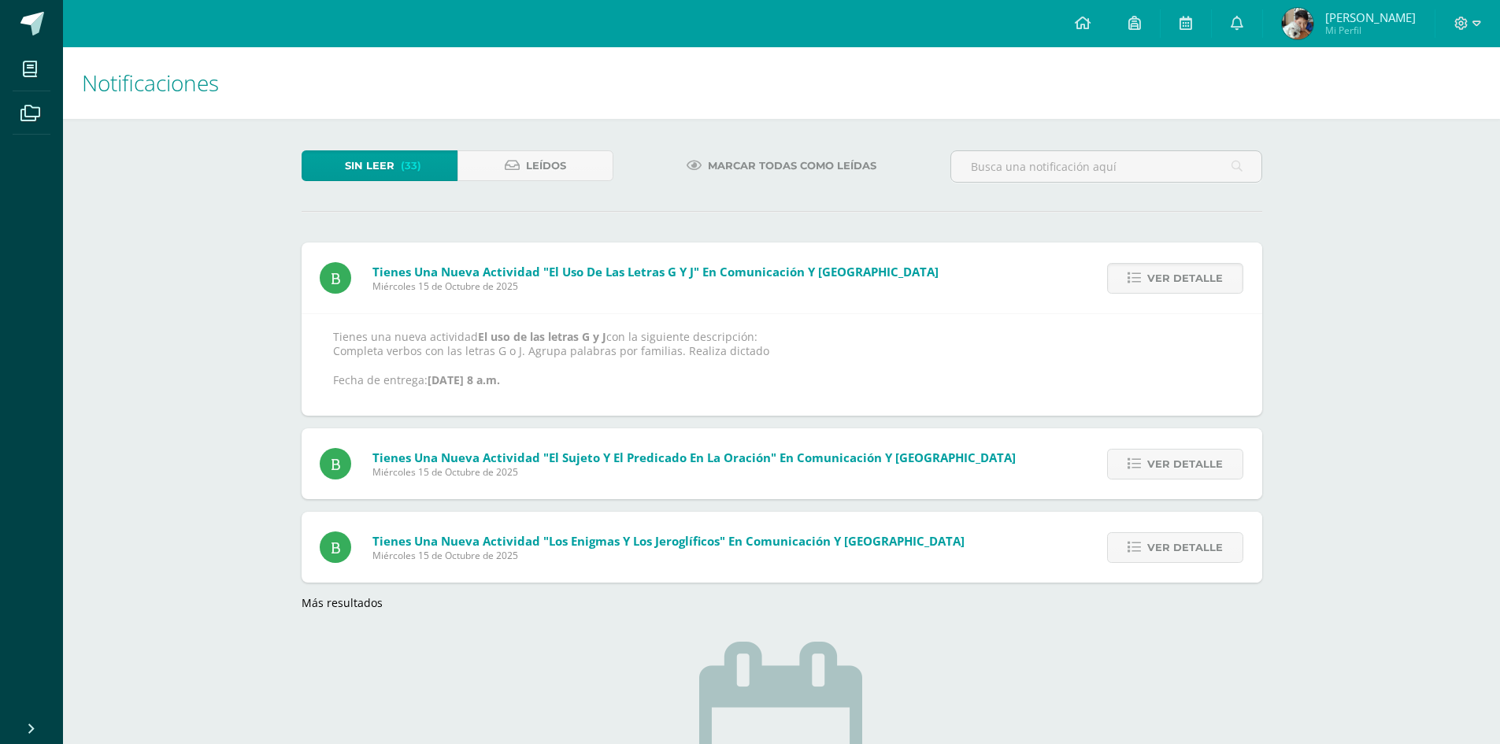
click at [1221, 276] on span "Ver detalle" at bounding box center [1186, 278] width 76 height 29
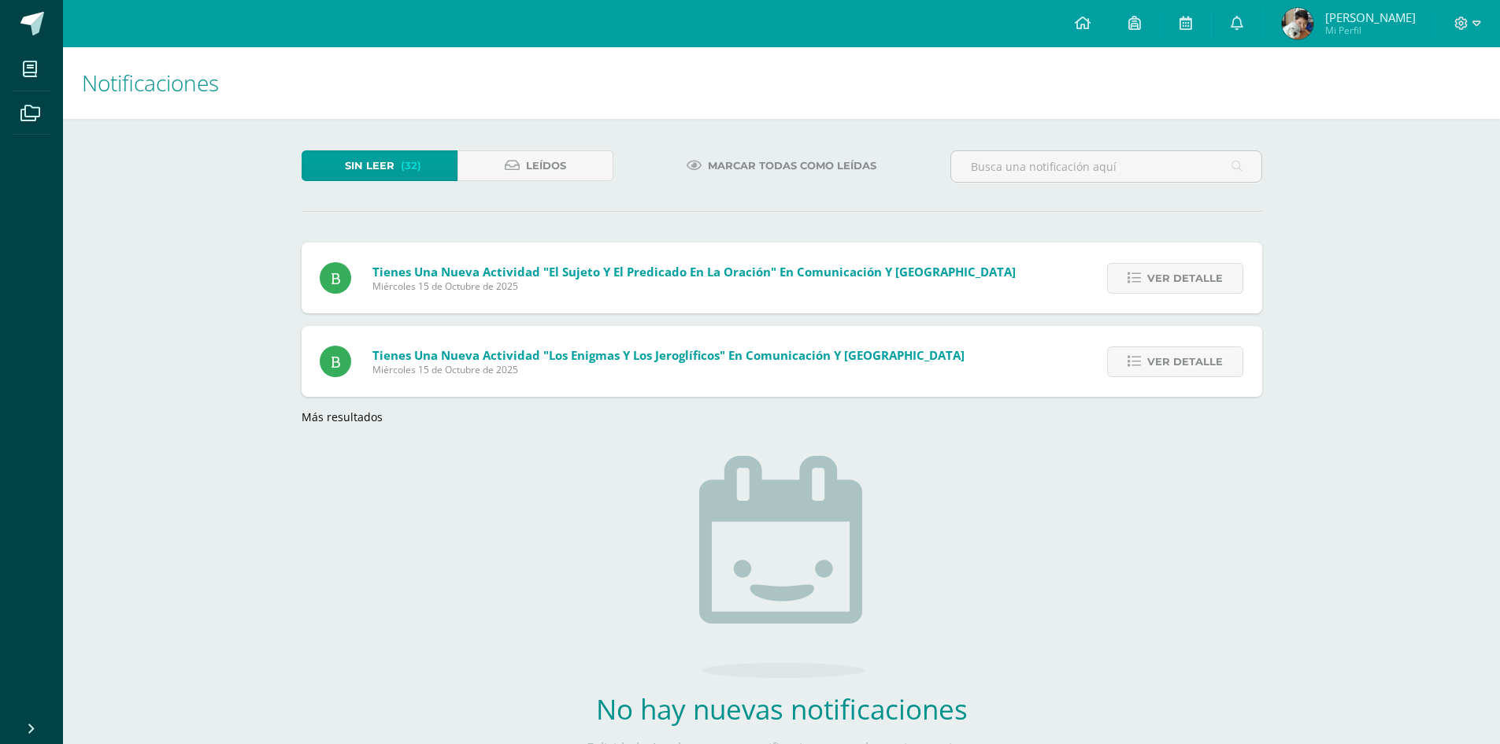
click at [1221, 276] on span "Ver detalle" at bounding box center [1186, 278] width 76 height 29
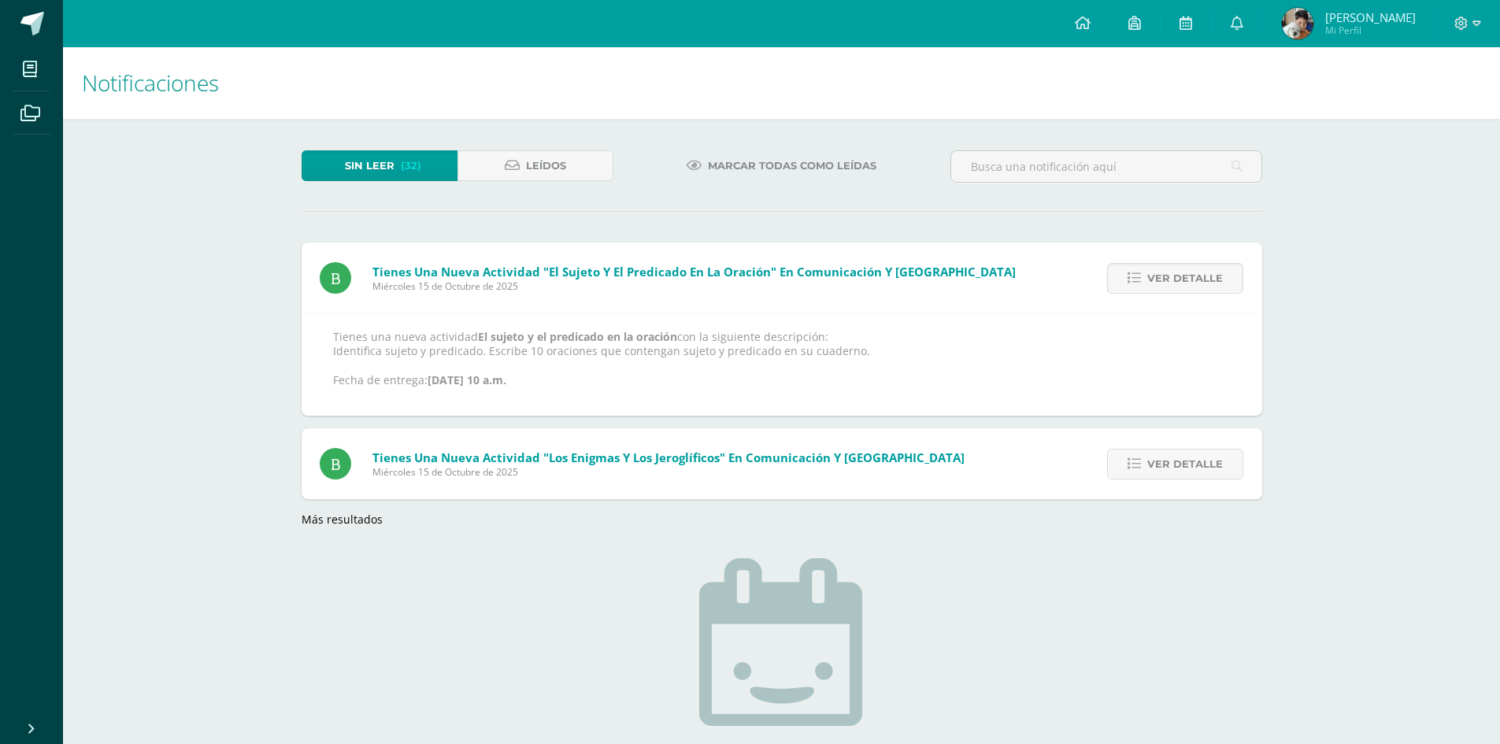
click at [1221, 276] on span "Ver detalle" at bounding box center [1186, 278] width 76 height 29
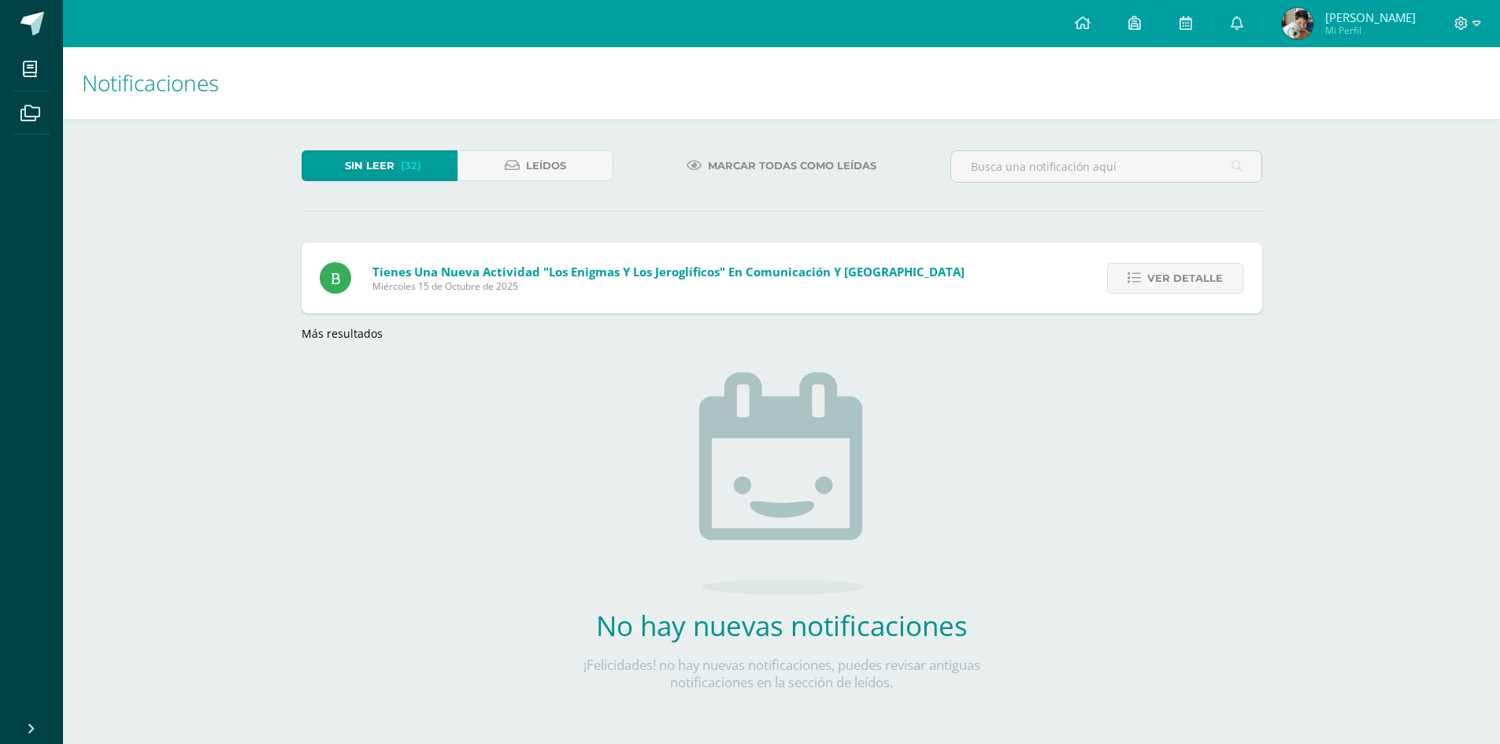
click at [1221, 276] on span "Ver detalle" at bounding box center [1186, 278] width 76 height 29
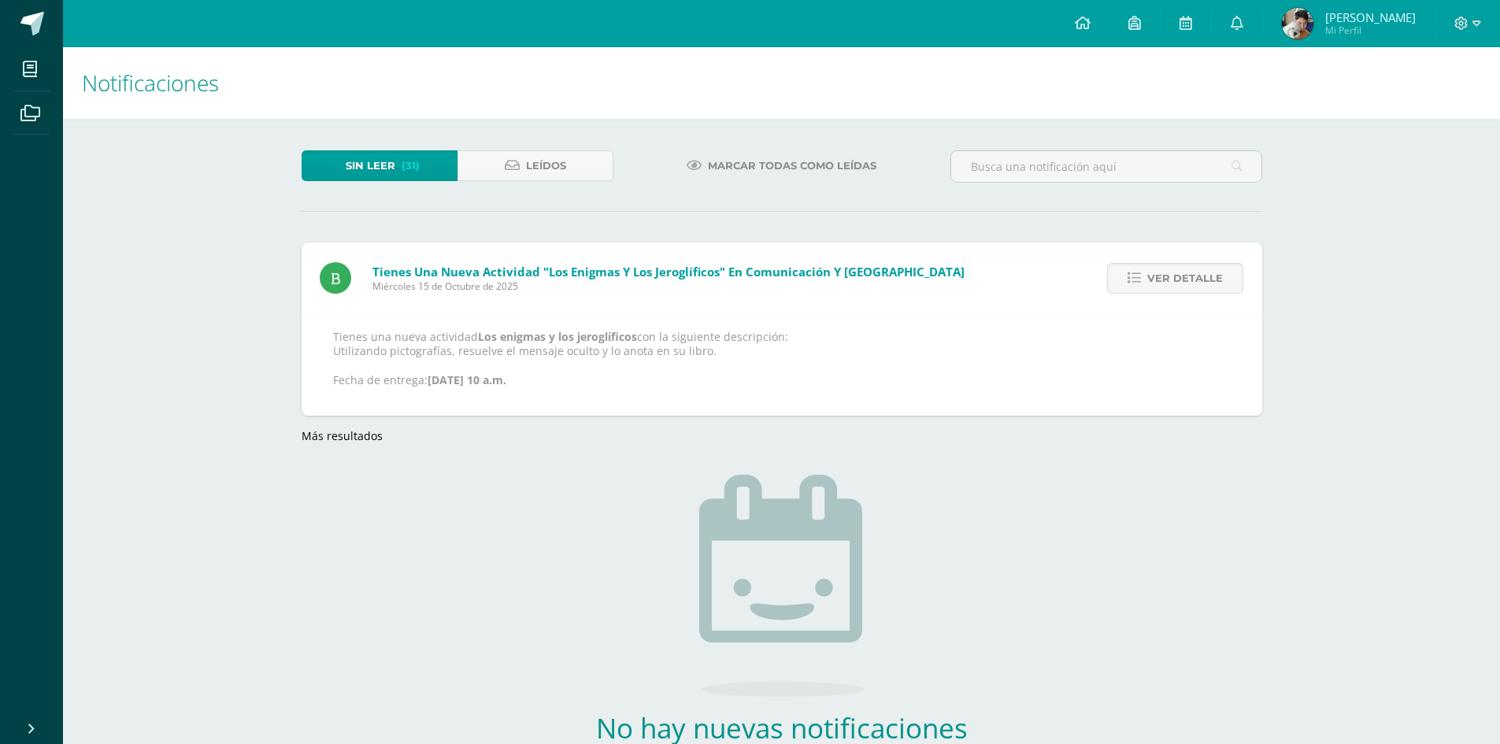
click at [1221, 276] on span "Ver detalle" at bounding box center [1186, 278] width 76 height 29
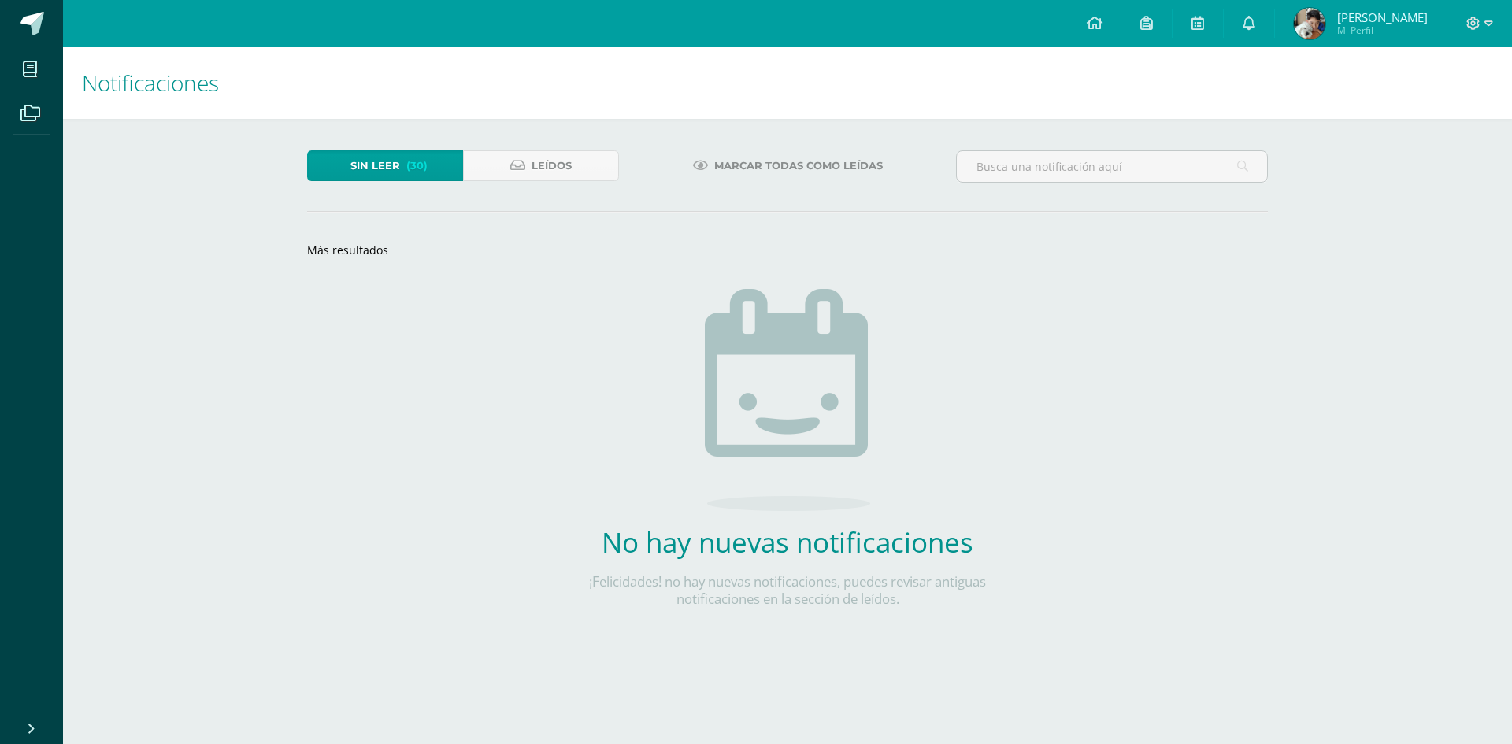
click at [1221, 276] on div "Sin leer (30) Leídos Marcar todas como leídas Más resultados loading No hay nue…" at bounding box center [788, 404] width 1024 height 571
click at [424, 174] on span "(30)" at bounding box center [416, 165] width 21 height 29
click at [402, 172] on link "Sin leer (30)" at bounding box center [385, 165] width 156 height 31
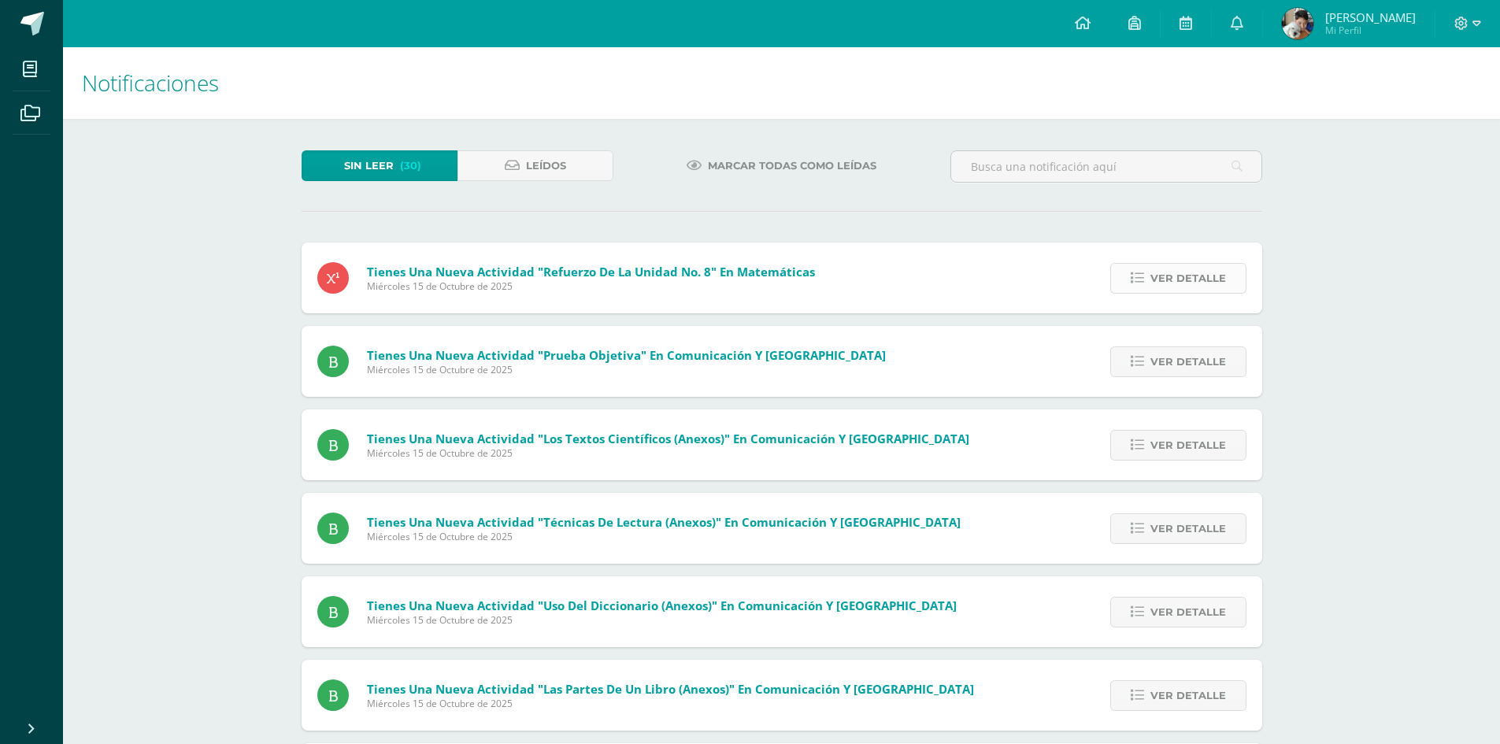
click at [1159, 276] on span "Ver detalle" at bounding box center [1189, 278] width 76 height 29
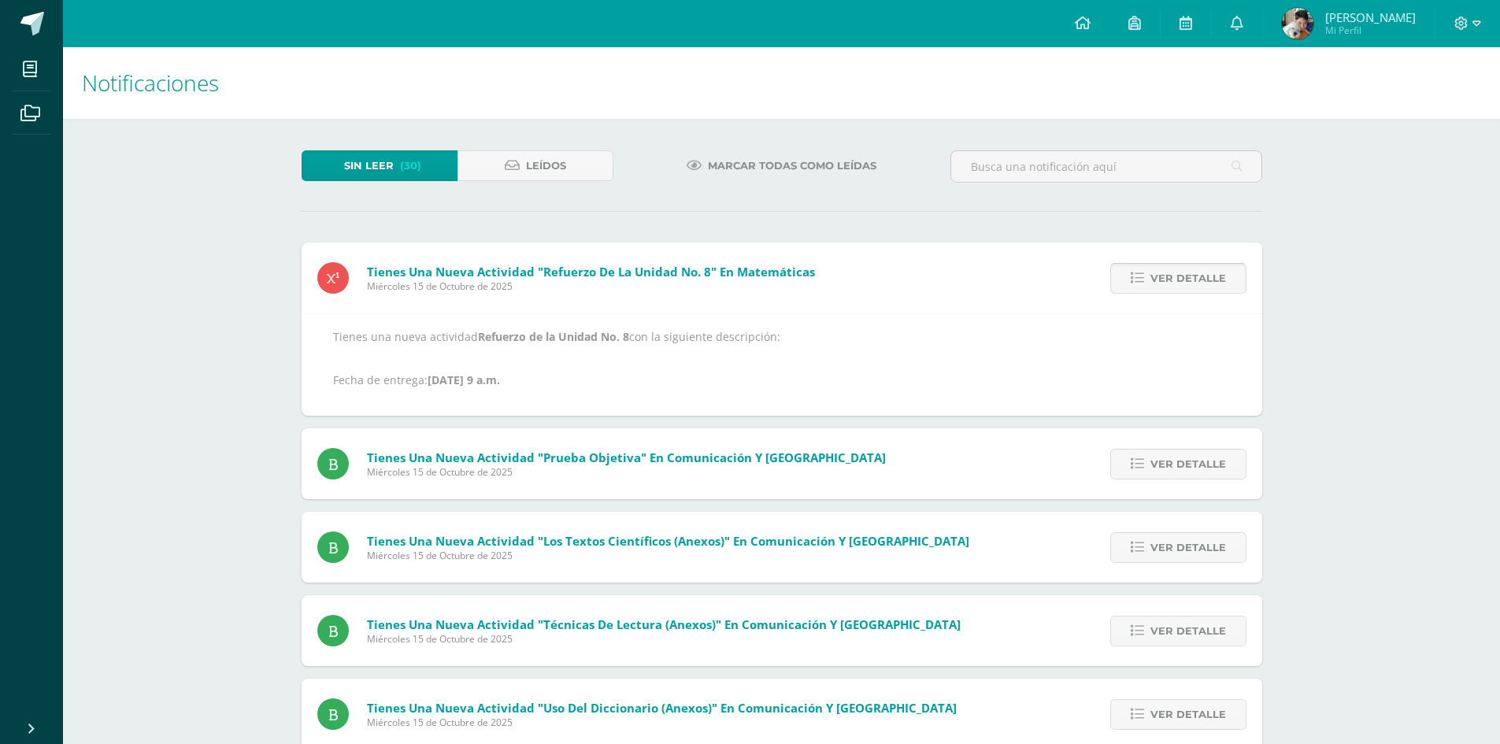
click at [1159, 276] on span "Ver detalle" at bounding box center [1189, 278] width 76 height 29
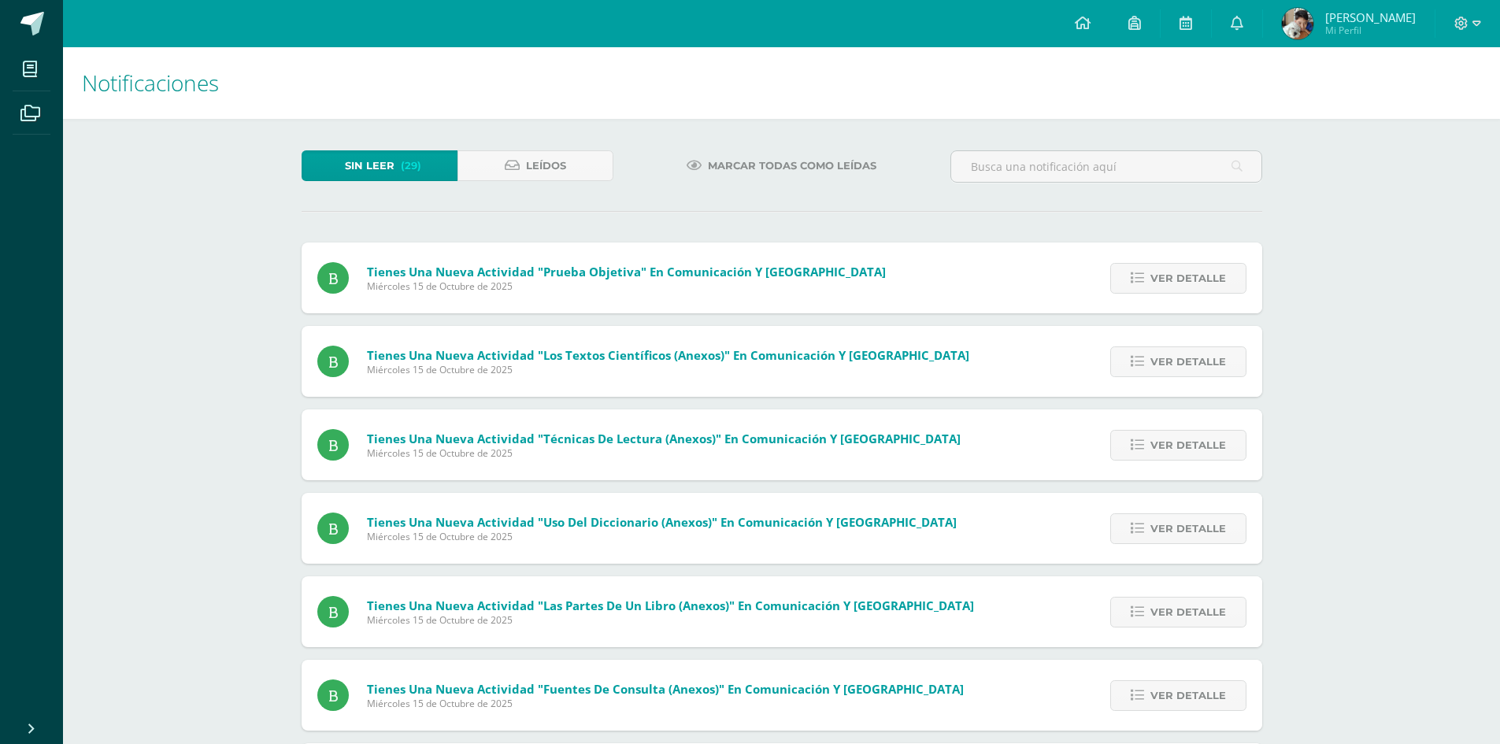
click at [1159, 276] on span "Ver detalle" at bounding box center [1189, 278] width 76 height 29
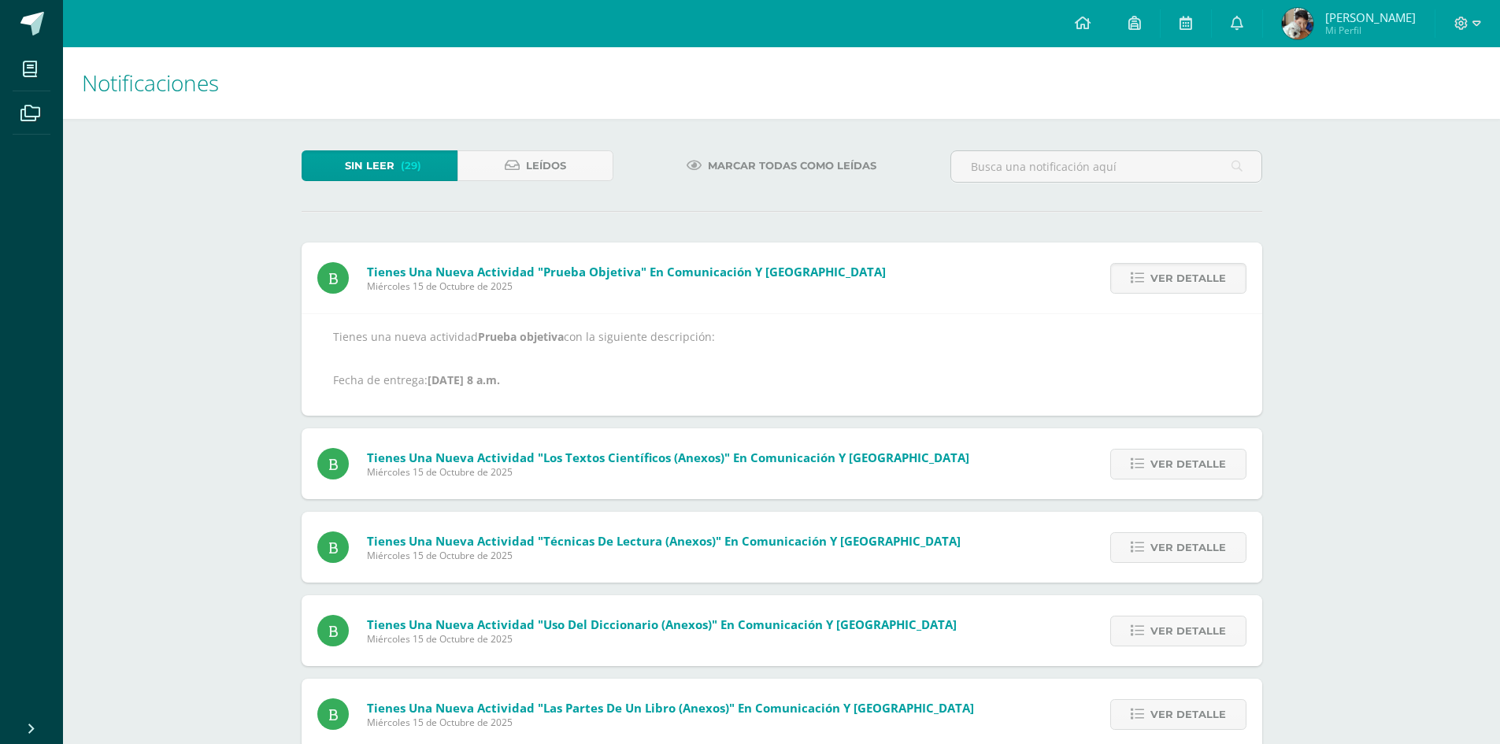
click at [1159, 276] on span "Ver detalle" at bounding box center [1189, 278] width 76 height 29
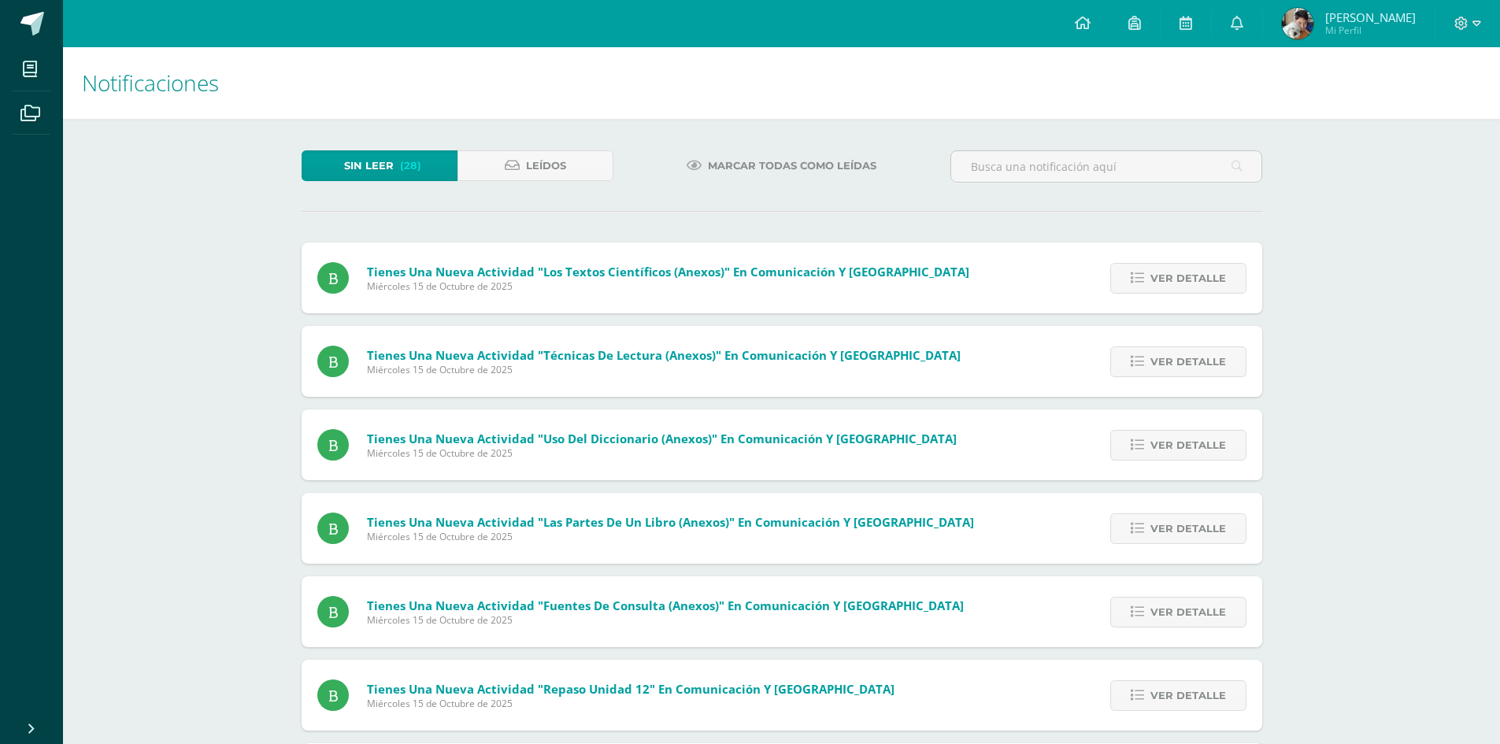
click at [1159, 276] on span "Ver detalle" at bounding box center [1189, 278] width 76 height 29
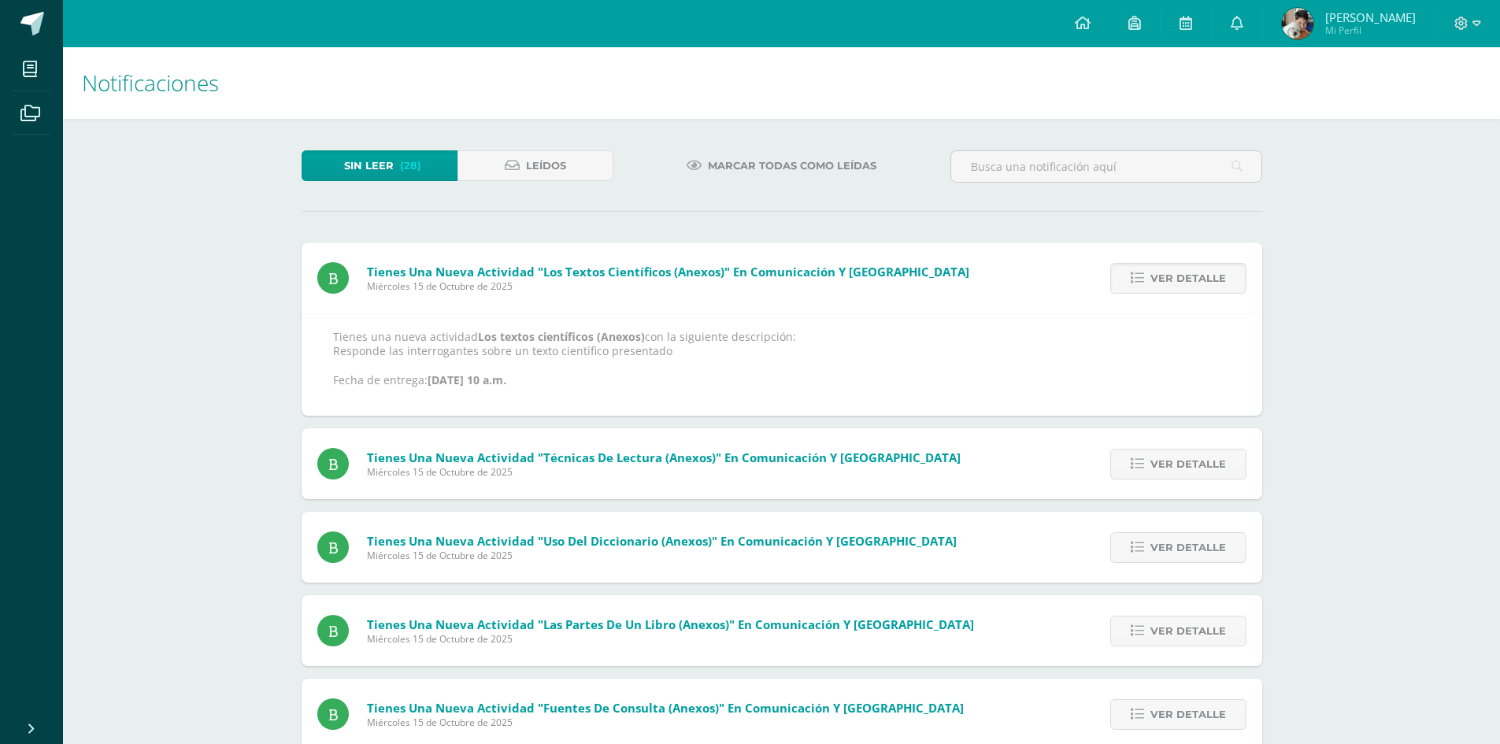
click at [1159, 276] on span "Ver detalle" at bounding box center [1189, 278] width 76 height 29
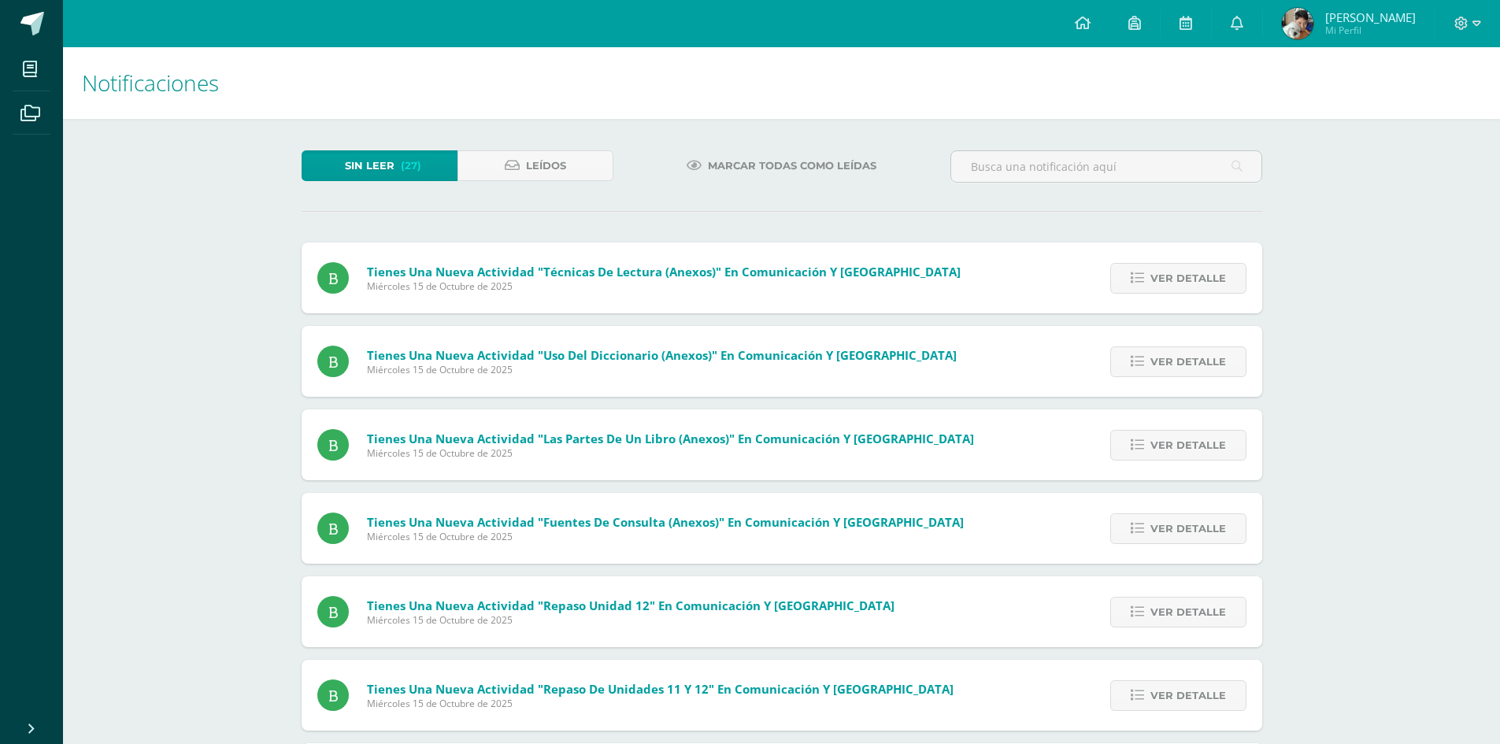
click at [1159, 276] on span "Ver detalle" at bounding box center [1189, 278] width 76 height 29
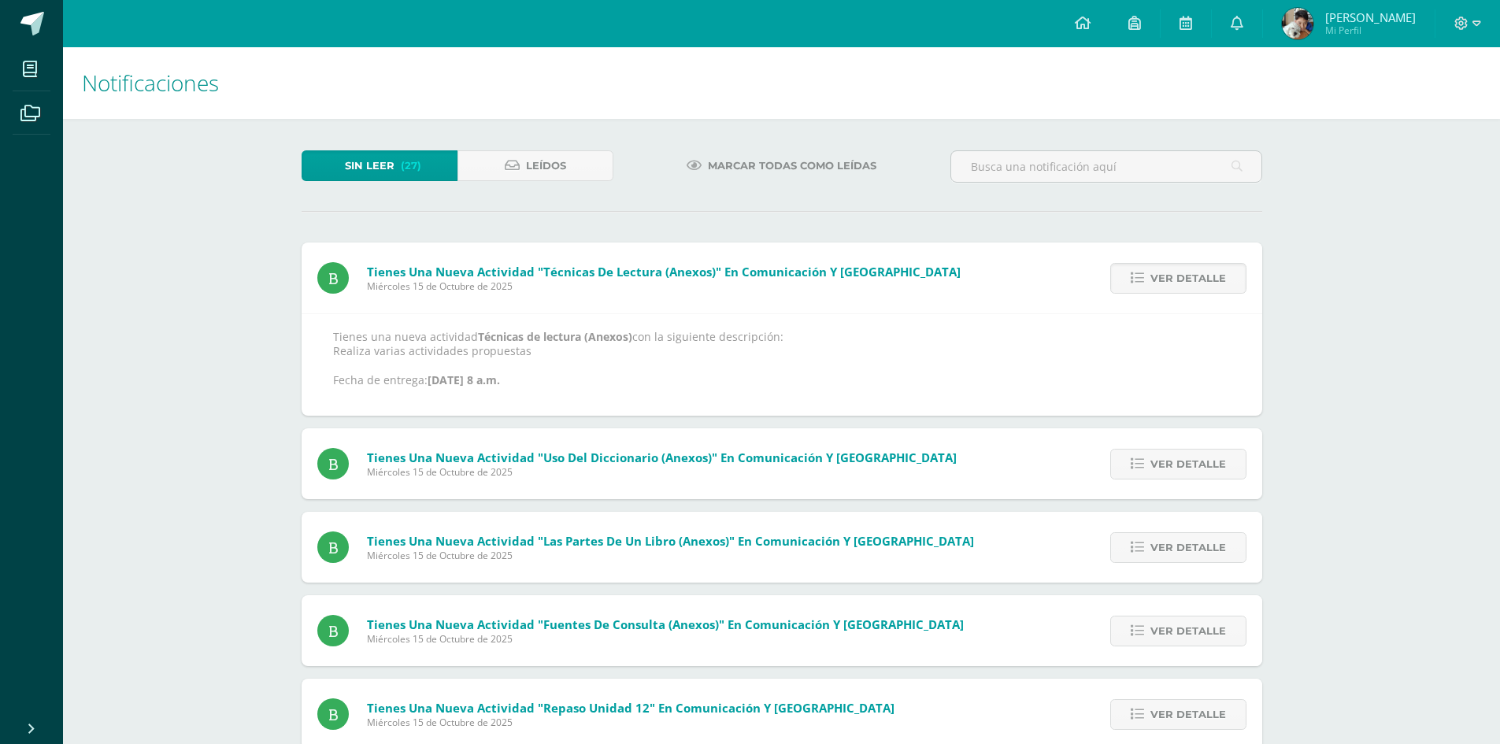
click at [1159, 276] on span "Ver detalle" at bounding box center [1189, 278] width 76 height 29
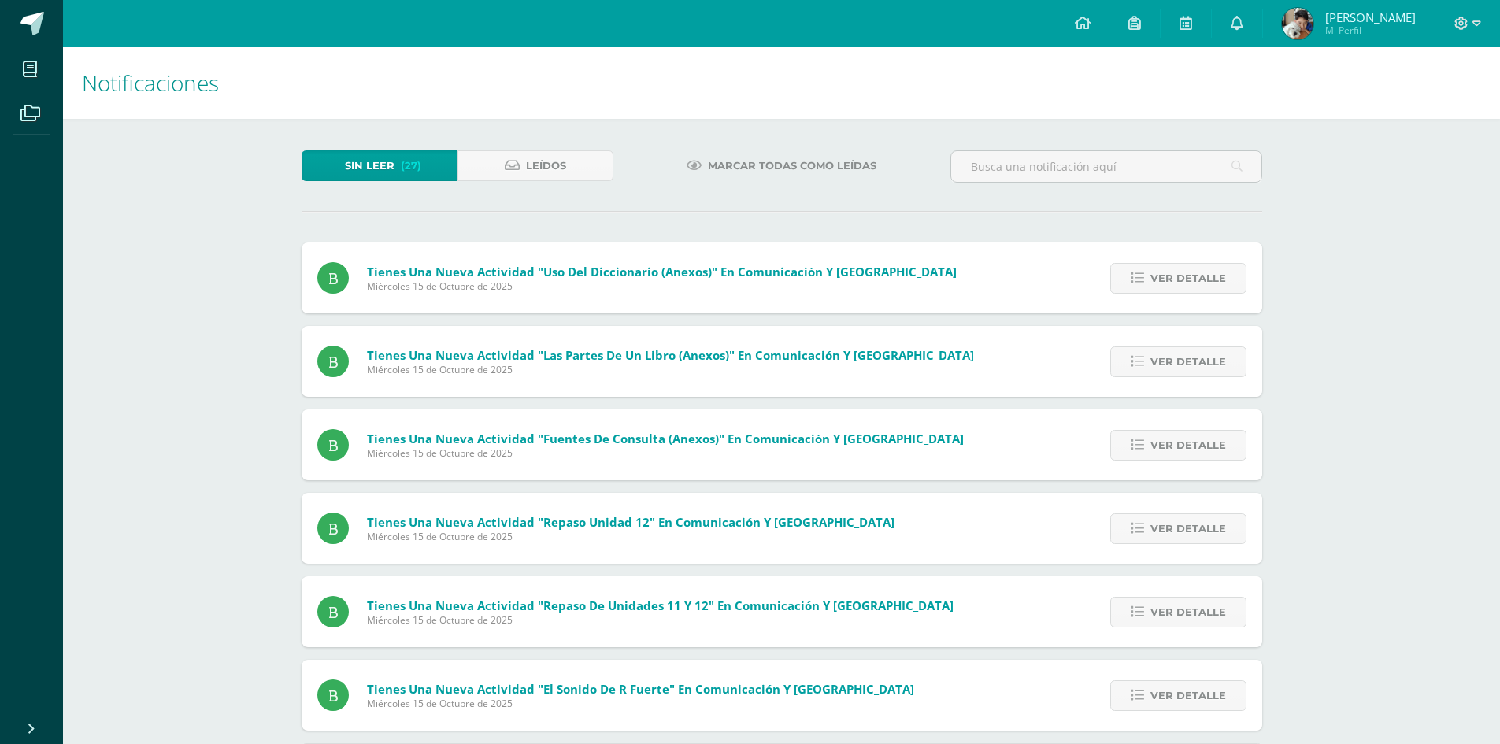
click at [1159, 276] on span "Ver detalle" at bounding box center [1189, 278] width 76 height 29
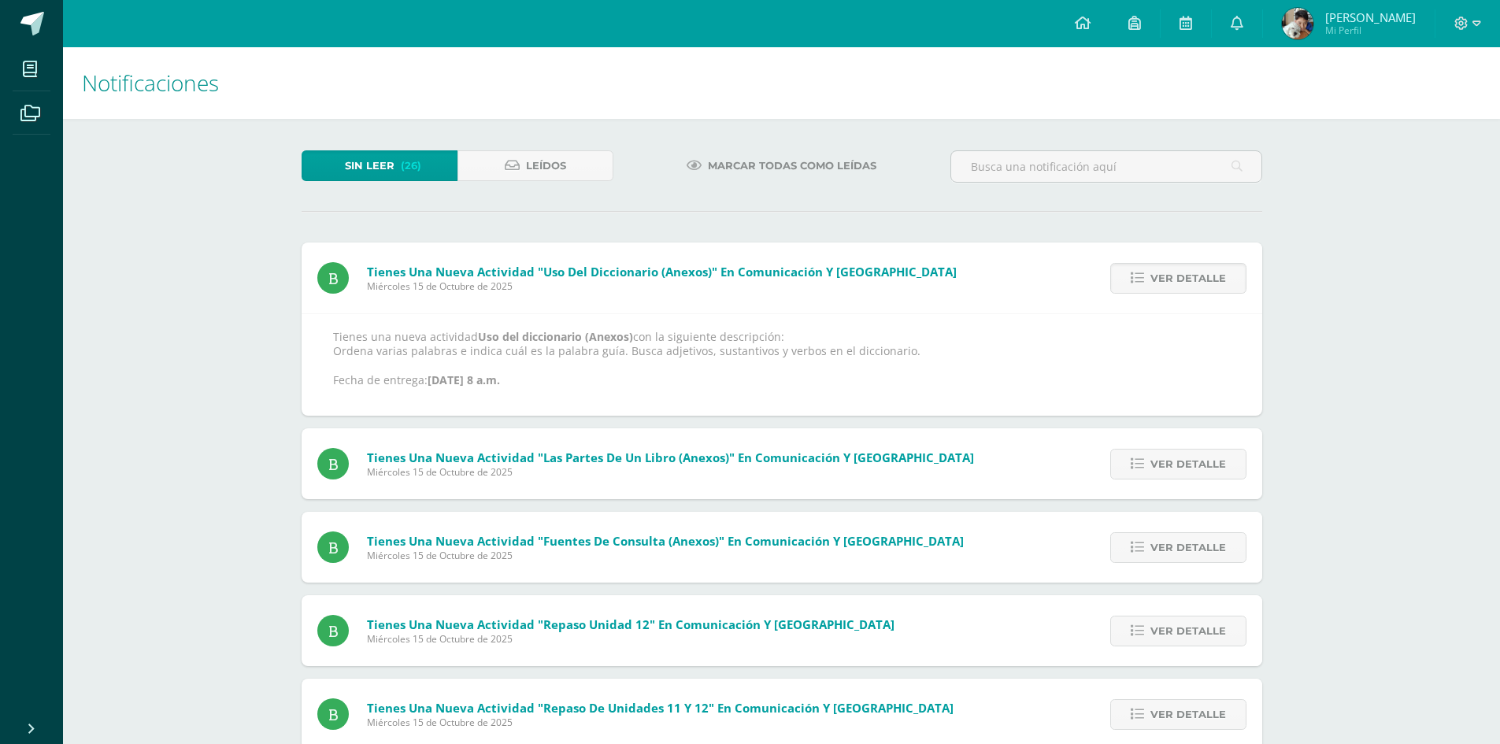
click at [1159, 276] on span "Ver detalle" at bounding box center [1189, 278] width 76 height 29
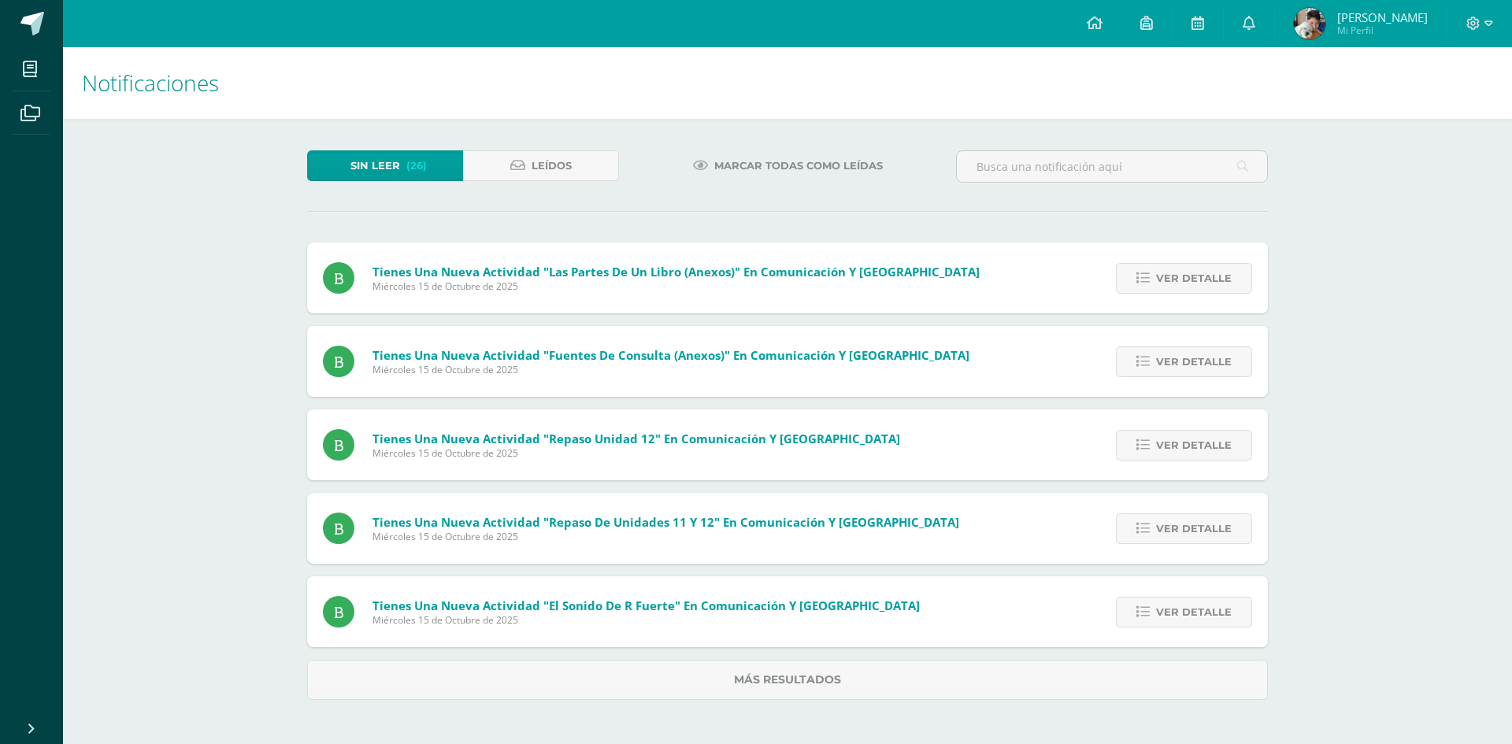
click at [1159, 276] on span "Ver detalle" at bounding box center [1194, 278] width 76 height 29
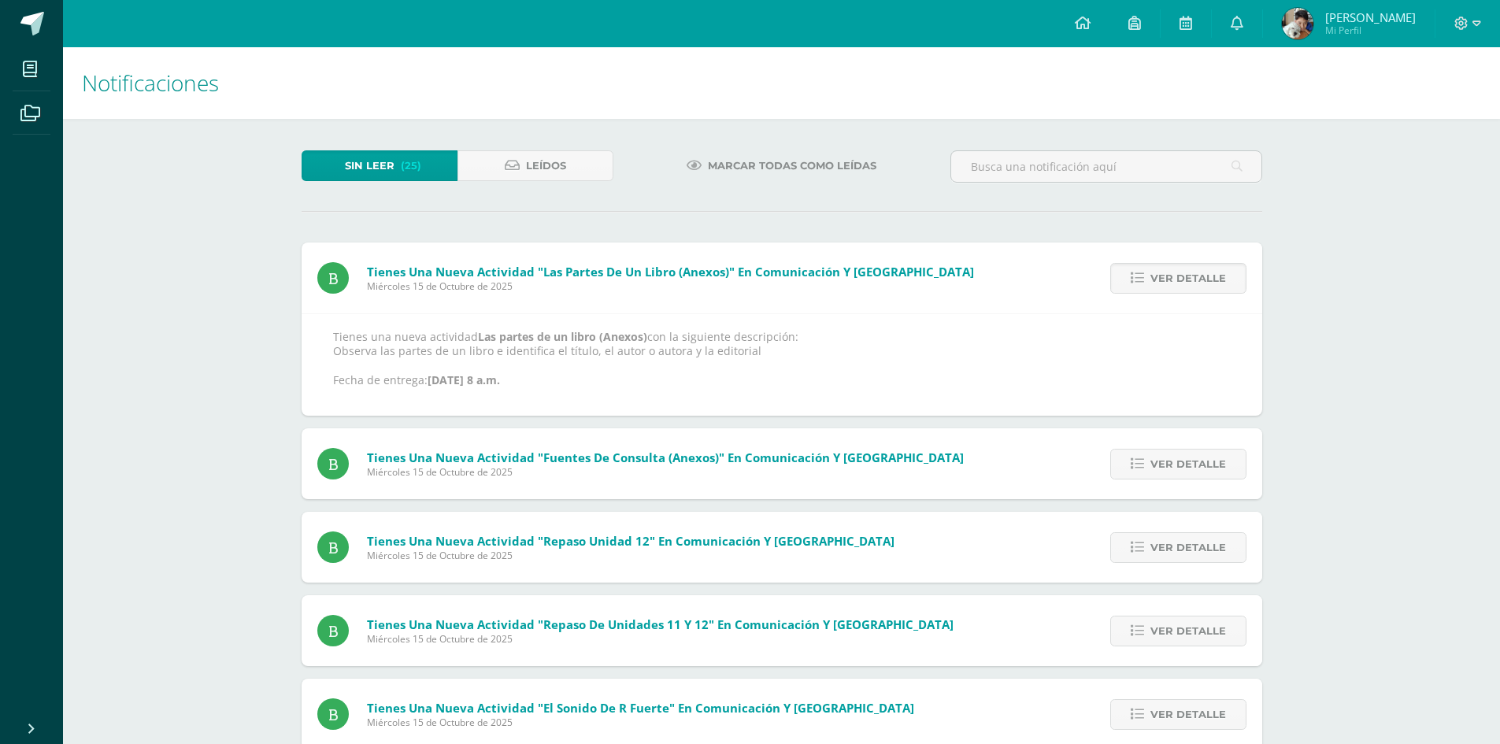
click at [1159, 276] on span "Ver detalle" at bounding box center [1189, 278] width 76 height 29
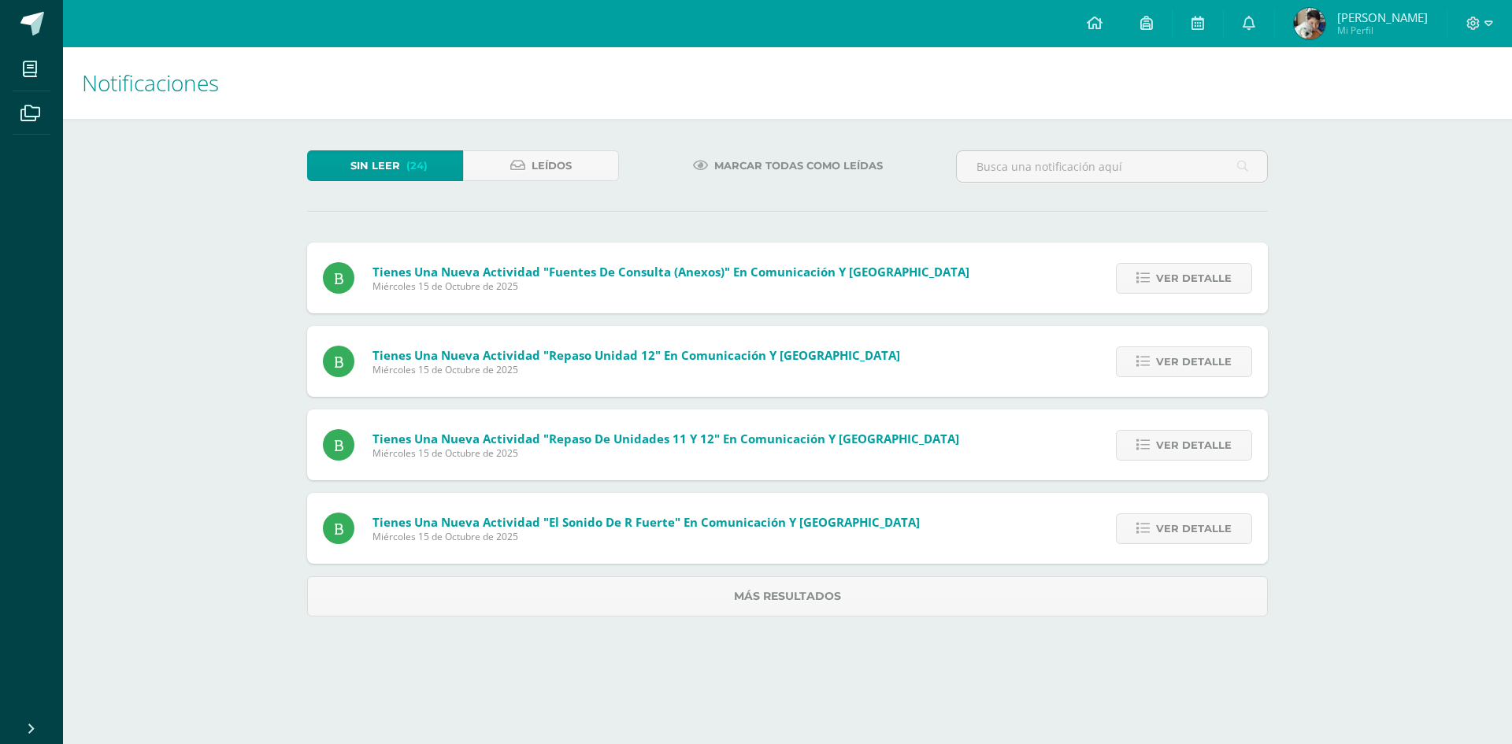
click at [1329, 132] on div "Notificaciones Sin leer (24) Leídos Marcar todas como leídas Tienes una nueva a…" at bounding box center [787, 347] width 1449 height 601
click at [1181, 281] on span "Ver detalle" at bounding box center [1194, 278] width 76 height 29
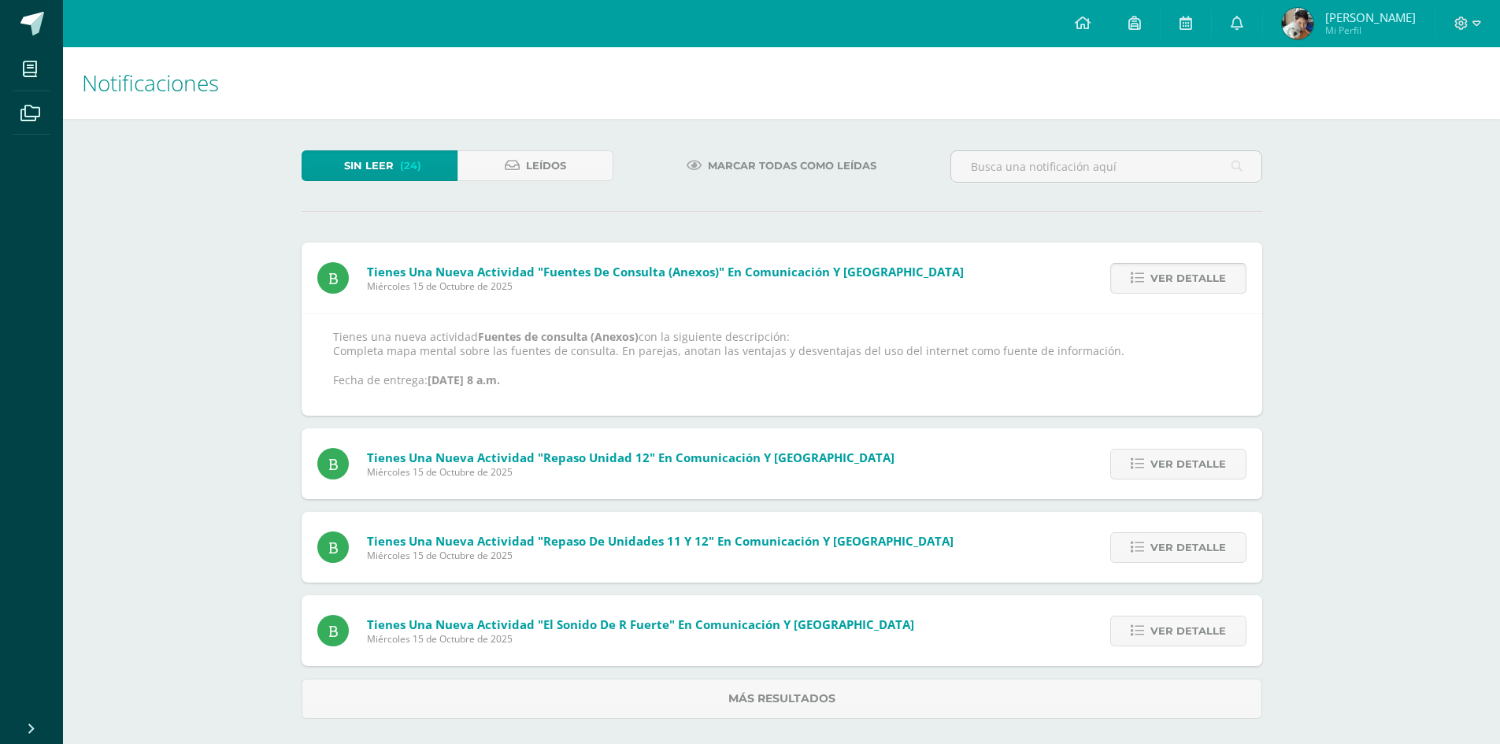
click at [1181, 281] on span "Ver detalle" at bounding box center [1189, 278] width 76 height 29
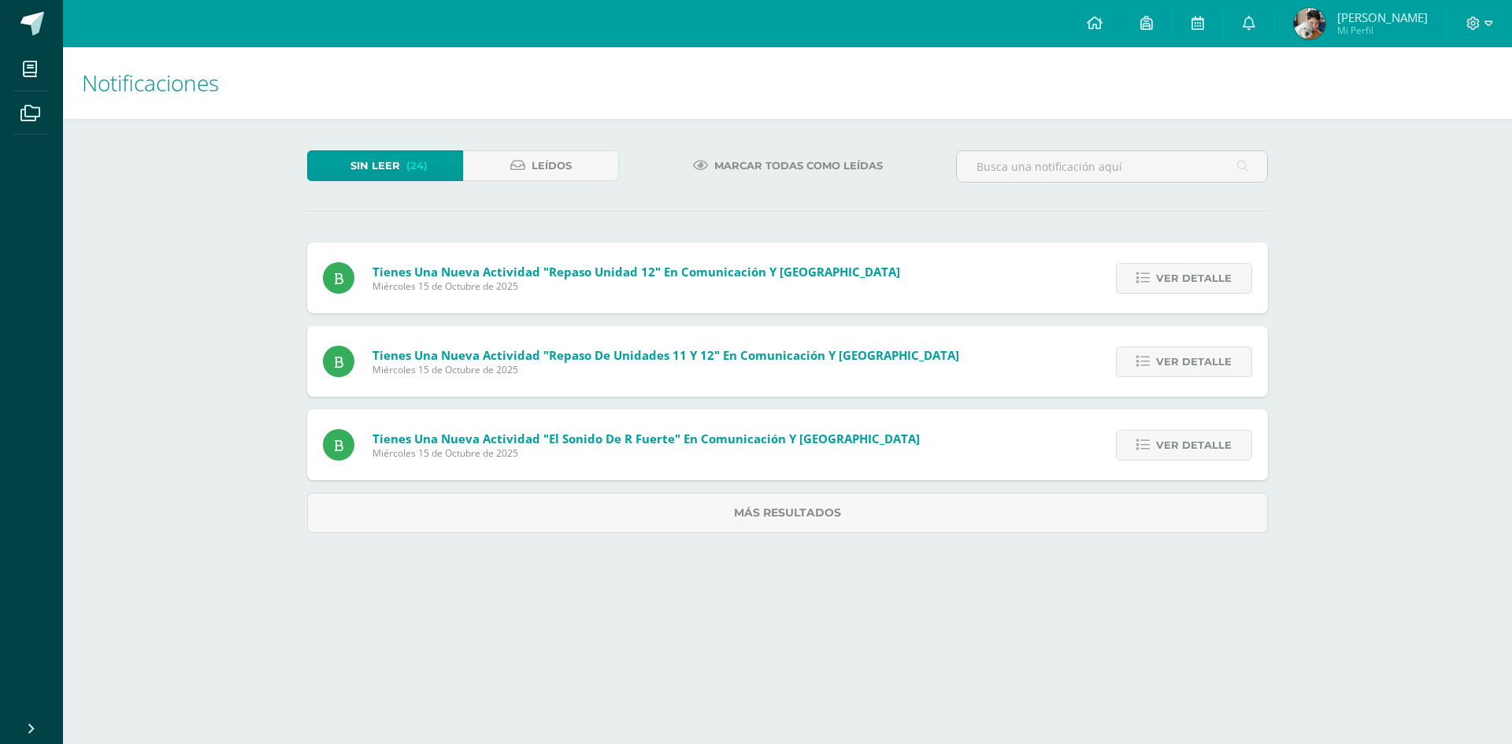
click at [1181, 281] on span "Ver detalle" at bounding box center [1194, 278] width 76 height 29
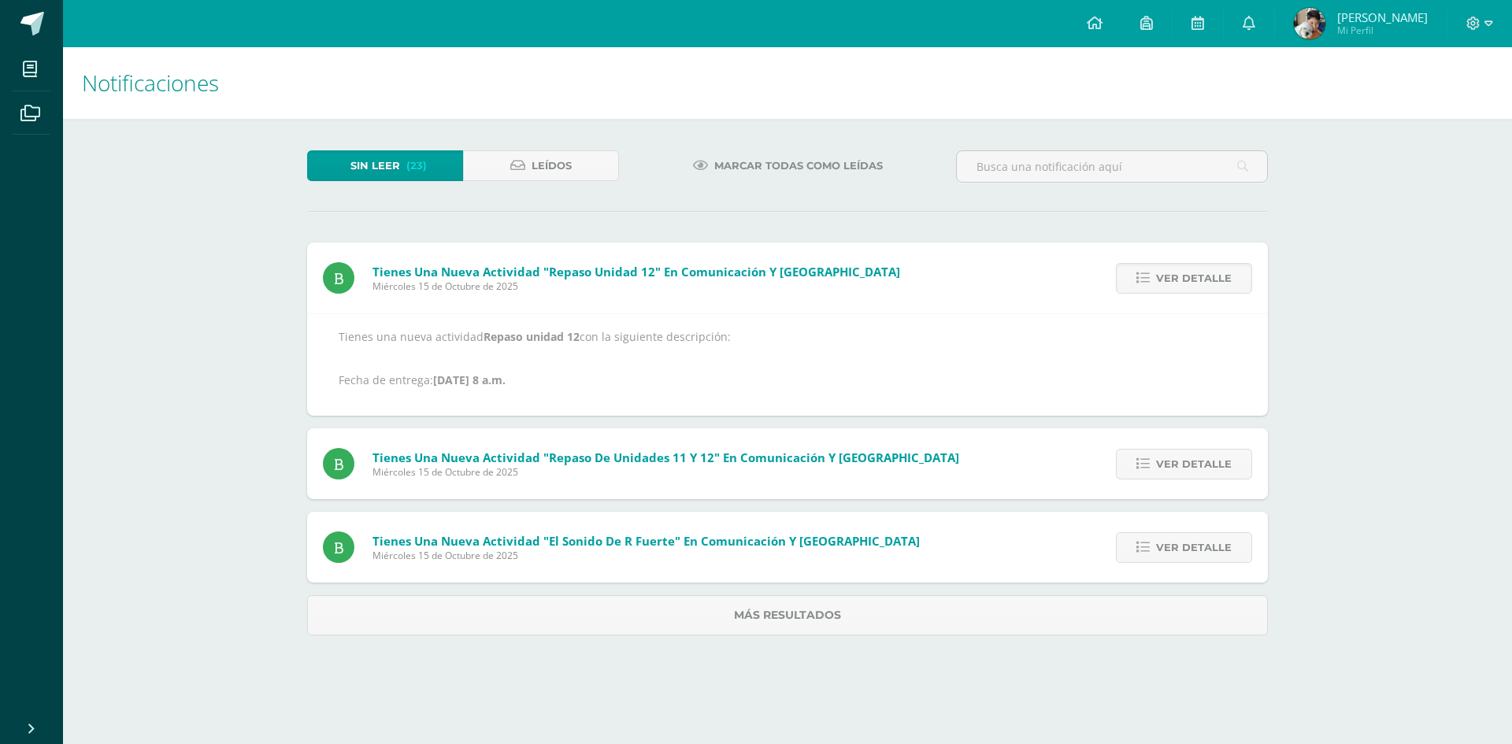
click at [1181, 281] on span "Ver detalle" at bounding box center [1194, 278] width 76 height 29
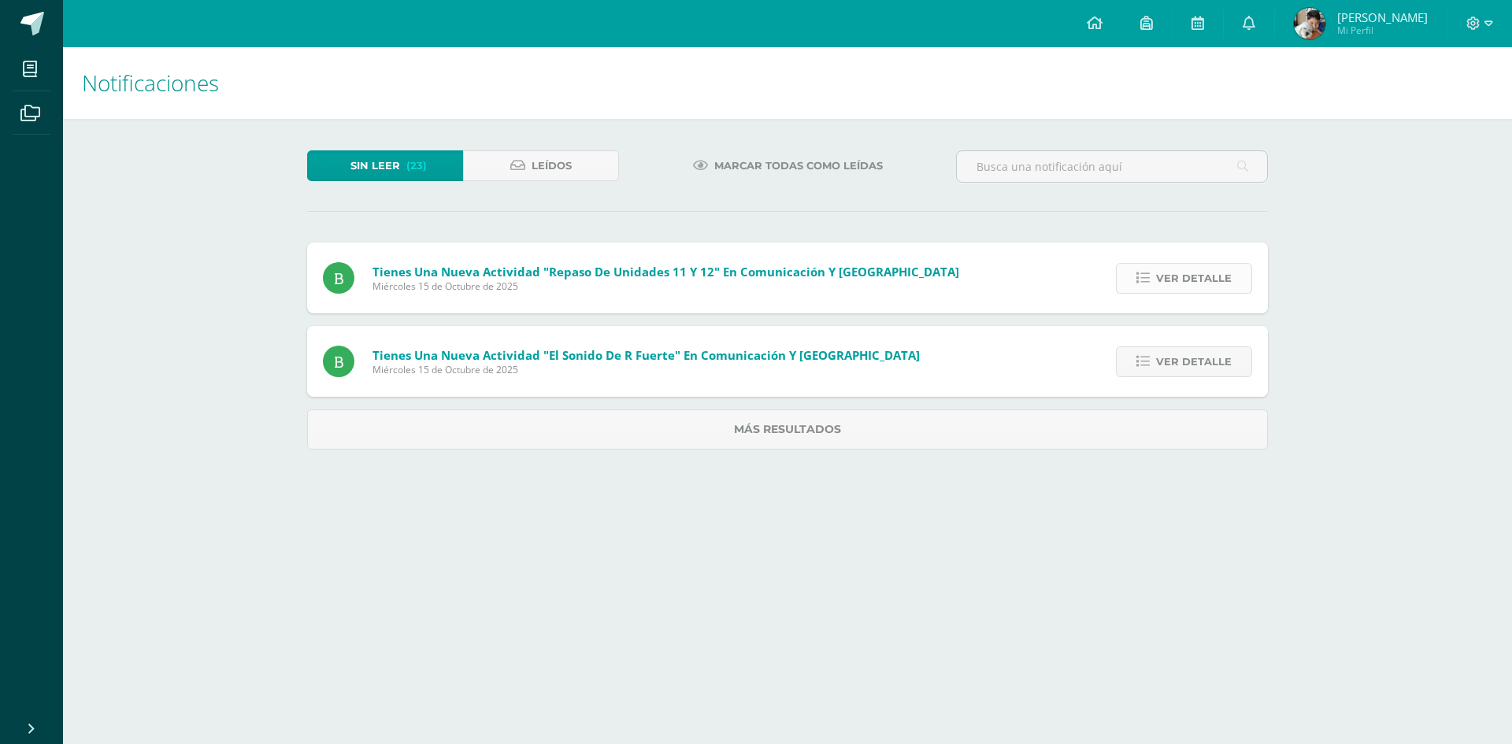
click at [1183, 278] on span "Ver detalle" at bounding box center [1194, 278] width 76 height 29
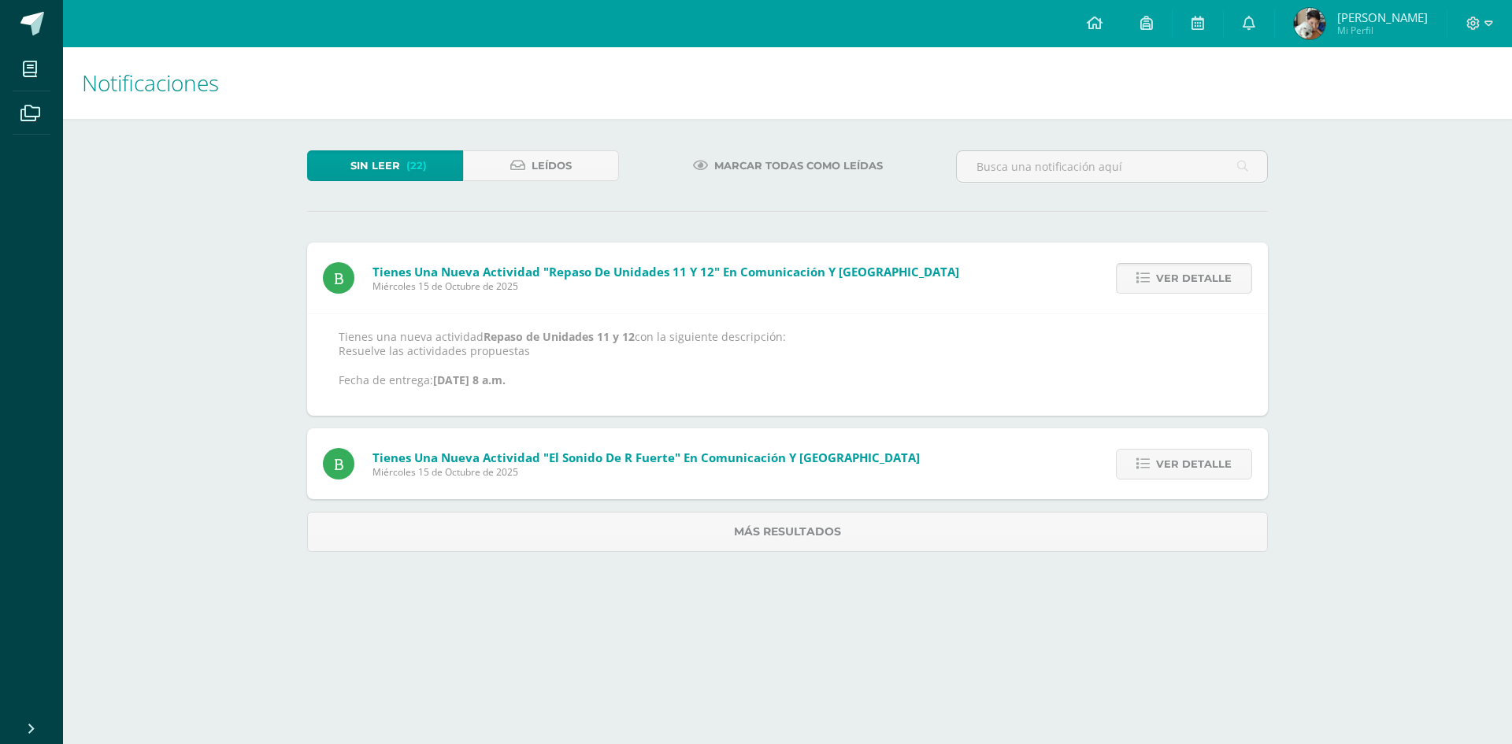
click at [1183, 278] on span "Ver detalle" at bounding box center [1194, 278] width 76 height 29
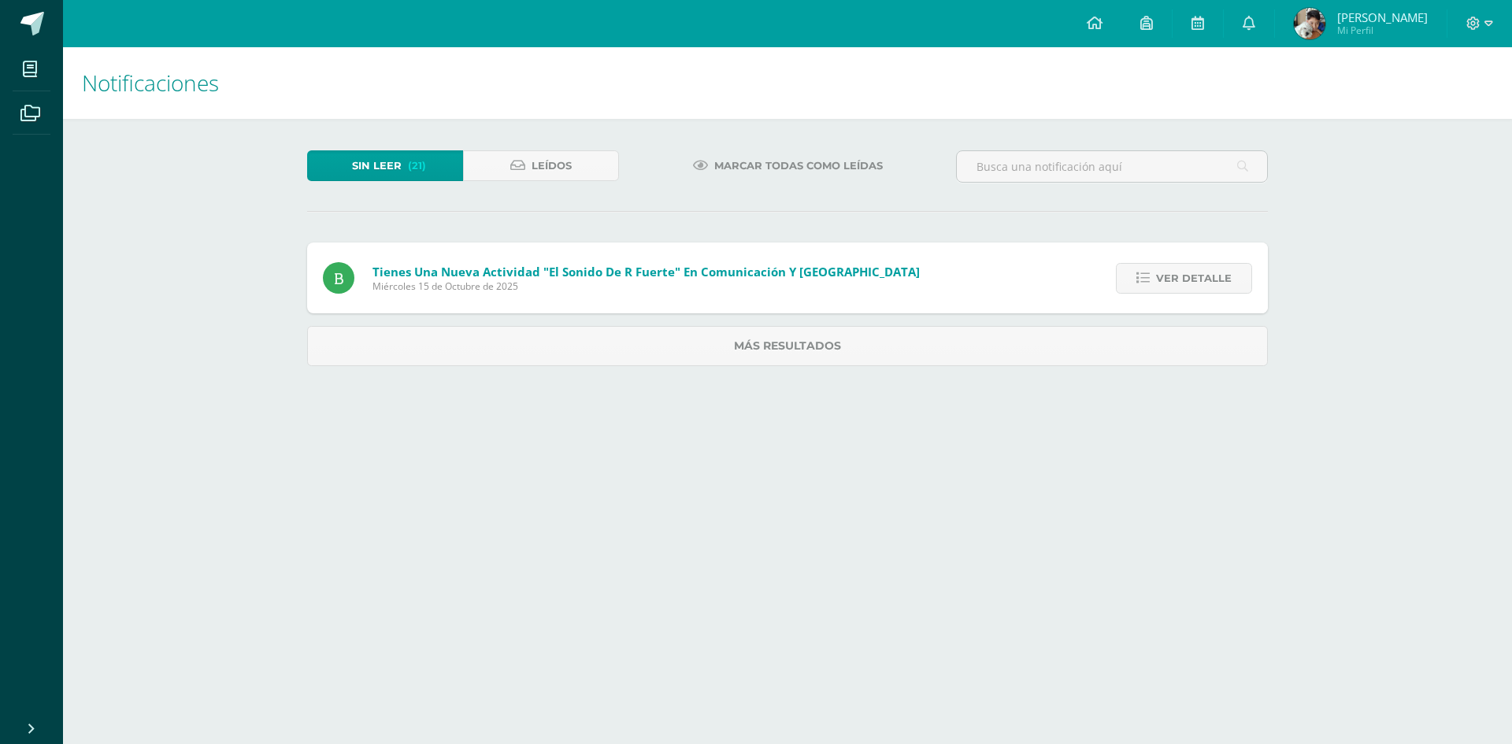
click at [1183, 278] on span "Ver detalle" at bounding box center [1194, 278] width 76 height 29
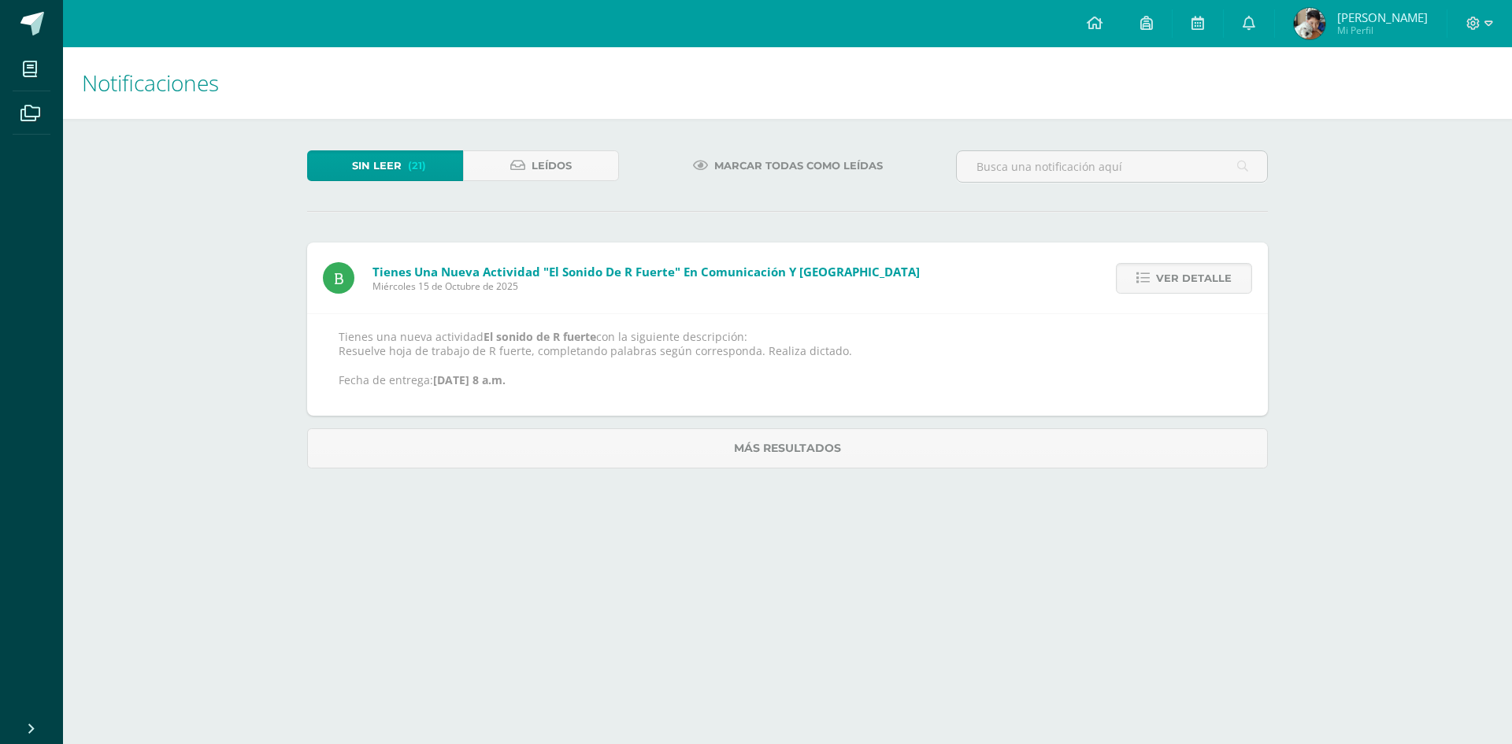
click at [1183, 278] on span "Ver detalle" at bounding box center [1194, 278] width 76 height 29
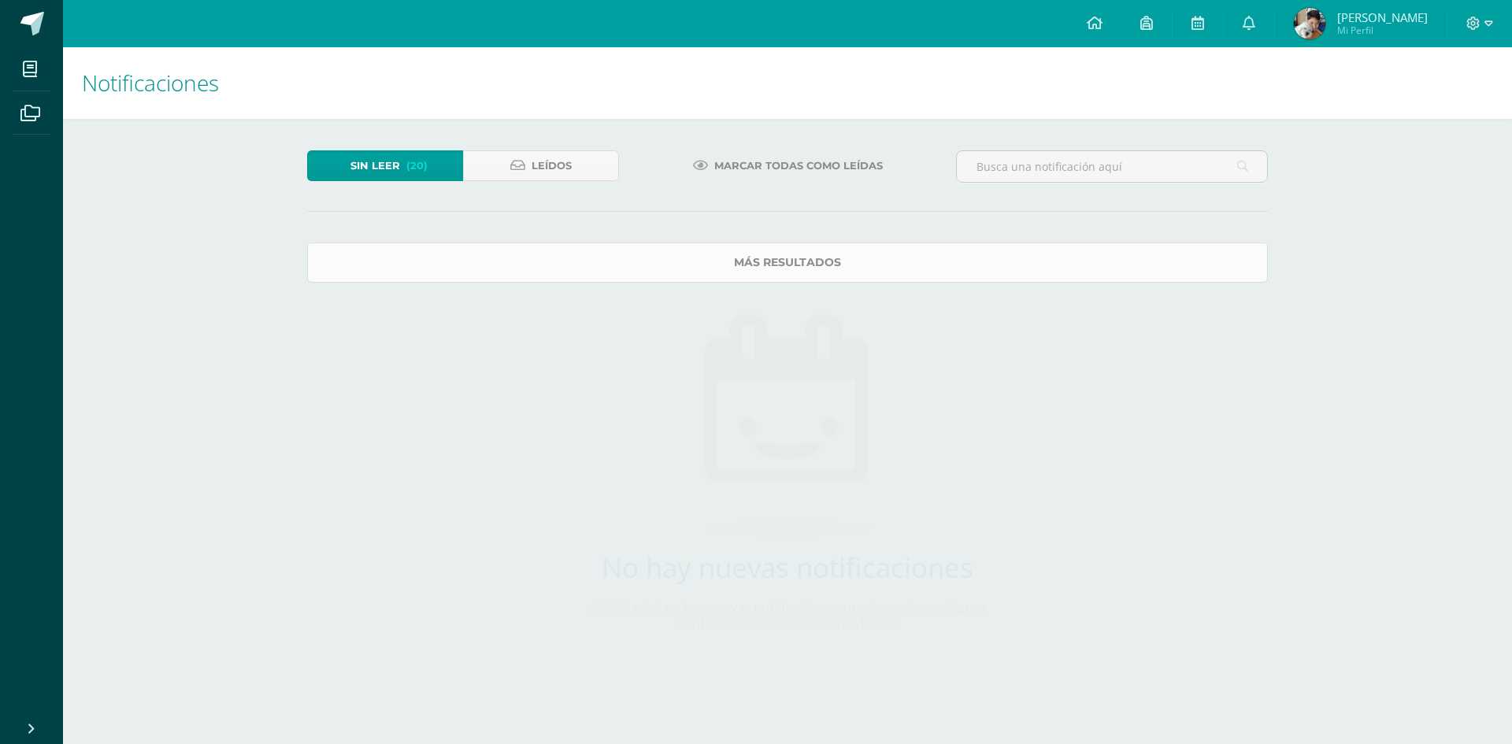
click at [1184, 278] on link "Más resultados" at bounding box center [787, 263] width 961 height 40
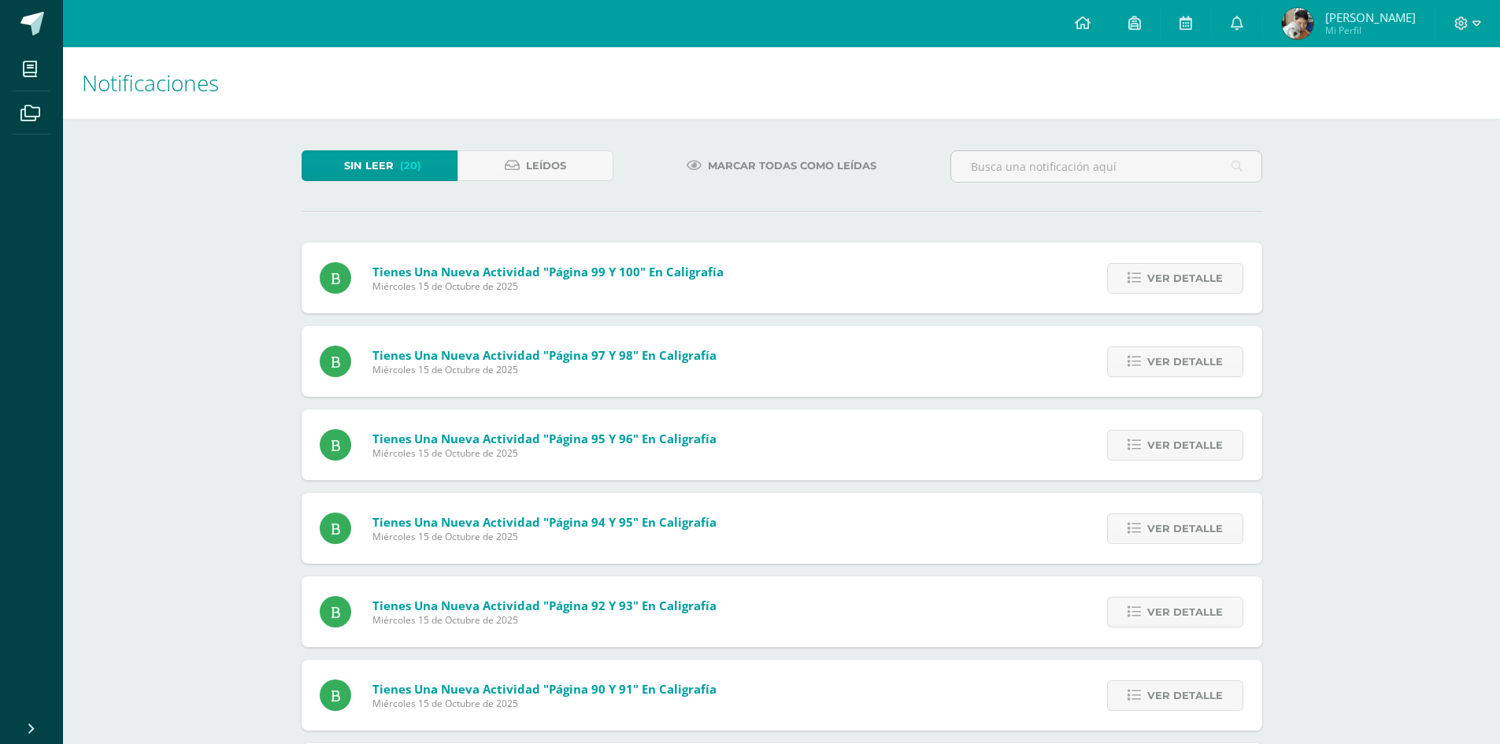
click at [1184, 278] on span "Ver detalle" at bounding box center [1186, 278] width 76 height 29
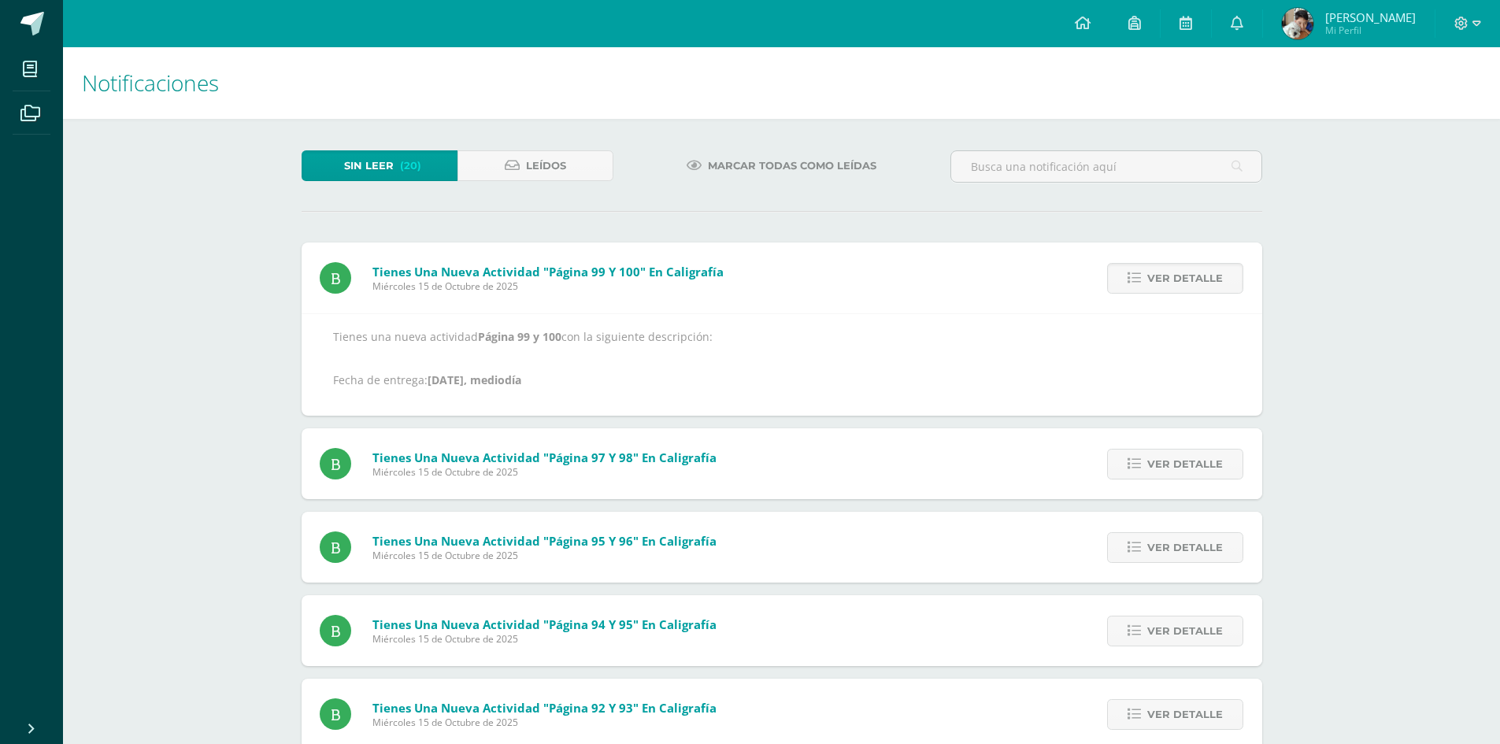
click at [1184, 278] on span "Ver detalle" at bounding box center [1186, 278] width 76 height 29
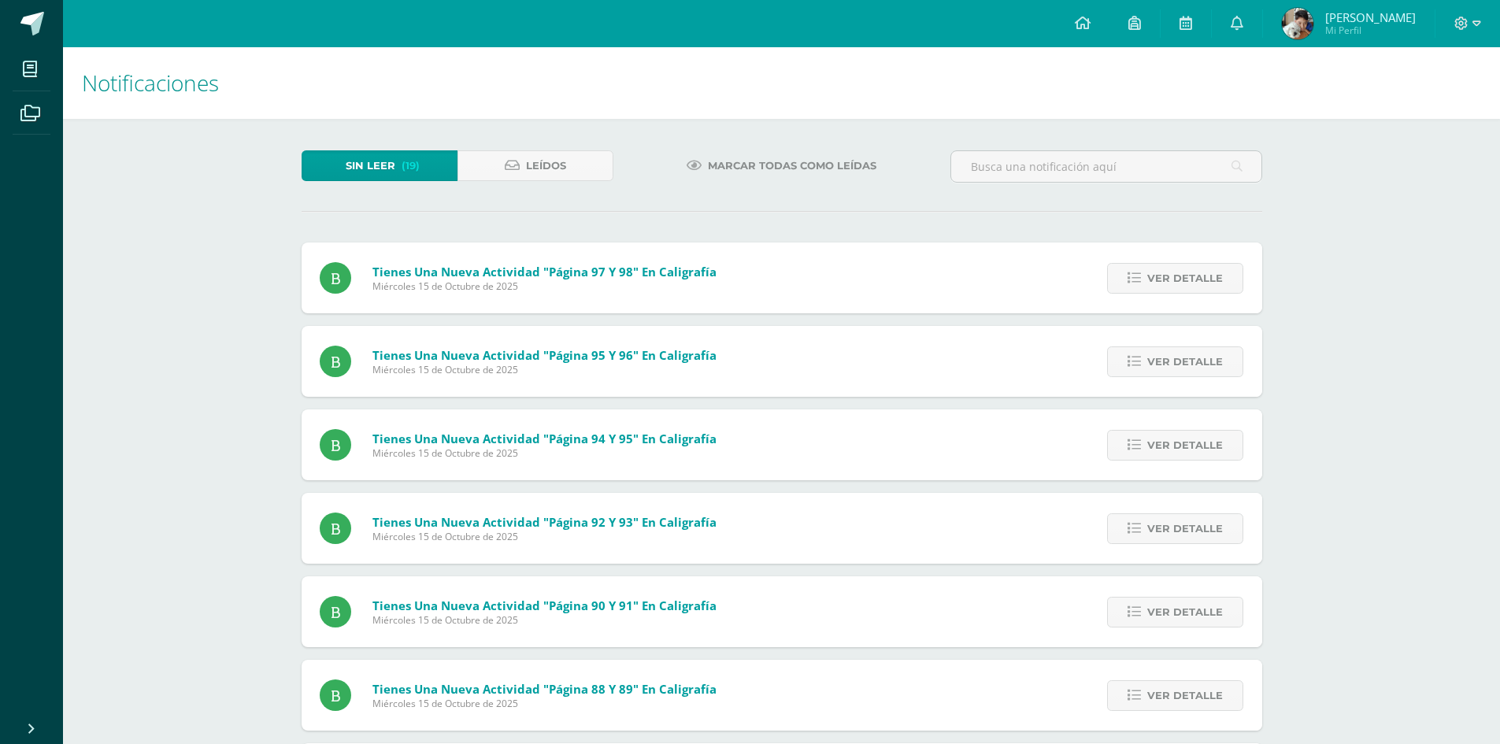
click at [1184, 278] on span "Ver detalle" at bounding box center [1186, 278] width 76 height 29
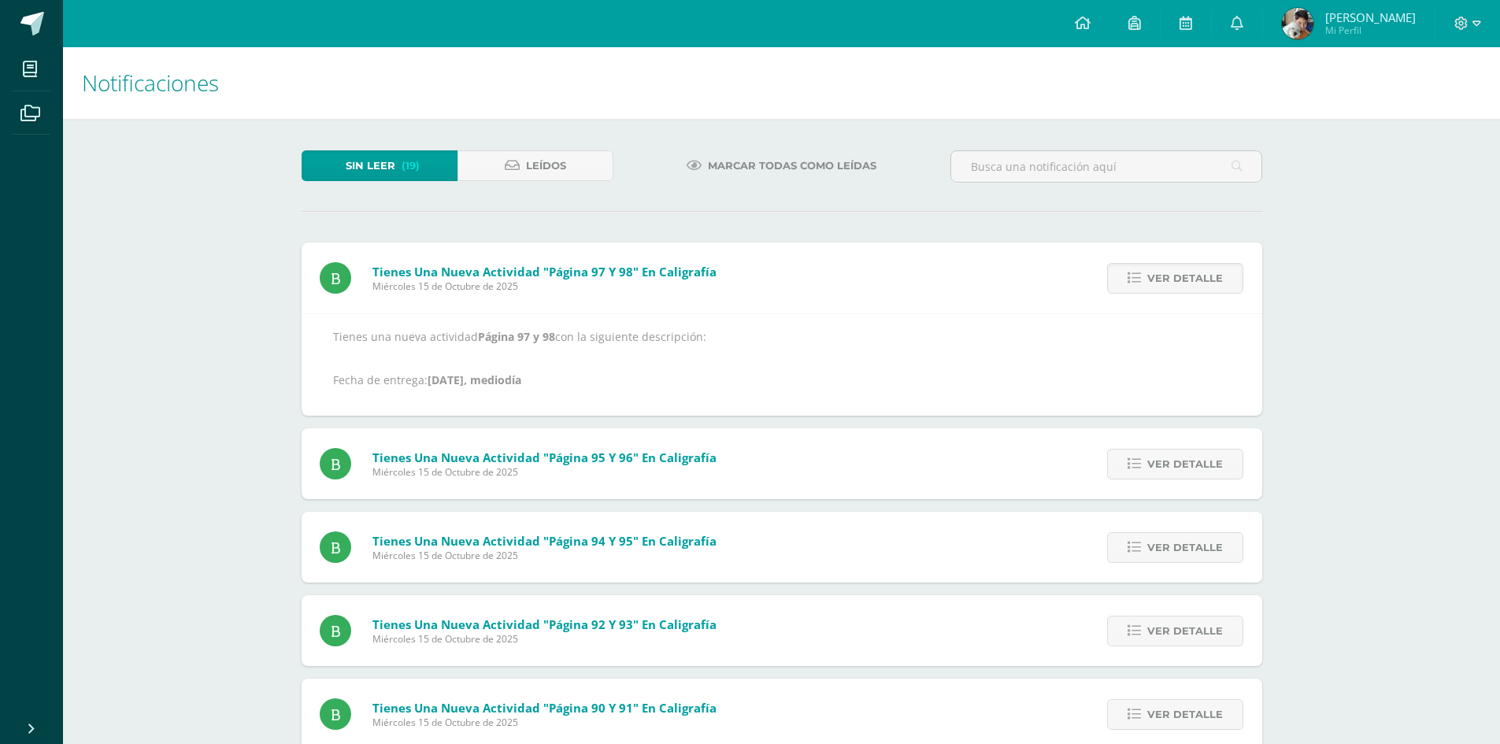
click at [1184, 278] on span "Ver detalle" at bounding box center [1186, 278] width 76 height 29
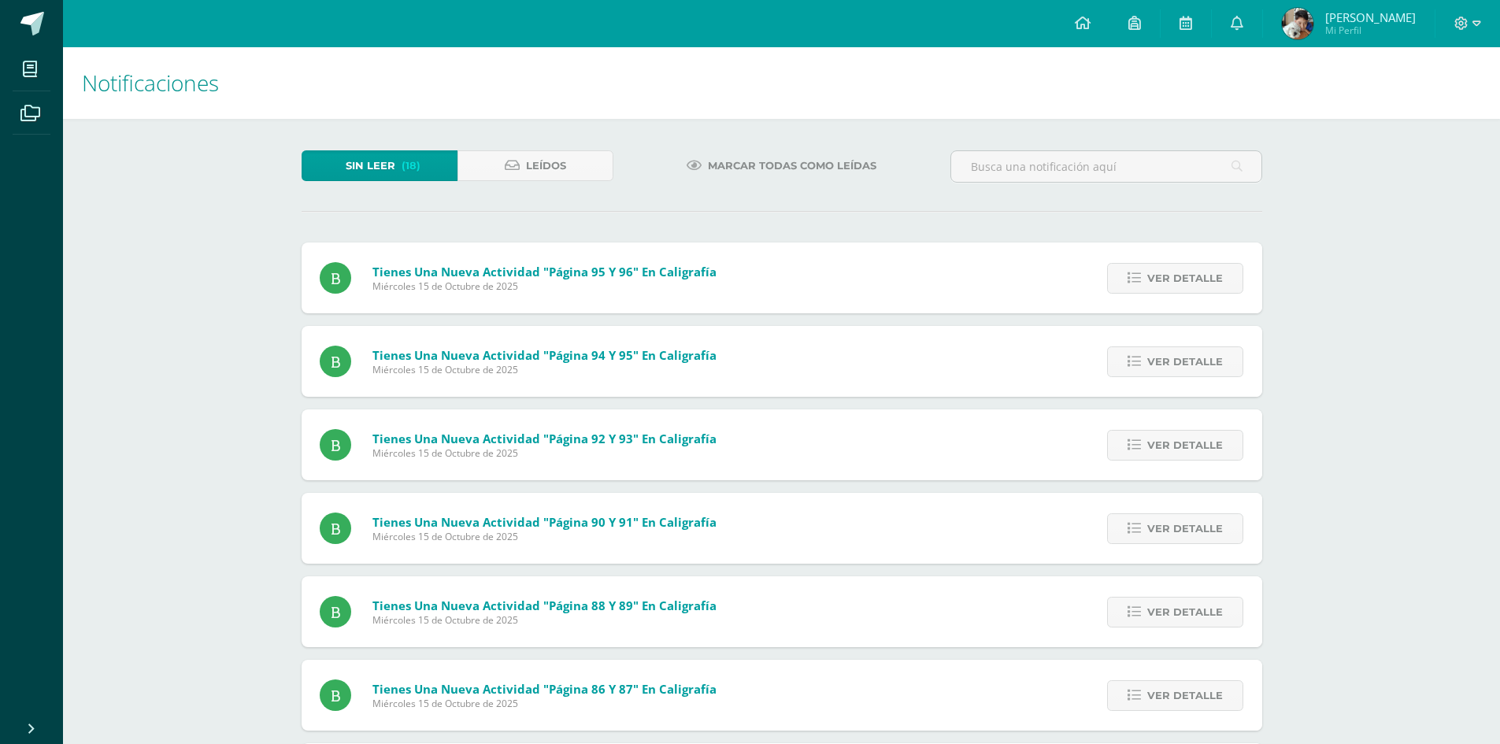
click at [1184, 278] on span "Ver detalle" at bounding box center [1186, 278] width 76 height 29
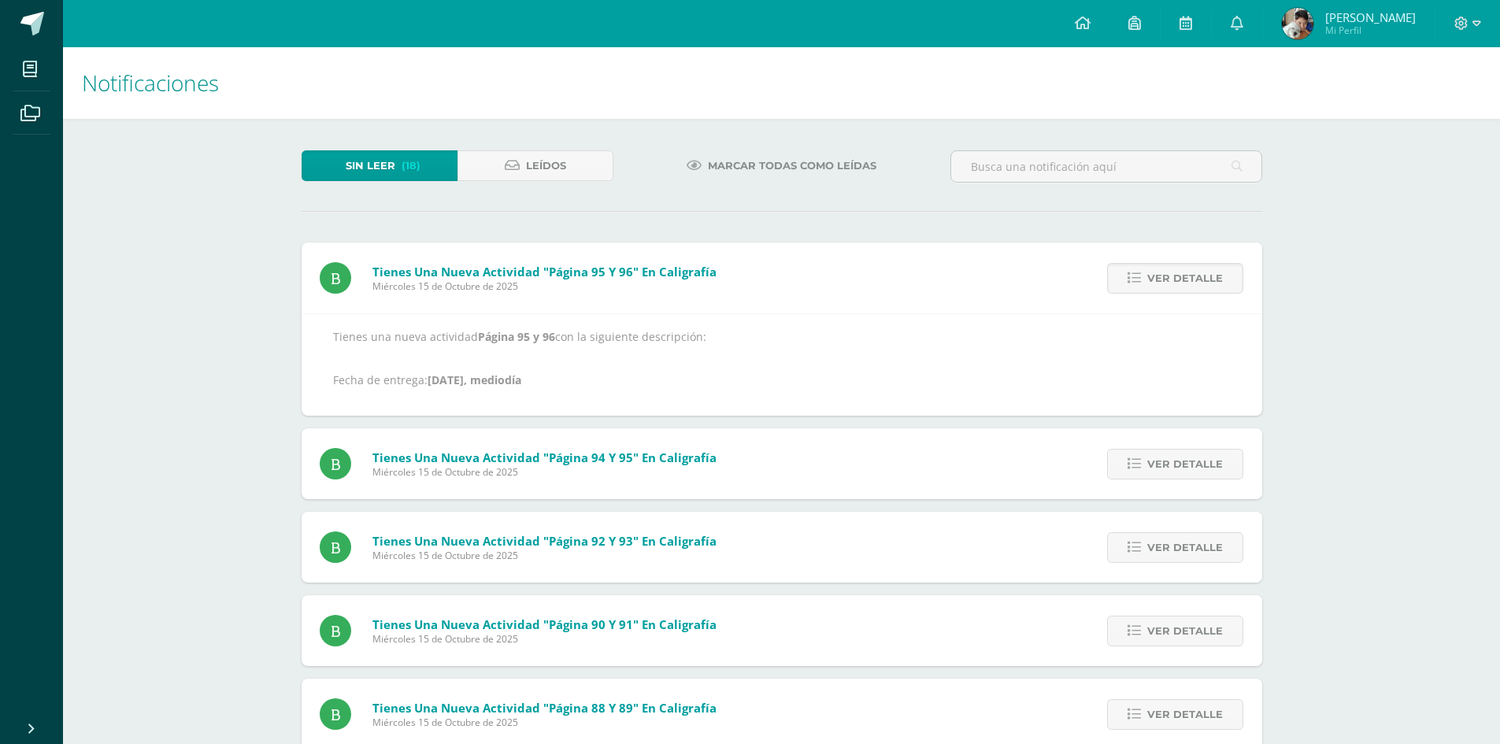
click at [1184, 278] on span "Ver detalle" at bounding box center [1186, 278] width 76 height 29
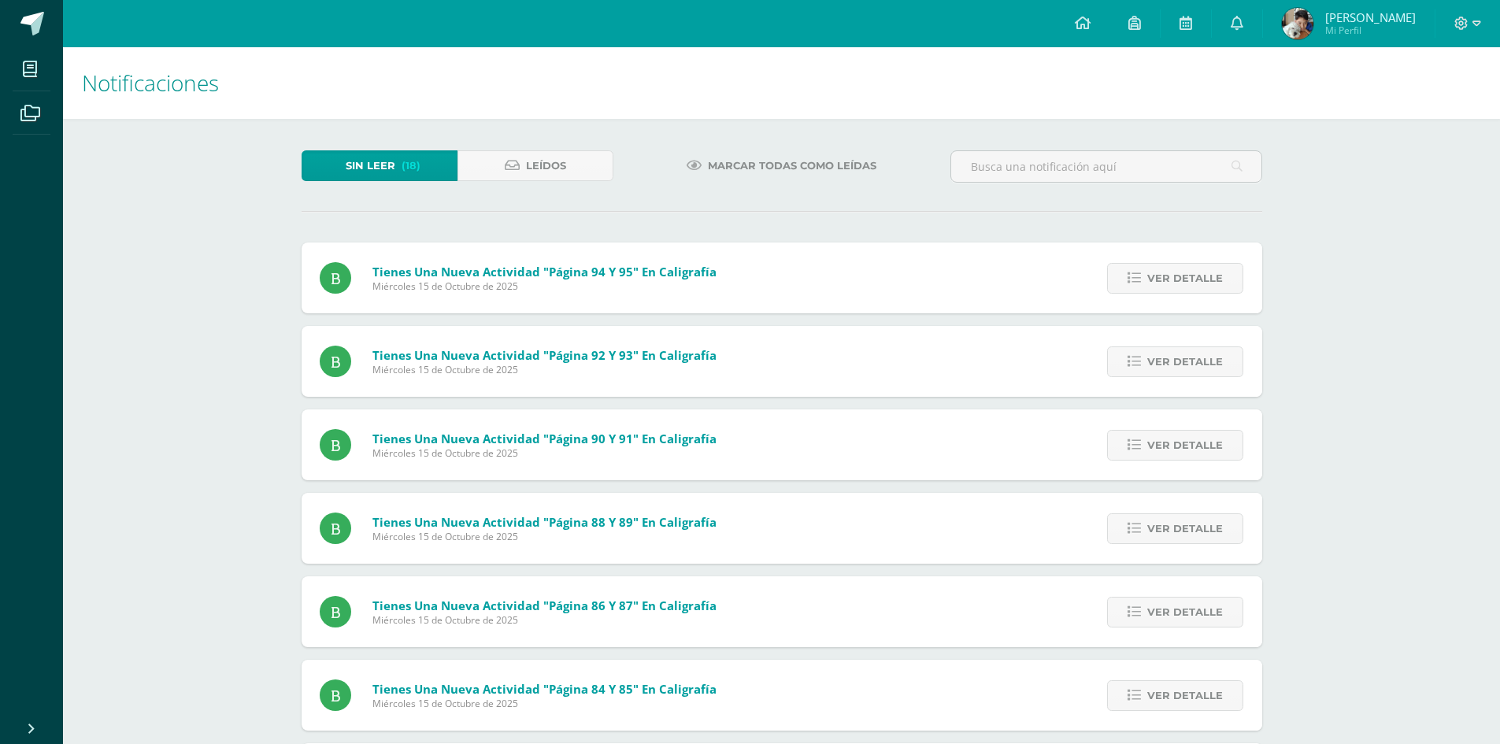
click at [1184, 278] on span "Ver detalle" at bounding box center [1186, 278] width 76 height 29
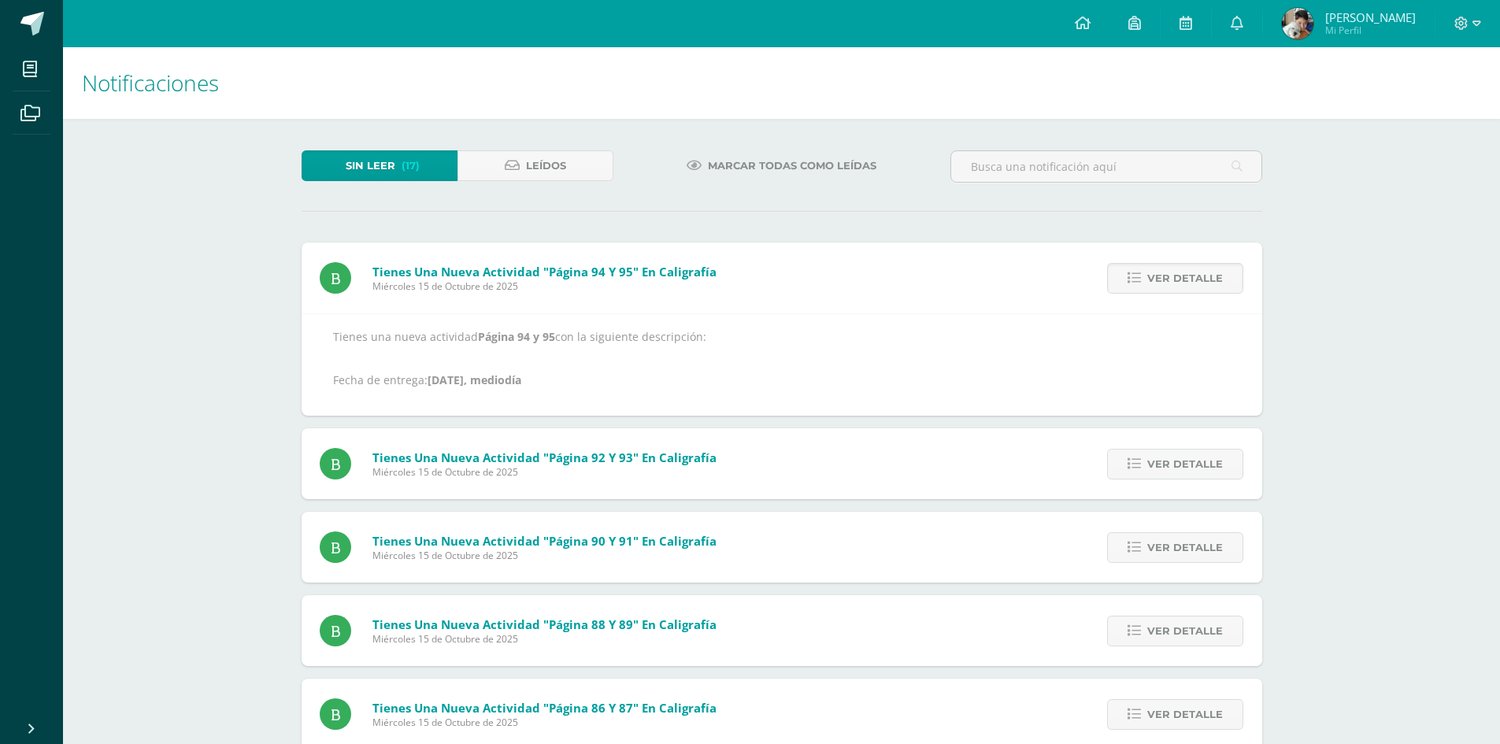
click at [1184, 278] on span "Ver detalle" at bounding box center [1186, 278] width 76 height 29
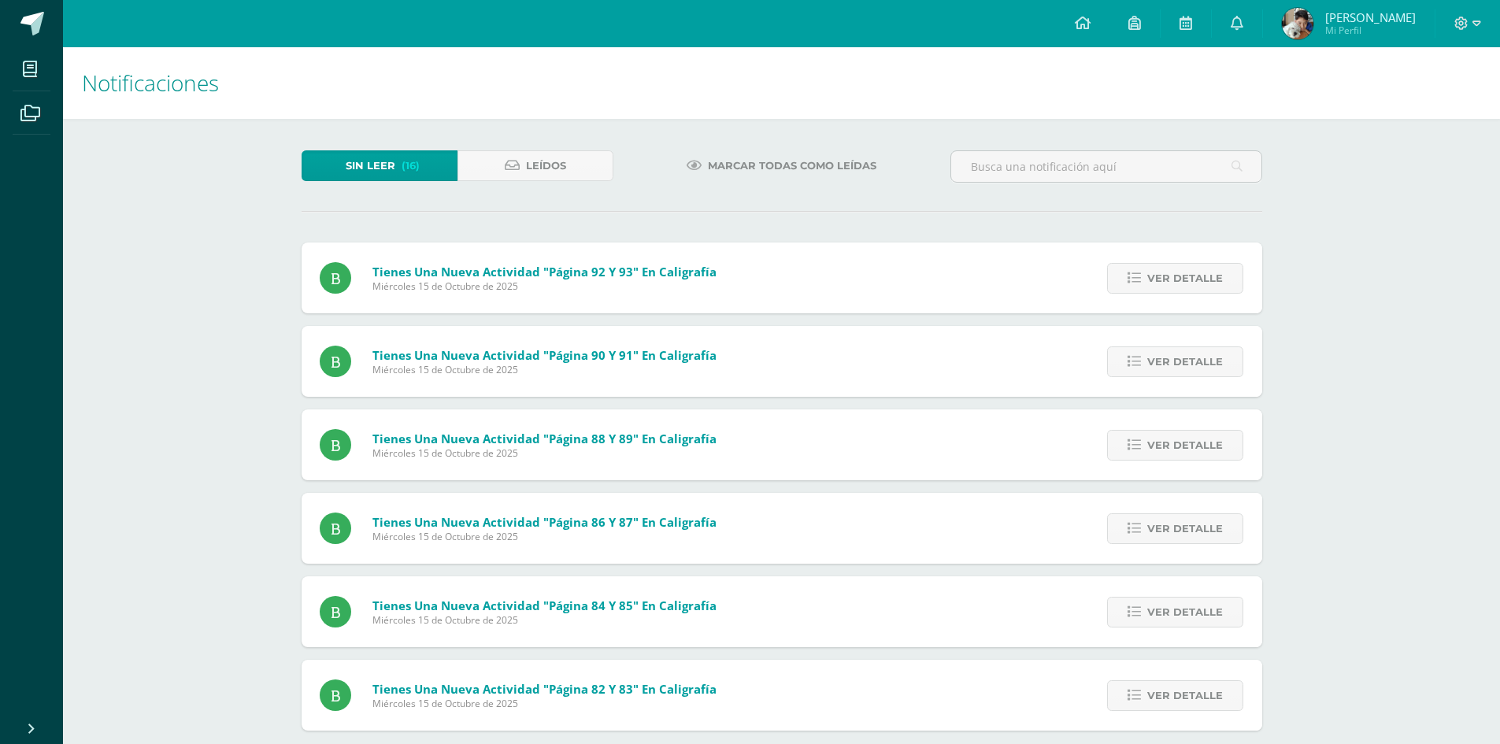
click at [1184, 278] on span "Ver detalle" at bounding box center [1186, 278] width 76 height 29
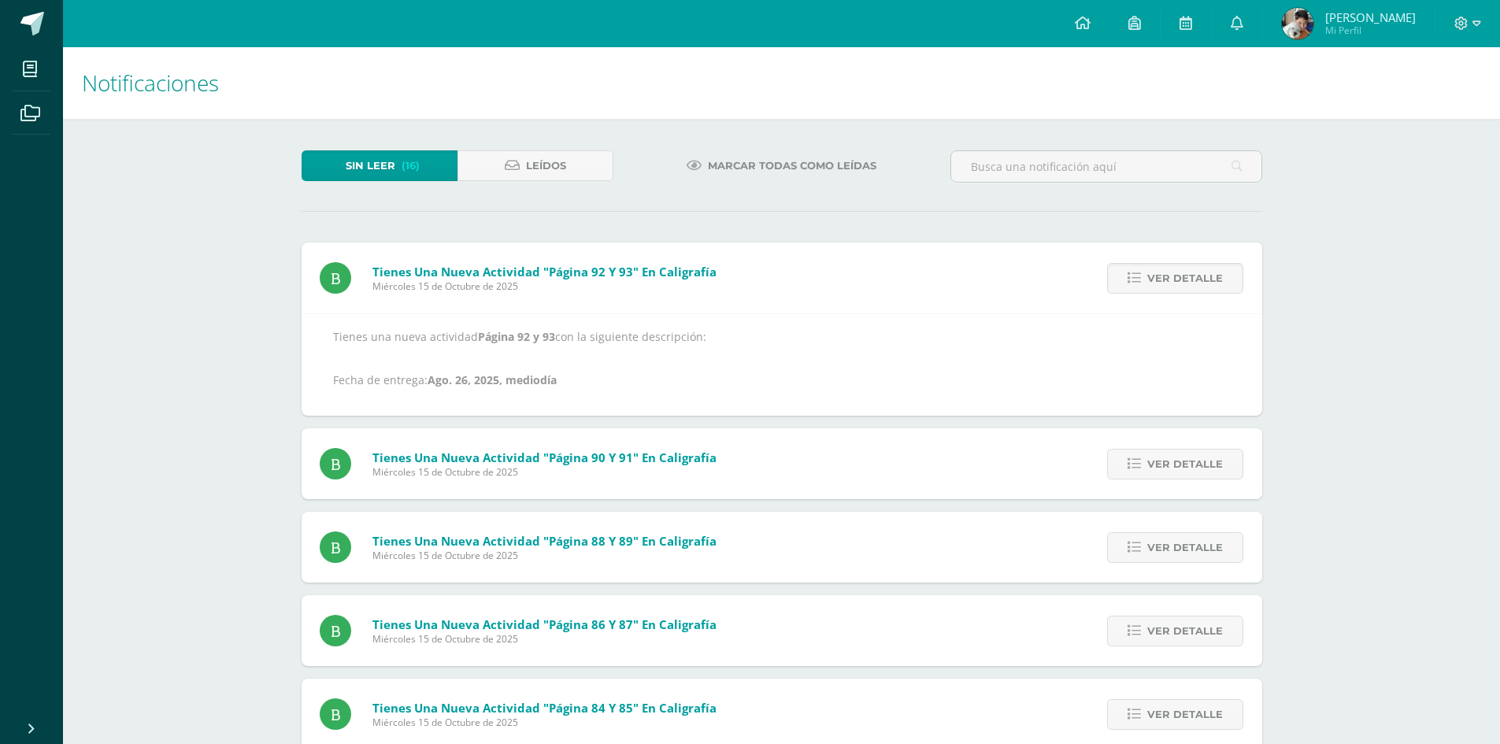
click at [1184, 278] on span "Ver detalle" at bounding box center [1186, 278] width 76 height 29
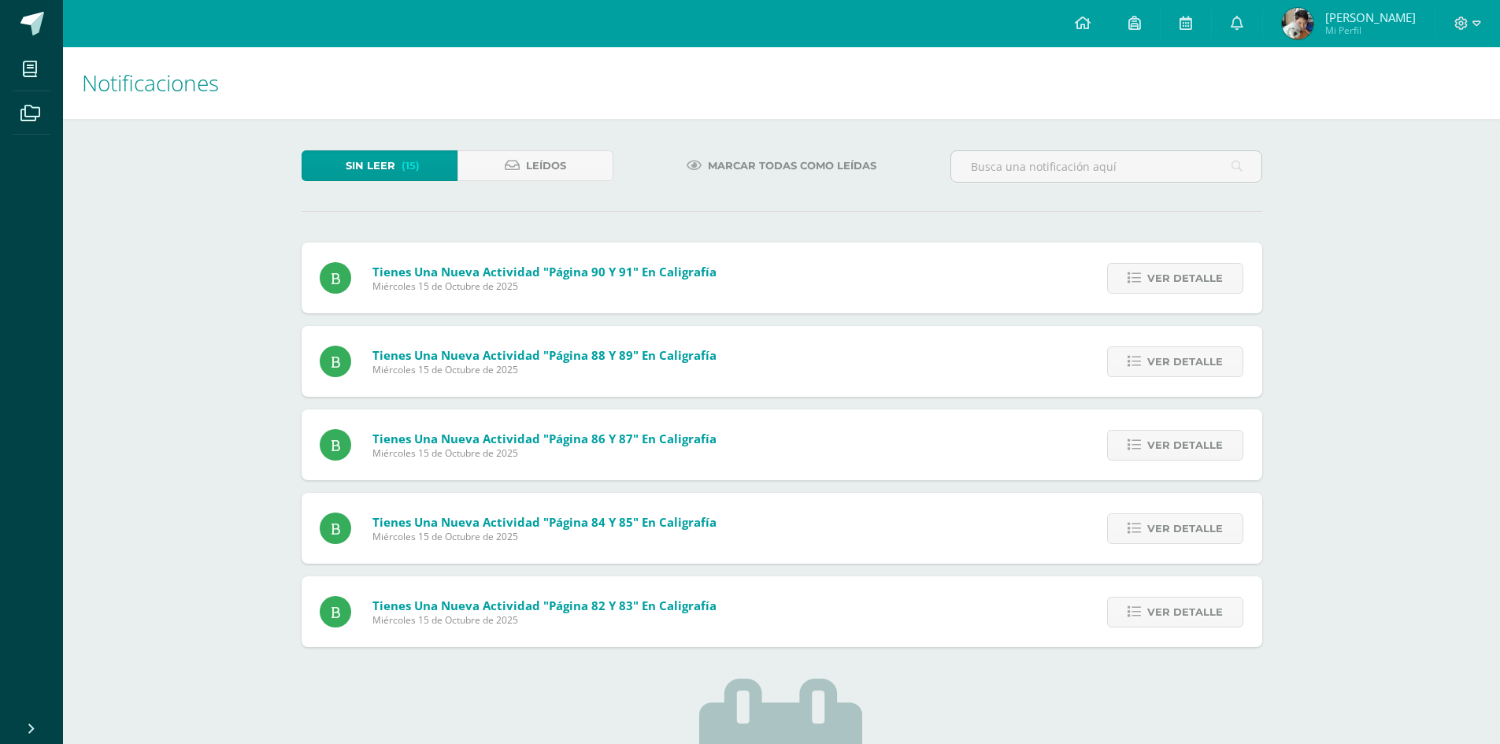
click at [1184, 278] on span "Ver detalle" at bounding box center [1186, 278] width 76 height 29
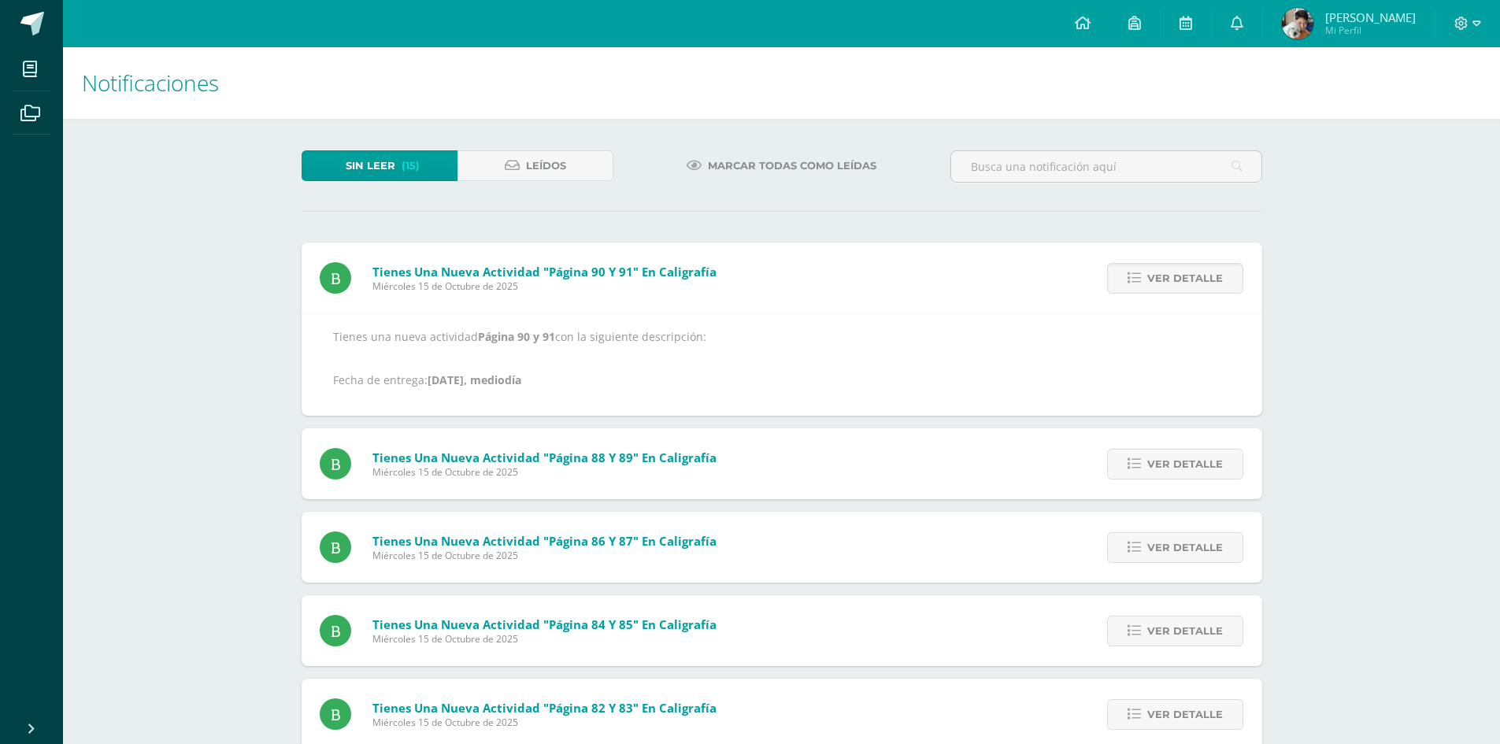
click at [1184, 278] on span "Ver detalle" at bounding box center [1186, 278] width 76 height 29
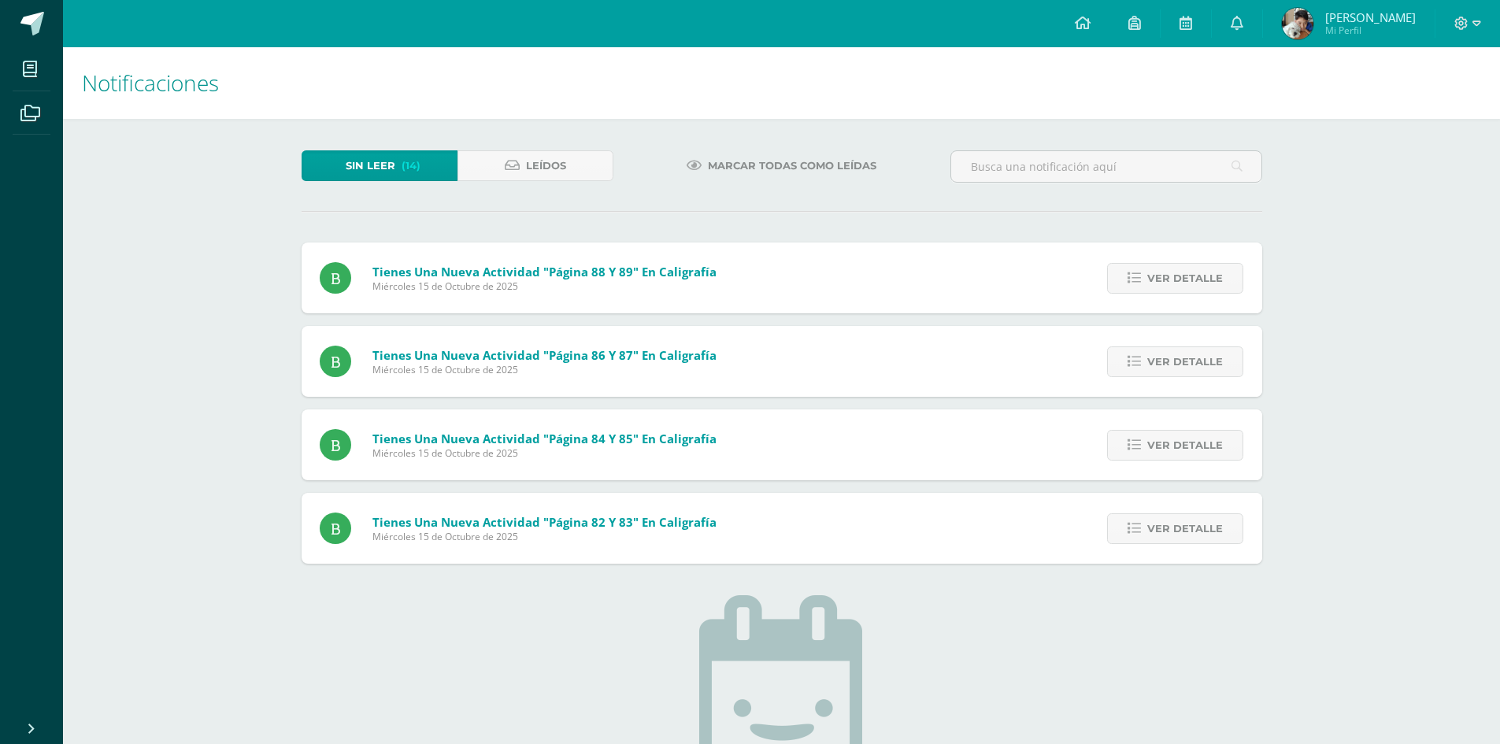
click at [1184, 278] on span "Ver detalle" at bounding box center [1186, 278] width 76 height 29
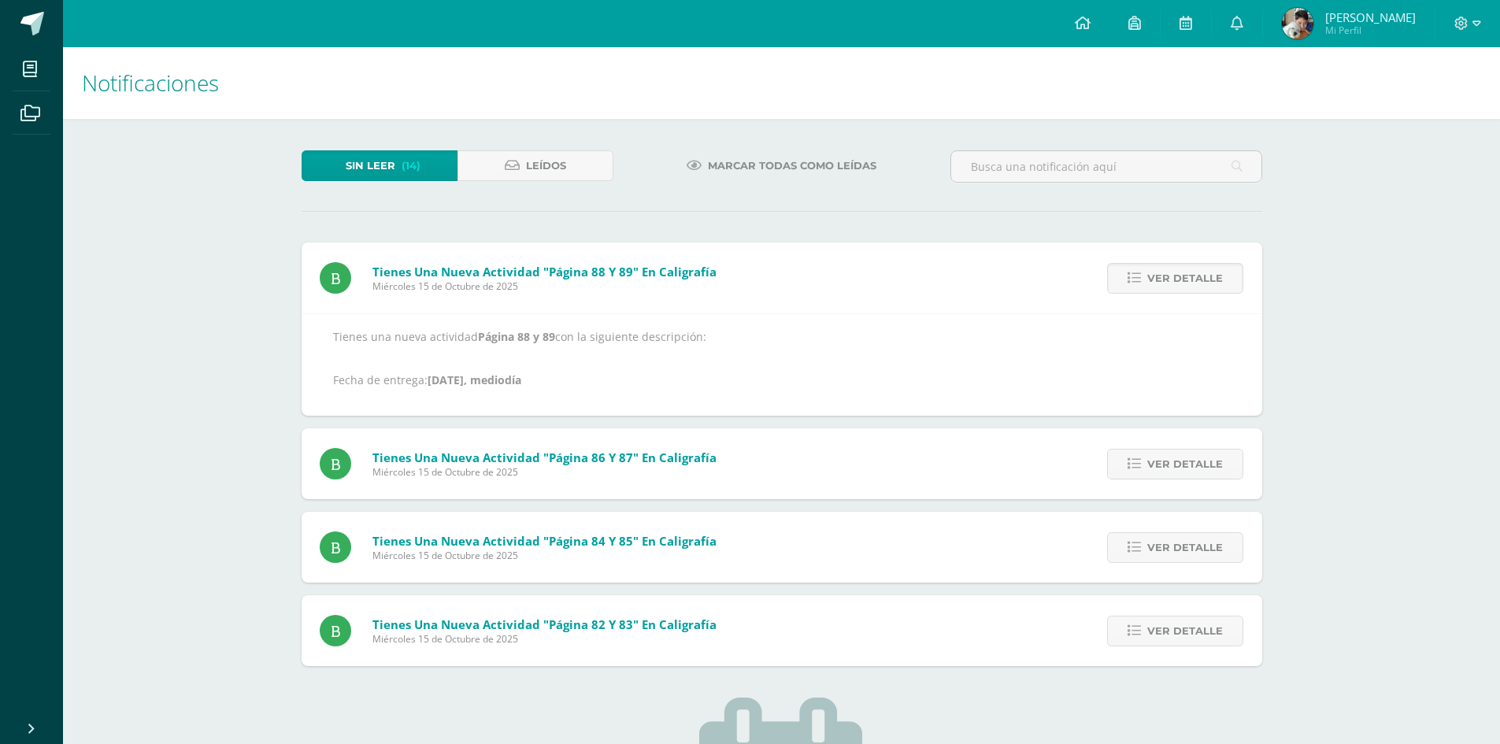
click at [1184, 278] on span "Ver detalle" at bounding box center [1186, 278] width 76 height 29
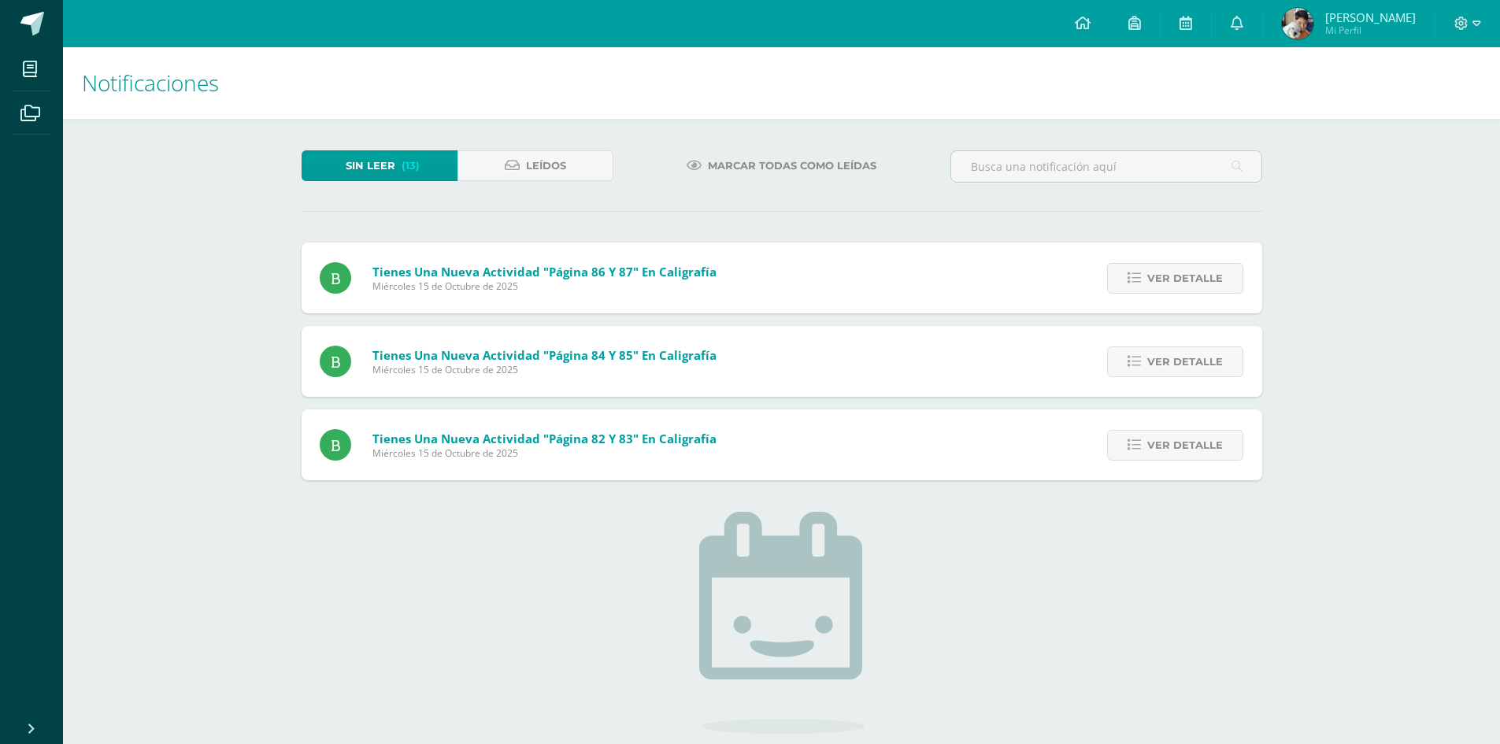
click at [1184, 278] on span "Ver detalle" at bounding box center [1186, 278] width 76 height 29
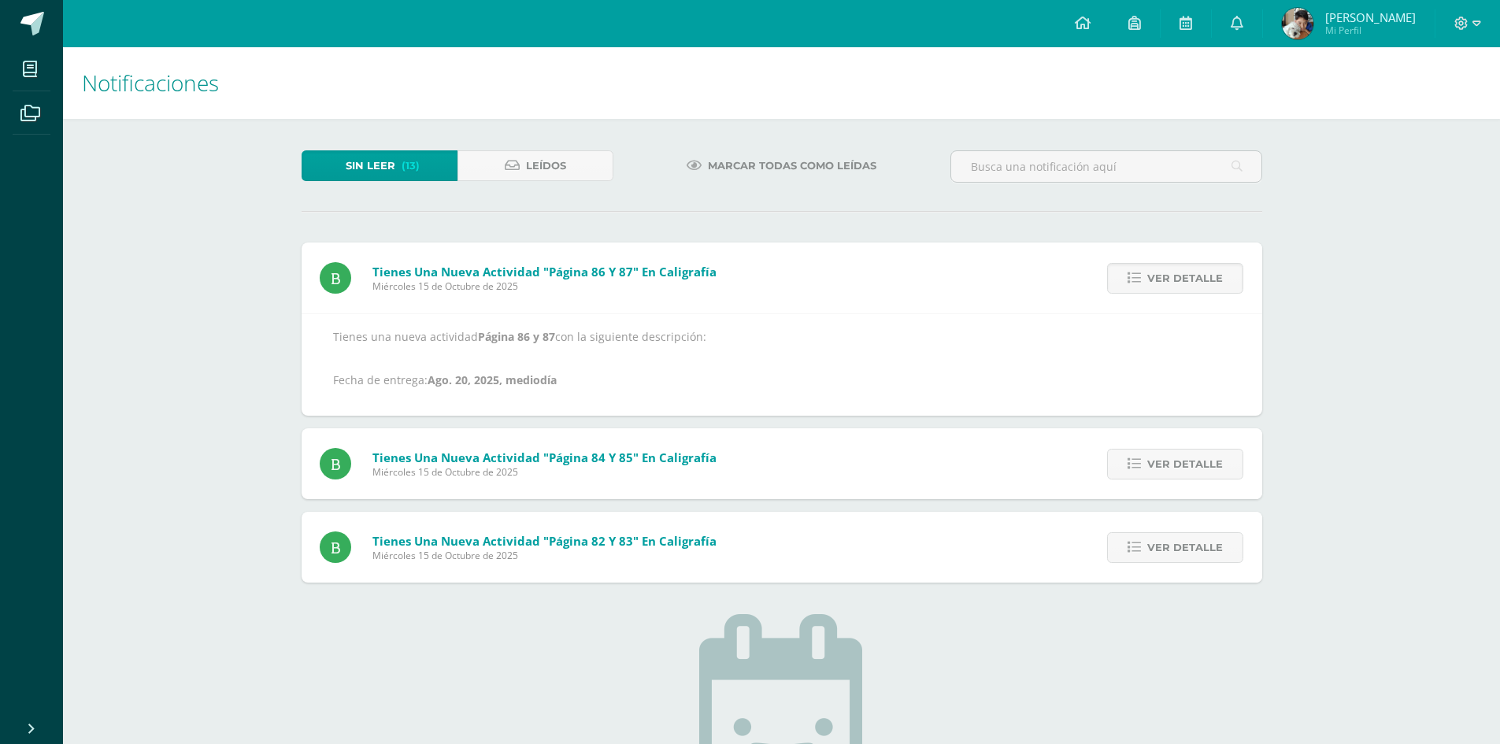
click at [1184, 278] on span "Ver detalle" at bounding box center [1186, 278] width 76 height 29
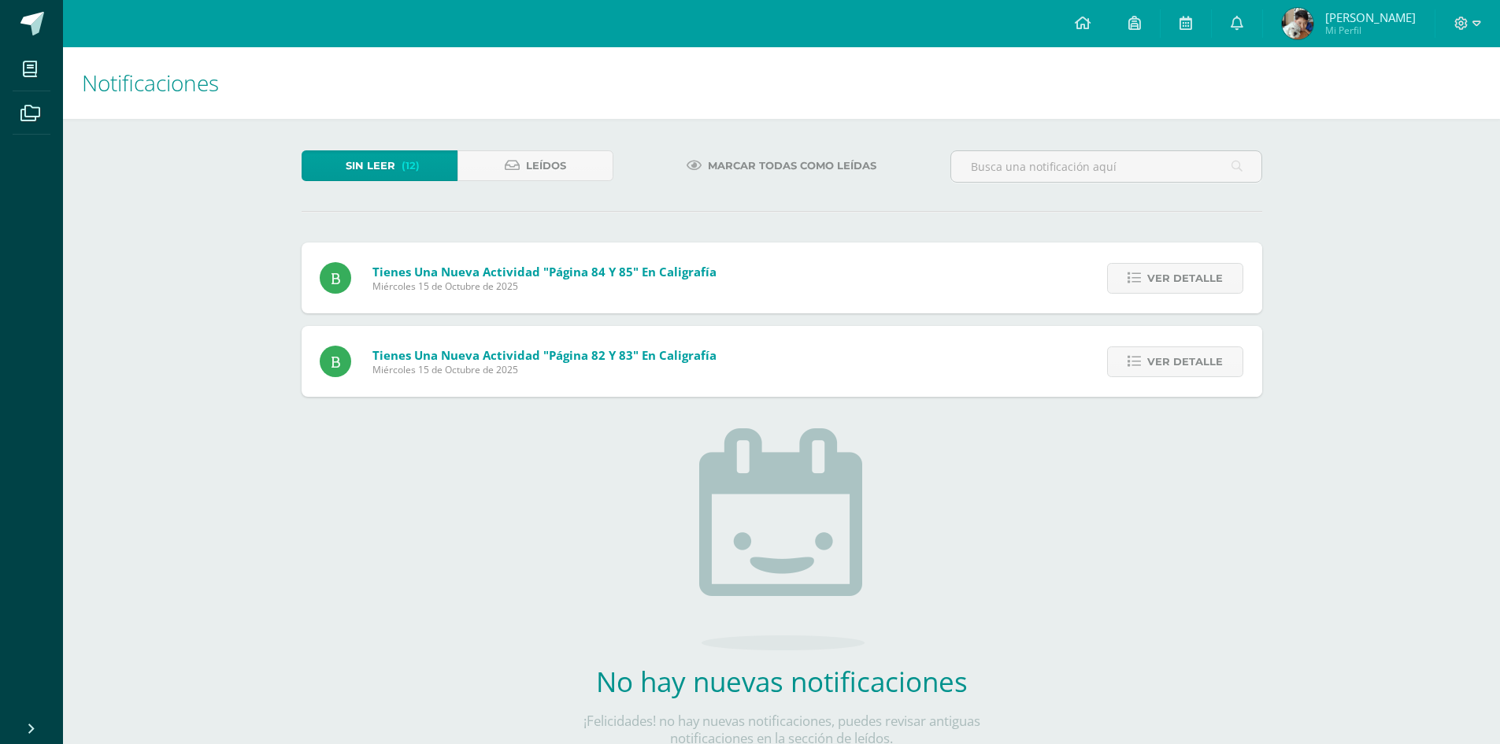
click at [1184, 278] on span "Ver detalle" at bounding box center [1186, 278] width 76 height 29
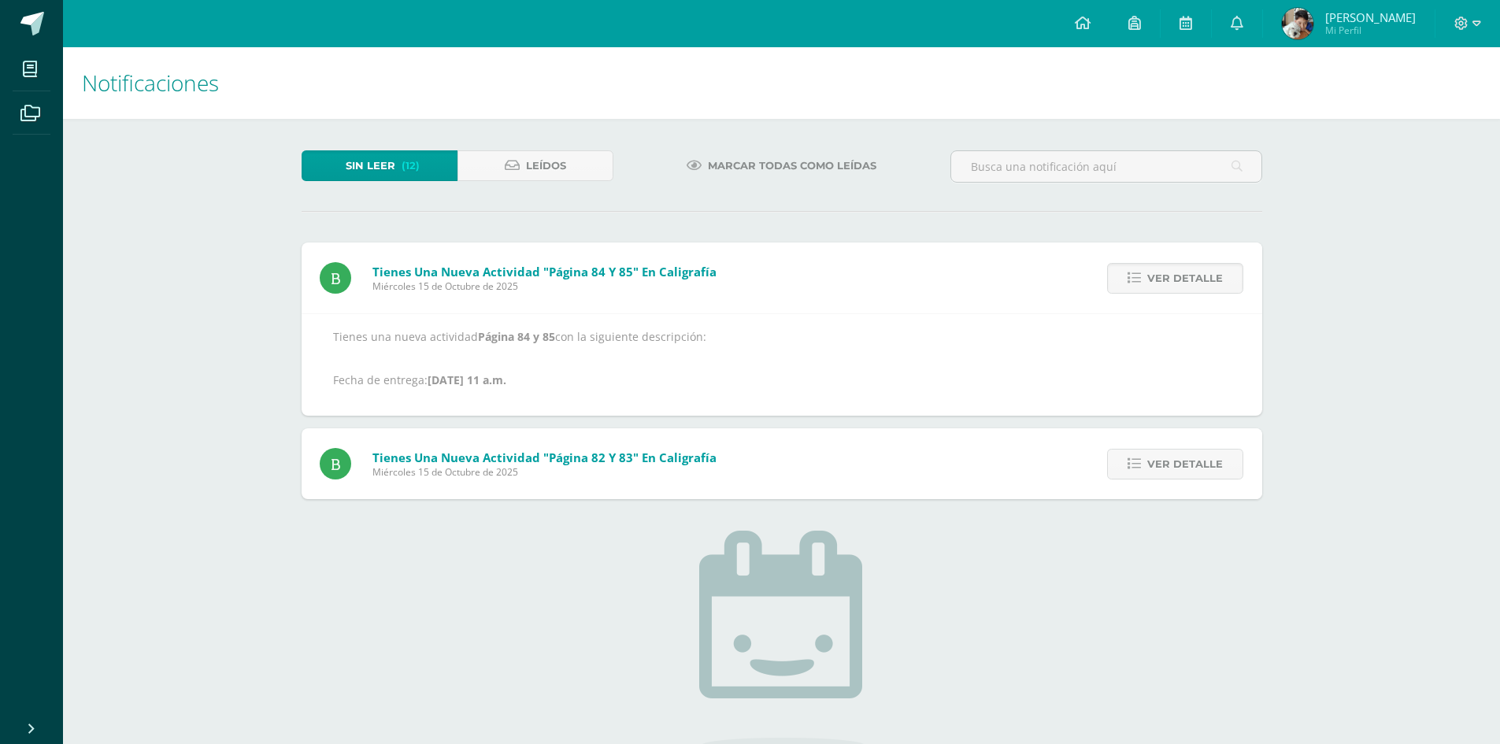
click at [1184, 278] on span "Ver detalle" at bounding box center [1186, 278] width 76 height 29
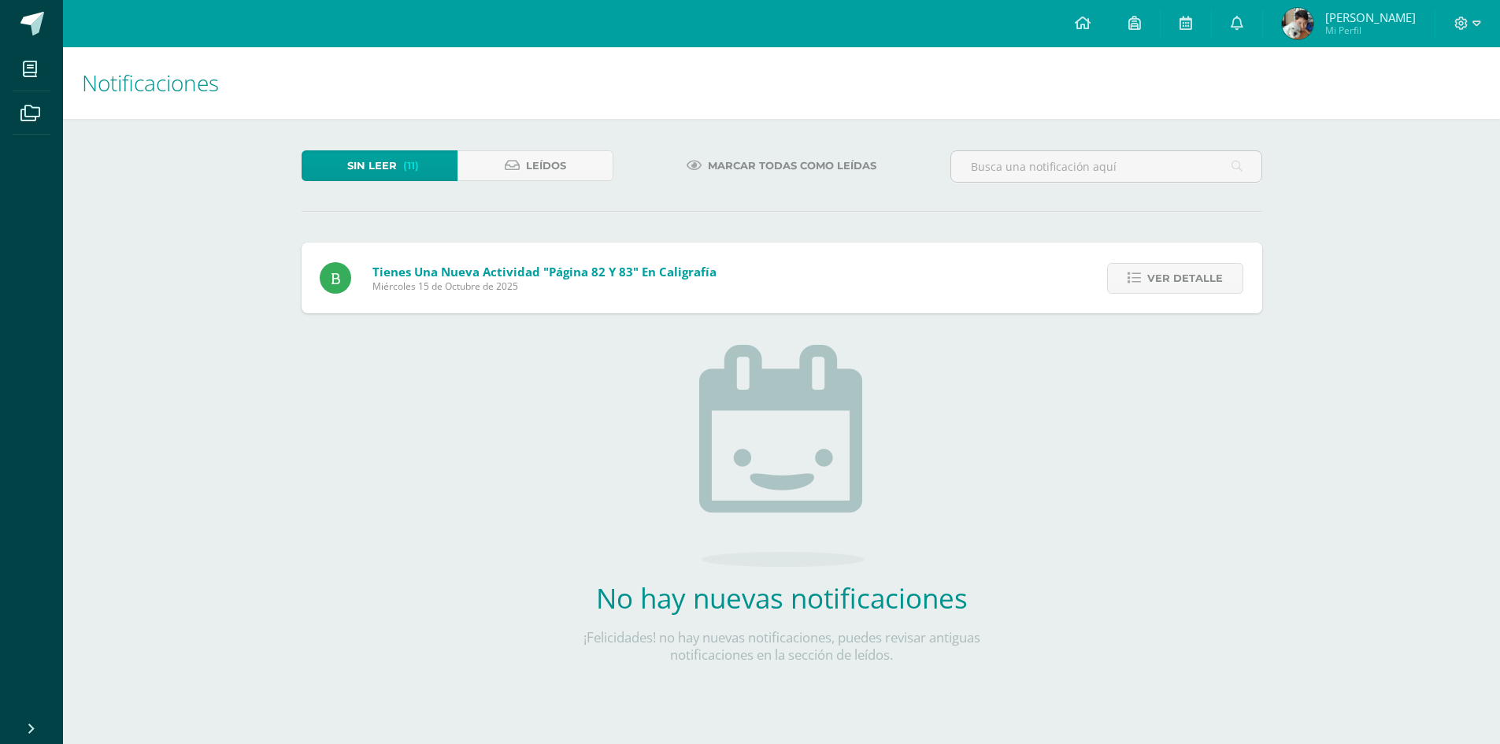
click at [1194, 258] on div "Ver detalle" at bounding box center [1173, 278] width 179 height 71
click at [1190, 270] on span "Ver detalle" at bounding box center [1186, 278] width 76 height 29
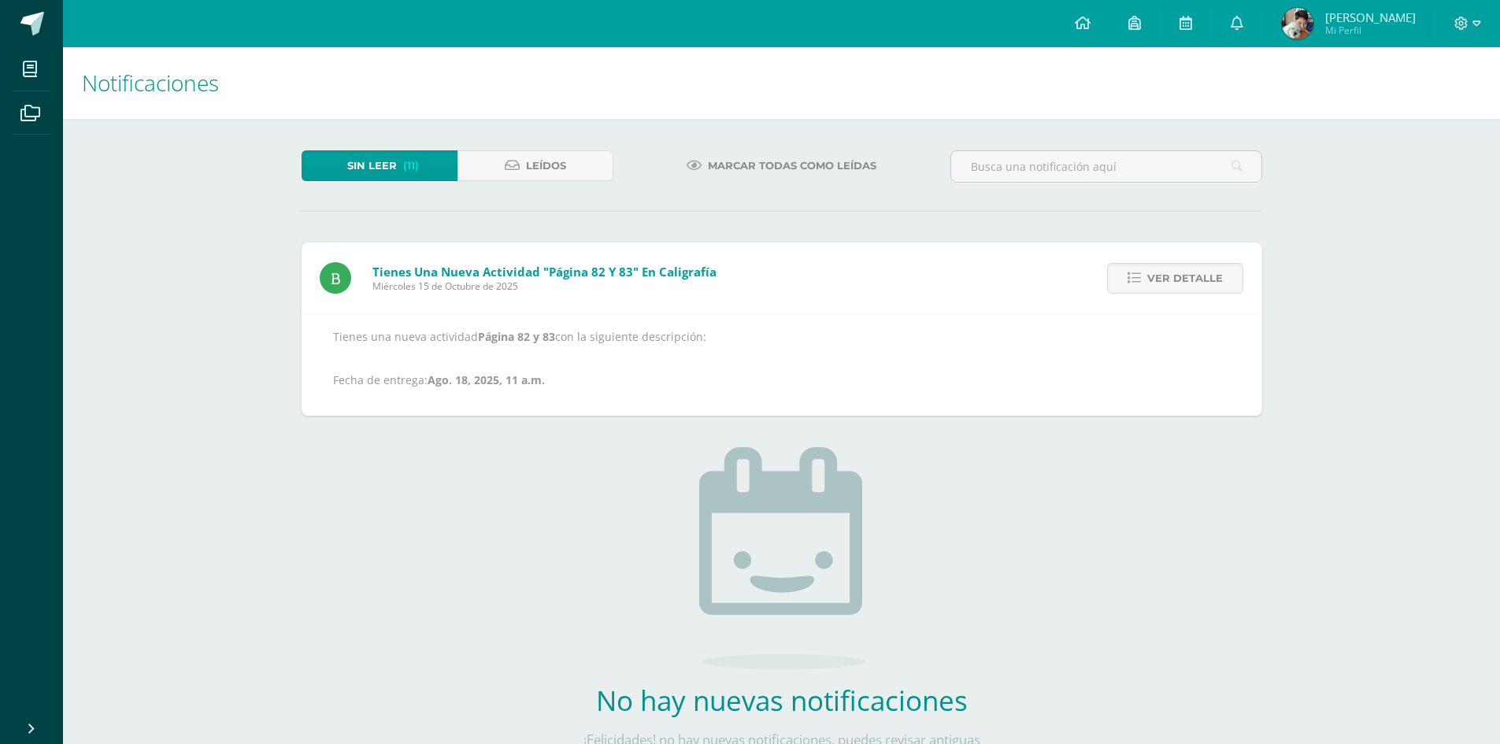
click at [394, 169] on span "Sin leer" at bounding box center [372, 165] width 50 height 29
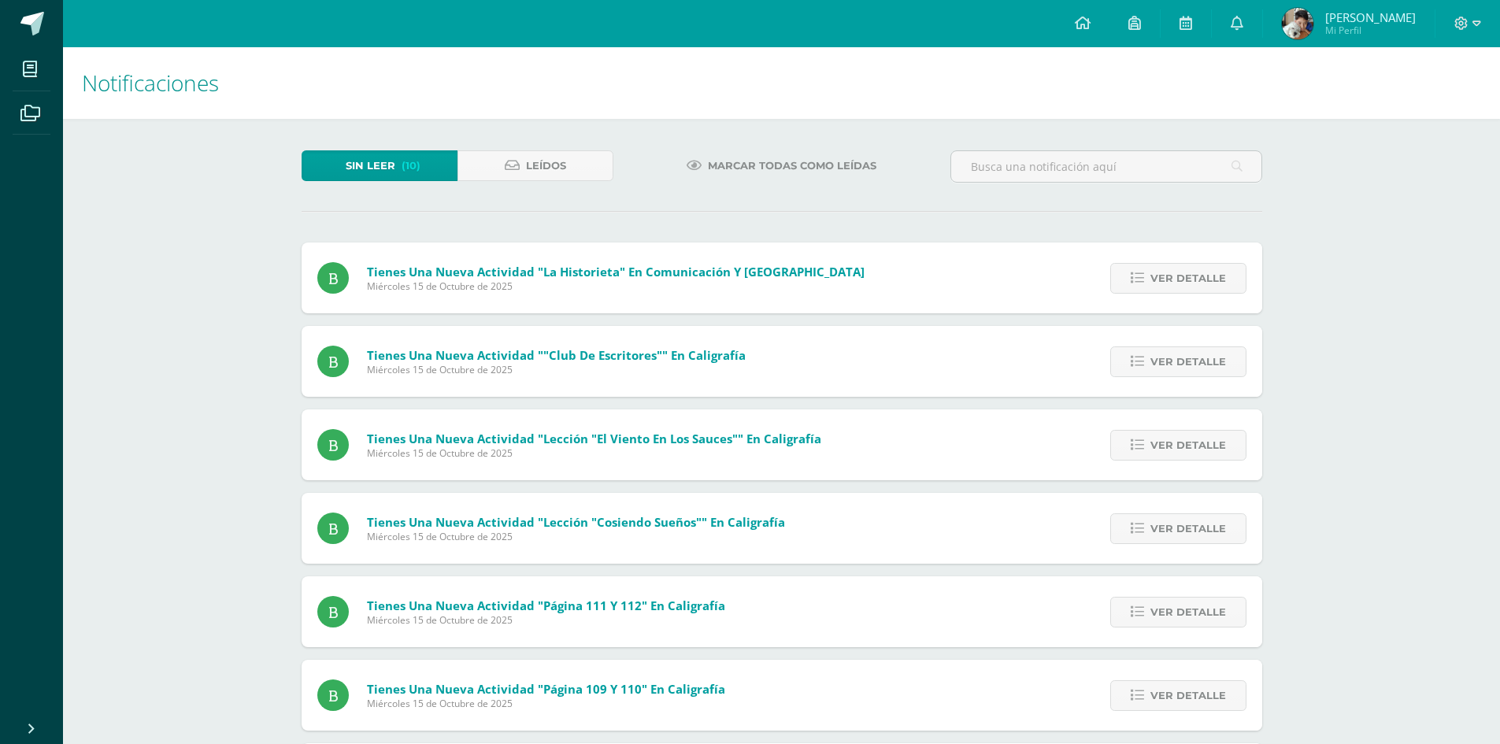
click at [1188, 270] on span "Ver detalle" at bounding box center [1189, 278] width 76 height 29
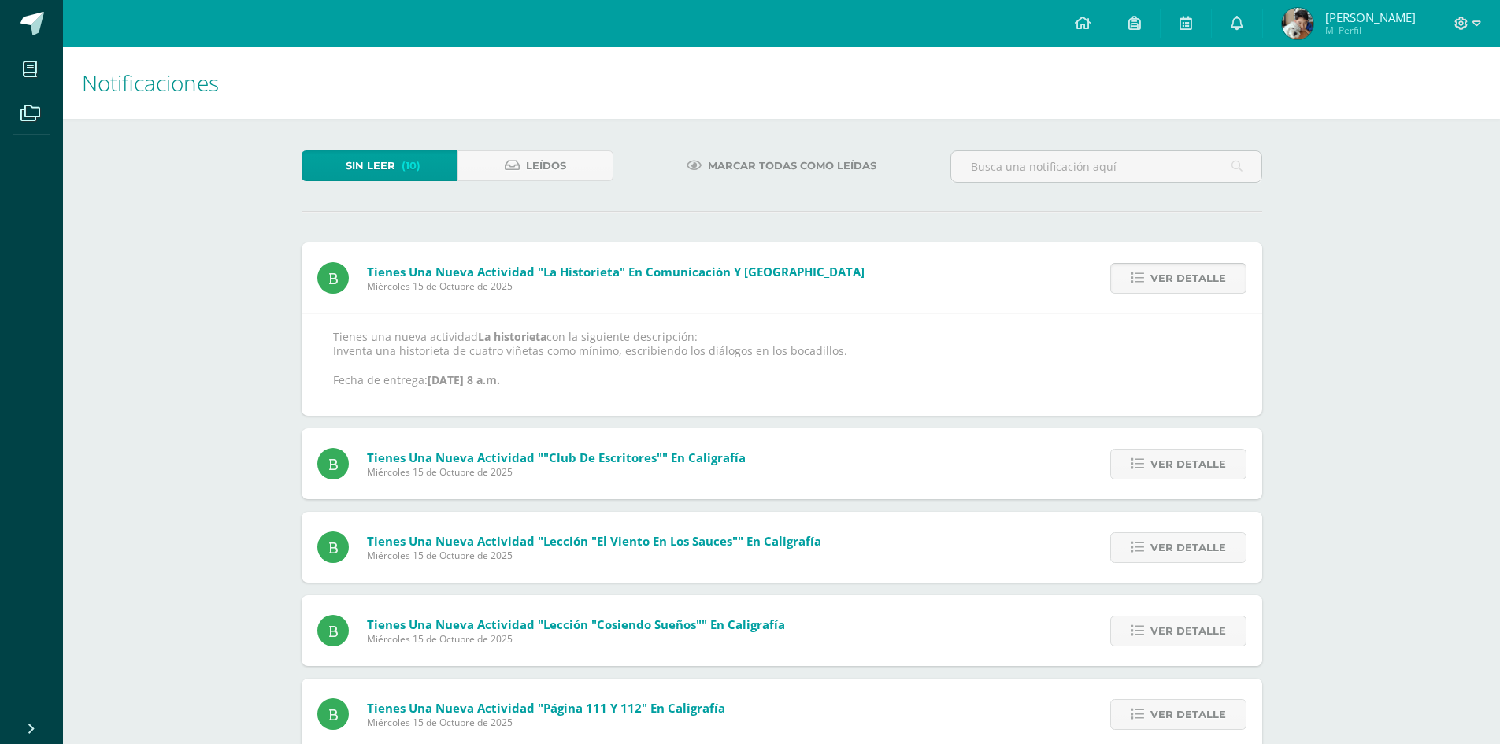
click at [1188, 271] on span "Ver detalle" at bounding box center [1189, 278] width 76 height 29
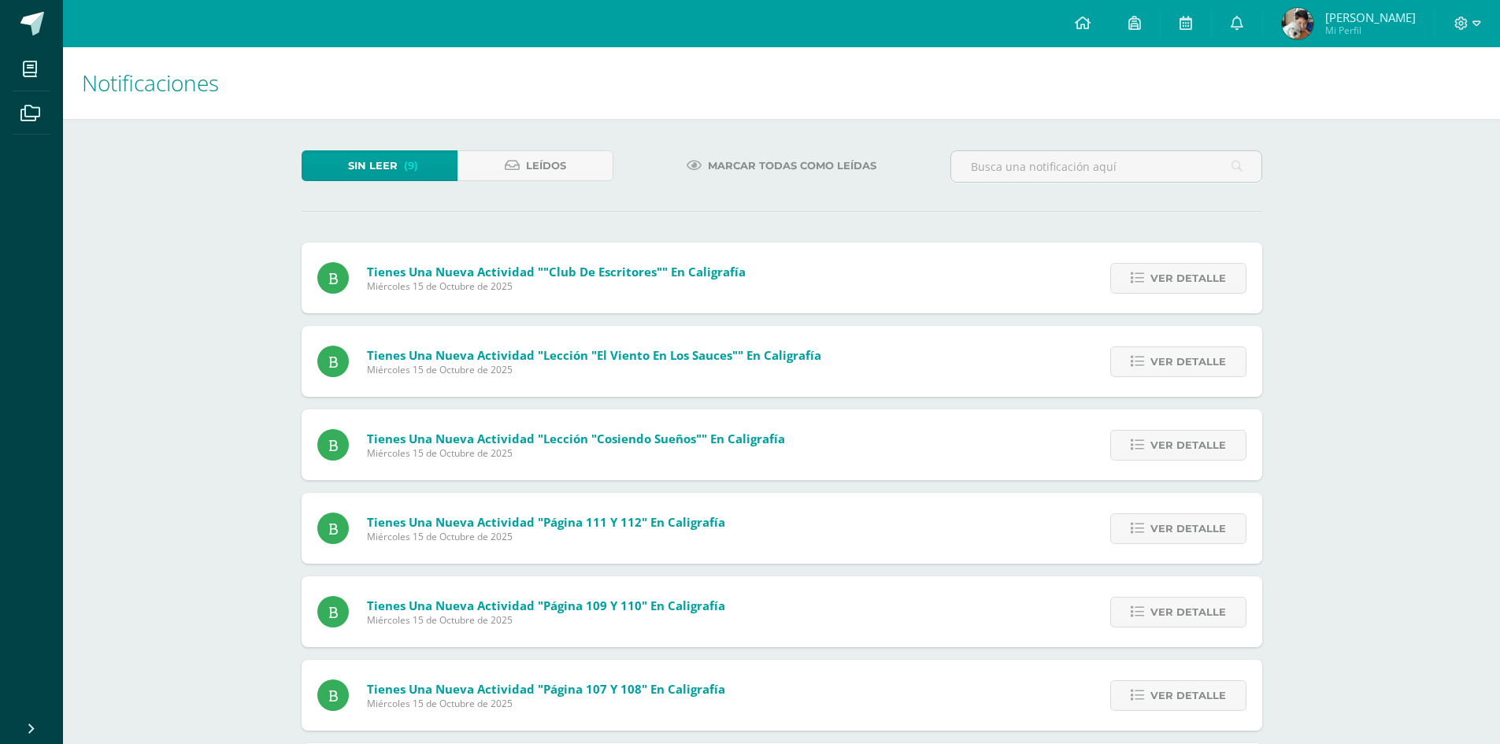
click at [1188, 271] on span "Ver detalle" at bounding box center [1189, 278] width 76 height 29
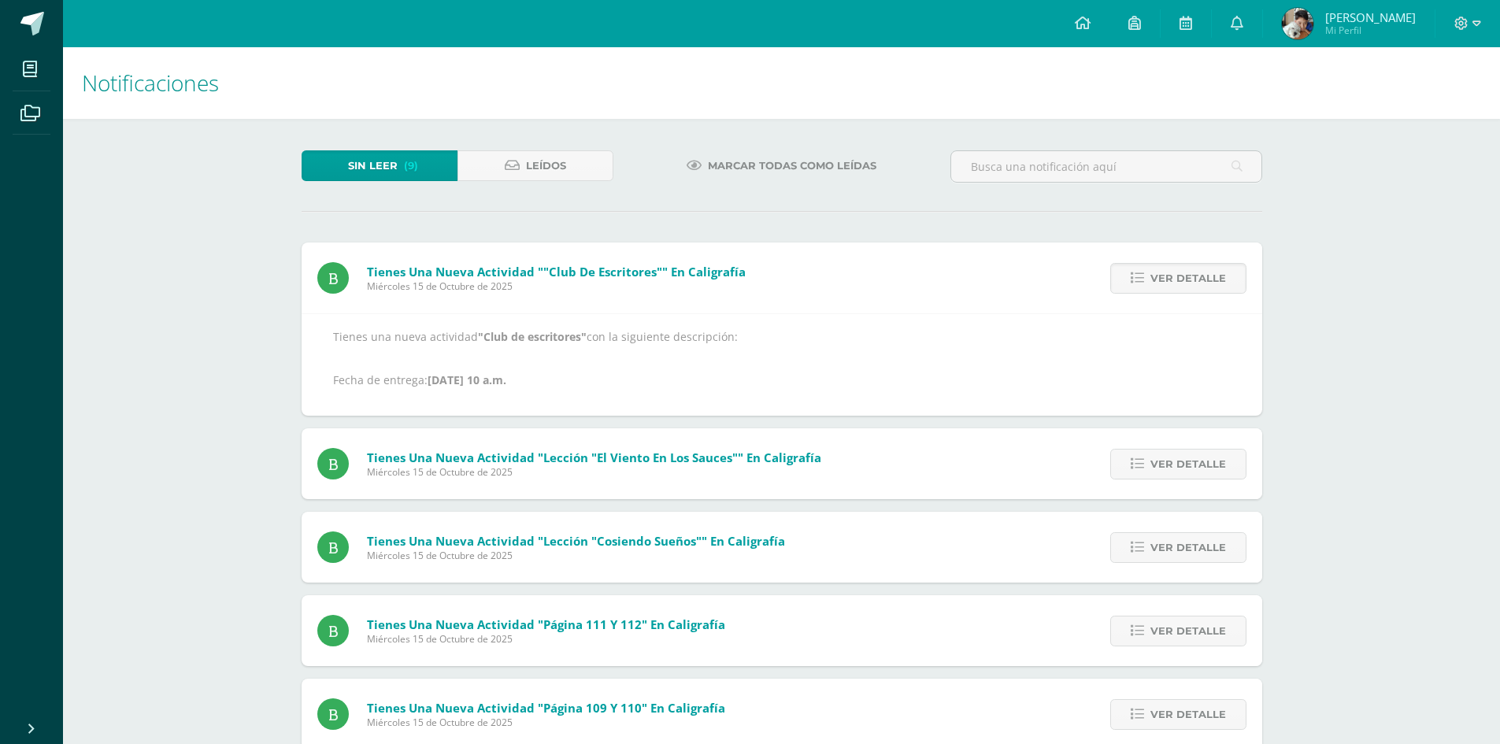
click at [1188, 271] on span "Ver detalle" at bounding box center [1189, 278] width 76 height 29
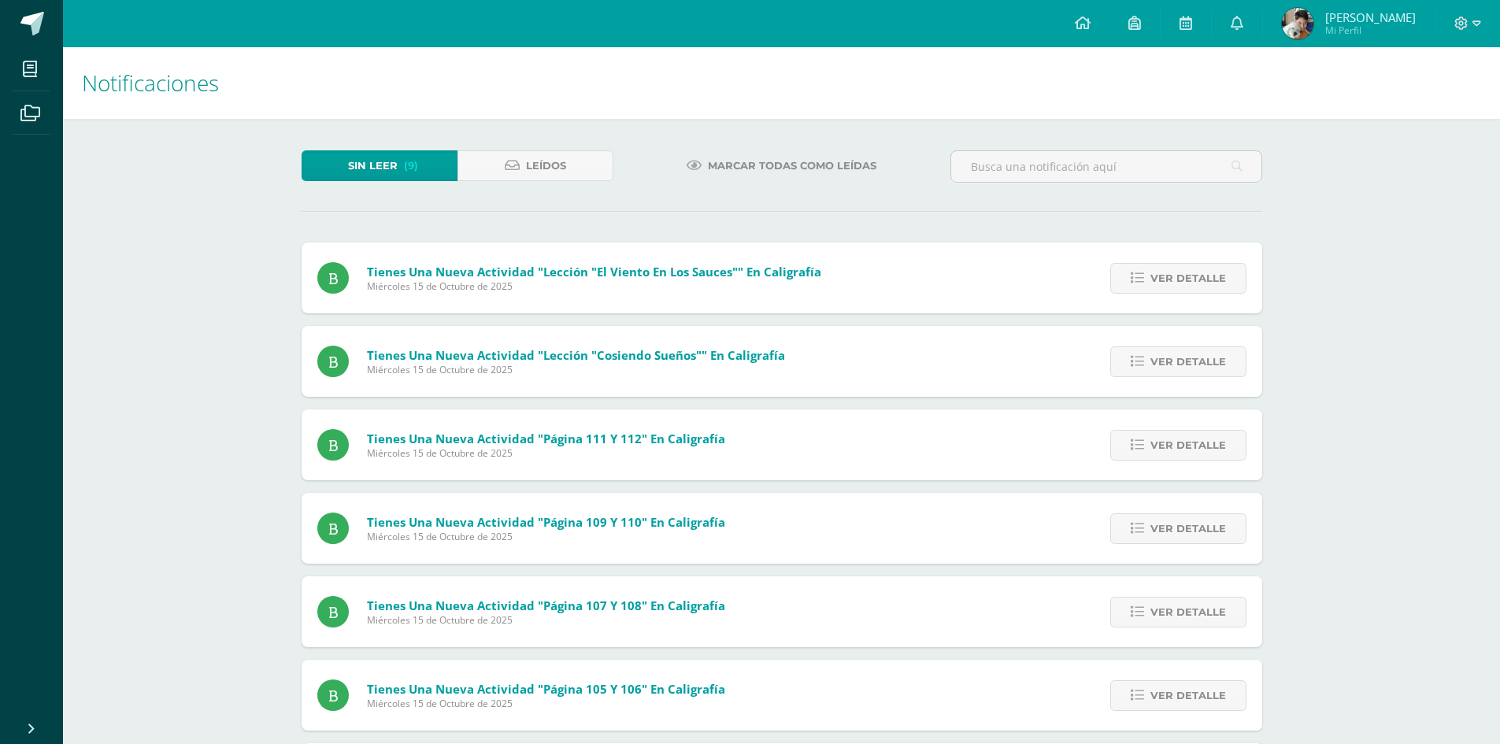
click at [1188, 271] on span "Ver detalle" at bounding box center [1189, 278] width 76 height 29
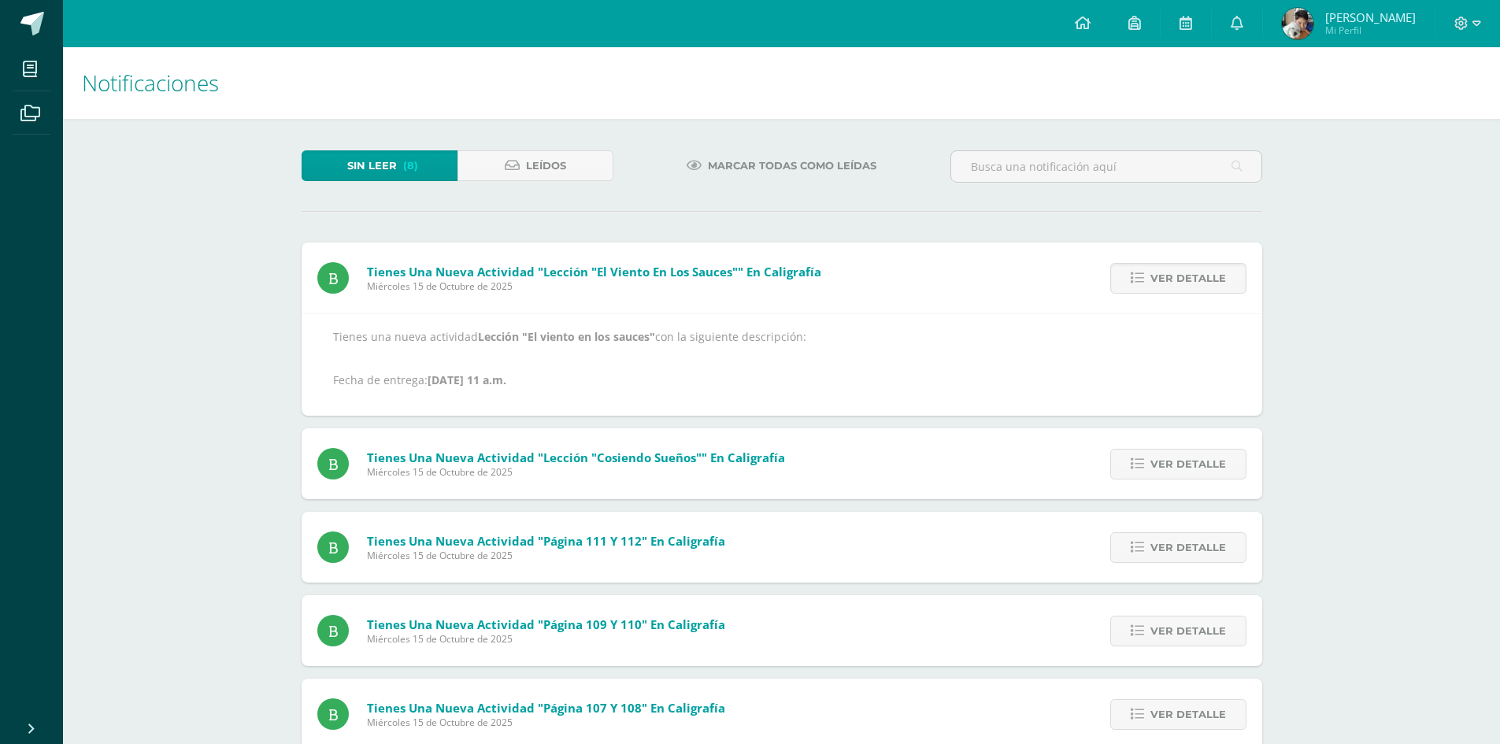
click at [1188, 271] on span "Ver detalle" at bounding box center [1189, 278] width 76 height 29
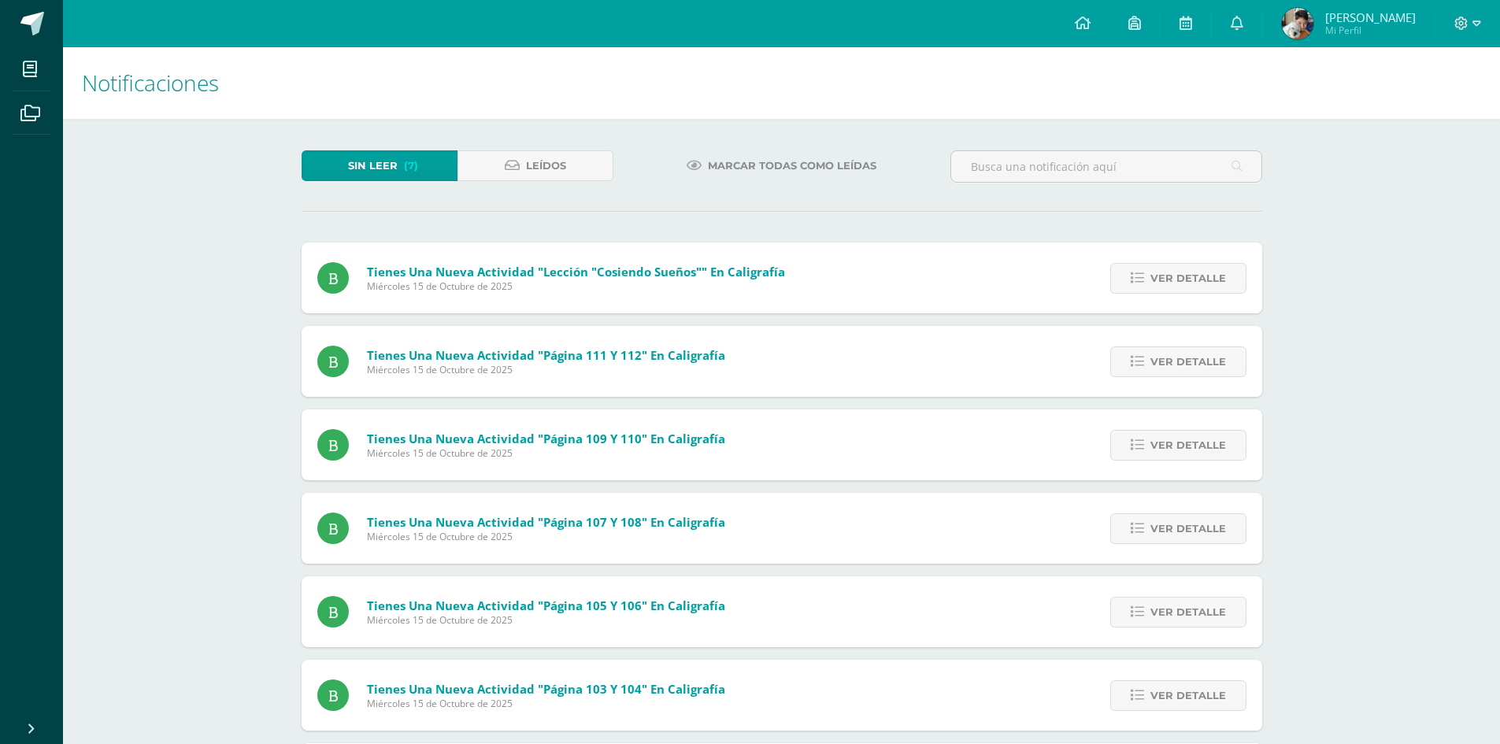
click at [1188, 271] on span "Ver detalle" at bounding box center [1189, 278] width 76 height 29
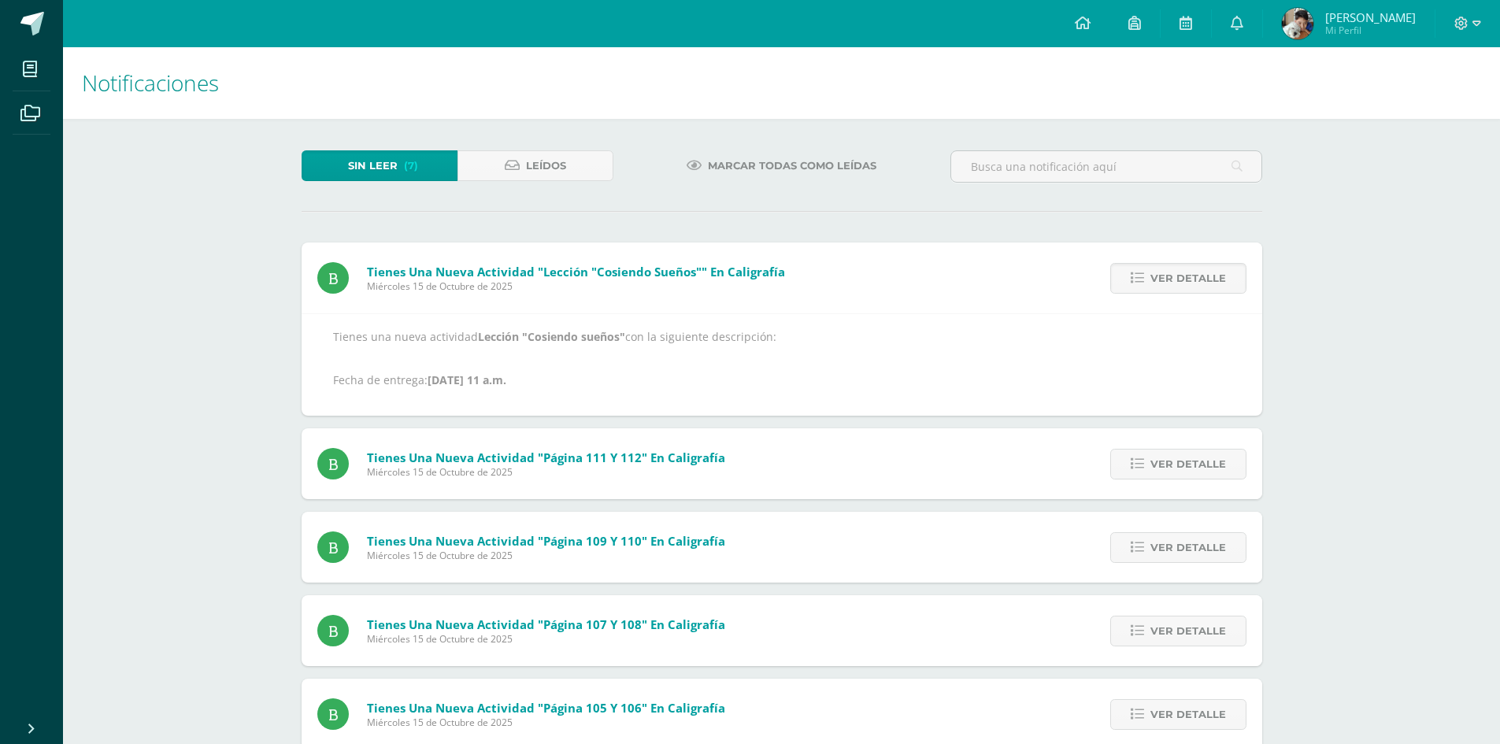
click at [1188, 271] on span "Ver detalle" at bounding box center [1189, 278] width 76 height 29
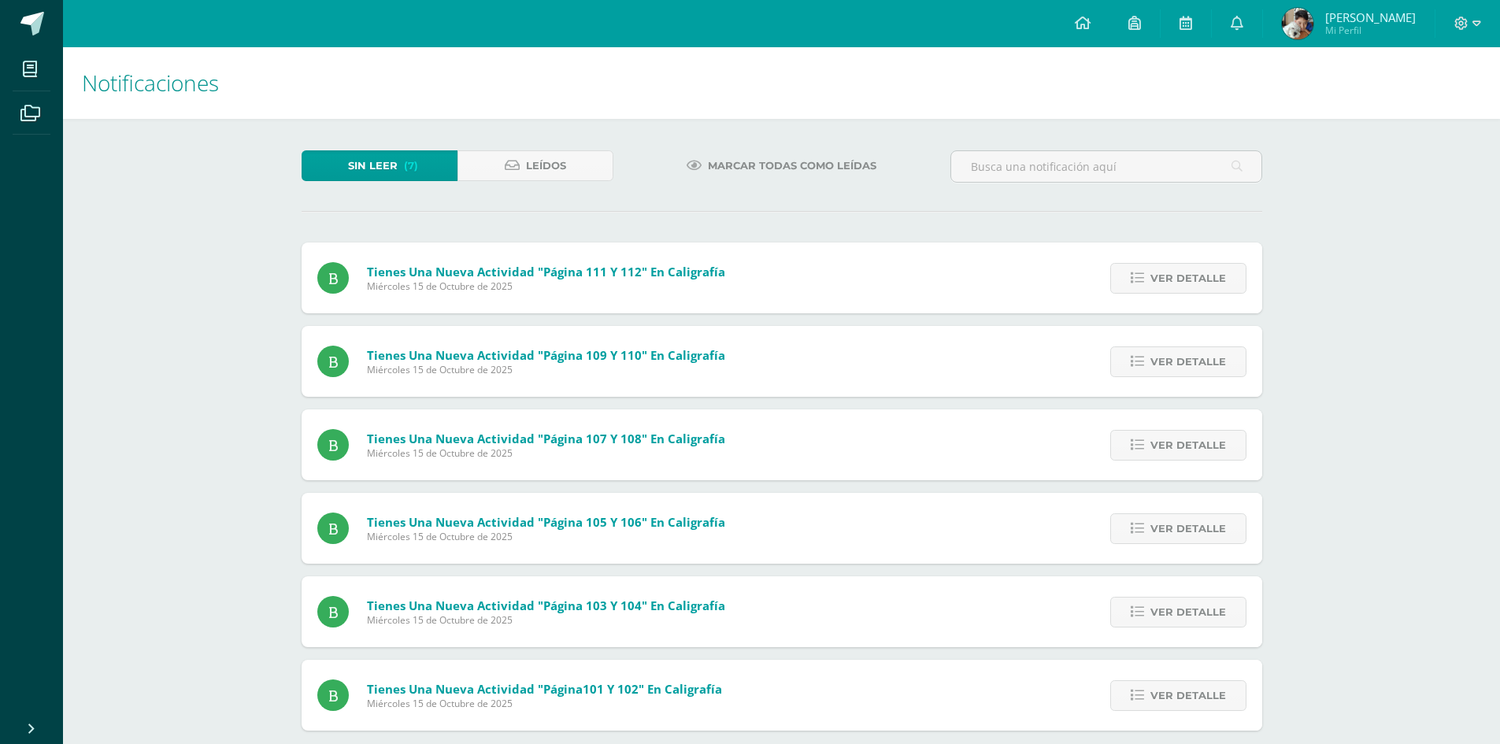
click at [1188, 271] on span "Ver detalle" at bounding box center [1189, 278] width 76 height 29
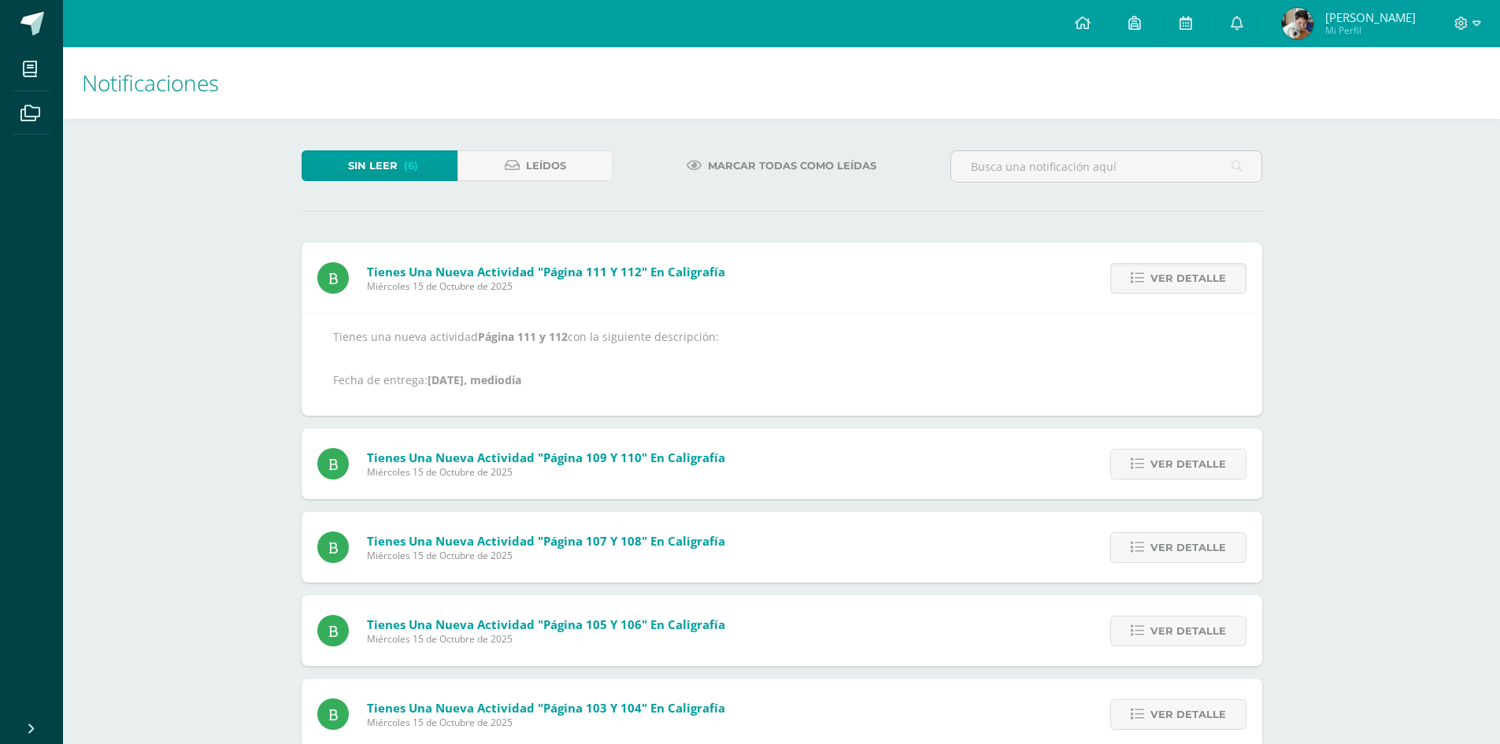
click at [1188, 271] on span "Ver detalle" at bounding box center [1189, 278] width 76 height 29
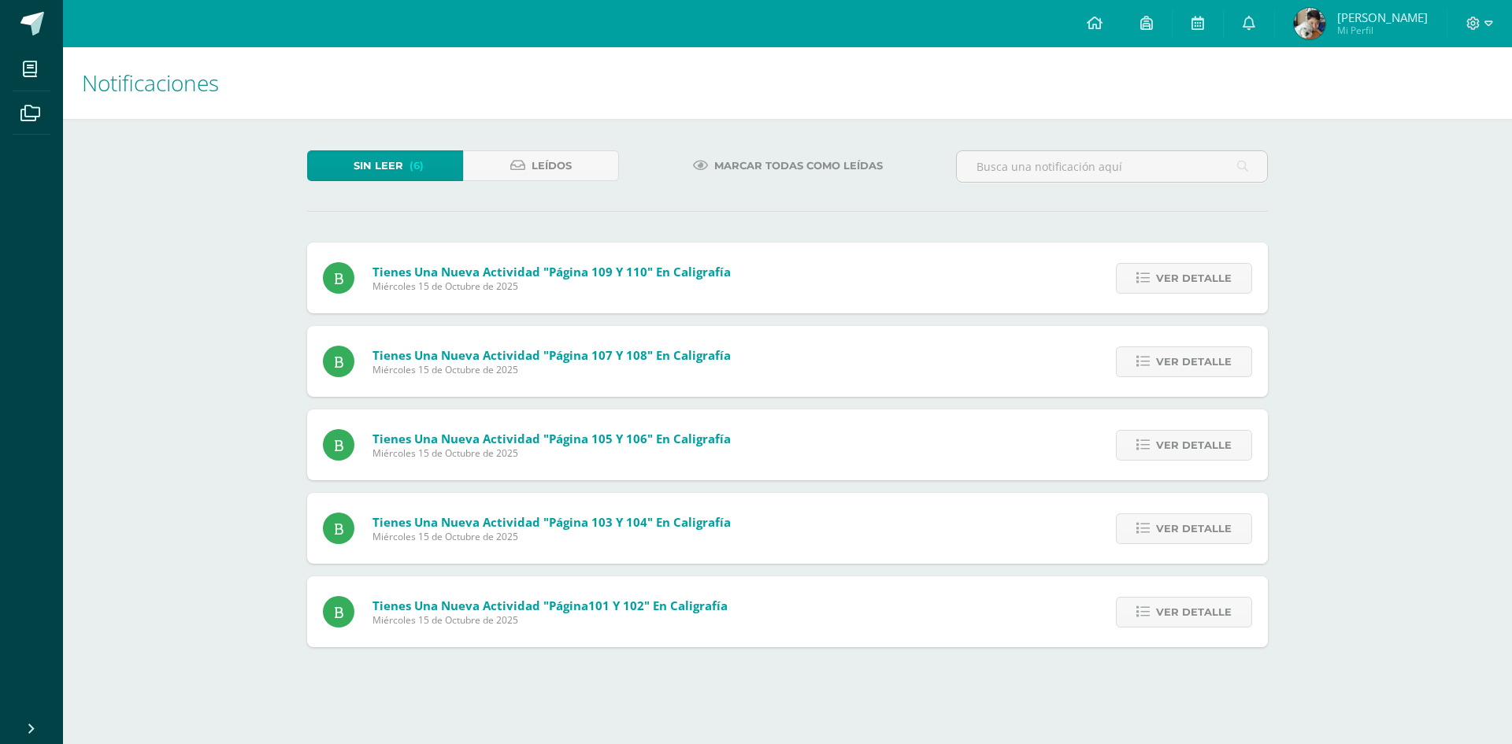
click at [1188, 271] on span "Ver detalle" at bounding box center [1194, 278] width 76 height 29
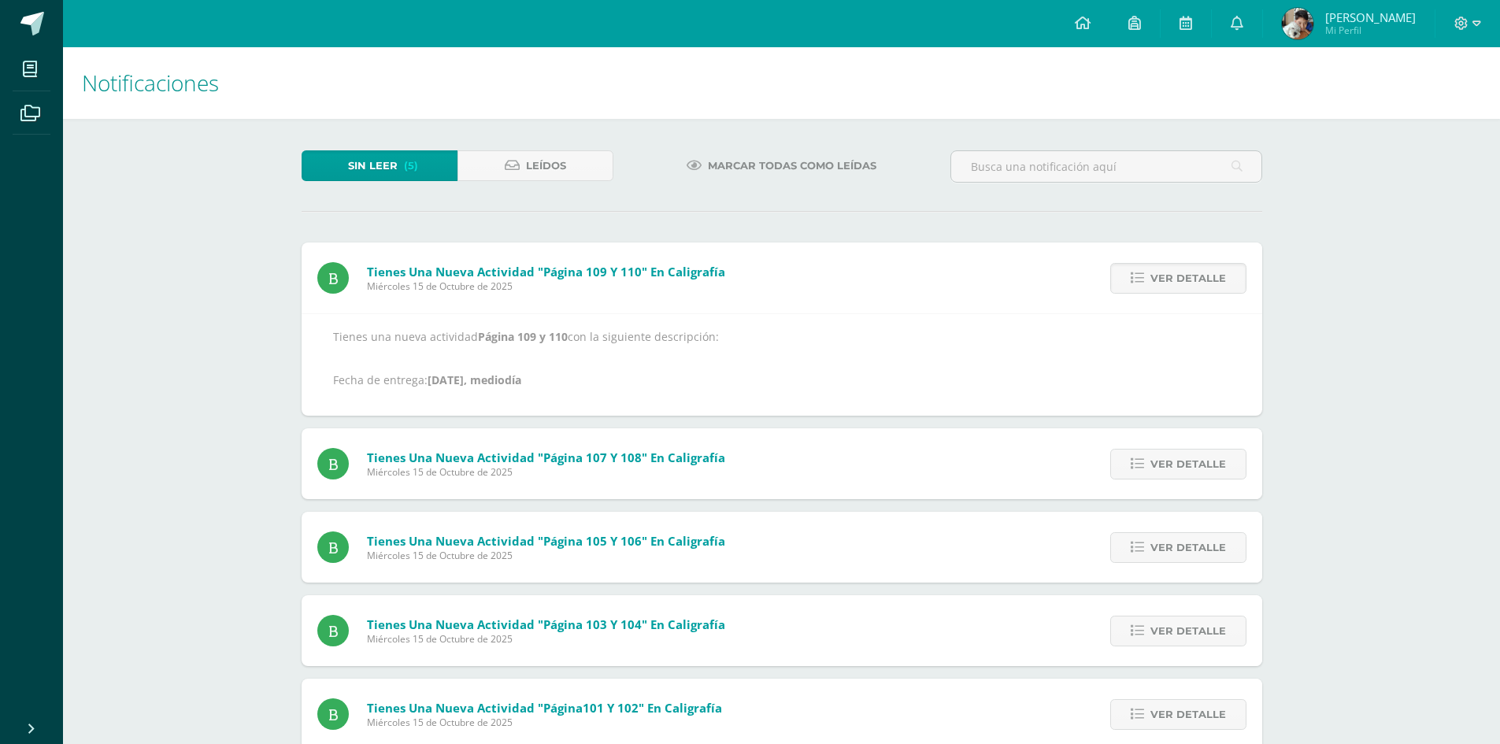
click at [1188, 271] on span "Ver detalle" at bounding box center [1189, 278] width 76 height 29
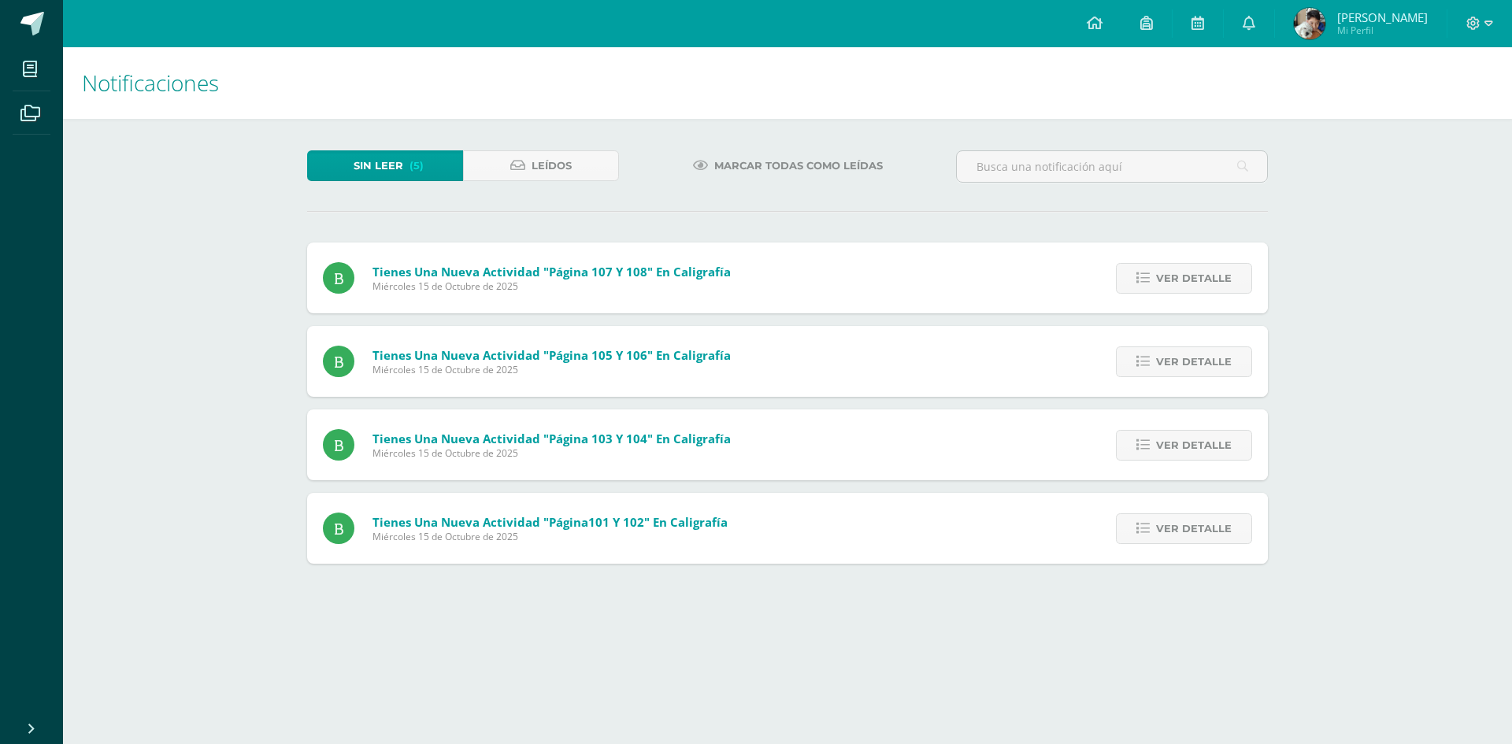
click at [1188, 271] on span "Ver detalle" at bounding box center [1194, 278] width 76 height 29
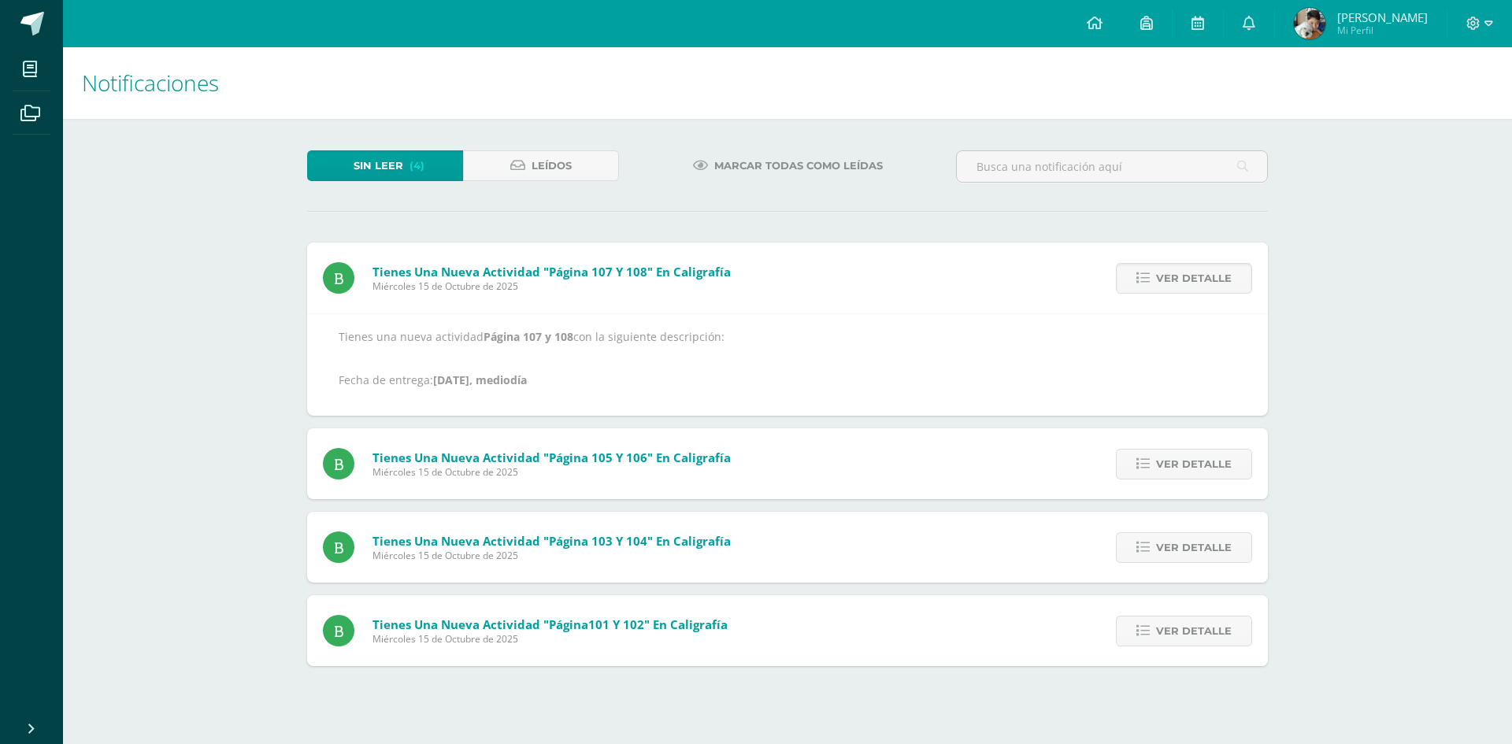
click at [1188, 271] on span "Ver detalle" at bounding box center [1194, 278] width 76 height 29
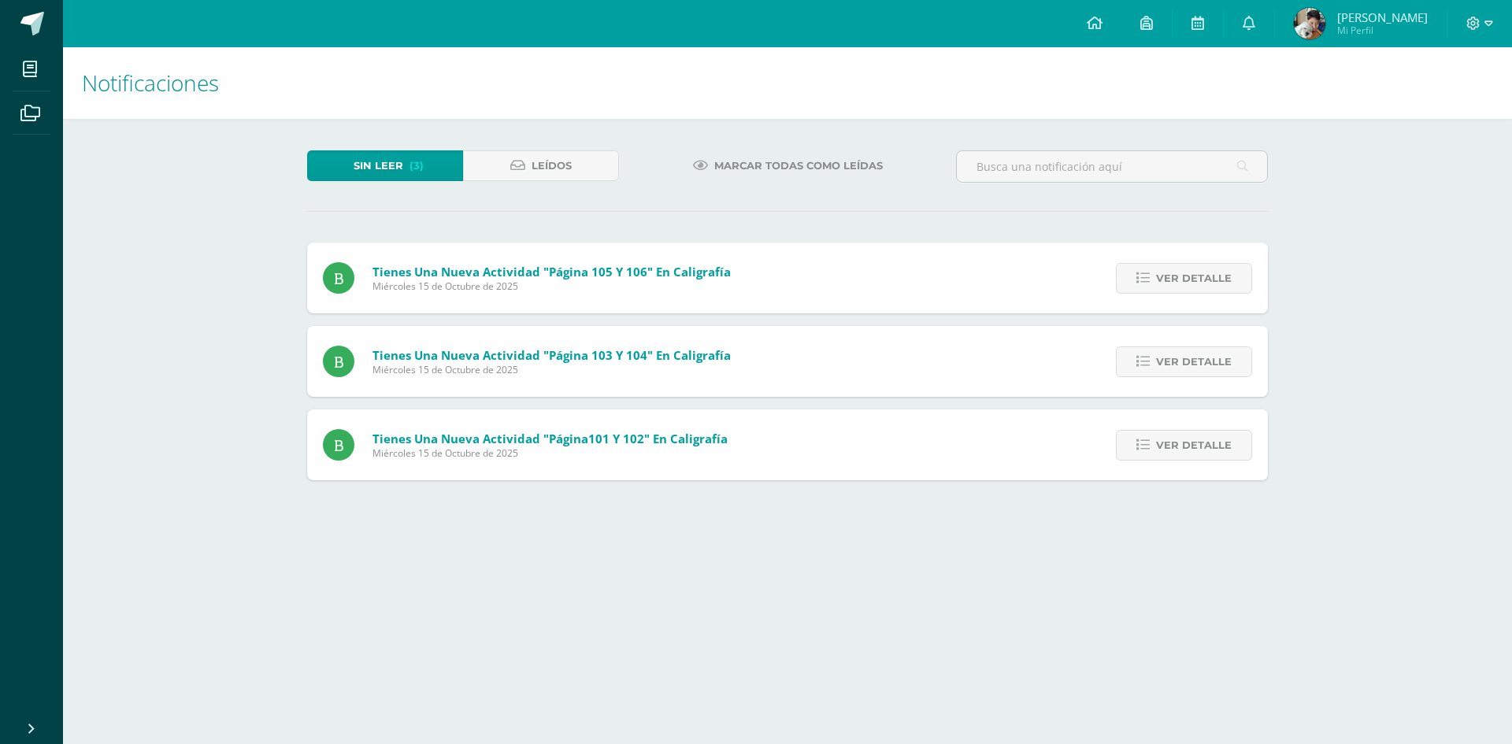
click at [1188, 271] on span "Ver detalle" at bounding box center [1194, 278] width 76 height 29
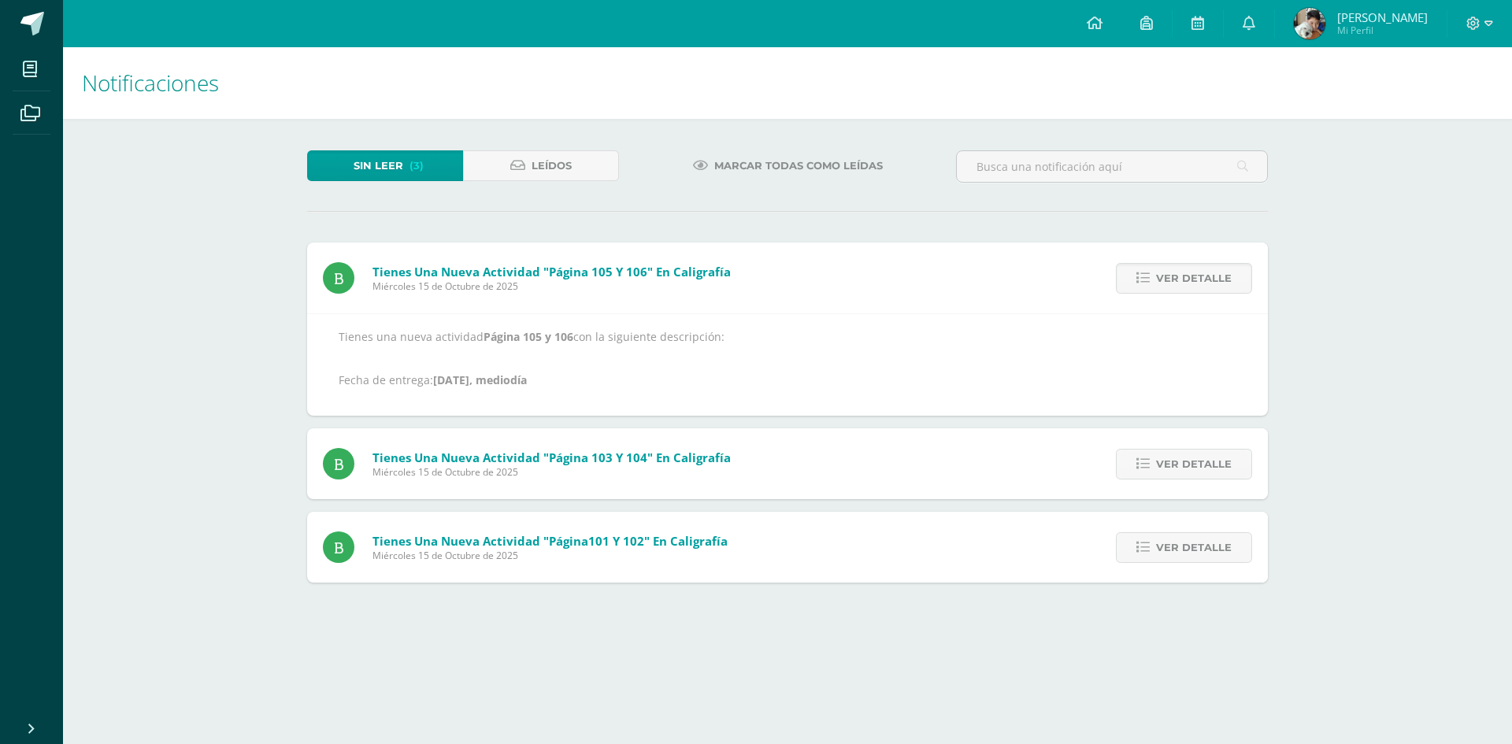
click at [1188, 271] on span "Ver detalle" at bounding box center [1194, 278] width 76 height 29
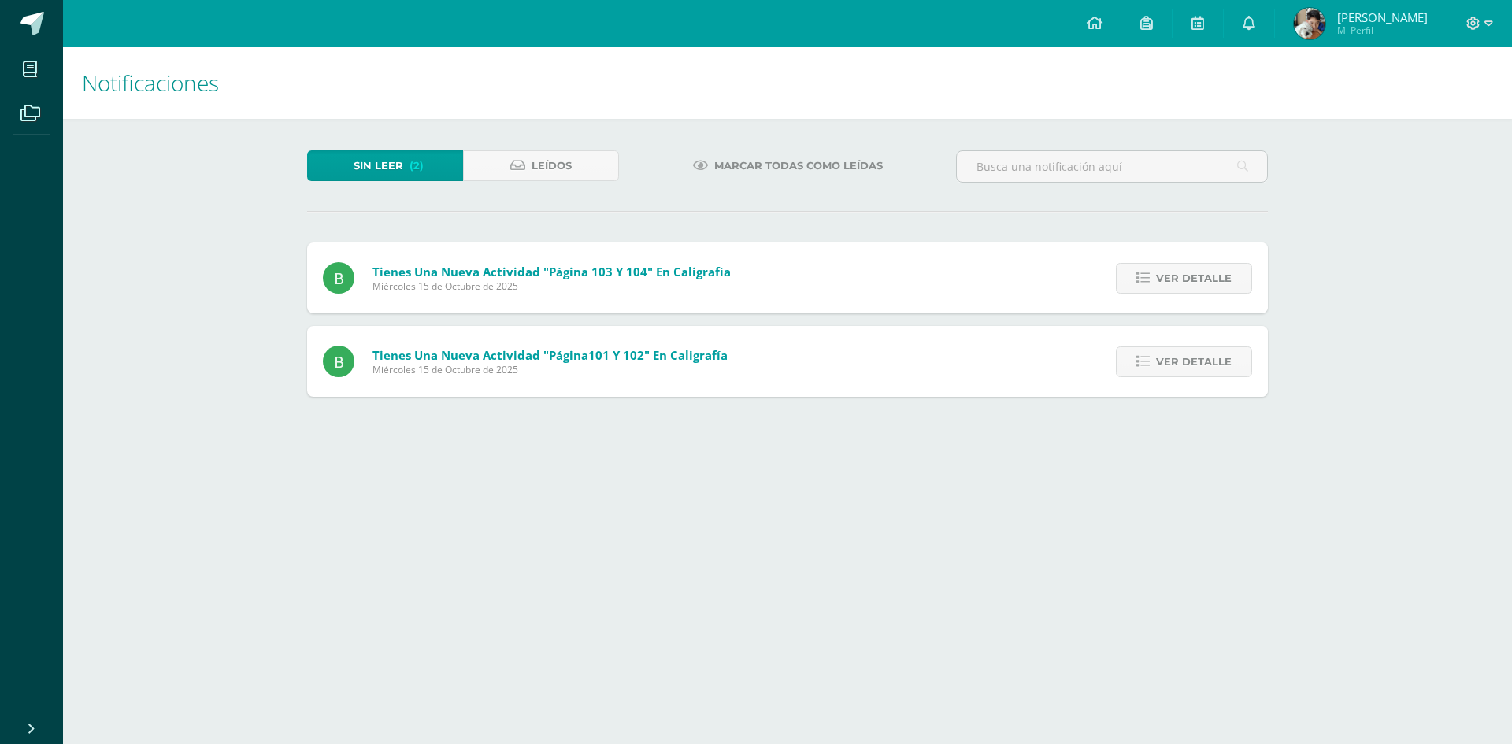
click at [1188, 271] on span "Ver detalle" at bounding box center [1194, 278] width 76 height 29
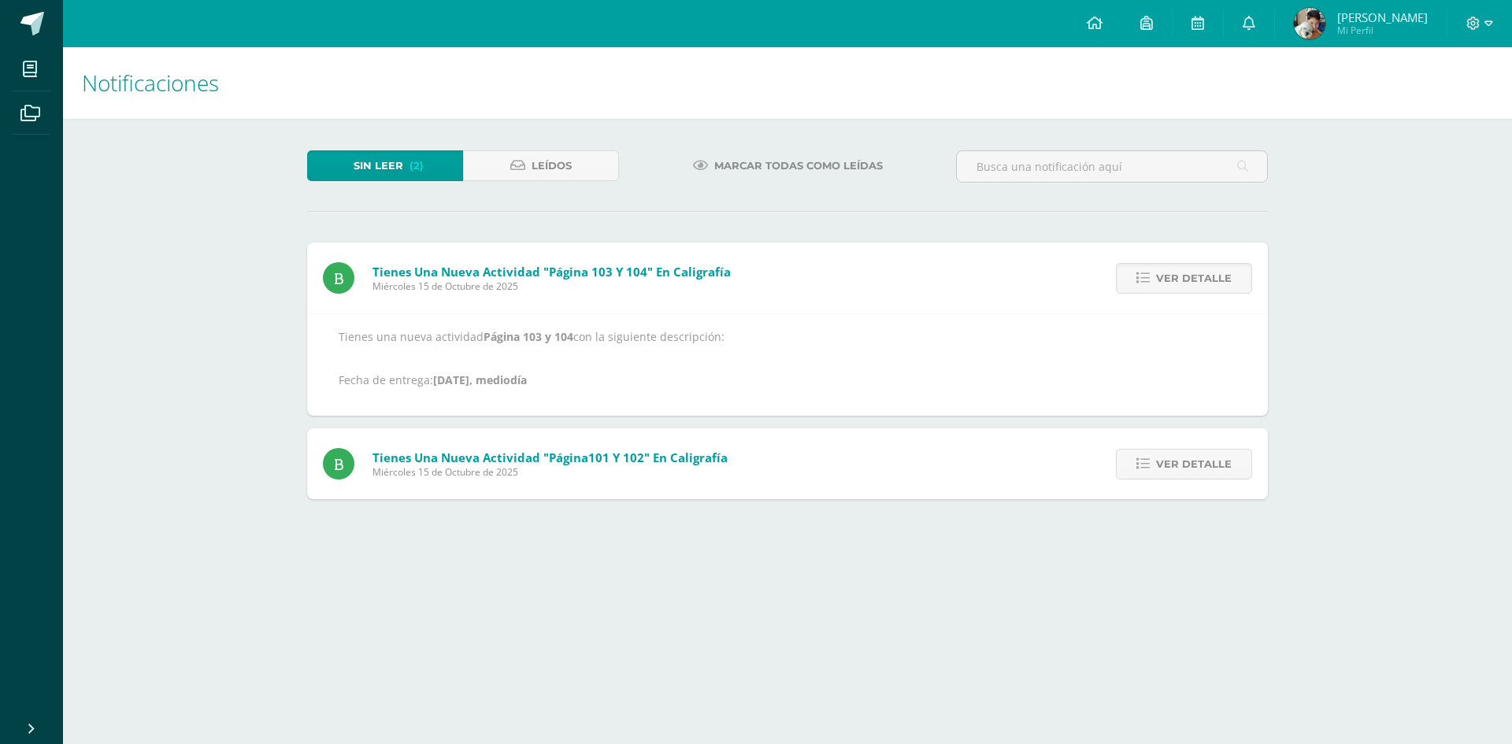
click at [1188, 271] on span "Ver detalle" at bounding box center [1194, 278] width 76 height 29
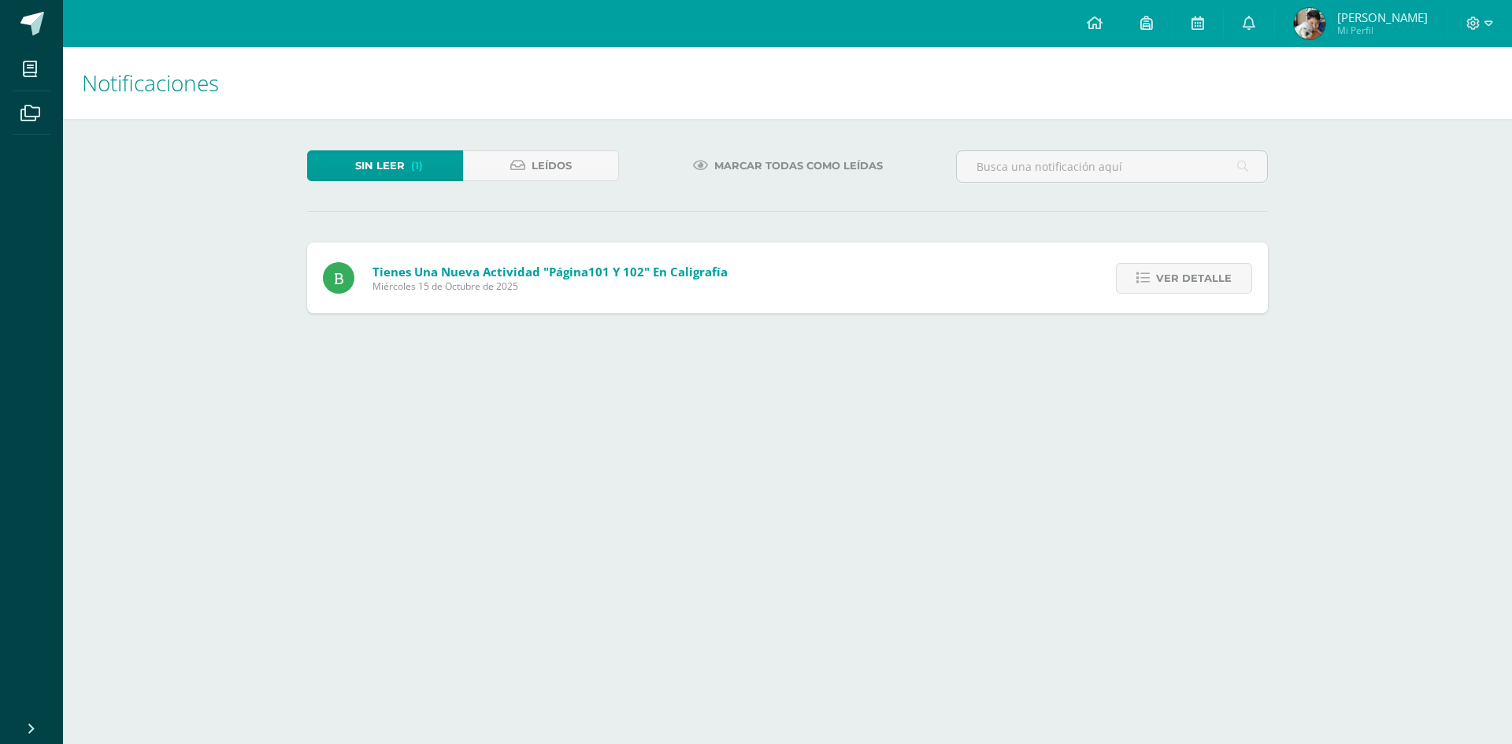
click at [1188, 271] on span "Ver detalle" at bounding box center [1194, 278] width 76 height 29
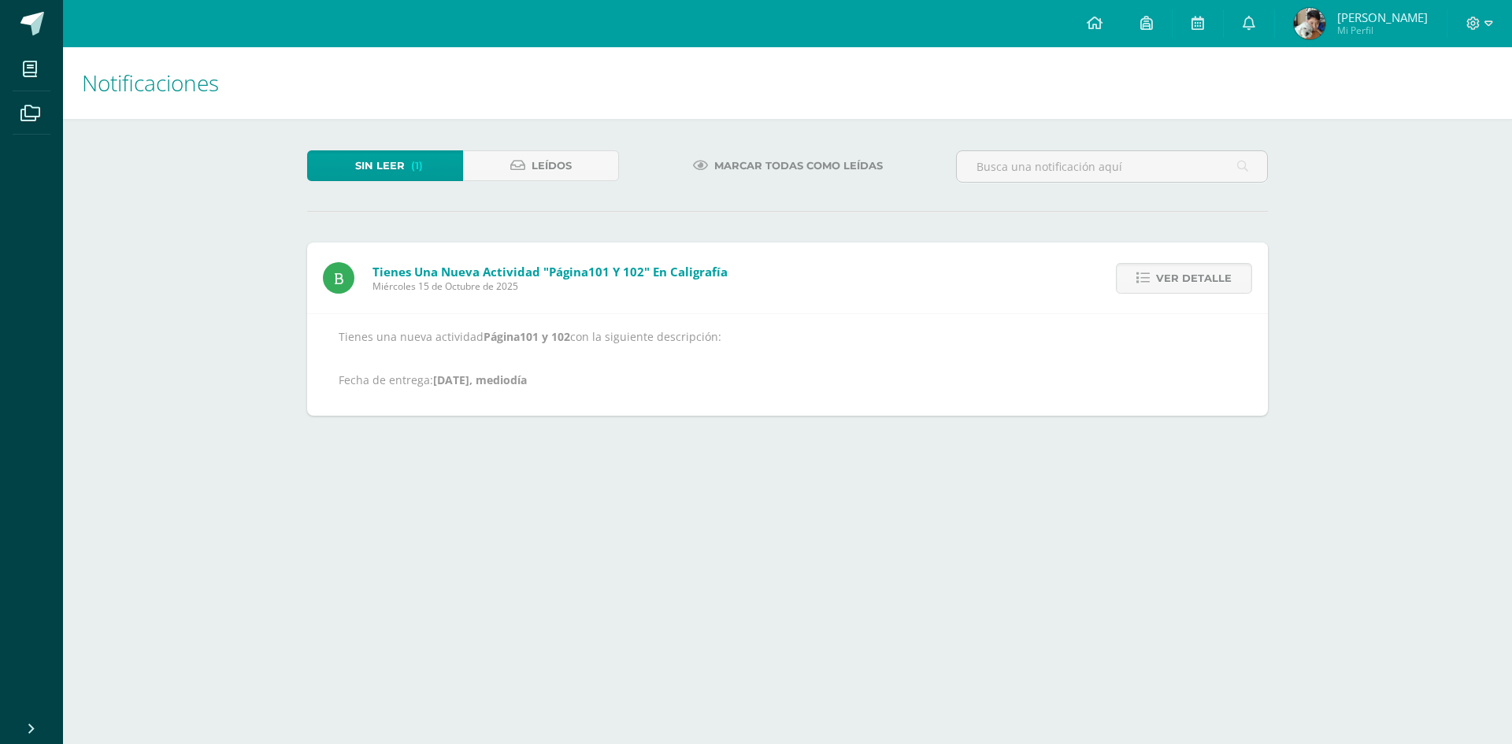
click at [1188, 271] on span "Ver detalle" at bounding box center [1194, 278] width 76 height 29
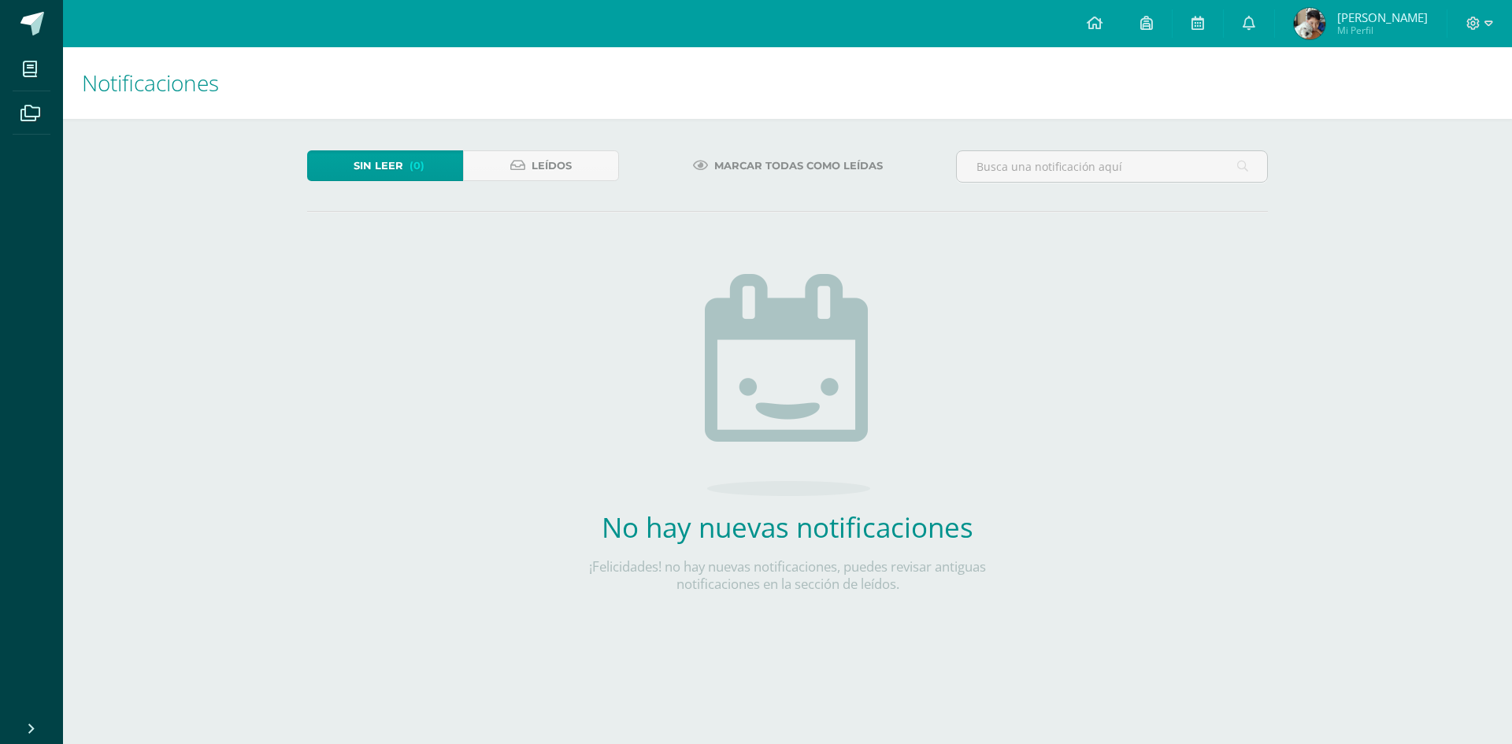
click at [1385, 15] on span "[PERSON_NAME]" at bounding box center [1382, 17] width 91 height 16
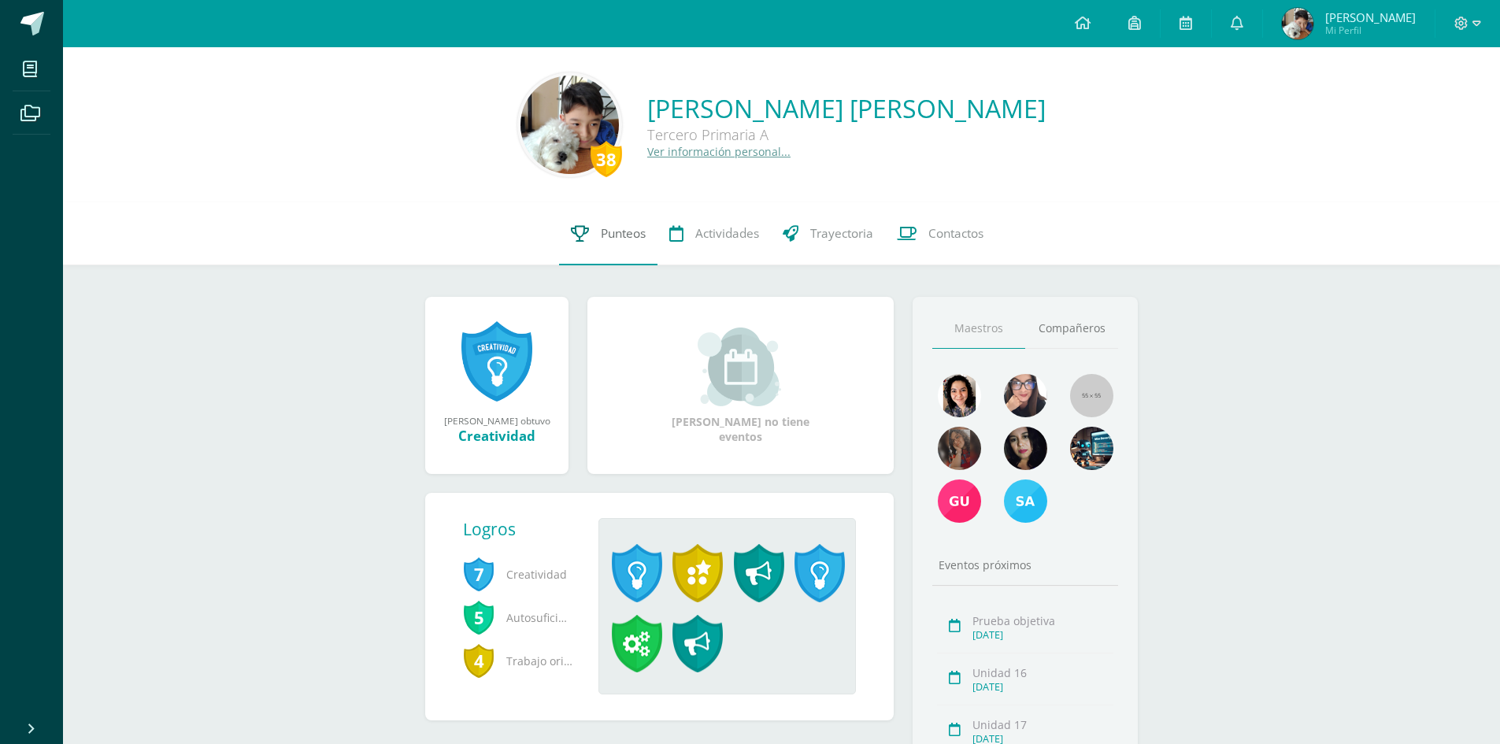
click at [631, 235] on span "Punteos" at bounding box center [623, 233] width 45 height 17
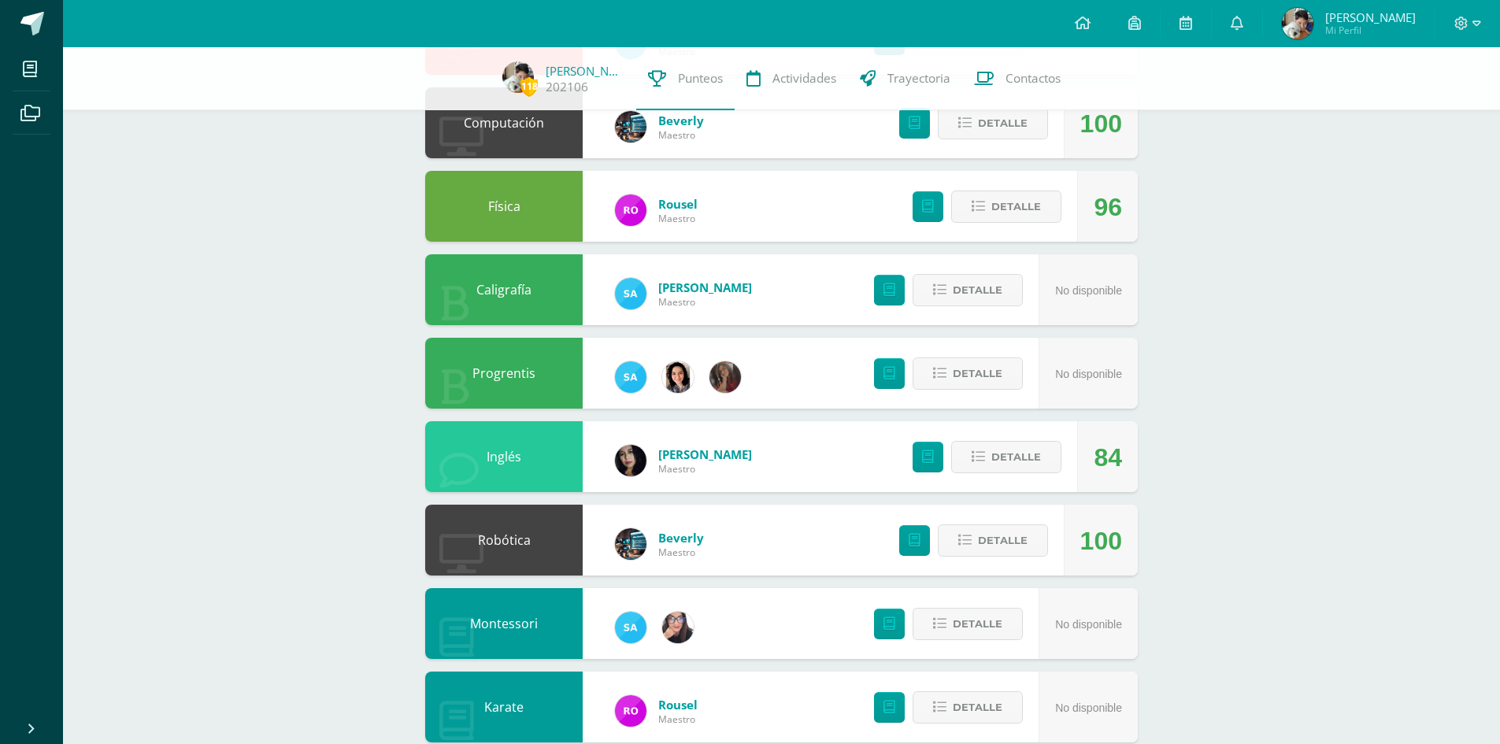
scroll to position [942, 0]
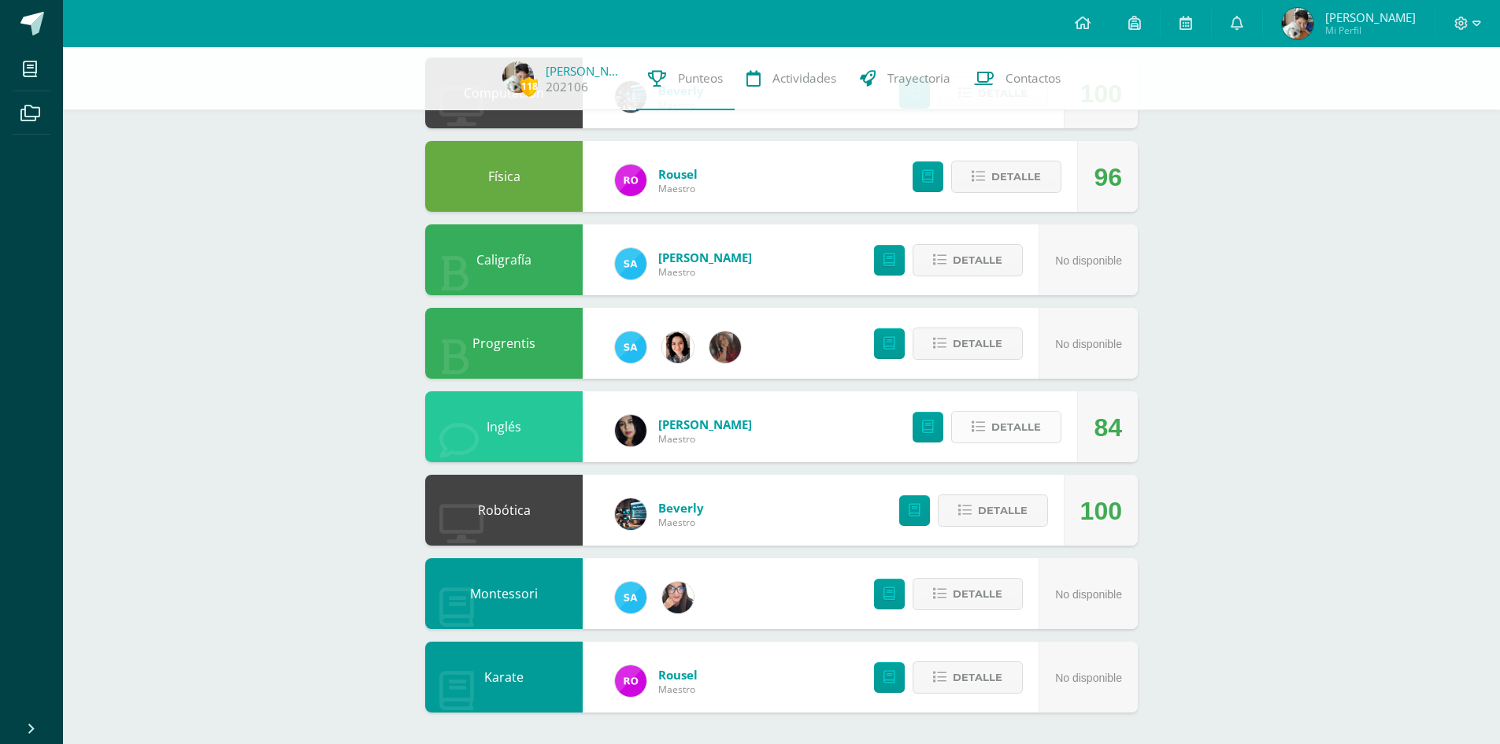
click at [1034, 443] on button "Detalle" at bounding box center [1006, 427] width 110 height 32
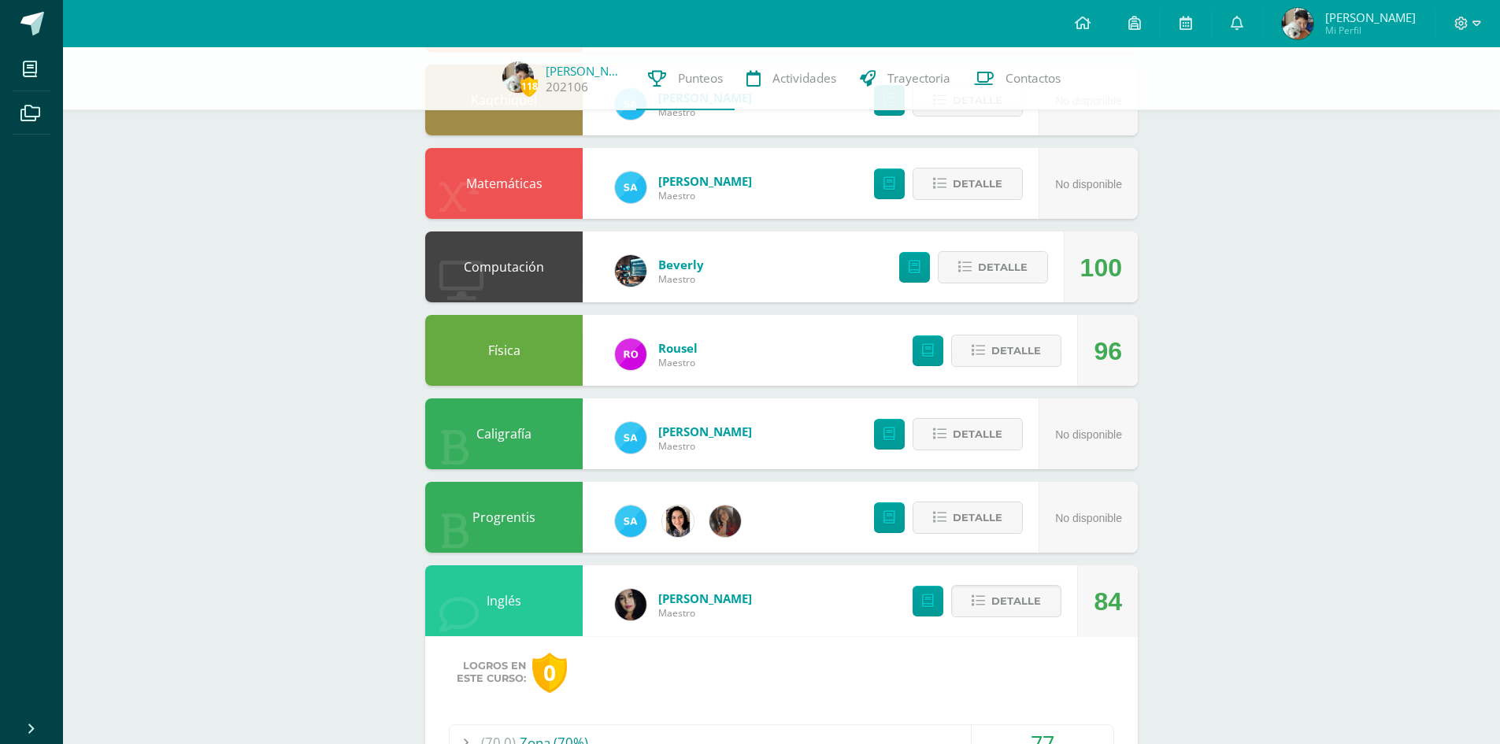
scroll to position [706, 0]
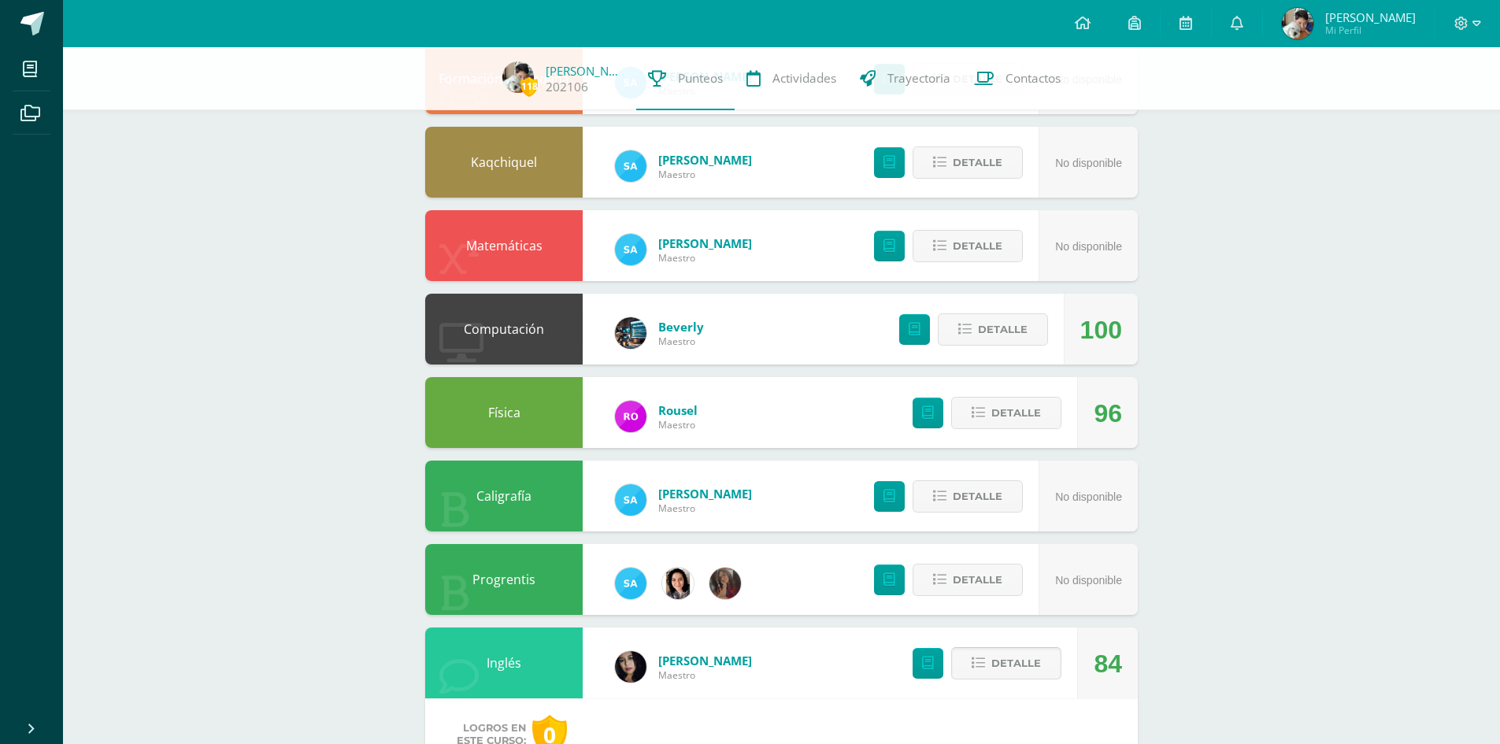
click at [1001, 653] on span "Detalle" at bounding box center [1017, 663] width 50 height 29
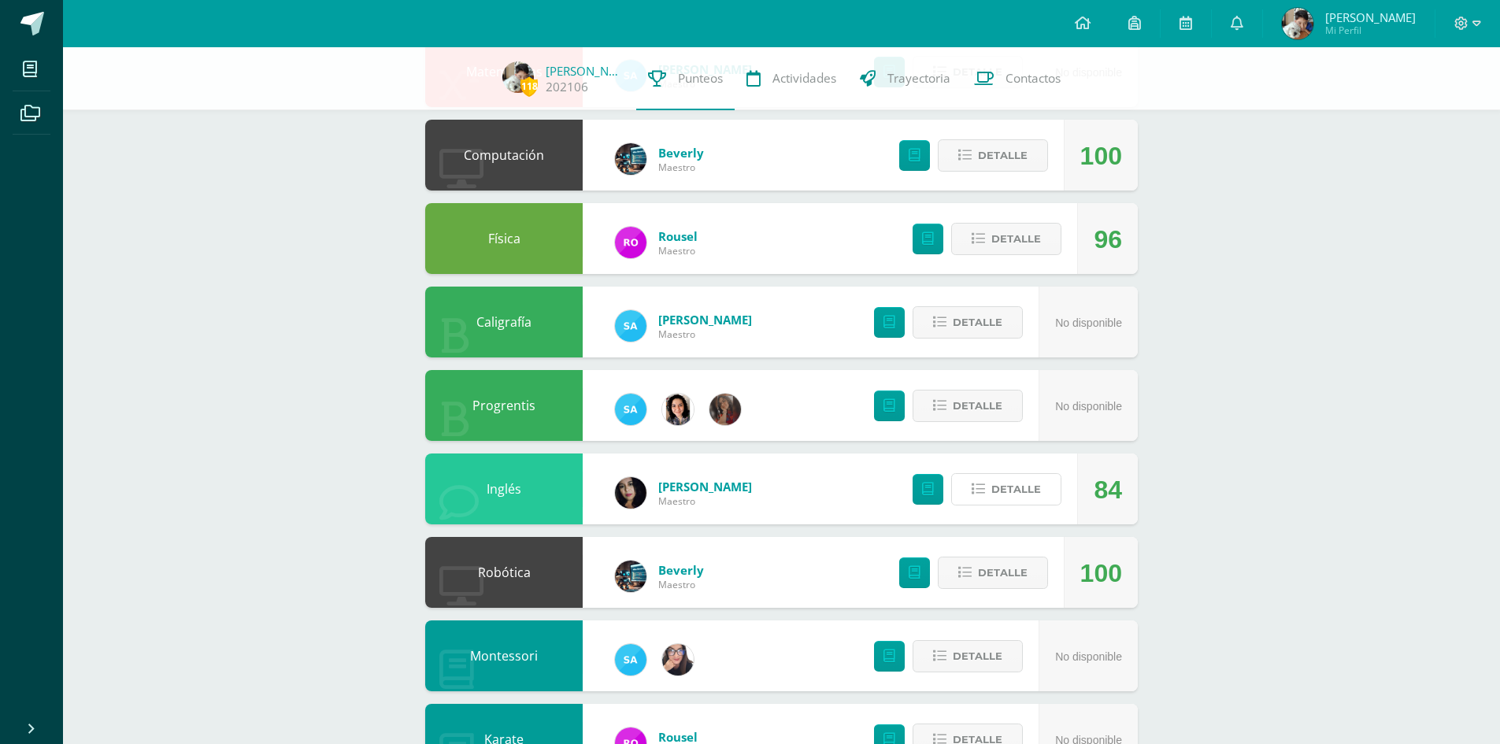
scroll to position [863, 0]
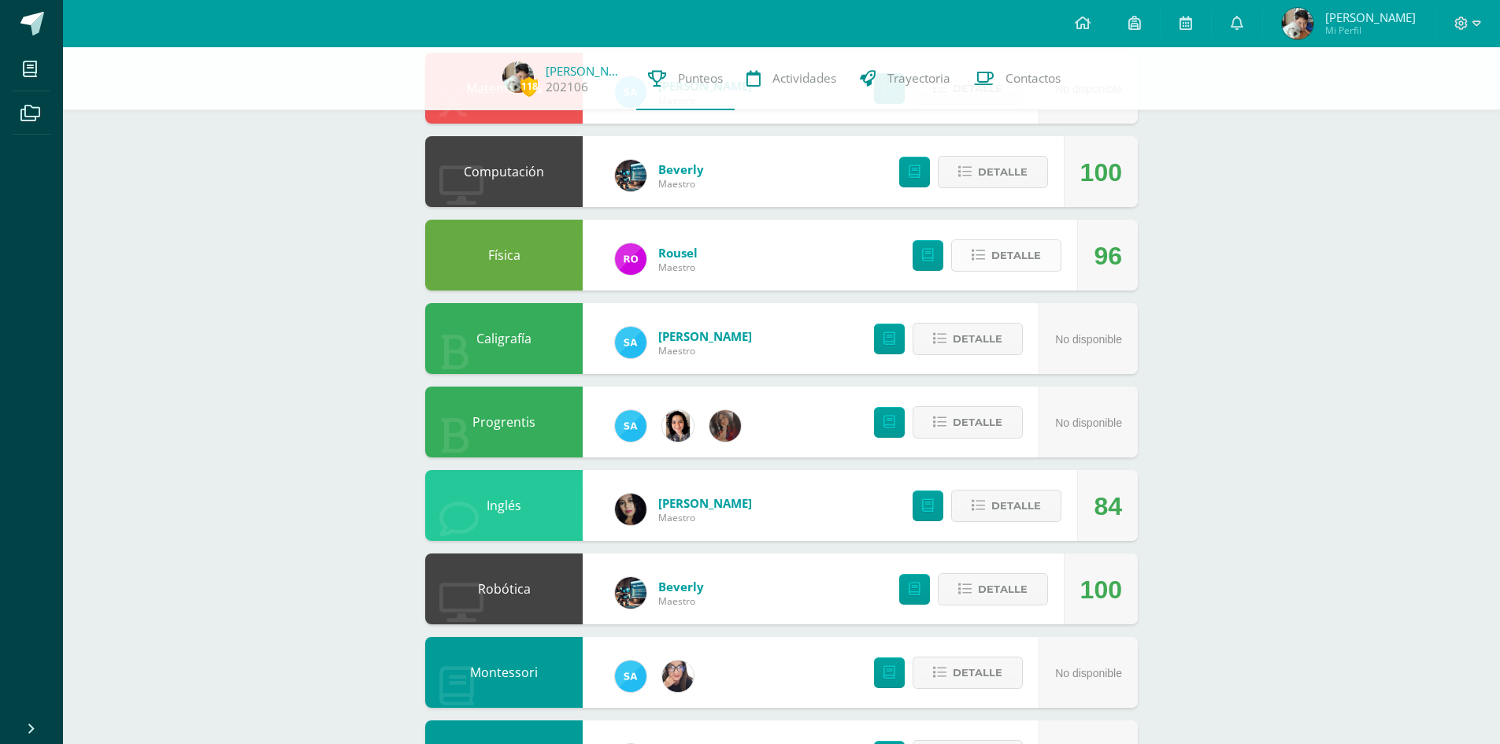
click at [1013, 244] on span "Detalle" at bounding box center [1017, 255] width 50 height 29
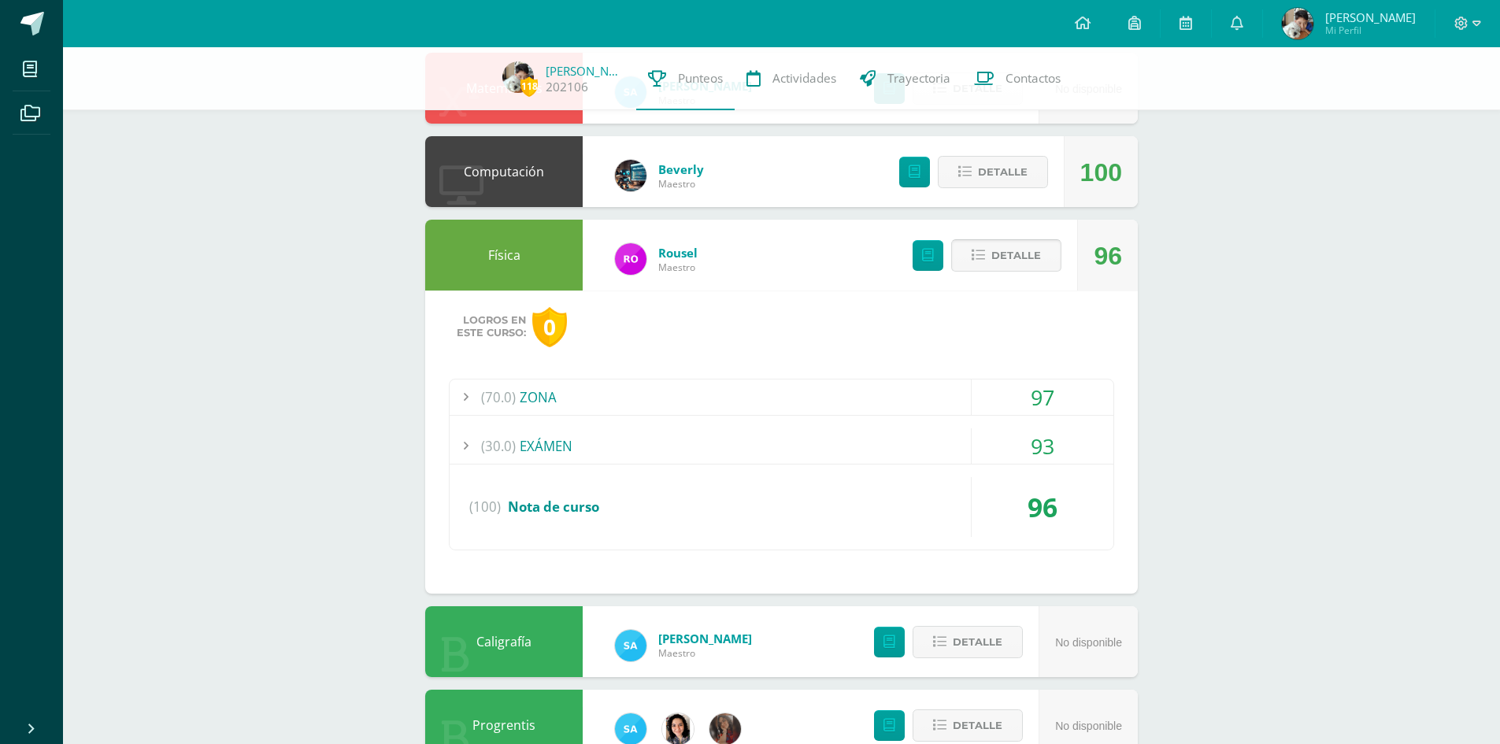
click at [1013, 247] on span "Detalle" at bounding box center [1017, 255] width 50 height 29
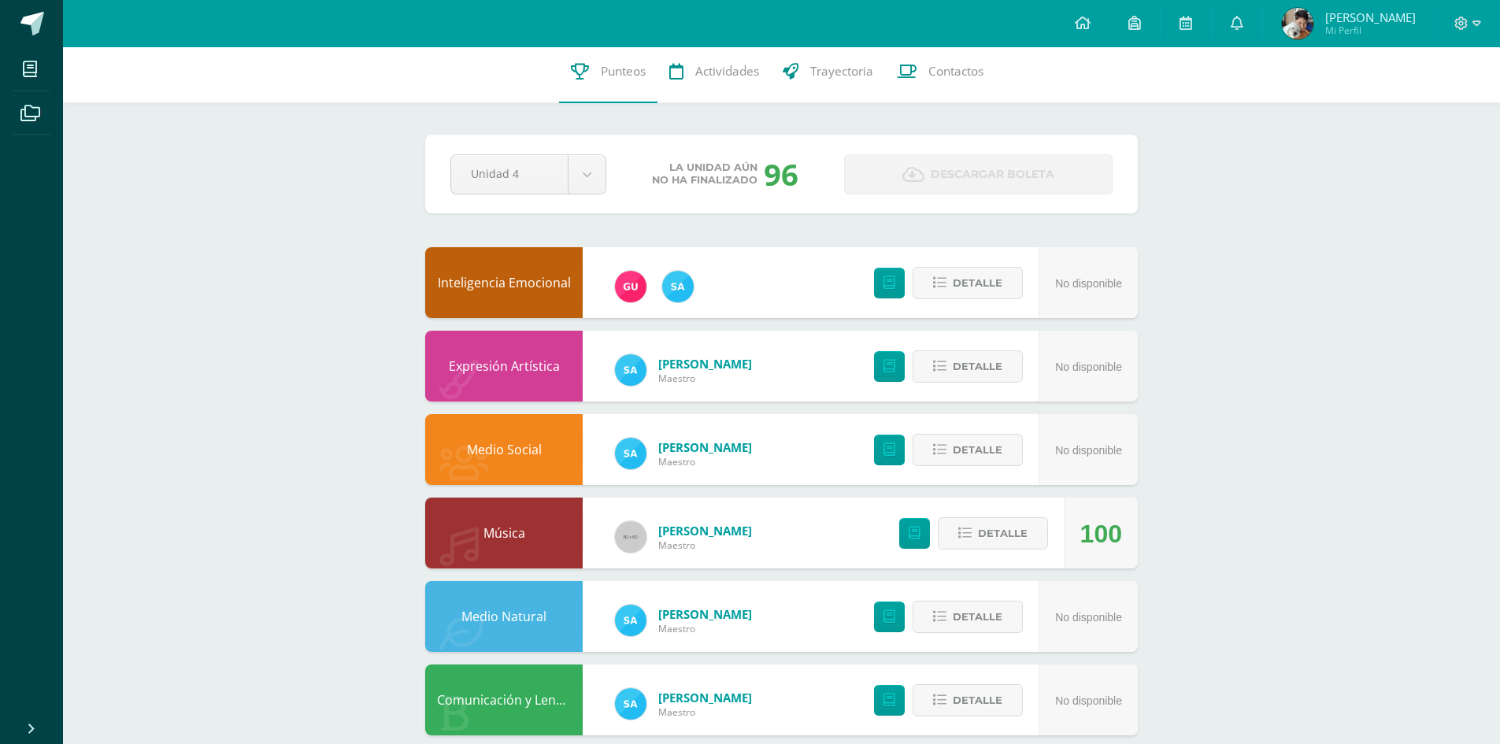
scroll to position [0, 0]
